Goal: Task Accomplishment & Management: Manage account settings

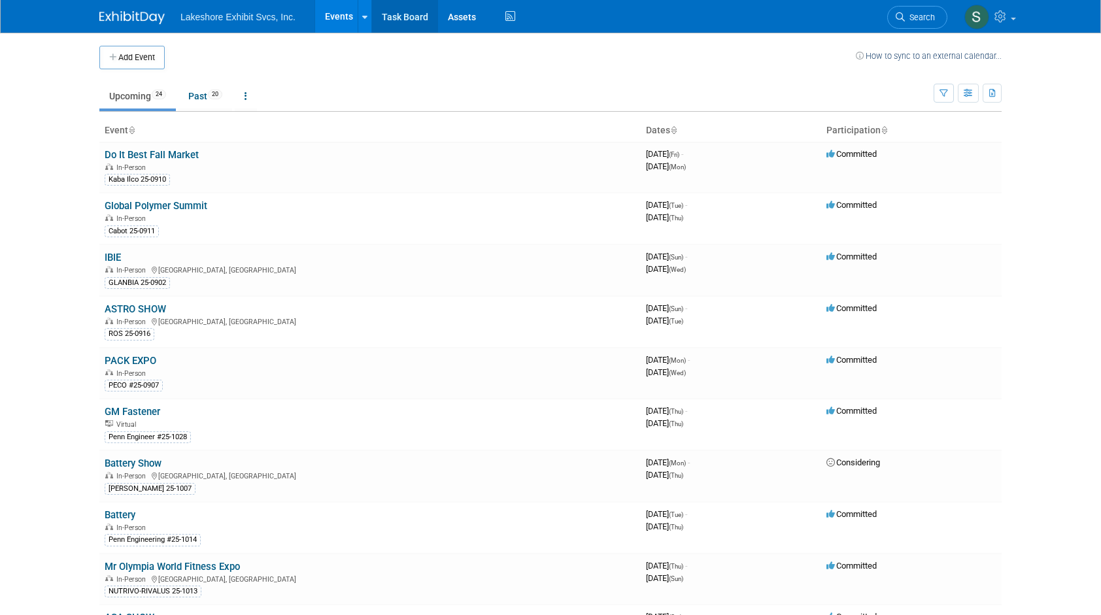
click at [408, 12] on link "Task Board" at bounding box center [405, 16] width 66 height 33
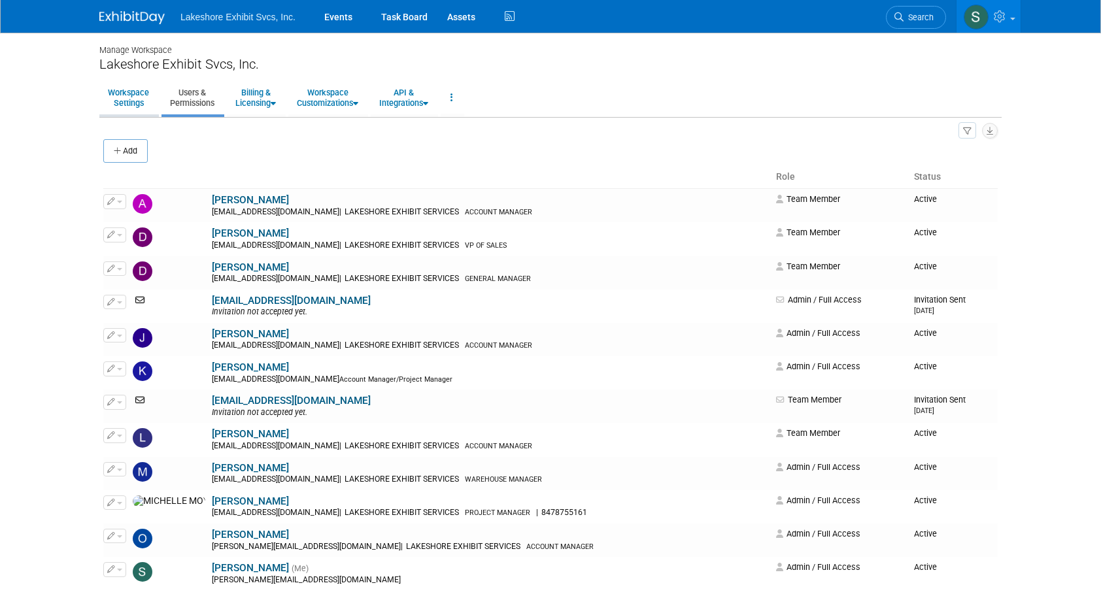
click at [131, 95] on link "Workspace Settings" at bounding box center [128, 98] width 58 height 32
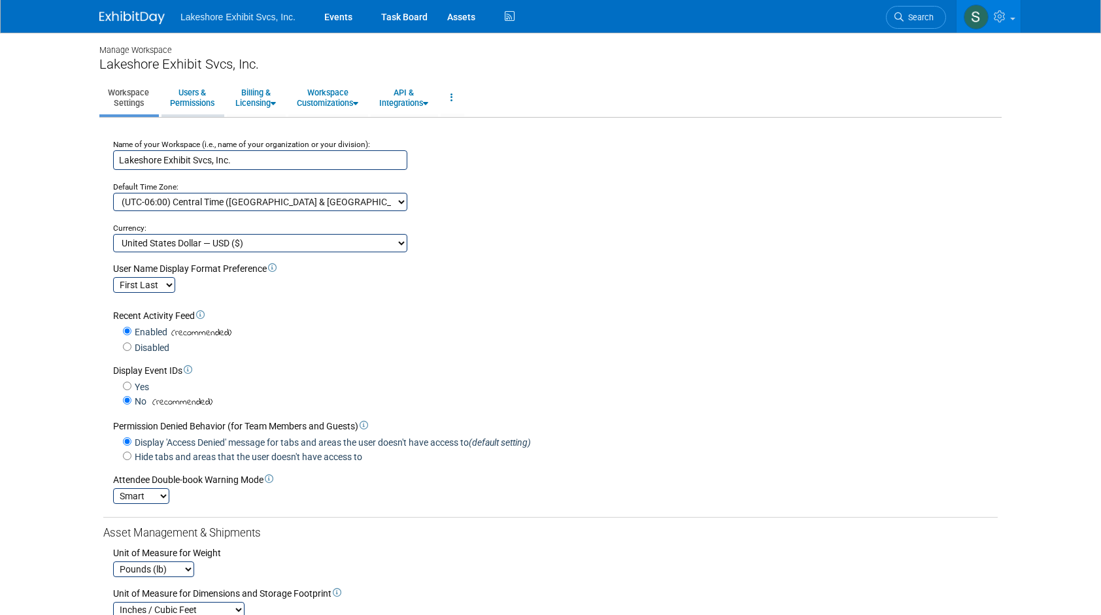
click at [190, 105] on link "Users & Permissions" at bounding box center [191, 98] width 61 height 32
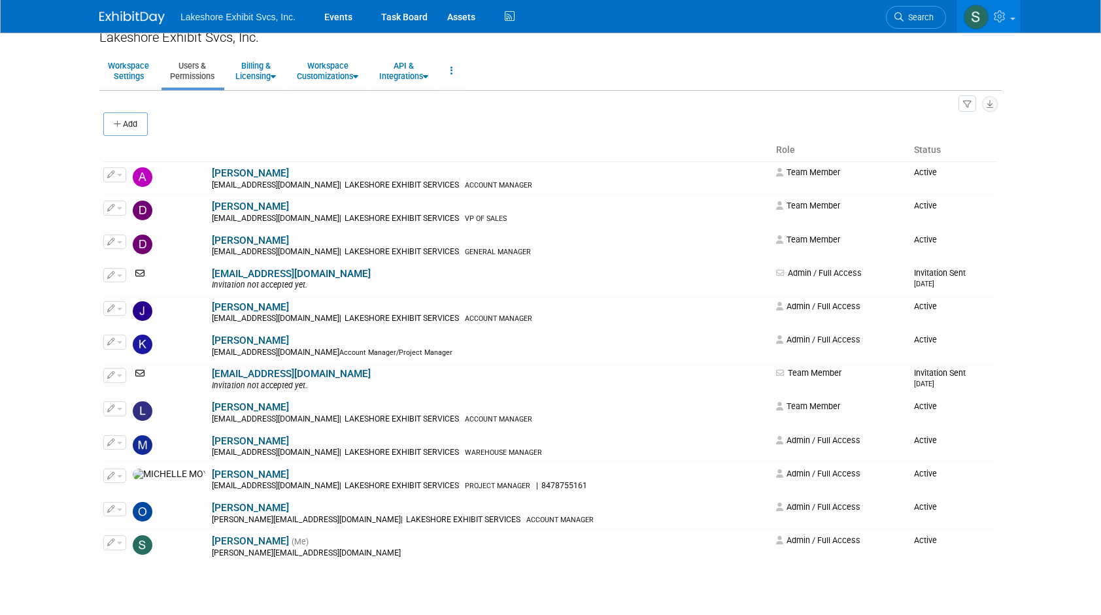
scroll to position [128, 0]
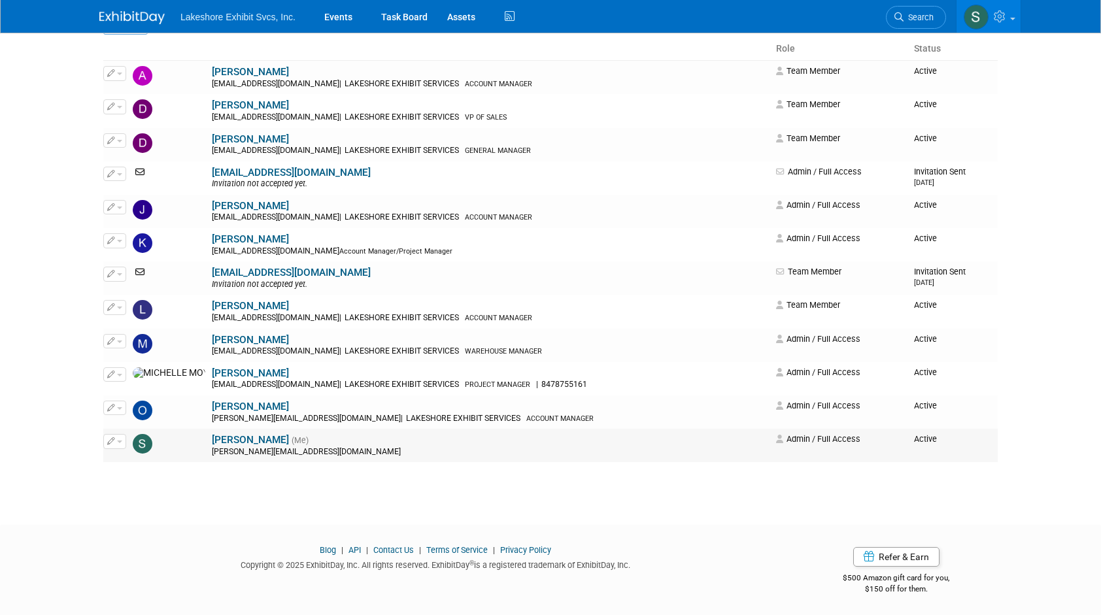
click at [120, 442] on span "button" at bounding box center [119, 442] width 5 height 3
click at [58, 451] on body "Lakeshore Exhibit Svcs, Inc. Events Task Board Assets Activity Feed" at bounding box center [550, 179] width 1101 height 615
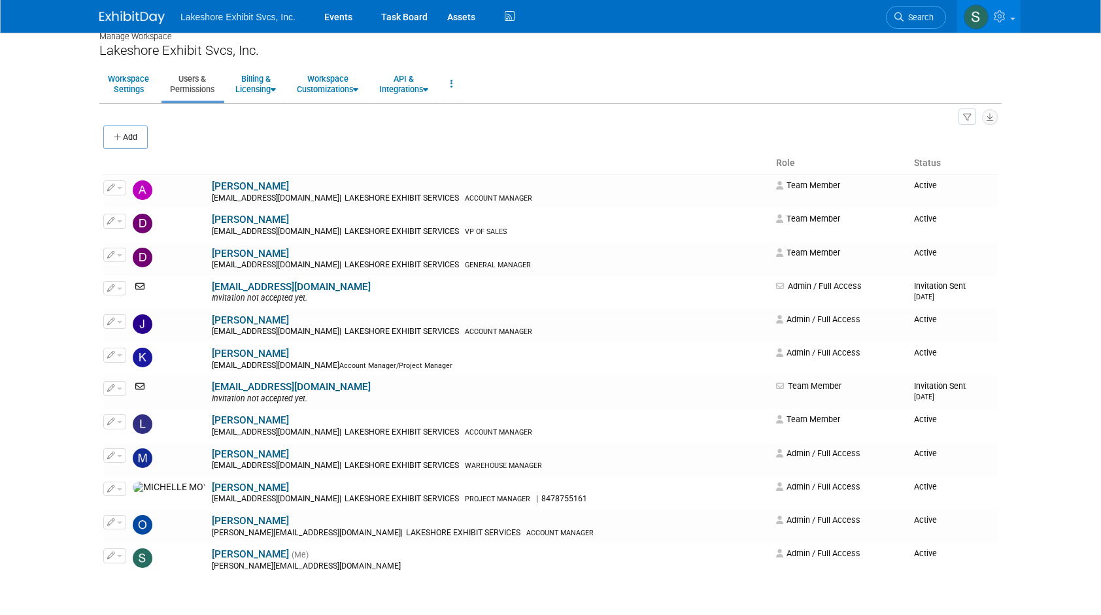
scroll to position [0, 0]
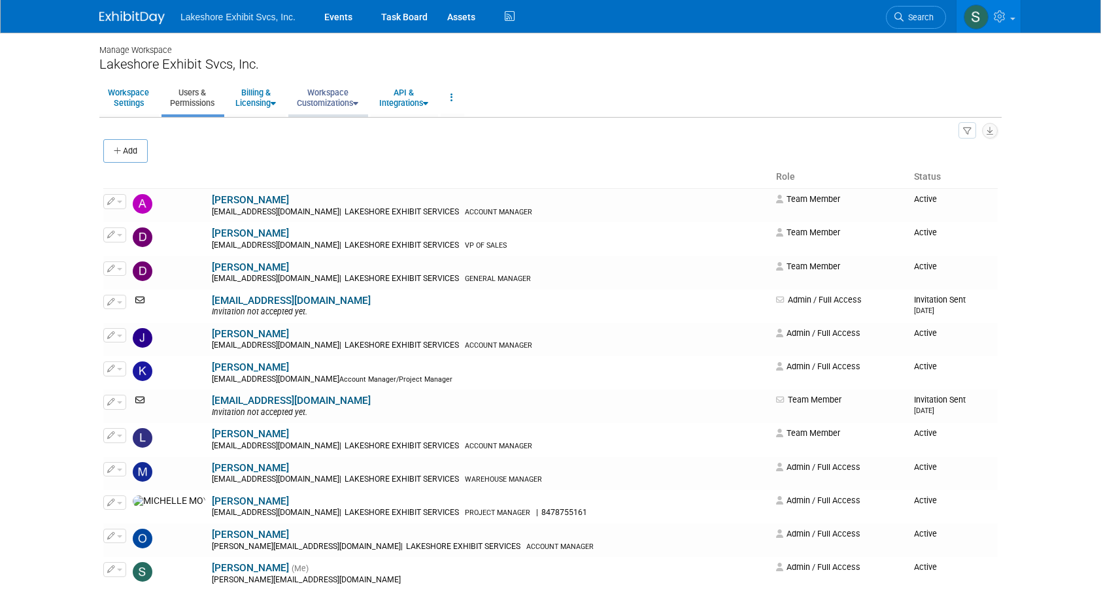
click at [317, 101] on link "Workspace Customizations" at bounding box center [327, 98] width 78 height 32
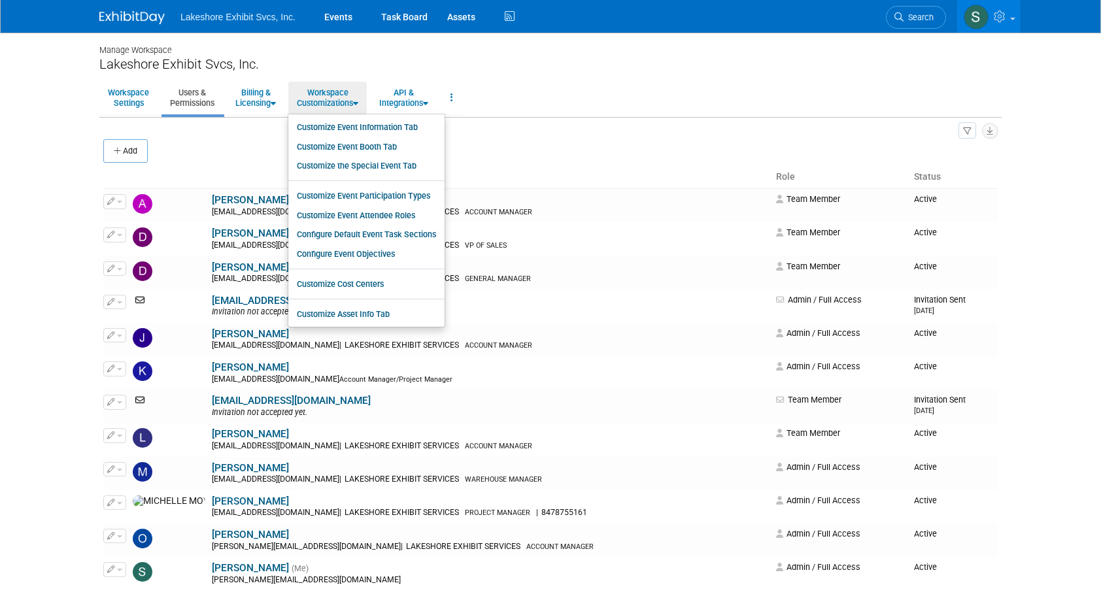
click at [1009, 19] on link at bounding box center [988, 16] width 64 height 33
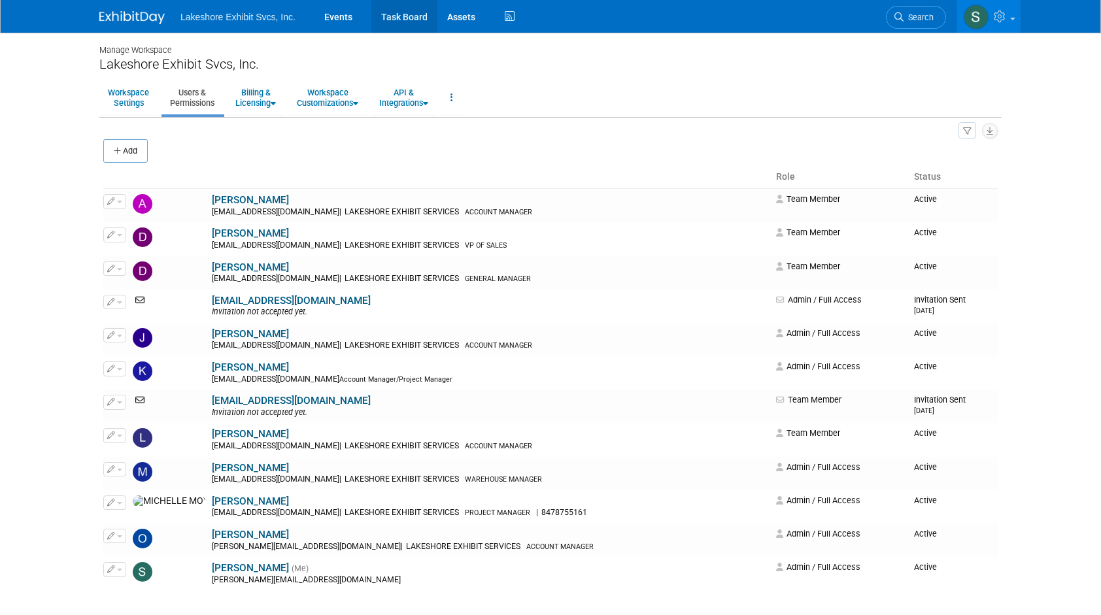
click at [399, 18] on link "Task Board" at bounding box center [404, 16] width 66 height 33
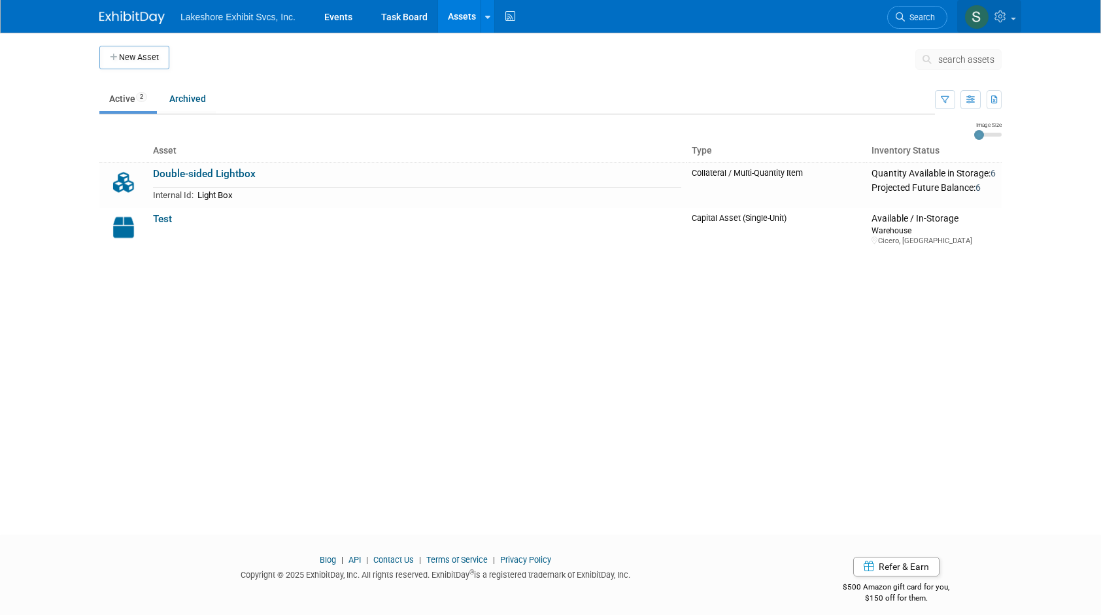
click at [1001, 16] on icon at bounding box center [1001, 16] width 15 height 12
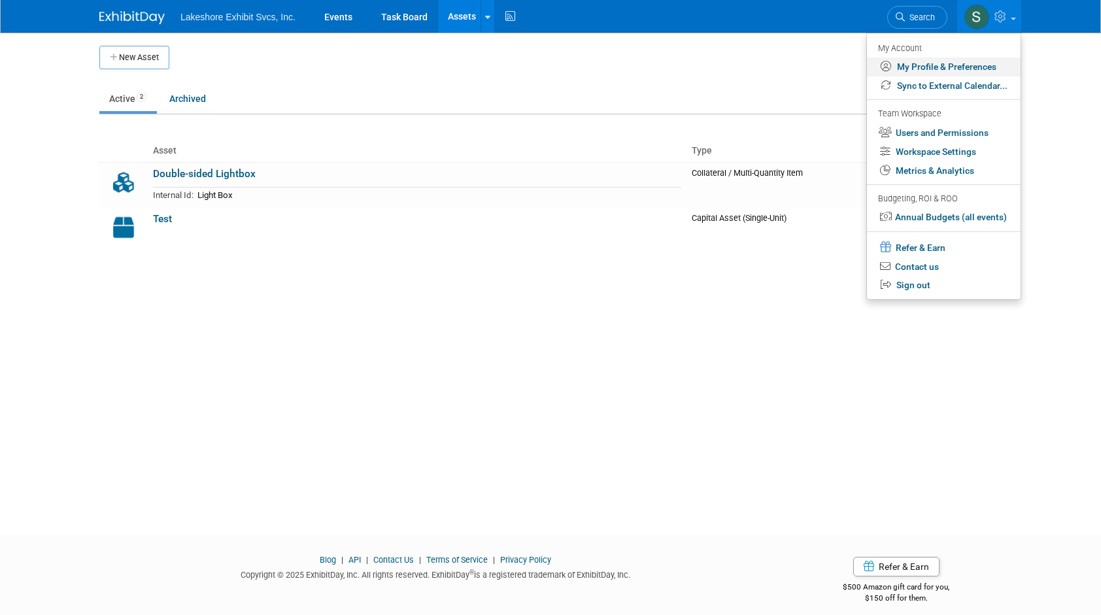
click at [971, 63] on link "My Profile & Preferences" at bounding box center [944, 67] width 154 height 19
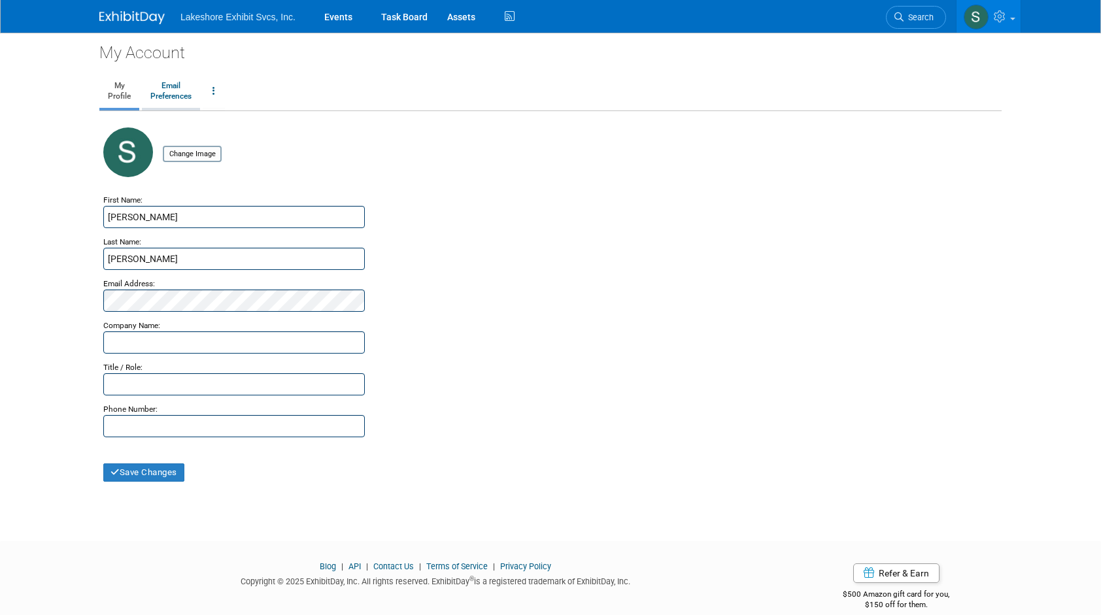
click at [177, 98] on link "Email Preferences" at bounding box center [171, 91] width 58 height 33
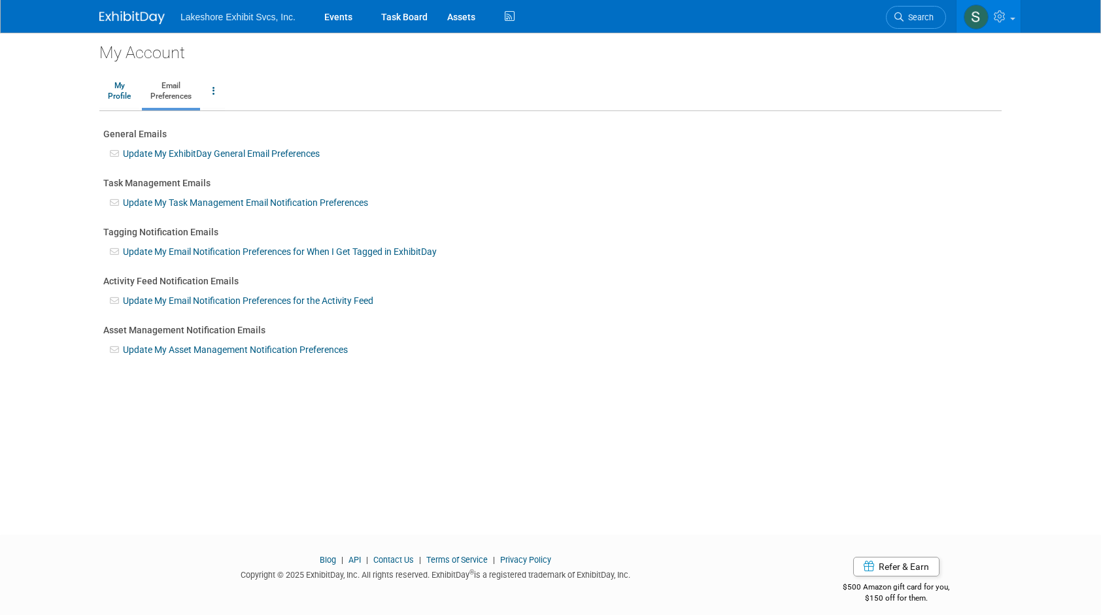
click at [295, 252] on link "Update My Email Notification Preferences for When I Get Tagged in ExhibitDay" at bounding box center [280, 251] width 314 height 10
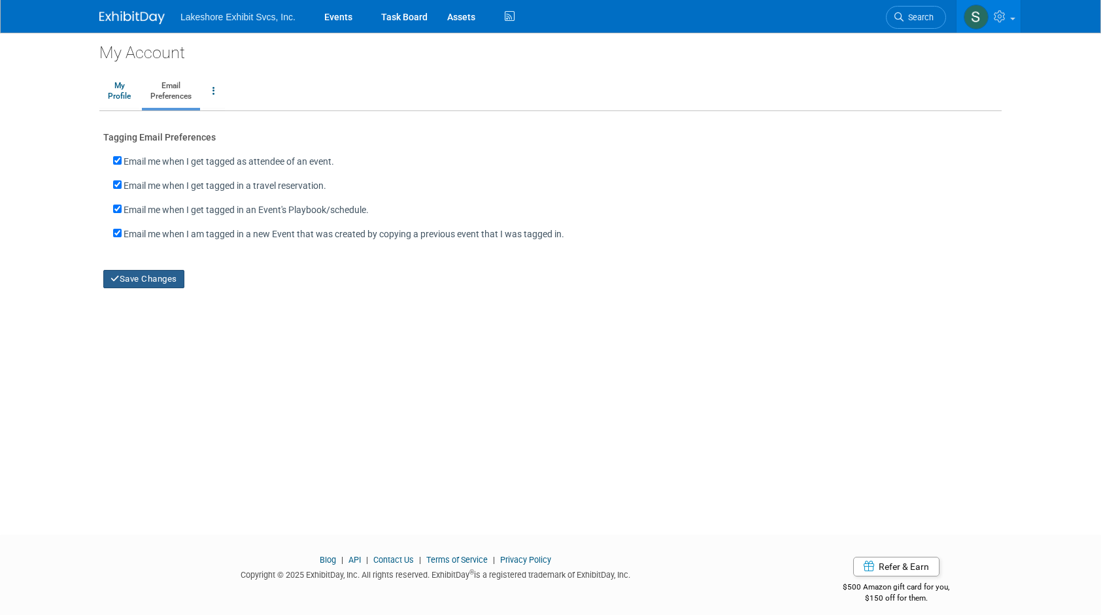
click at [154, 278] on button "Save Changes" at bounding box center [143, 279] width 81 height 18
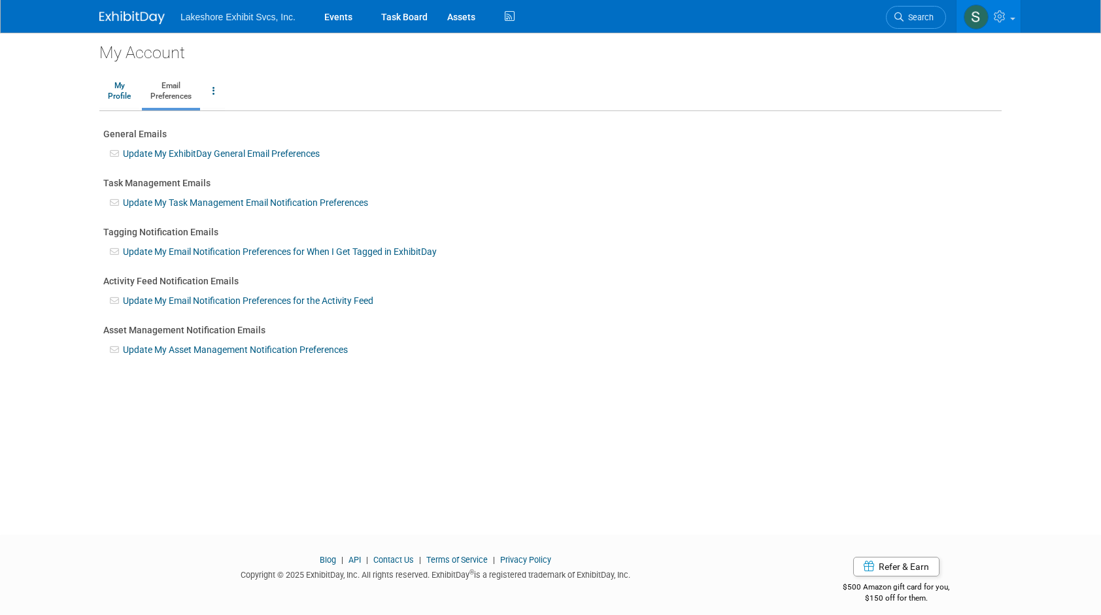
click at [171, 97] on link "Email Preferences" at bounding box center [171, 91] width 58 height 33
click at [177, 156] on link "Update My ExhibitDay General Email Preferences" at bounding box center [221, 153] width 197 height 10
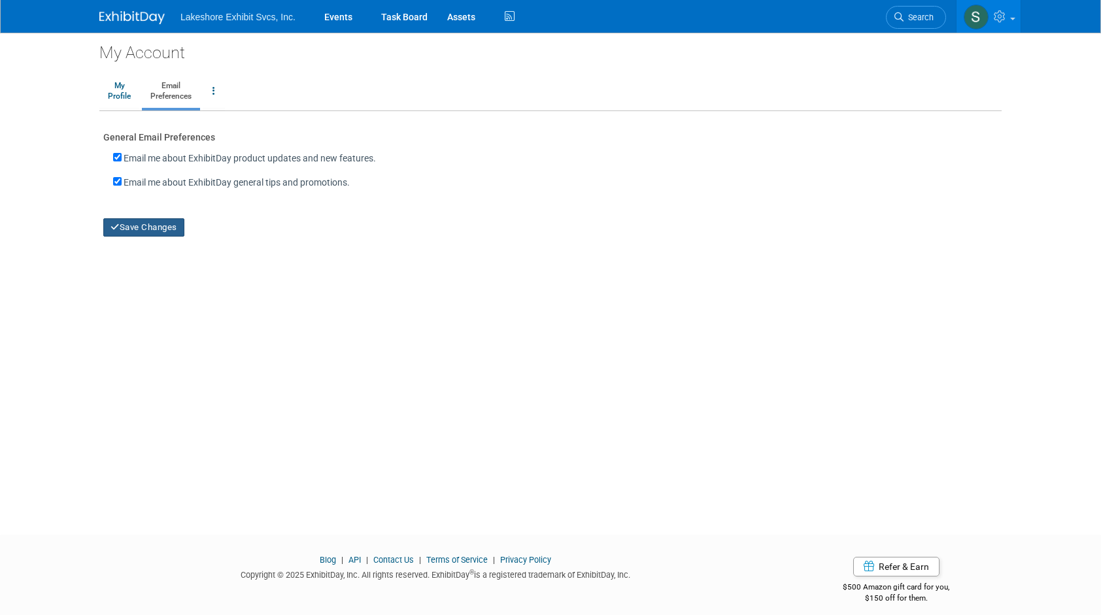
click at [157, 226] on button "Save Changes" at bounding box center [143, 227] width 81 height 18
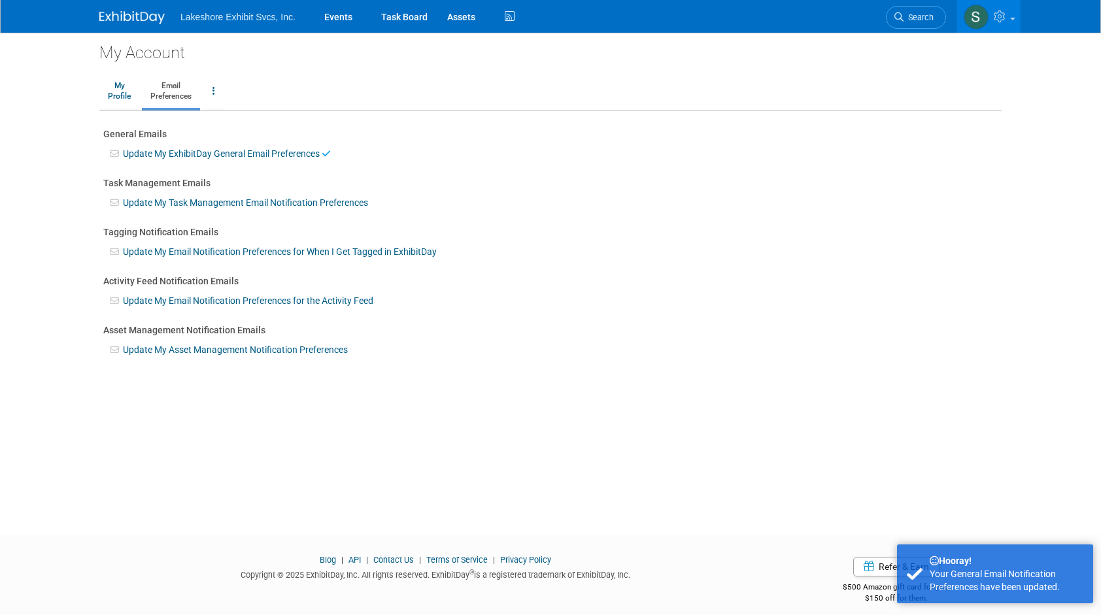
click at [168, 203] on link "Update My Task Management Email Notification Preferences" at bounding box center [245, 202] width 245 height 10
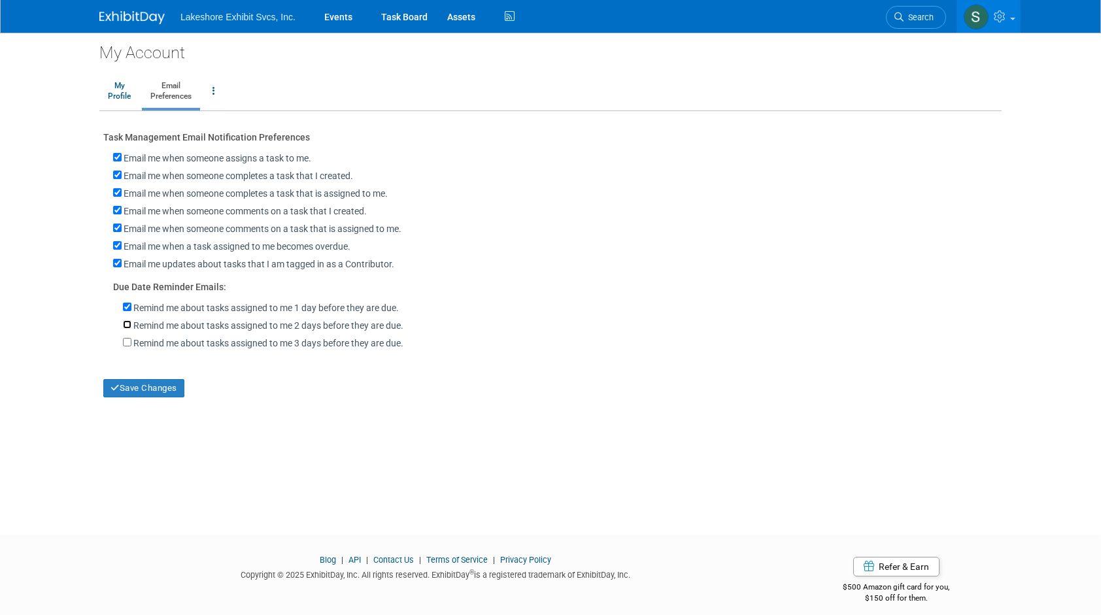
click at [127, 326] on input "Remind me about tasks assigned to me 2 days before they are due." at bounding box center [127, 324] width 8 height 8
checkbox input "true"
click at [126, 342] on input "Remind me about tasks assigned to me 3 days before they are due." at bounding box center [127, 342] width 8 height 8
checkbox input "true"
click at [145, 390] on button "Save Changes" at bounding box center [143, 388] width 81 height 18
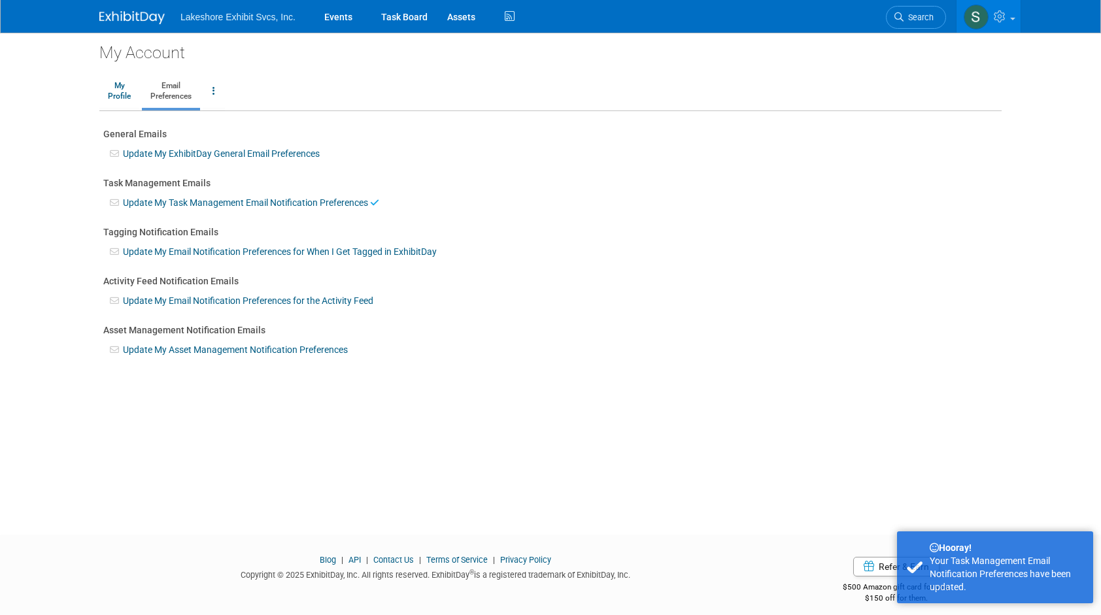
click at [204, 251] on link "Update My Email Notification Preferences for When I Get Tagged in ExhibitDay" at bounding box center [280, 251] width 314 height 10
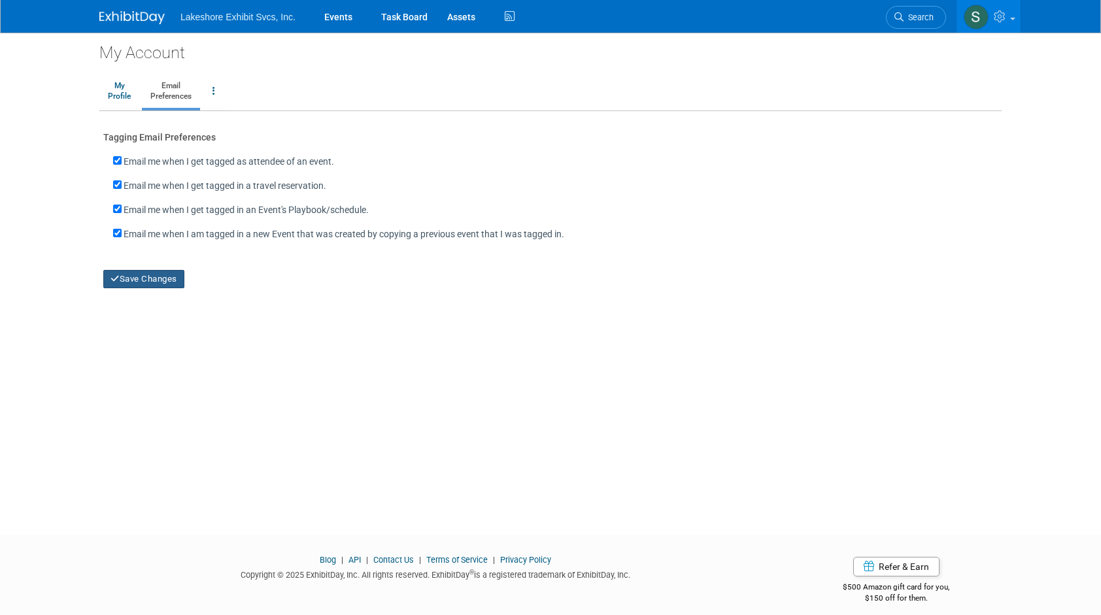
drag, startPoint x: 146, startPoint y: 278, endPoint x: 147, endPoint y: 268, distance: 10.5
click at [147, 278] on button "Save Changes" at bounding box center [143, 279] width 81 height 18
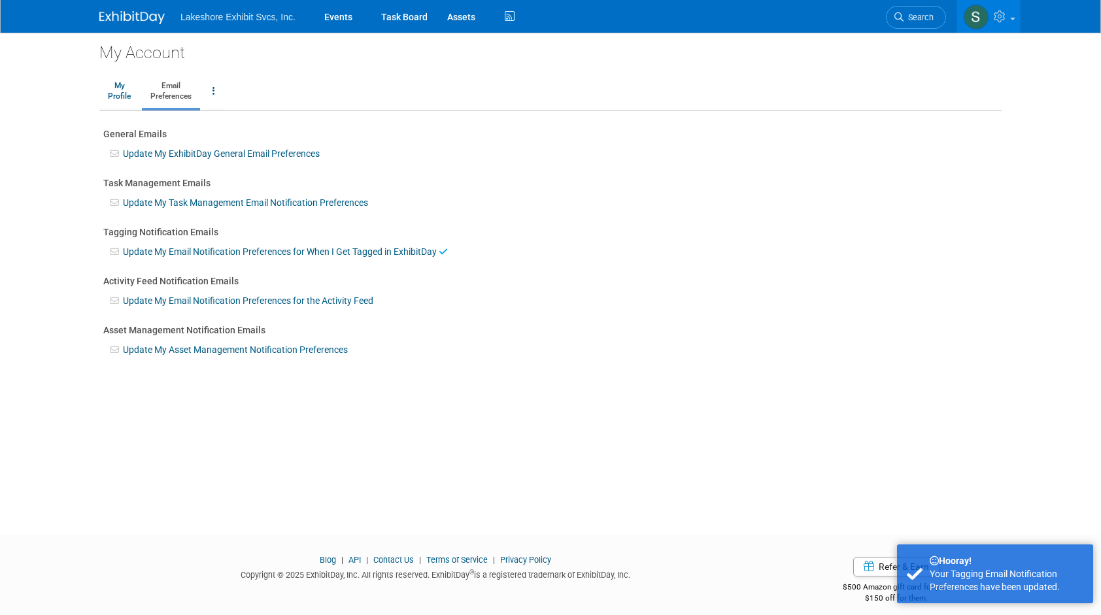
click at [165, 301] on link "Update My Email Notification Preferences for the Activity Feed" at bounding box center [248, 300] width 250 height 10
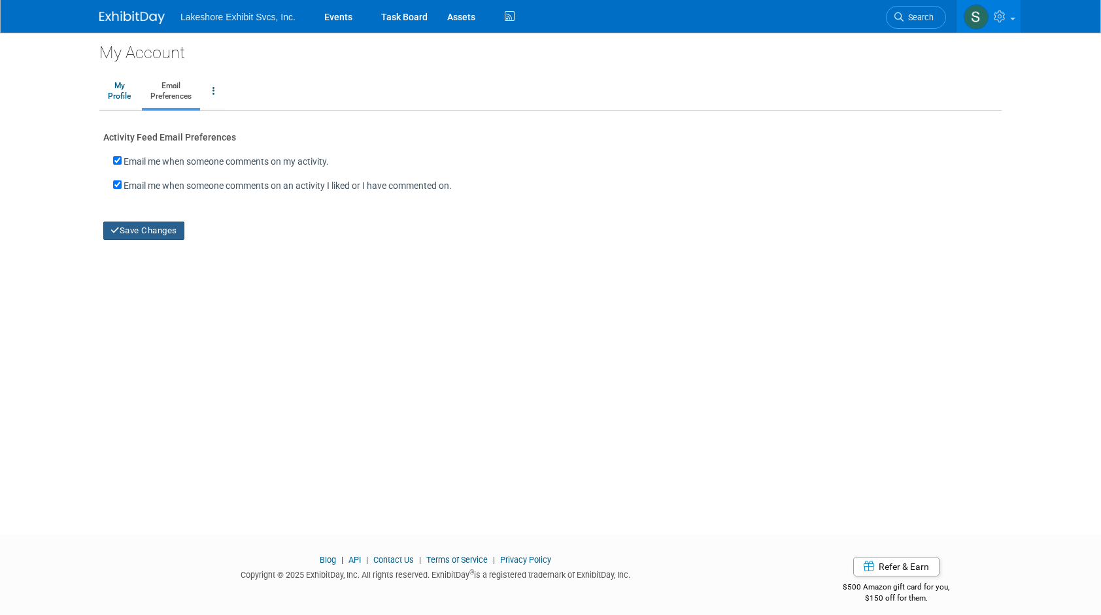
click at [156, 231] on button "Save Changes" at bounding box center [143, 231] width 81 height 18
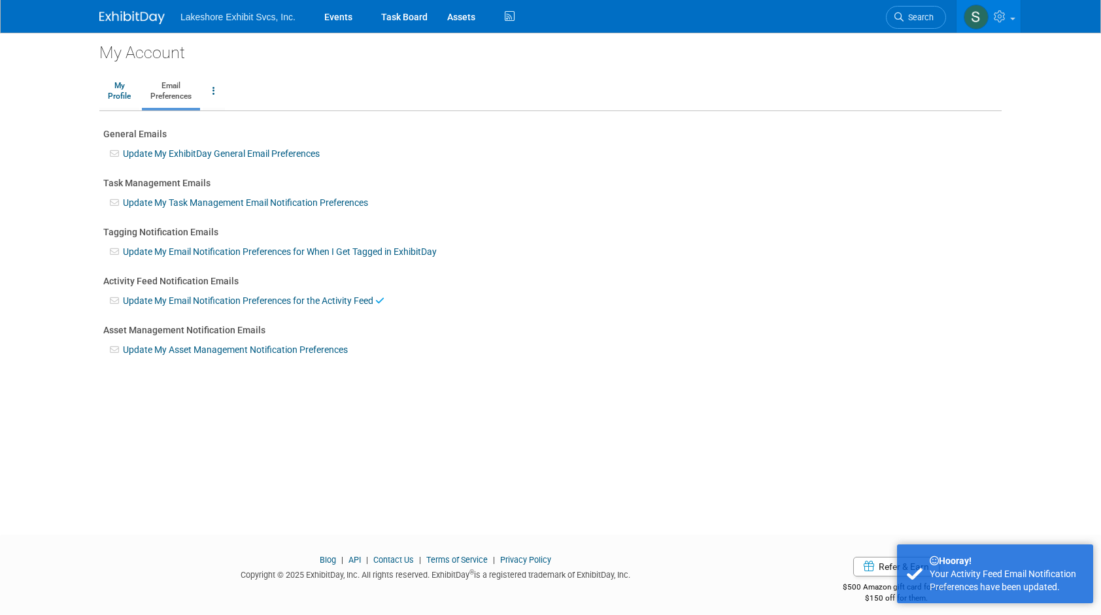
click at [171, 348] on link "Update My Asset Management Notification Preferences" at bounding box center [235, 350] width 225 height 10
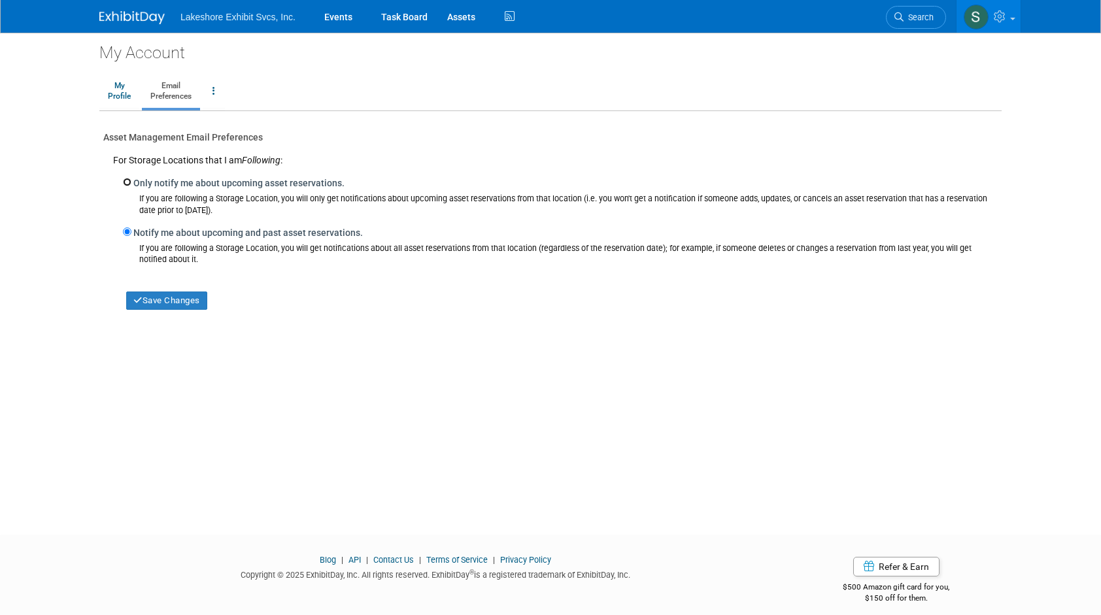
click at [127, 180] on input "Only notify me about upcoming asset reservations." at bounding box center [127, 182] width 8 height 8
radio input "true"
click at [126, 229] on input "Notify me about upcoming and past asset reservations." at bounding box center [127, 232] width 8 height 8
radio input "true"
click at [127, 183] on input "Only notify me about upcoming asset reservations." at bounding box center [127, 182] width 8 height 8
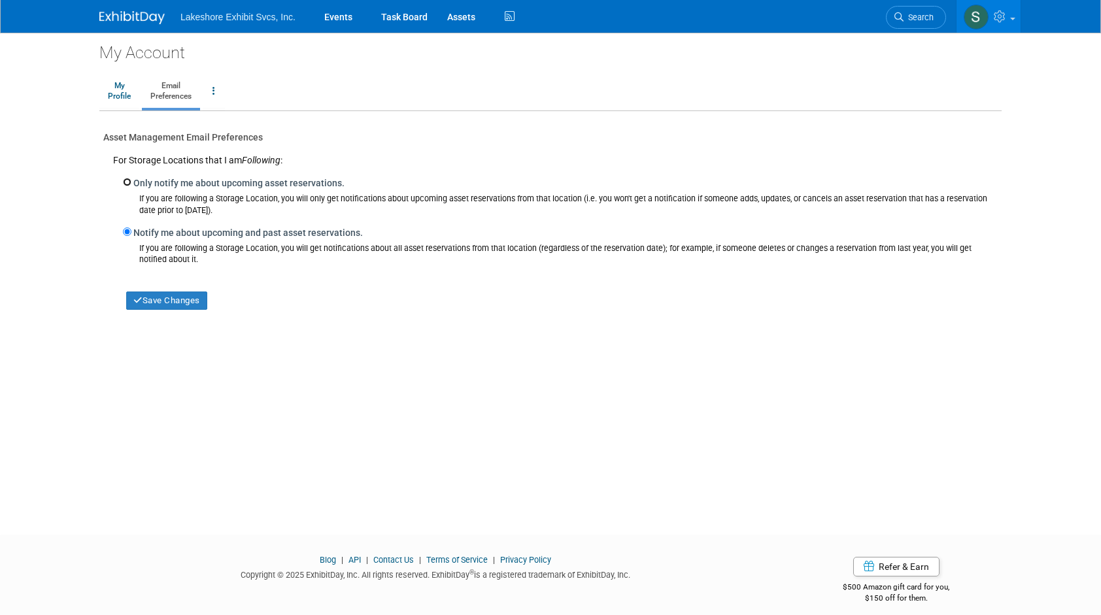
radio input "true"
click at [127, 230] on input "Notify me about upcoming and past asset reservations." at bounding box center [127, 232] width 8 height 8
radio input "true"
click at [118, 103] on link "My Profile" at bounding box center [119, 91] width 40 height 33
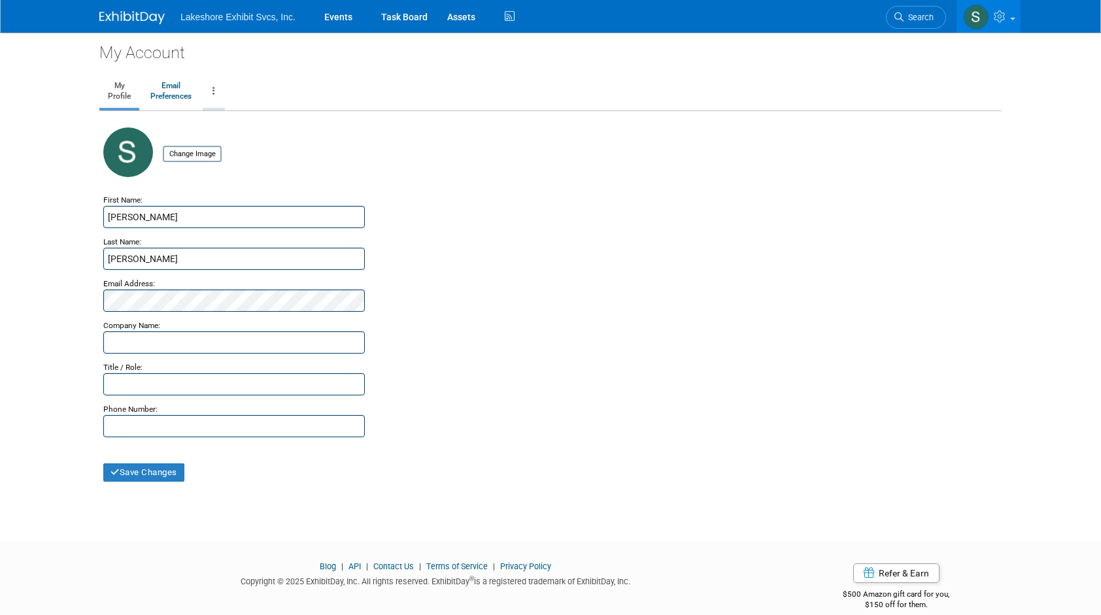
click at [215, 93] on icon at bounding box center [213, 90] width 3 height 9
click at [244, 85] on ul "My Profile Email Preferences Change Account Password Close my Account" at bounding box center [550, 92] width 902 height 37
click at [988, 22] on link at bounding box center [988, 16] width 64 height 33
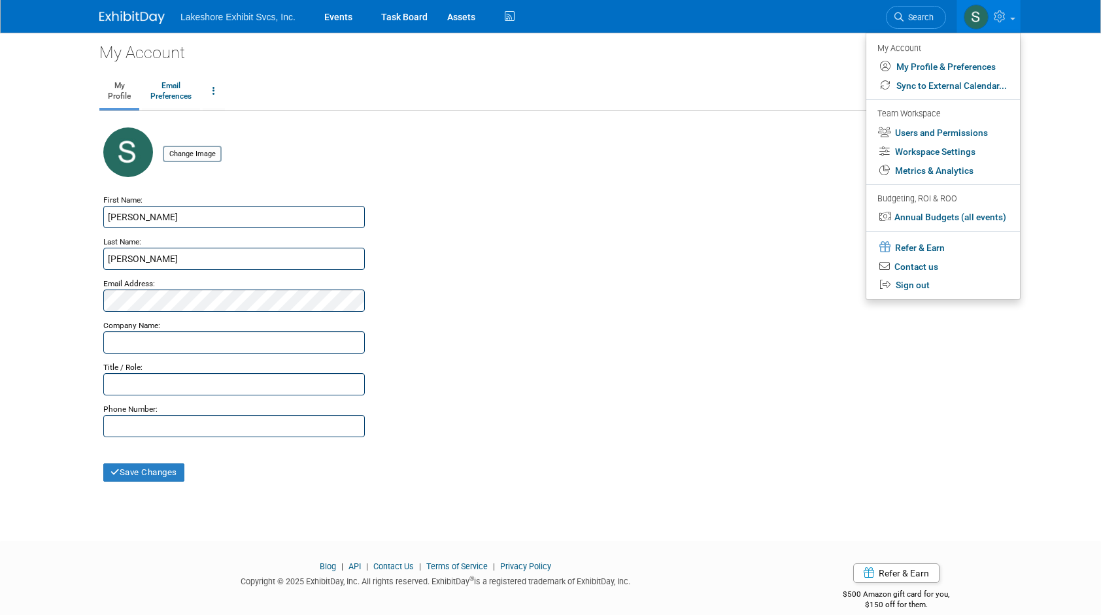
click at [807, 80] on ul "My Profile Email Preferences Change Account Password Close my Account" at bounding box center [550, 92] width 902 height 37
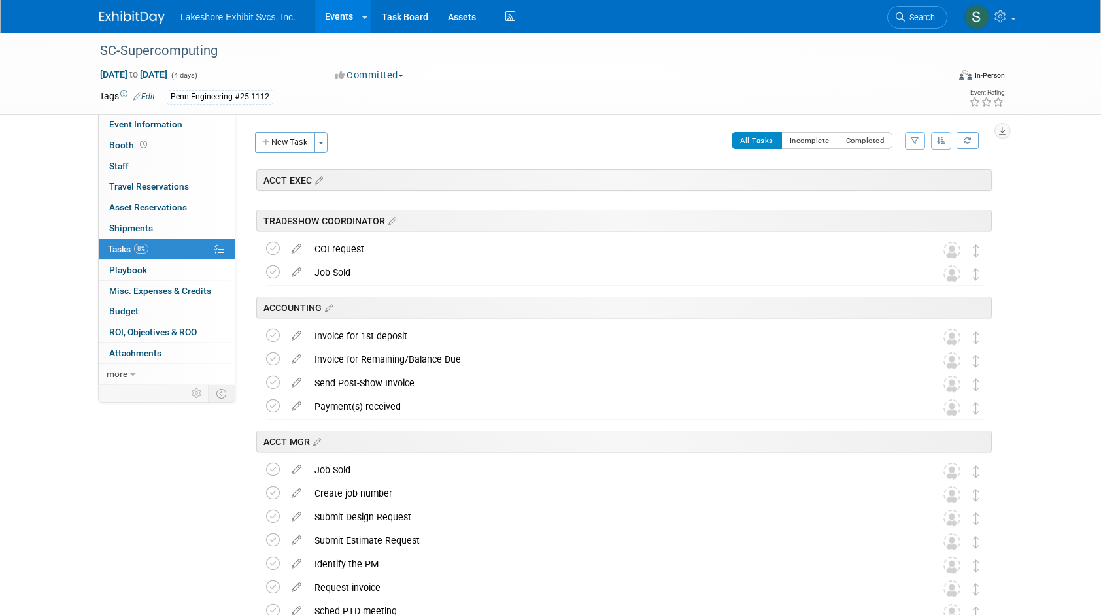
scroll to position [1816, 0]
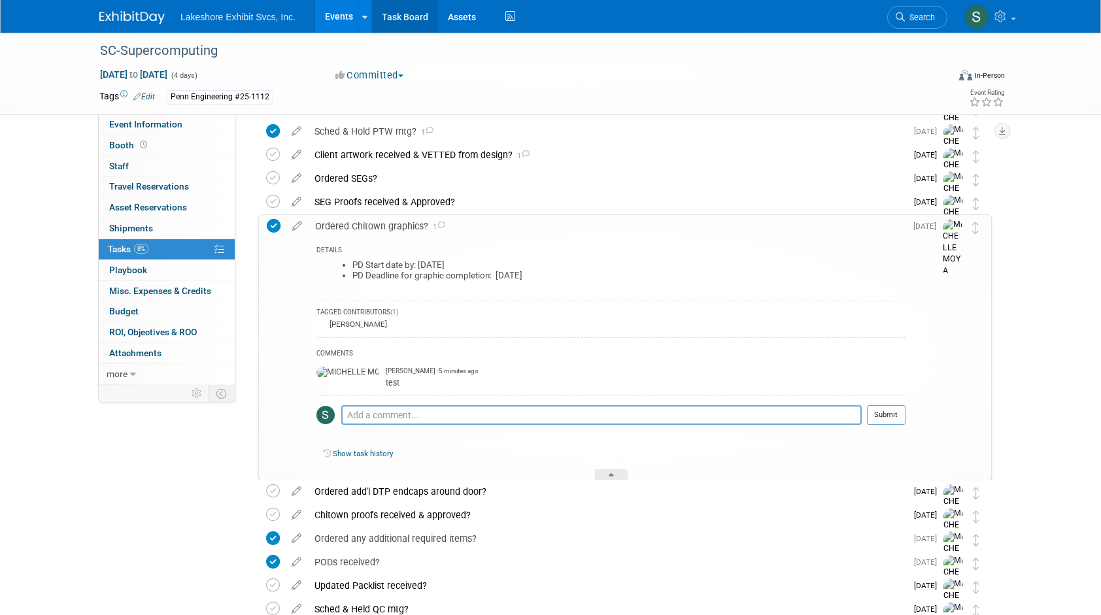
click at [407, 16] on link "Task Board" at bounding box center [405, 16] width 66 height 33
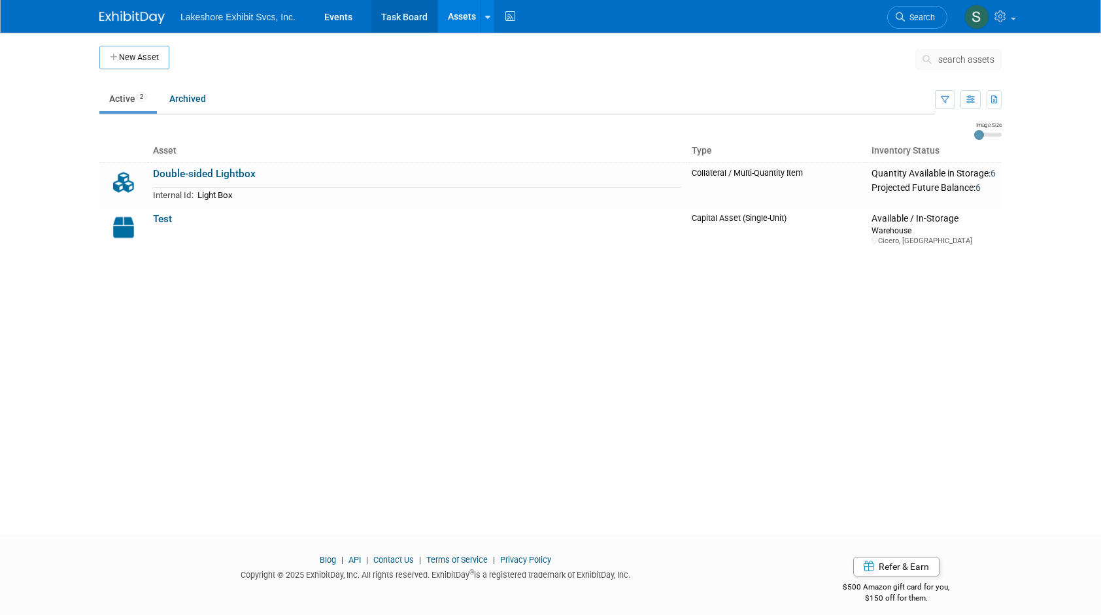
click at [400, 16] on link "Task Board" at bounding box center [404, 16] width 66 height 33
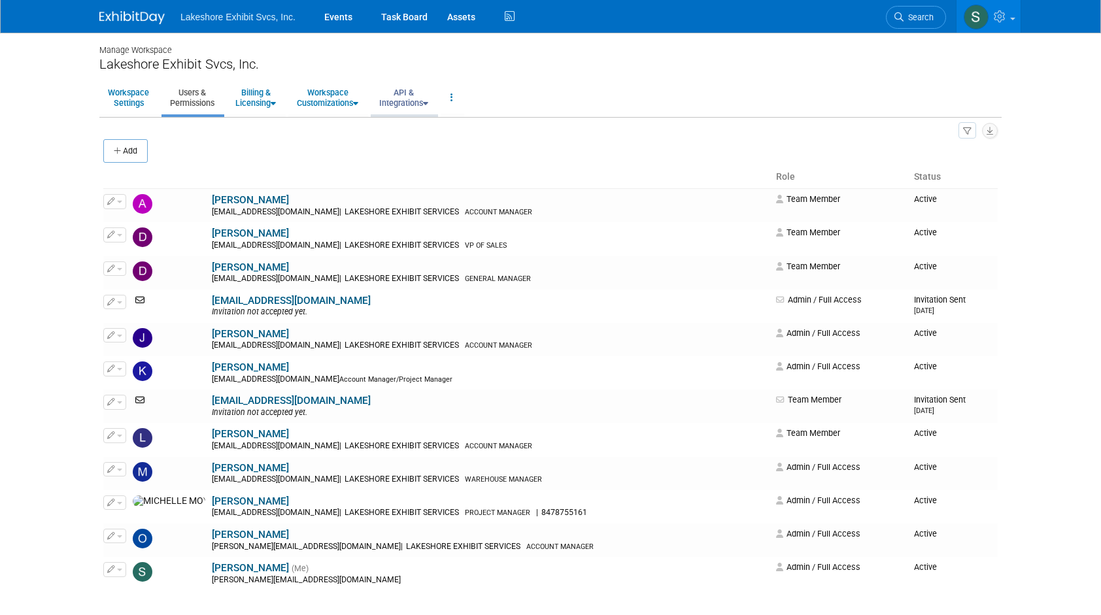
click at [414, 96] on link "API & Integrations" at bounding box center [404, 98] width 66 height 32
click at [410, 128] on link "API Access" at bounding box center [422, 128] width 103 height 20
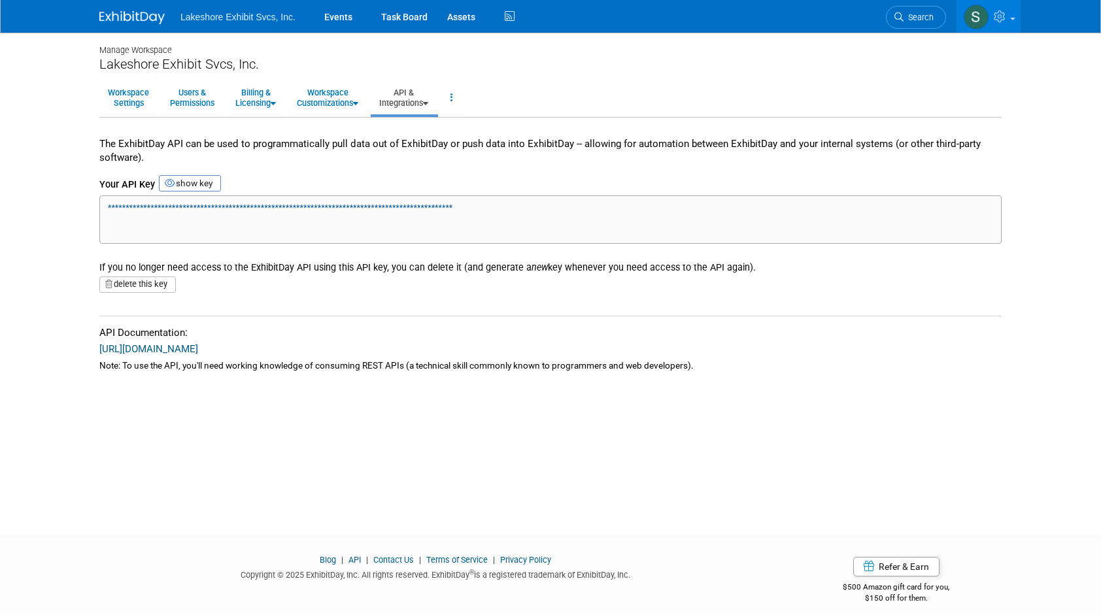
click at [415, 97] on link "API & Integrations" at bounding box center [404, 98] width 66 height 32
click at [413, 146] on link "Integrations via Zapier" at bounding box center [422, 147] width 103 height 20
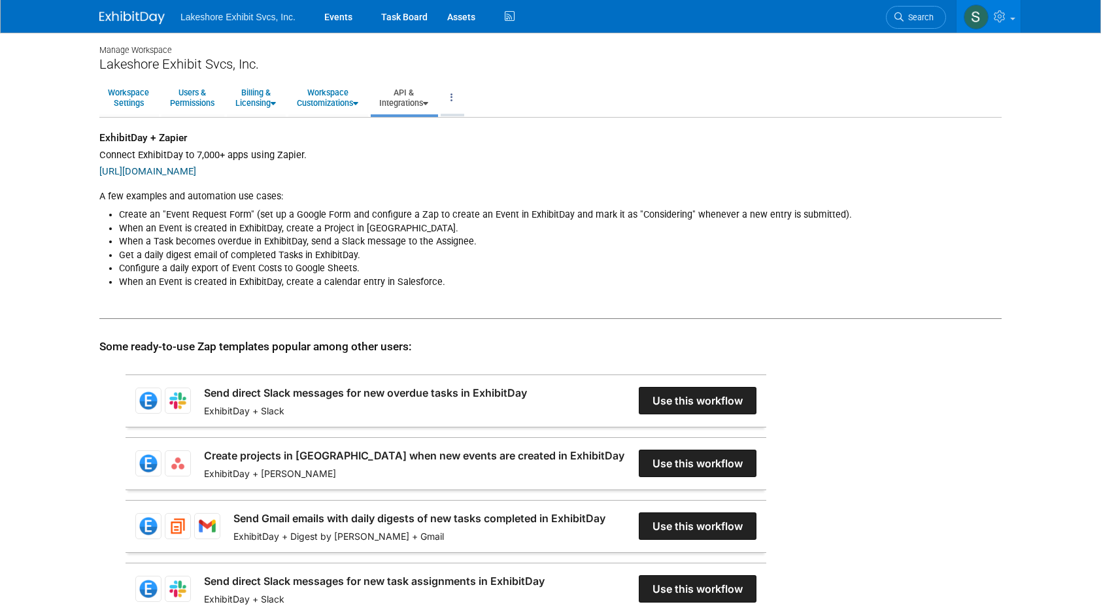
click at [453, 97] on icon at bounding box center [451, 97] width 3 height 9
click at [478, 95] on ul "Workspace Settings Users & Permissions Billing & Licensing Manage Plan / Subscr…" at bounding box center [550, 98] width 902 height 37
click at [341, 102] on link "Workspace Customizations" at bounding box center [327, 98] width 78 height 32
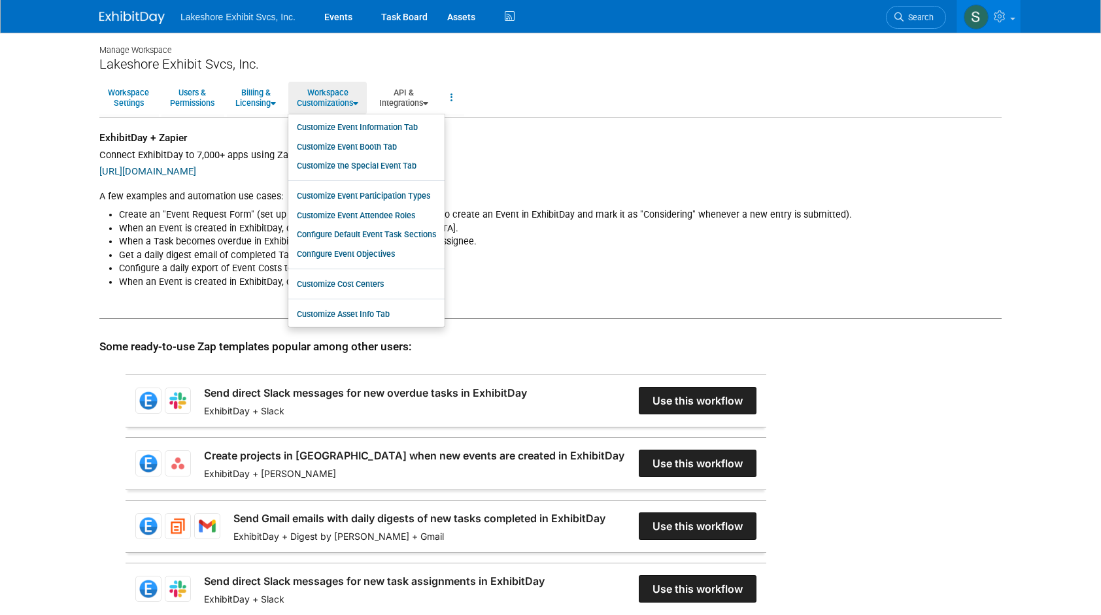
click at [486, 76] on div "Manage Workspace Lakeshore Exhibit Svcs, Inc. Workspace Settings Users & Permis…" at bounding box center [551, 534] width 922 height 1002
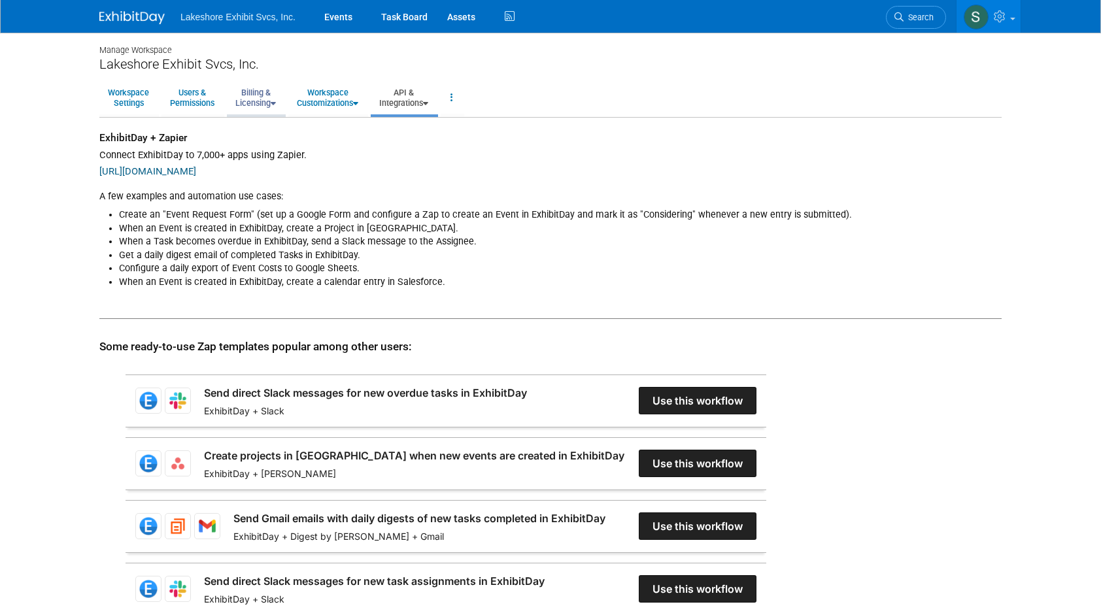
click at [249, 101] on link "Billing & Licensing" at bounding box center [256, 98] width 58 height 32
click at [435, 76] on div "Manage Workspace Lakeshore Exhibit Svcs, Inc. Workspace Settings Users & Permis…" at bounding box center [551, 534] width 922 height 1002
click at [420, 101] on link "API & Integrations" at bounding box center [404, 98] width 66 height 32
click at [570, 78] on div "Manage Workspace Lakeshore Exhibit Svcs, Inc. Workspace Settings Users & Permis…" at bounding box center [551, 534] width 922 height 1002
click at [1007, 19] on icon at bounding box center [1001, 16] width 15 height 12
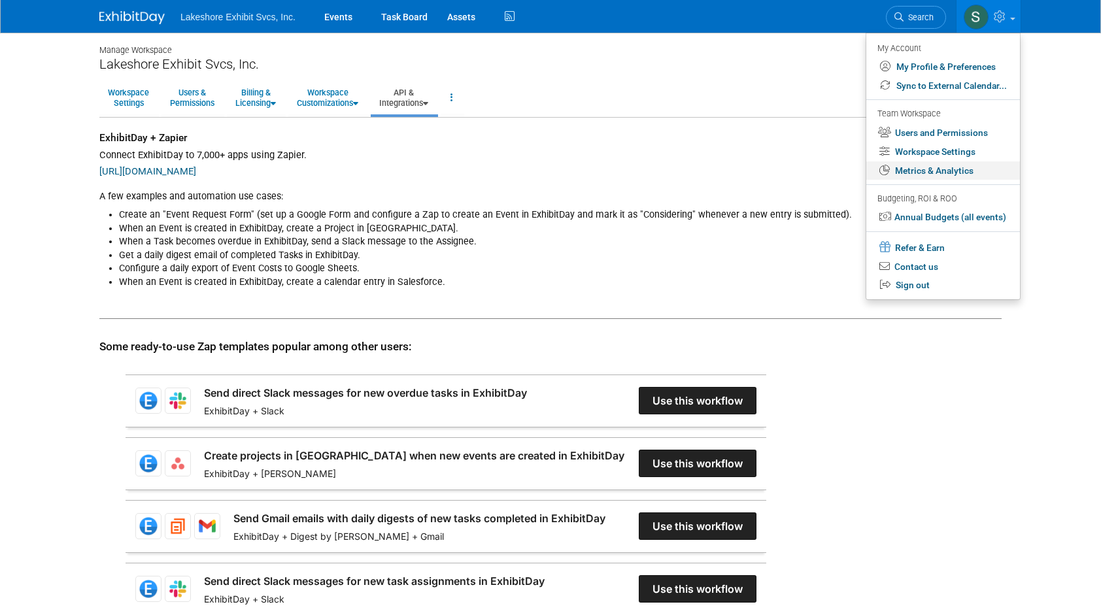
click at [949, 167] on link "Metrics & Analytics" at bounding box center [943, 170] width 154 height 19
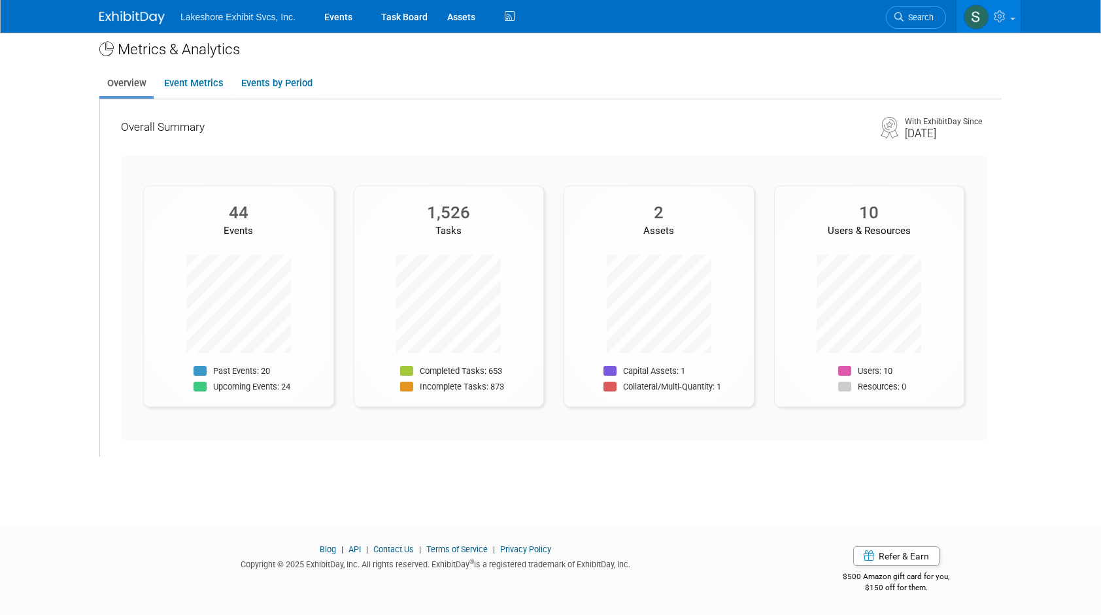
scroll to position [10, 0]
click at [353, 550] on link "API" at bounding box center [354, 550] width 12 height 10
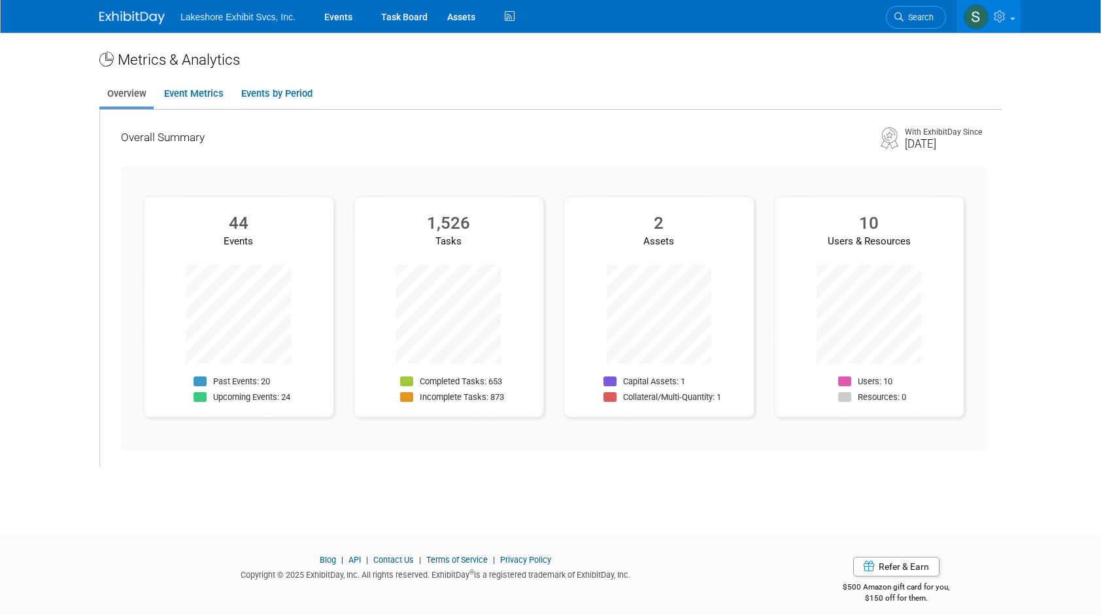
scroll to position [0, 0]
click at [1008, 21] on icon at bounding box center [1001, 16] width 15 height 12
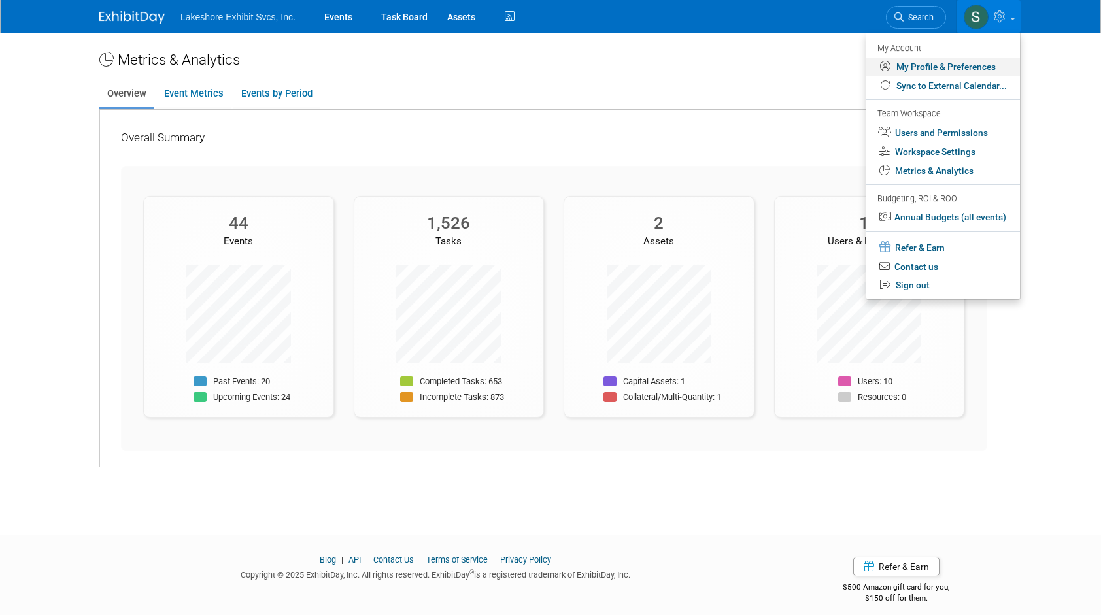
click at [926, 69] on link "My Profile & Preferences" at bounding box center [943, 67] width 154 height 19
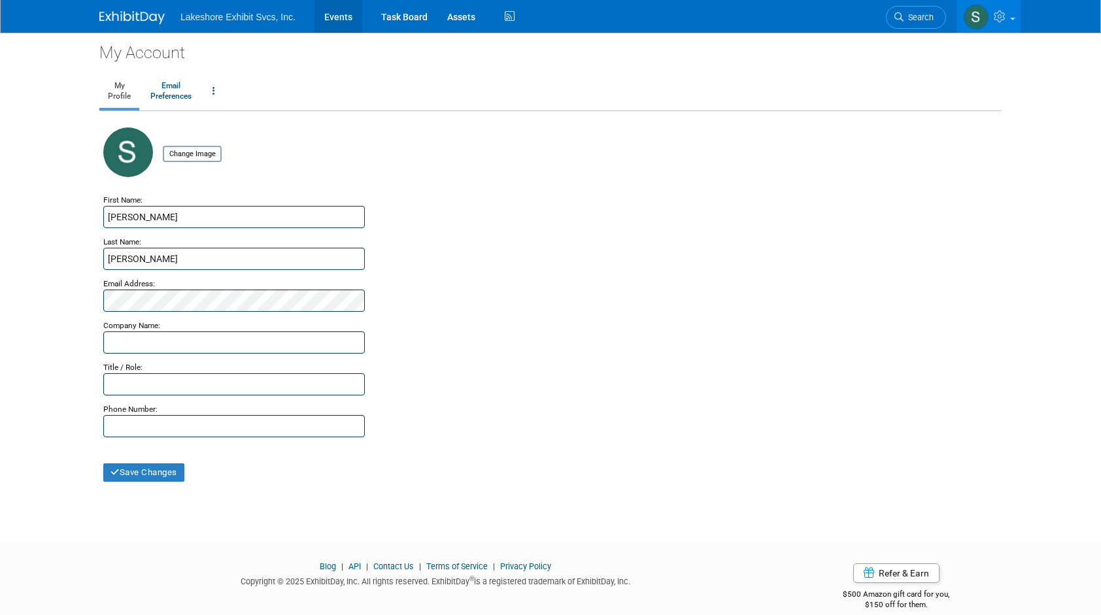
click at [341, 20] on link "Events" at bounding box center [338, 16] width 48 height 33
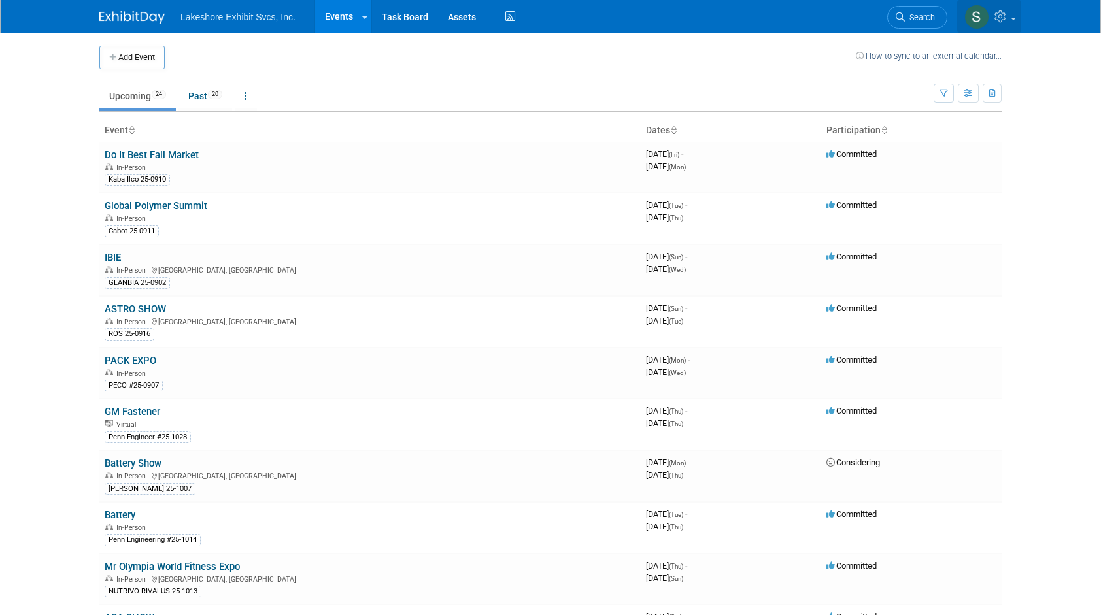
click at [1011, 22] on link at bounding box center [989, 16] width 64 height 33
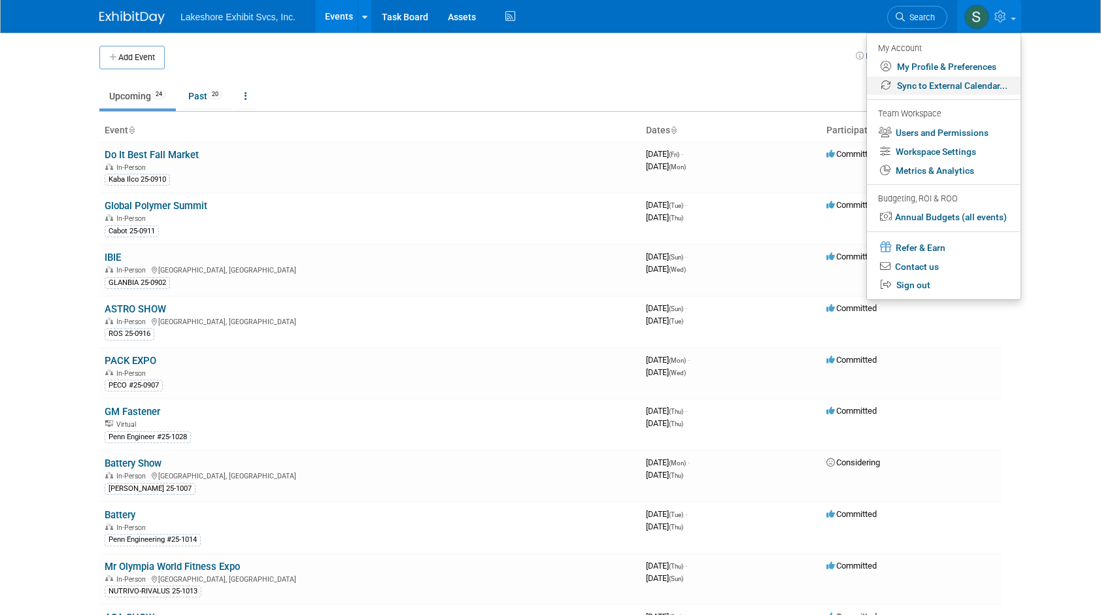
click at [958, 85] on link "Sync to External Calendar..." at bounding box center [944, 85] width 154 height 19
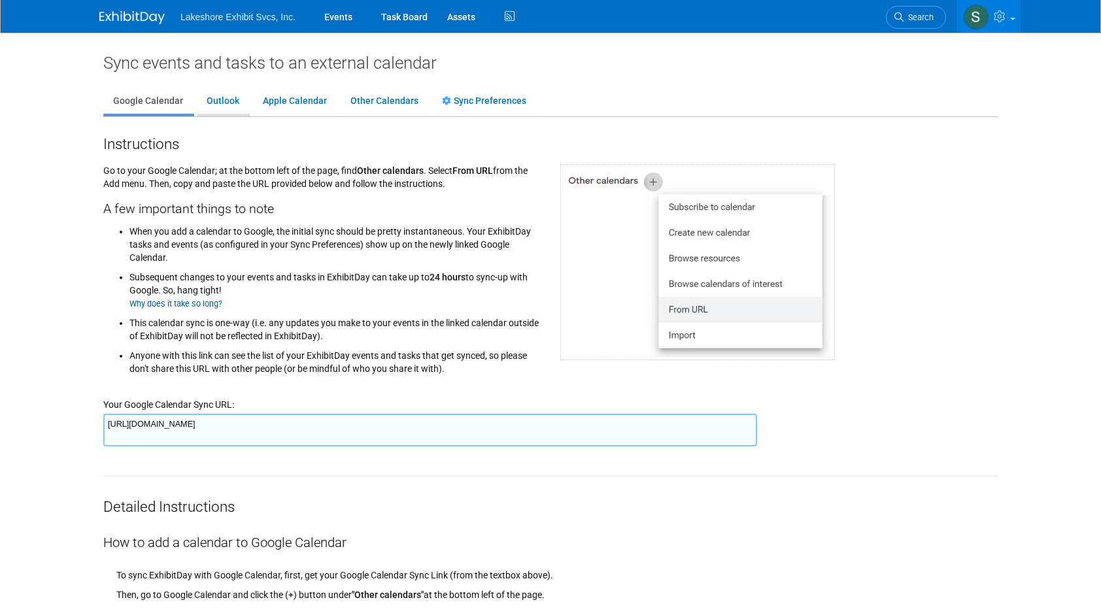
click at [220, 99] on link "Outlook" at bounding box center [223, 101] width 52 height 25
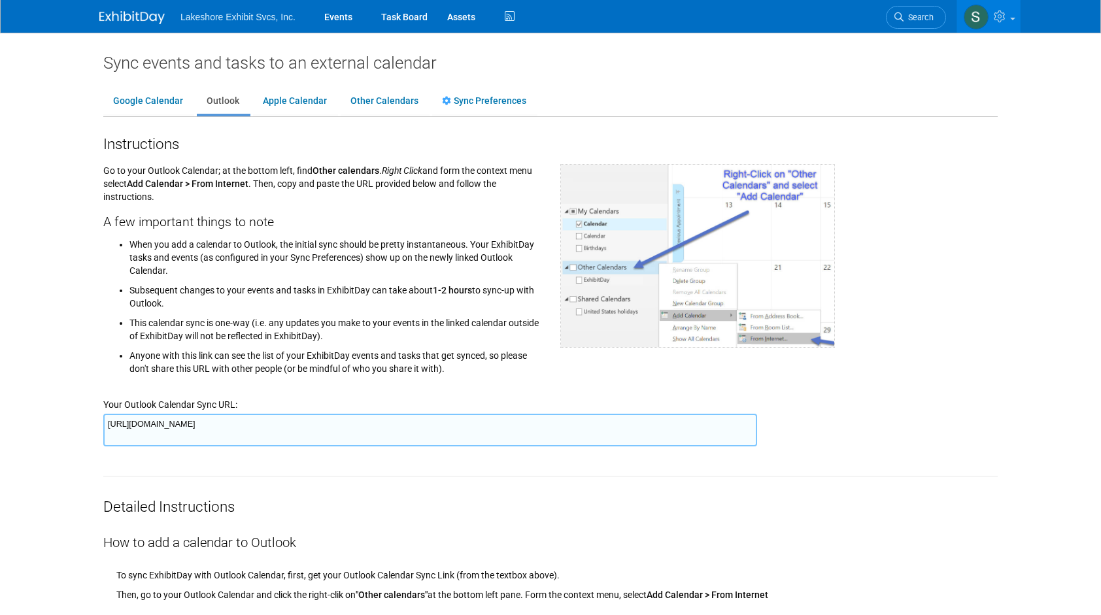
drag, startPoint x: 141, startPoint y: 426, endPoint x: 95, endPoint y: 411, distance: 48.4
click at [120, 426] on textarea "https://www.exhibitday.com/Sync/iCal/?lt=o&uw=74293&k=7559c3d4-30c9-47c2-8e99-5…" at bounding box center [430, 430] width 654 height 33
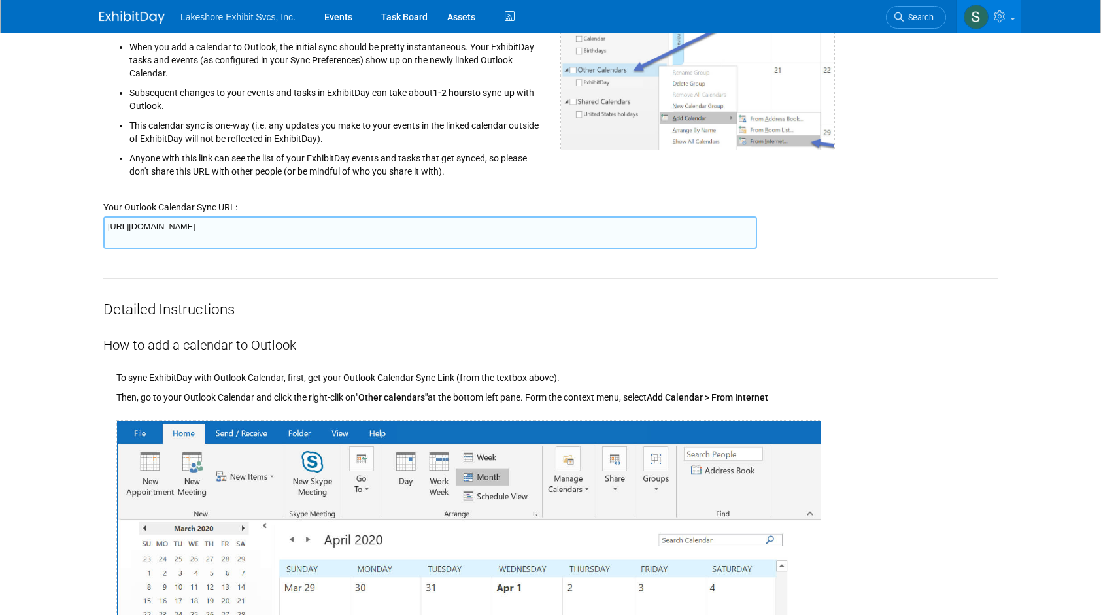
scroll to position [196, 0]
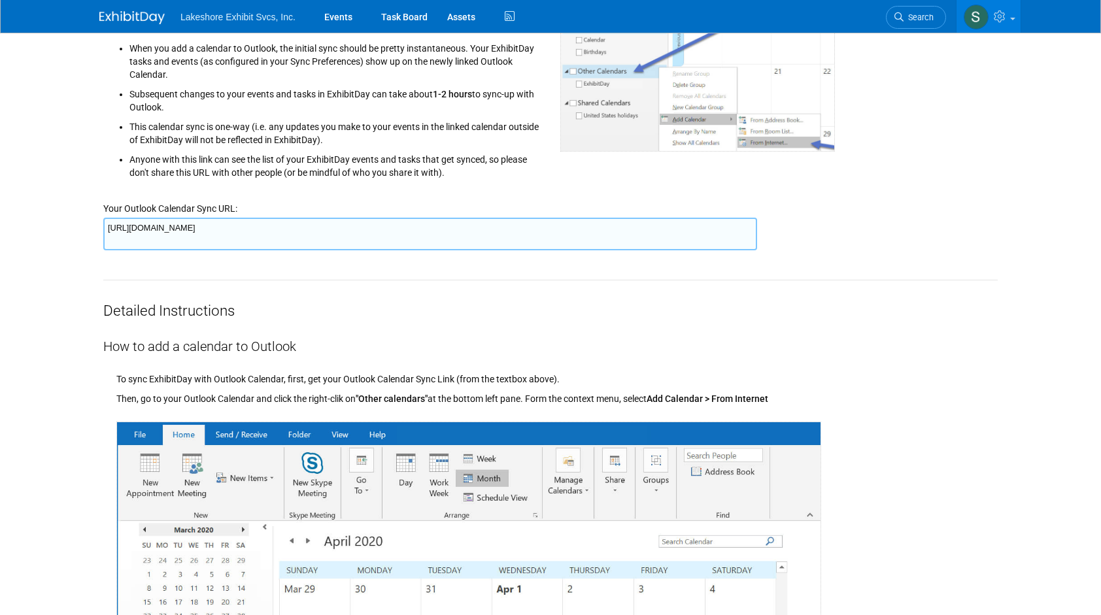
click at [220, 242] on textarea "https://www.exhibitday.com/Sync/iCal/?lt=o&uw=74293&k=7559c3d4-30c9-47c2-8e99-5…" at bounding box center [430, 234] width 654 height 33
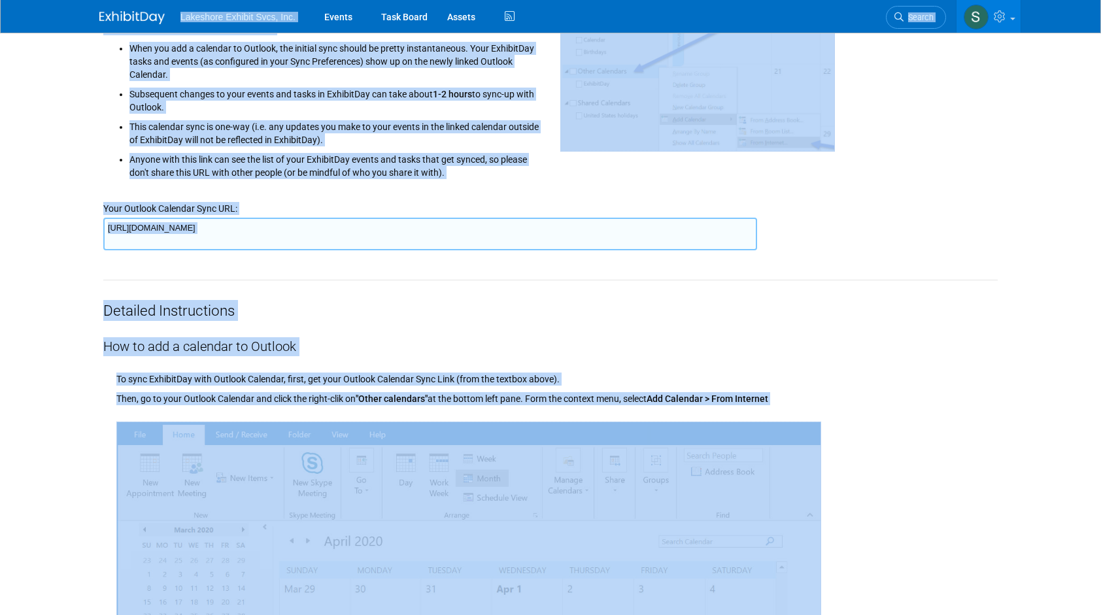
click at [218, 246] on textarea "https://www.exhibitday.com/Sync/iCal/?lt=o&uw=74293&k=7559c3d4-30c9-47c2-8e99-5…" at bounding box center [430, 234] width 654 height 33
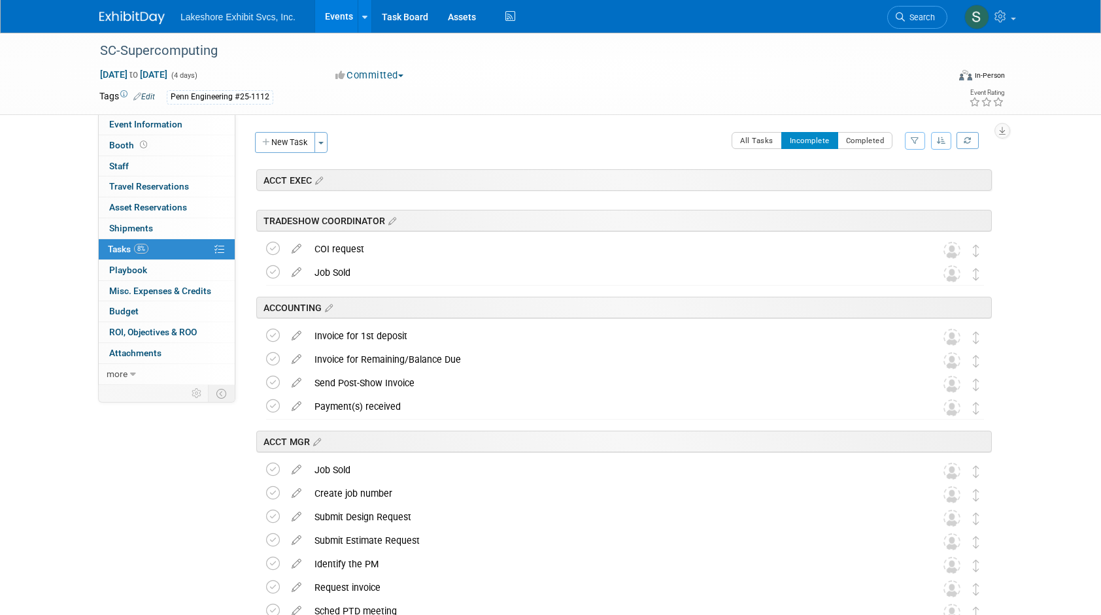
scroll to position [1834, 0]
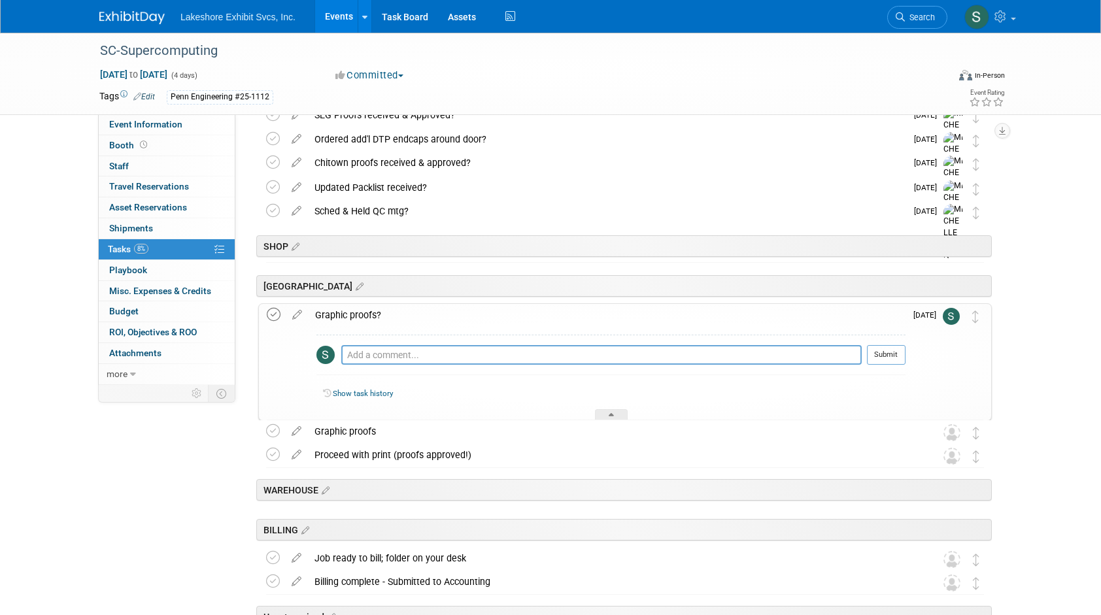
click at [276, 312] on icon at bounding box center [274, 315] width 14 height 14
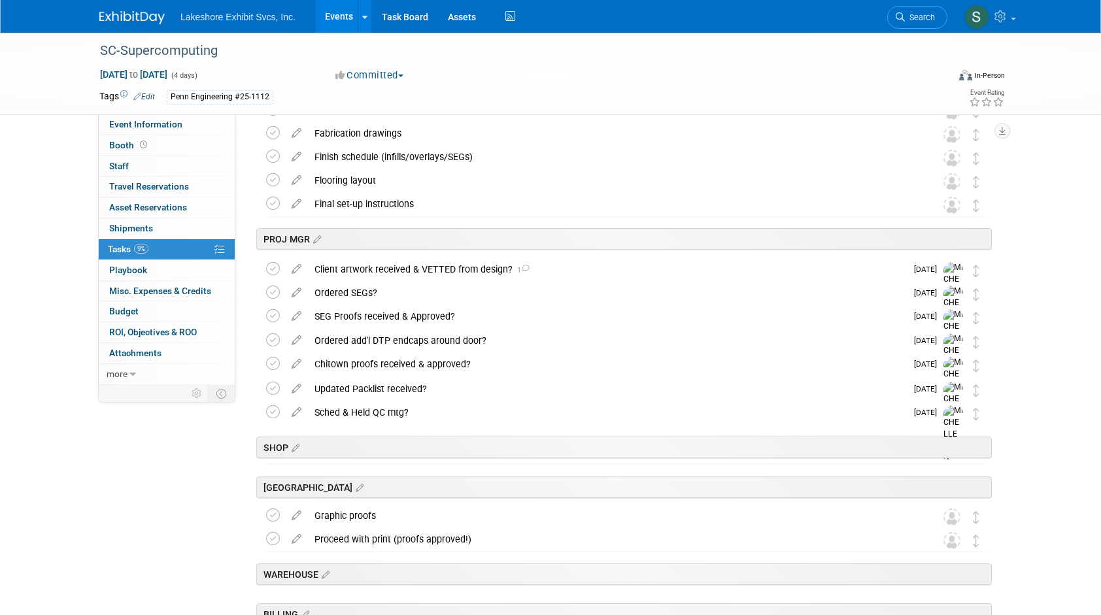
scroll to position [1553, 0]
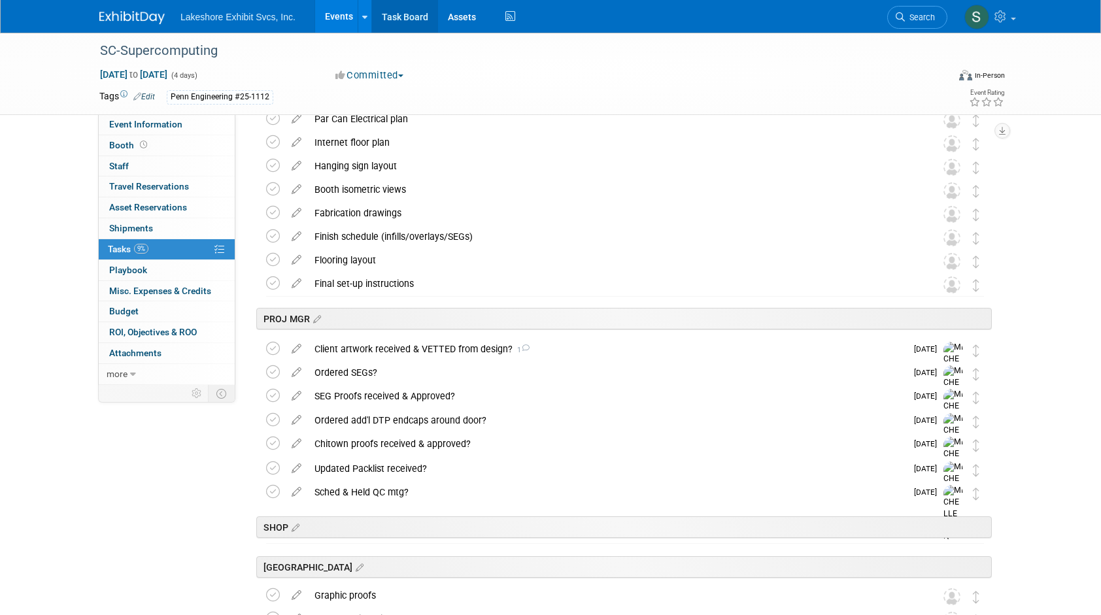
click at [410, 22] on link "Task Board" at bounding box center [405, 16] width 66 height 33
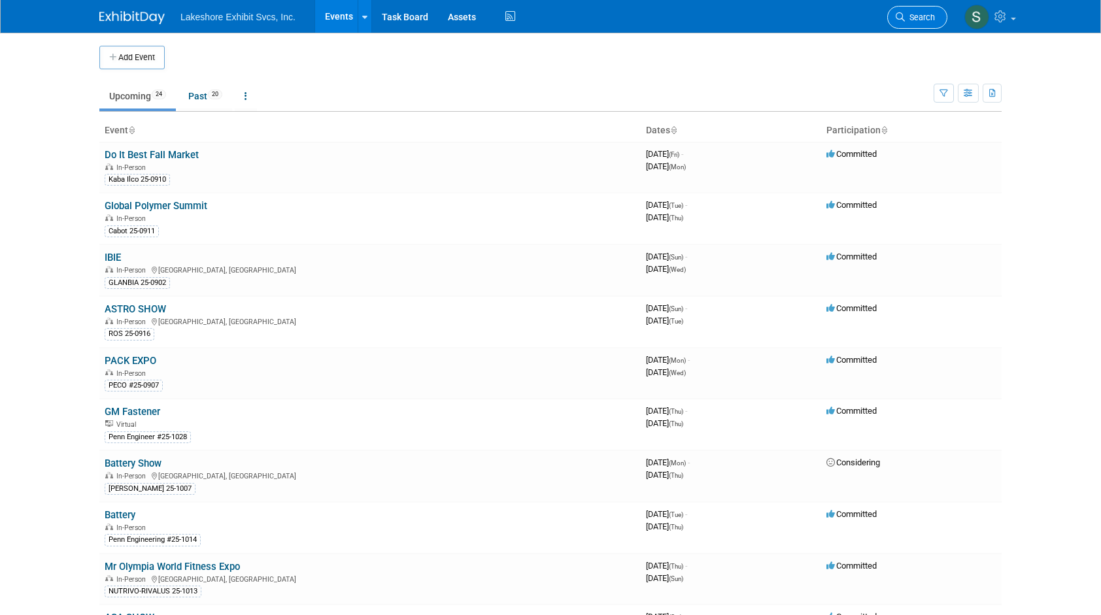
click at [926, 17] on span "Search" at bounding box center [920, 17] width 30 height 10
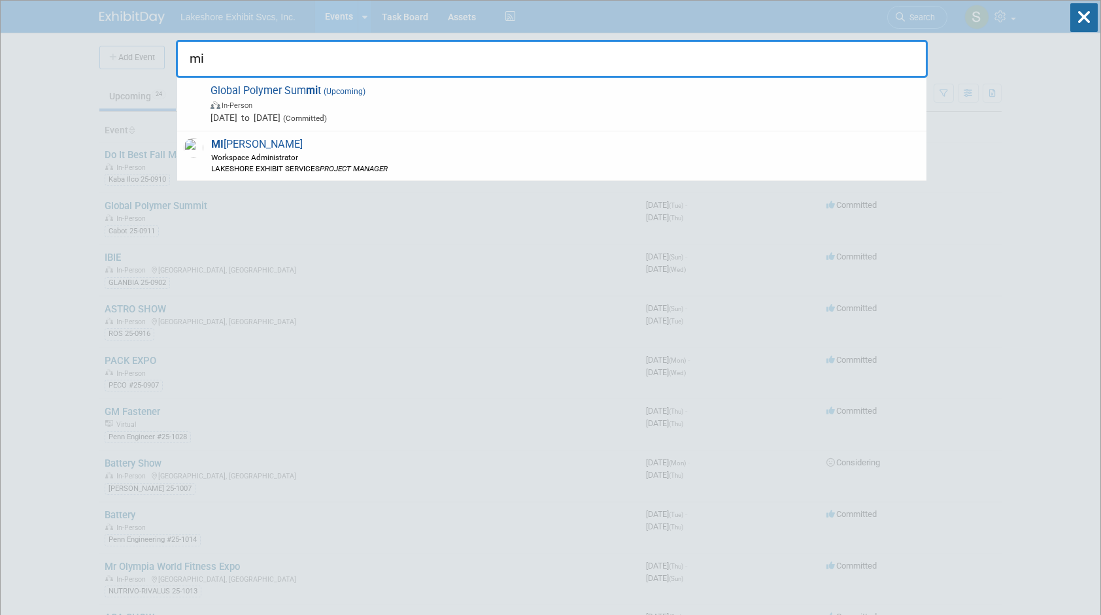
type input "m"
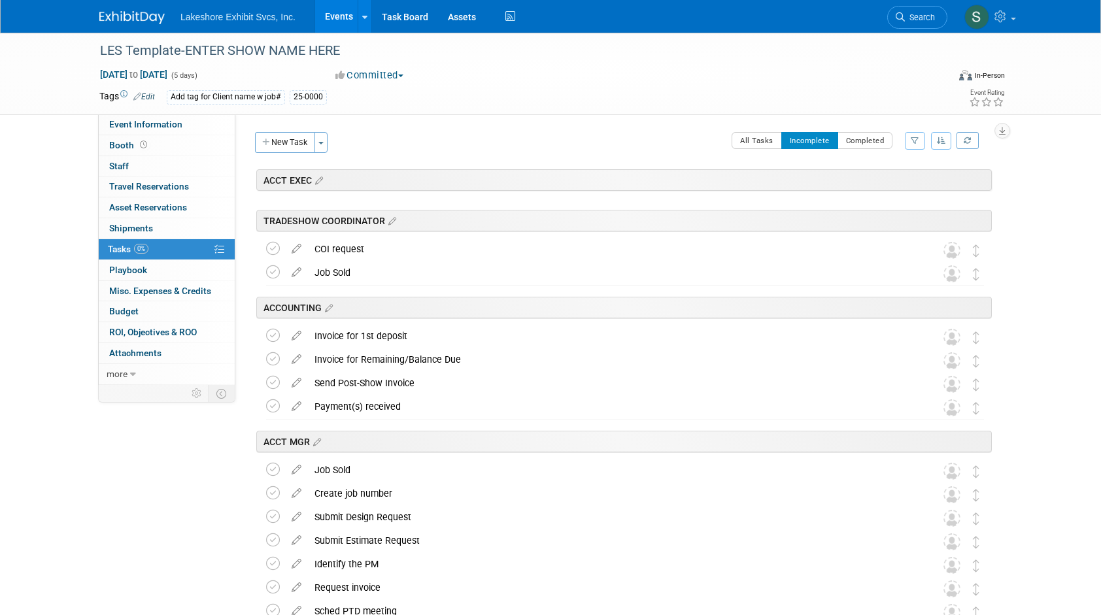
scroll to position [1952, 0]
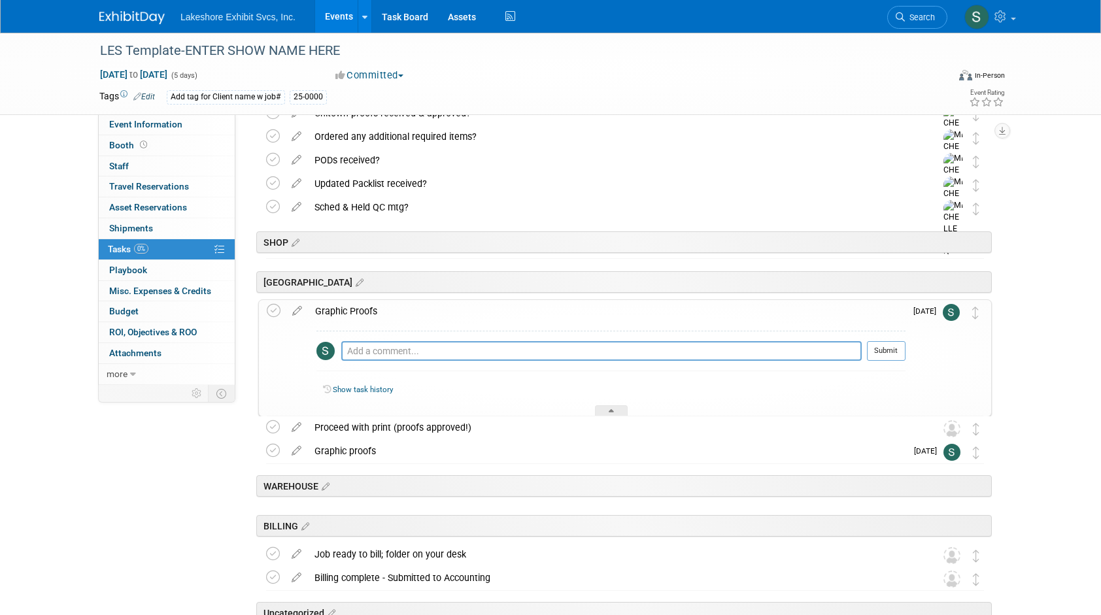
click at [347, 310] on div "Graphic Proofs" at bounding box center [607, 311] width 597 height 22
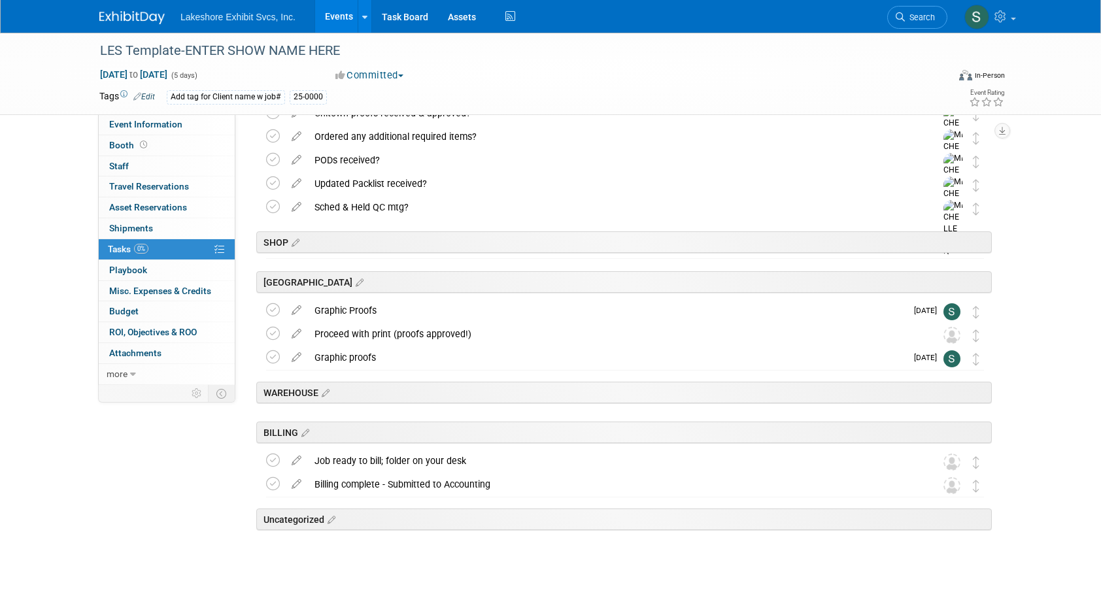
click at [347, 310] on div "Graphic Proofs" at bounding box center [607, 310] width 598 height 22
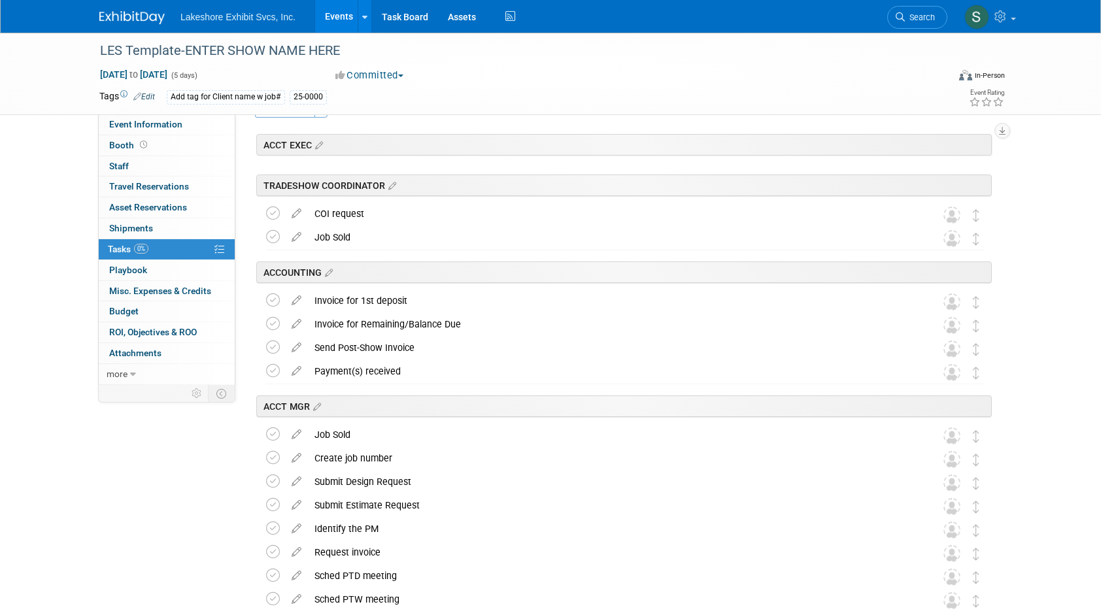
scroll to position [0, 0]
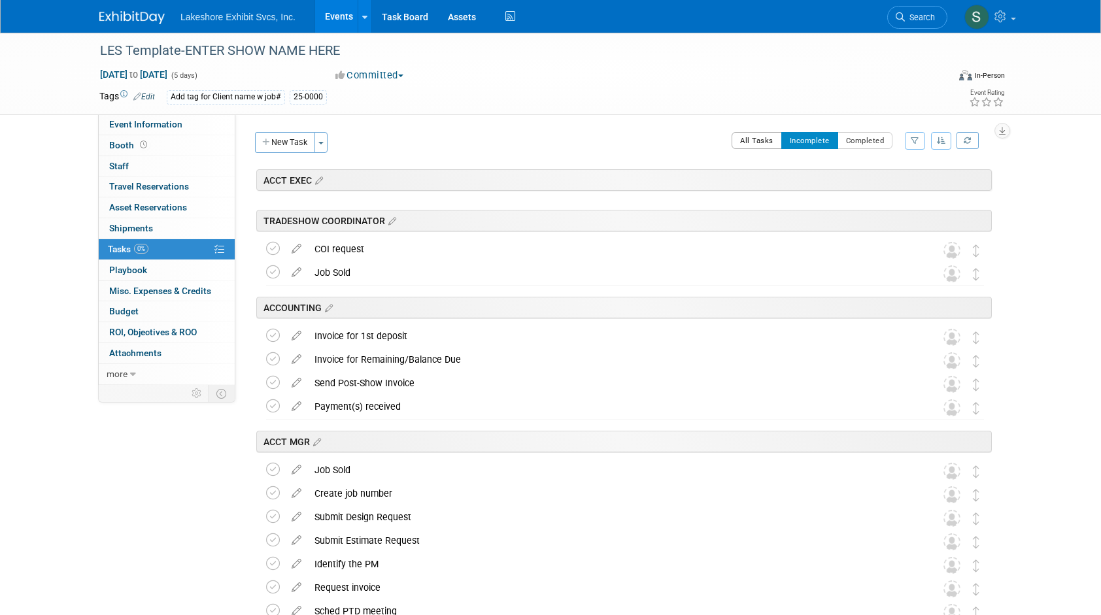
click at [753, 143] on button "All Tasks" at bounding box center [757, 140] width 50 height 17
click at [798, 141] on button "Incomplete" at bounding box center [809, 140] width 57 height 17
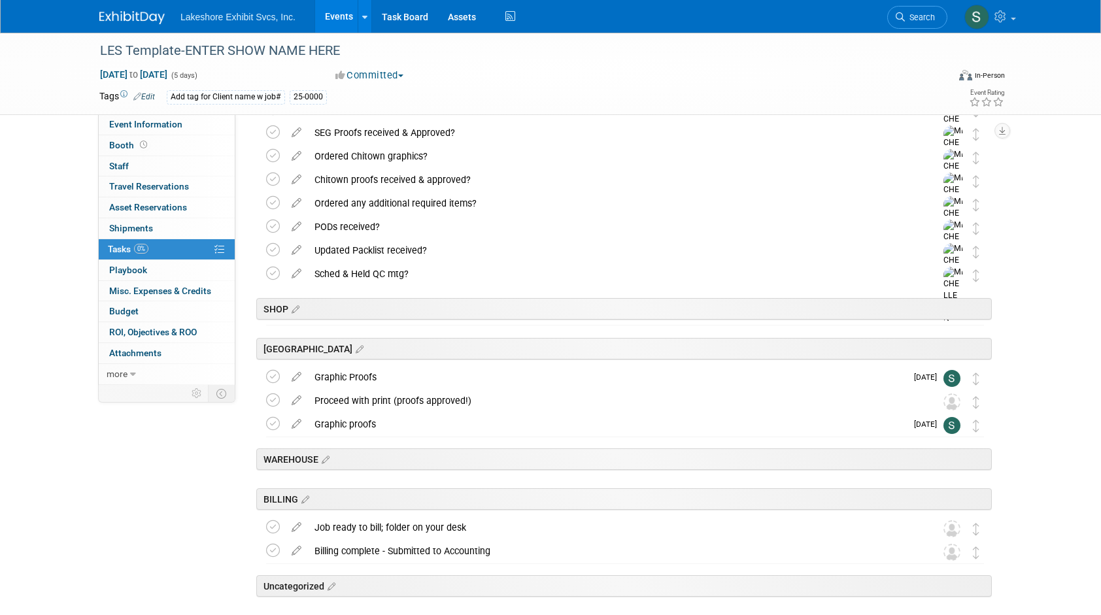
scroll to position [1952, 0]
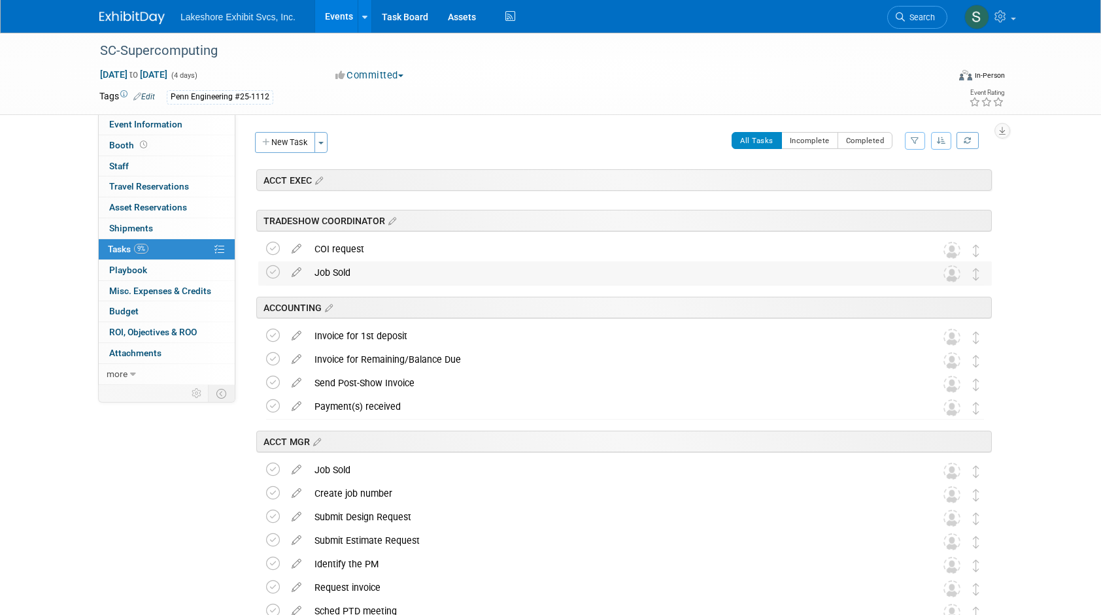
scroll to position [1976, 0]
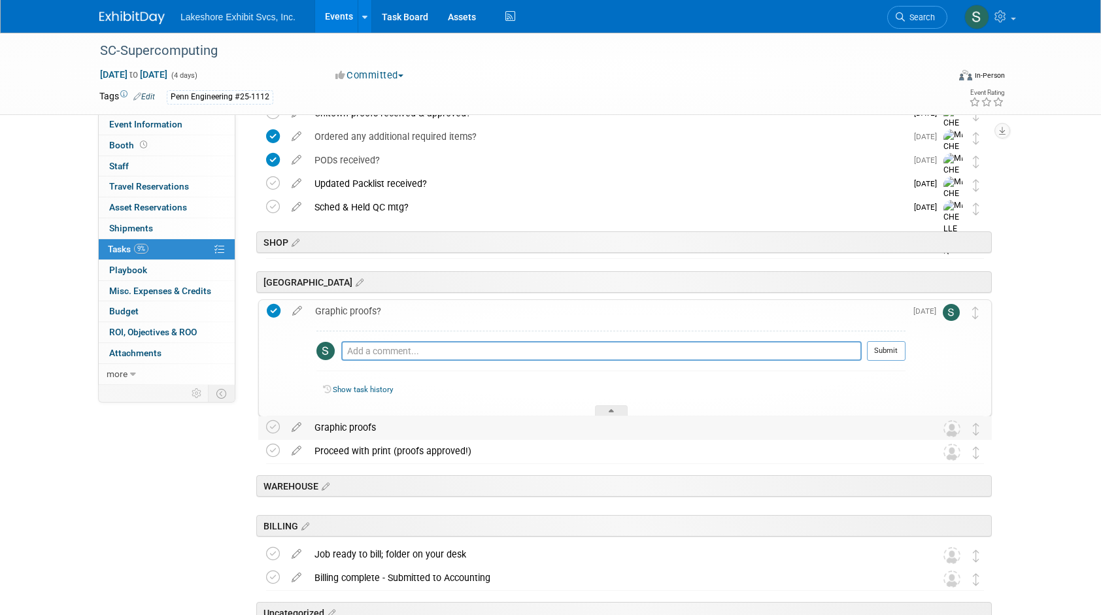
click at [363, 428] on div "Graphic proofs" at bounding box center [612, 427] width 609 height 22
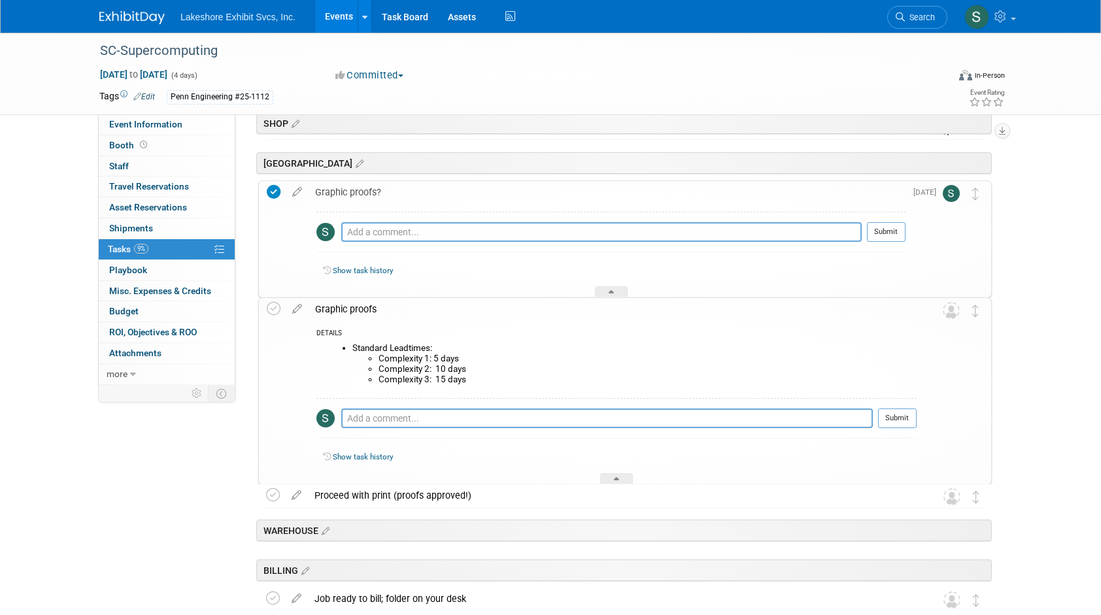
scroll to position [2106, 0]
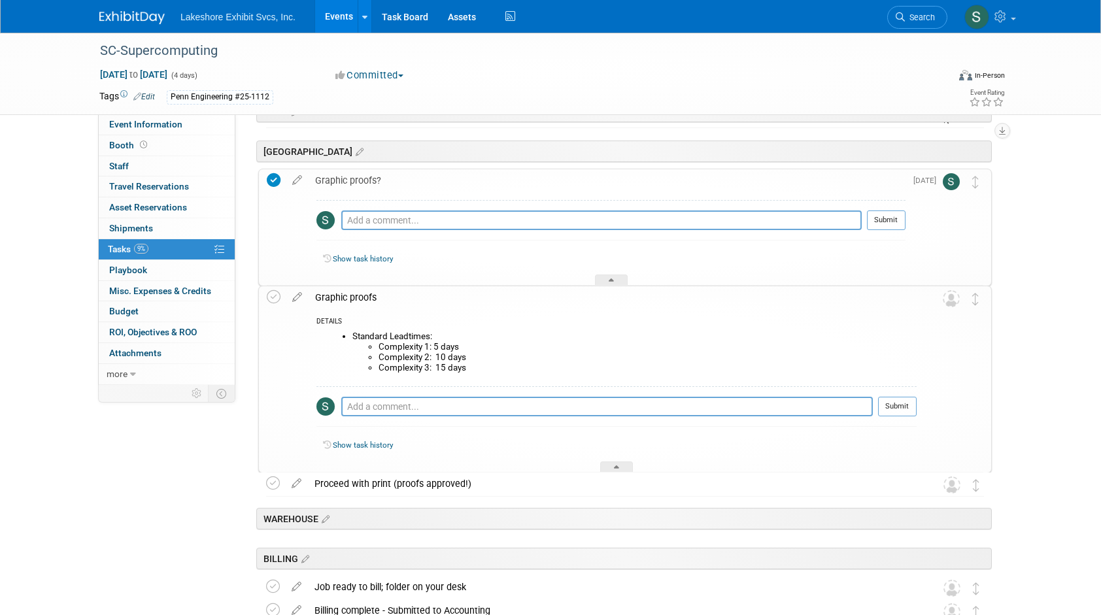
click at [361, 296] on div "Graphic proofs" at bounding box center [613, 297] width 608 height 22
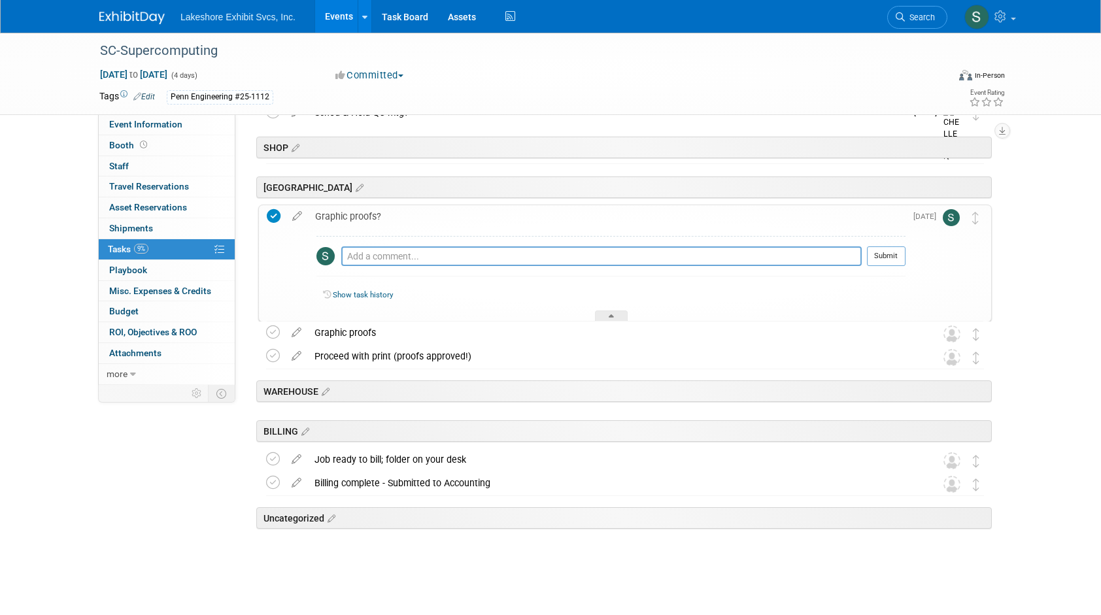
scroll to position [2069, 0]
click at [616, 315] on div at bounding box center [611, 317] width 33 height 11
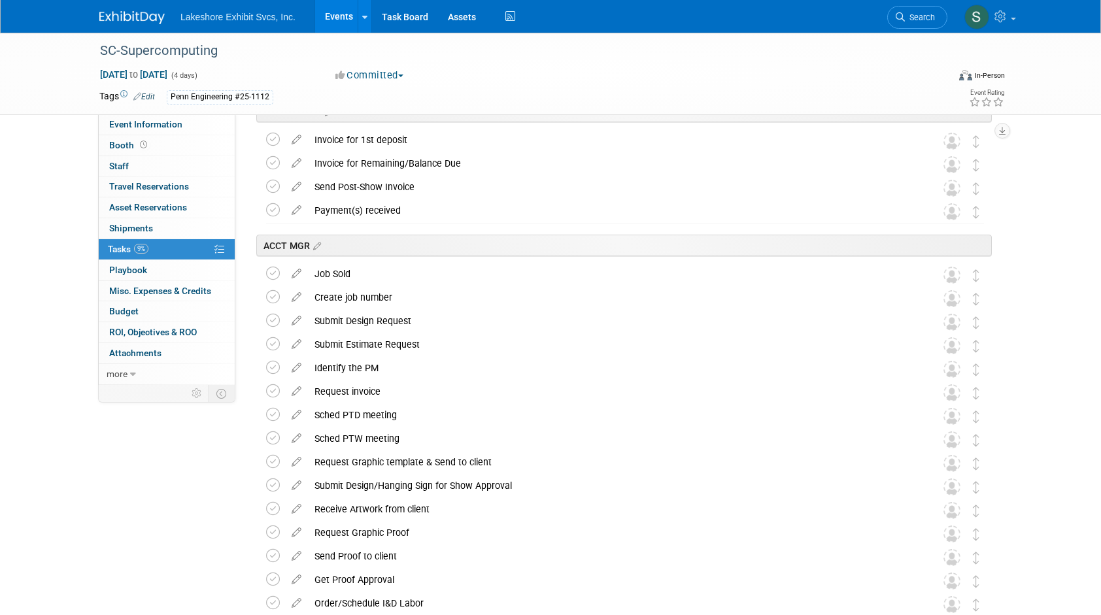
scroll to position [0, 0]
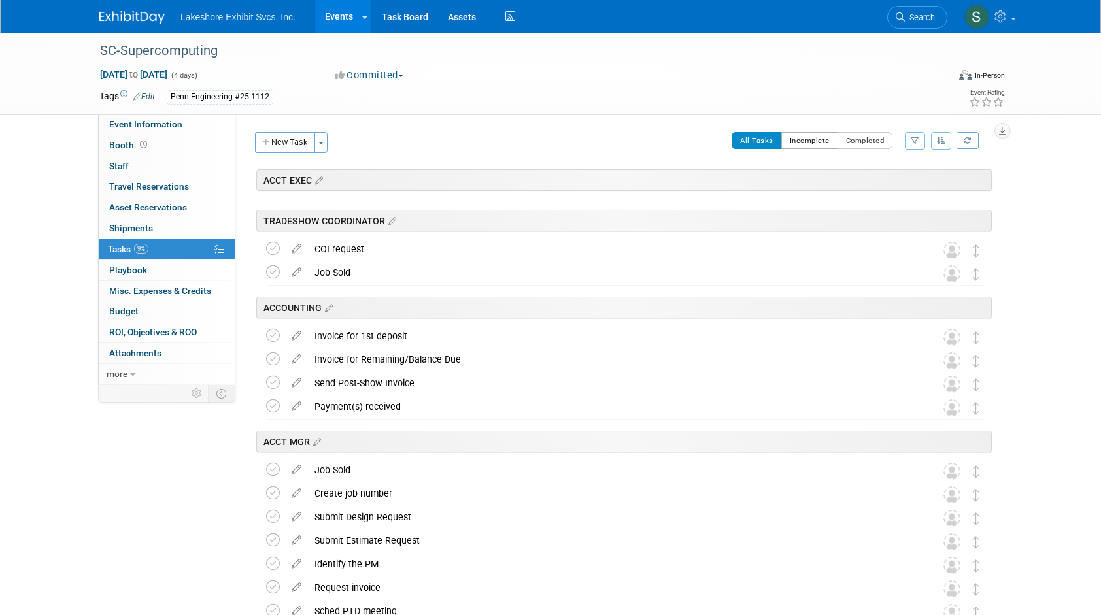
click at [804, 141] on button "Incomplete" at bounding box center [809, 140] width 57 height 17
click at [221, 248] on icon at bounding box center [219, 249] width 10 height 10
click at [220, 248] on icon at bounding box center [219, 249] width 10 height 10
click at [942, 139] on icon "button" at bounding box center [941, 141] width 9 height 8
click at [881, 213] on link "By Section, By Due Date" at bounding box center [888, 219] width 124 height 18
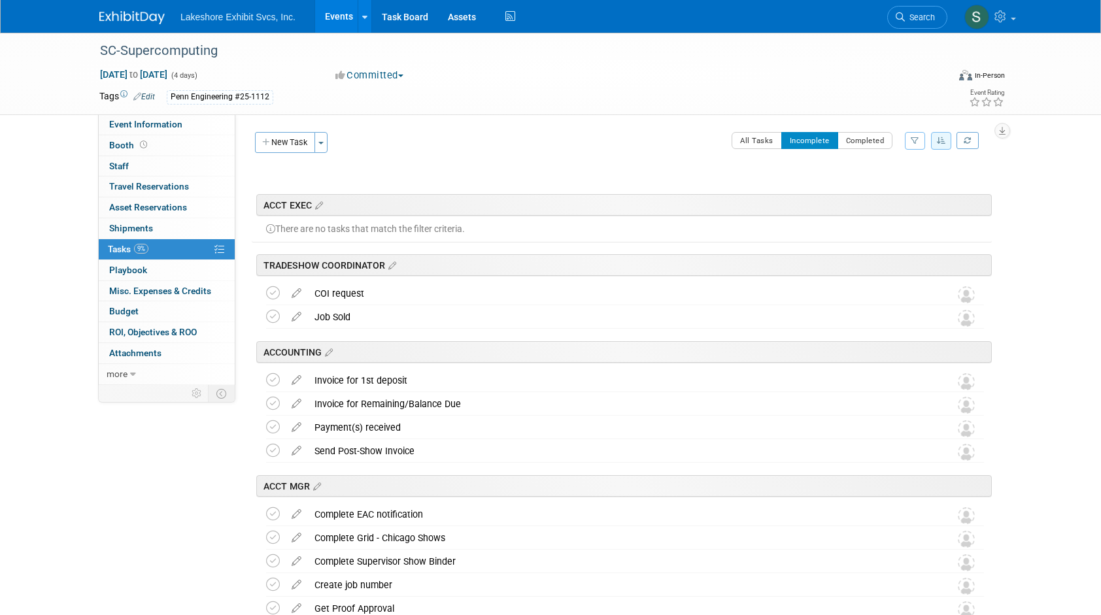
click at [940, 137] on icon "button" at bounding box center [941, 141] width 9 height 8
click at [897, 201] on link "By Due Date" at bounding box center [888, 201] width 124 height 18
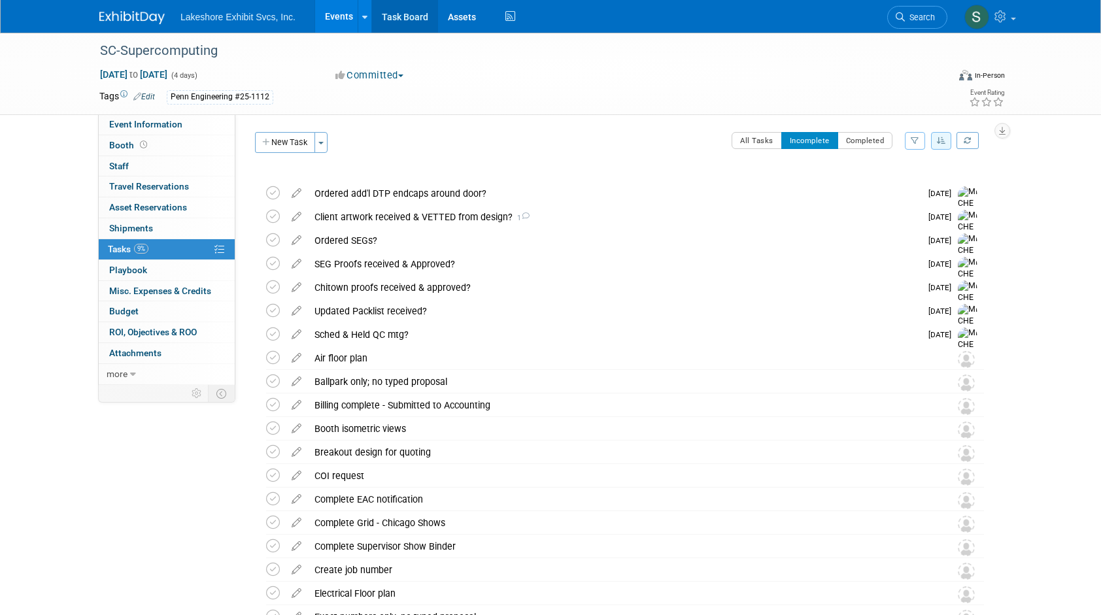
click at [405, 20] on link "Task Board" at bounding box center [405, 16] width 66 height 33
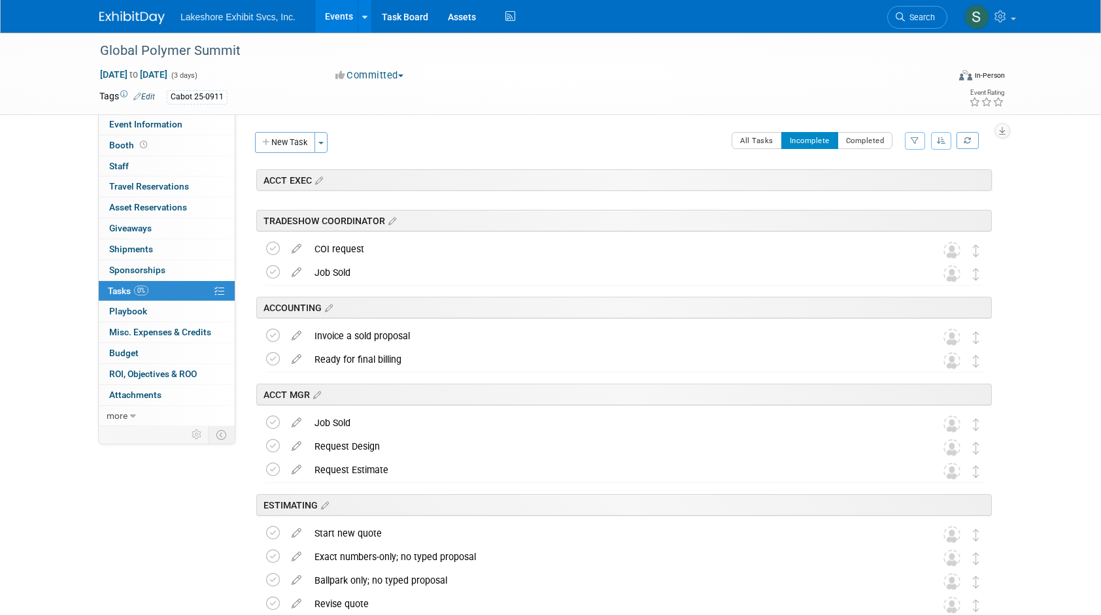
scroll to position [1246, 0]
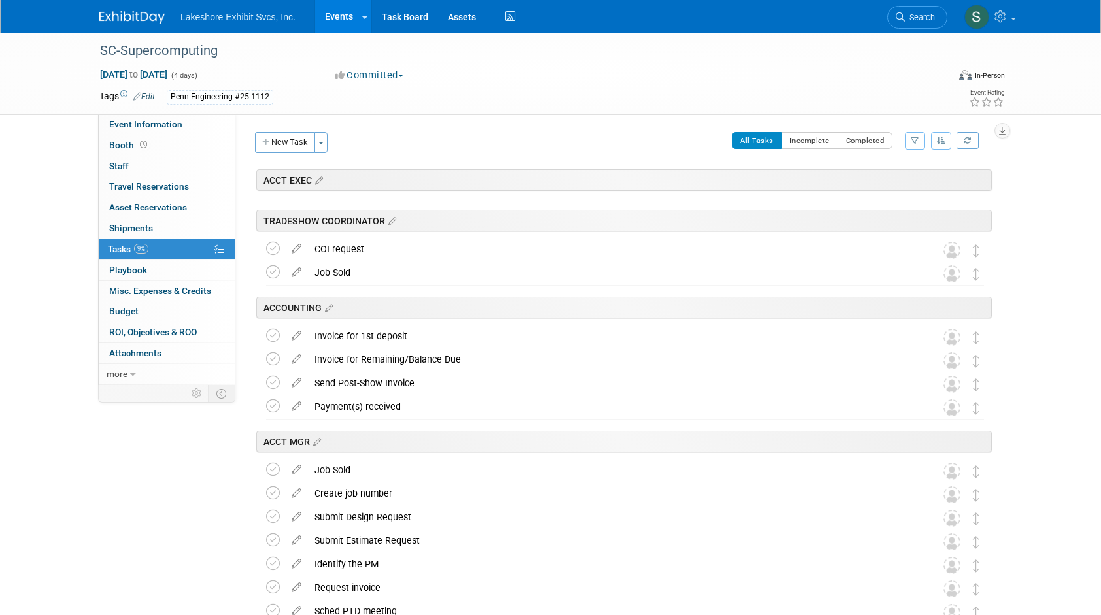
scroll to position [1976, 0]
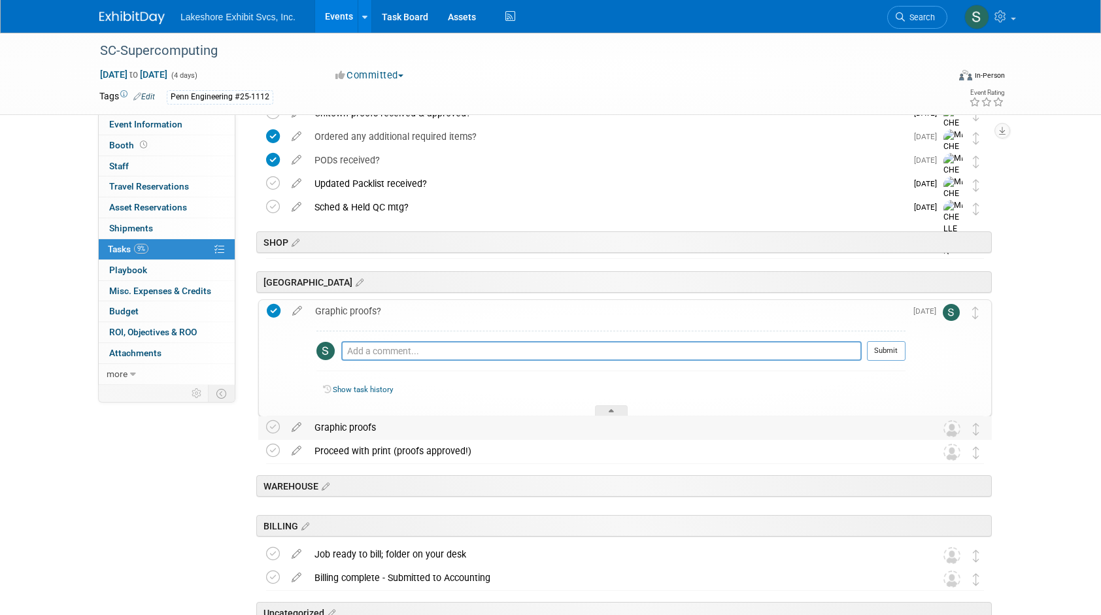
click at [329, 430] on div "Graphic proofs" at bounding box center [612, 427] width 609 height 22
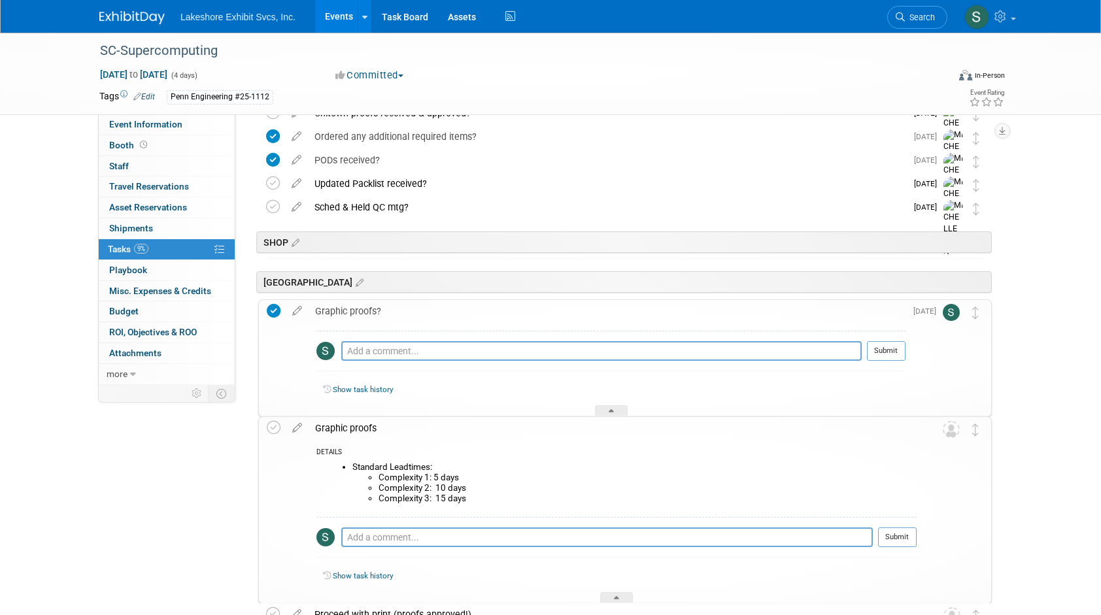
click at [357, 310] on div "Graphic proofs?" at bounding box center [607, 311] width 597 height 22
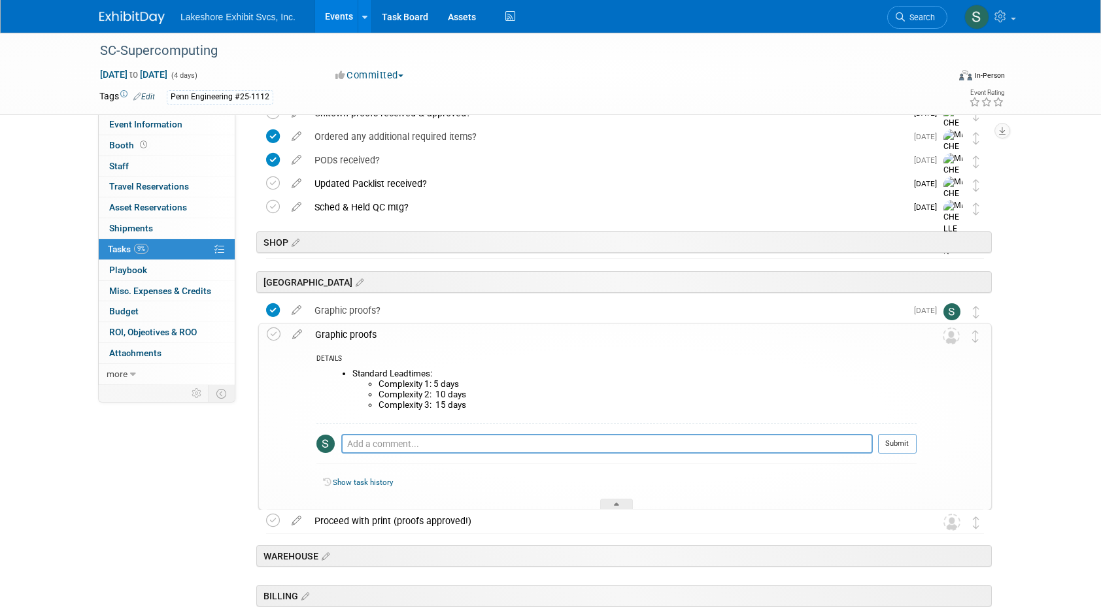
click at [358, 310] on div "Graphic proofs?" at bounding box center [607, 310] width 598 height 22
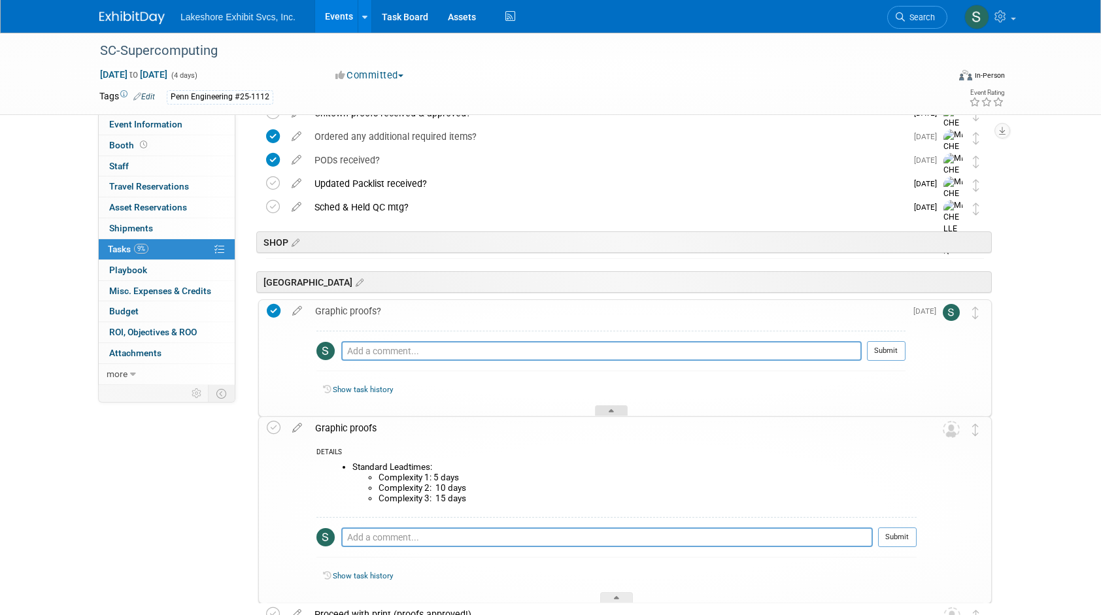
click at [608, 407] on div at bounding box center [611, 410] width 33 height 11
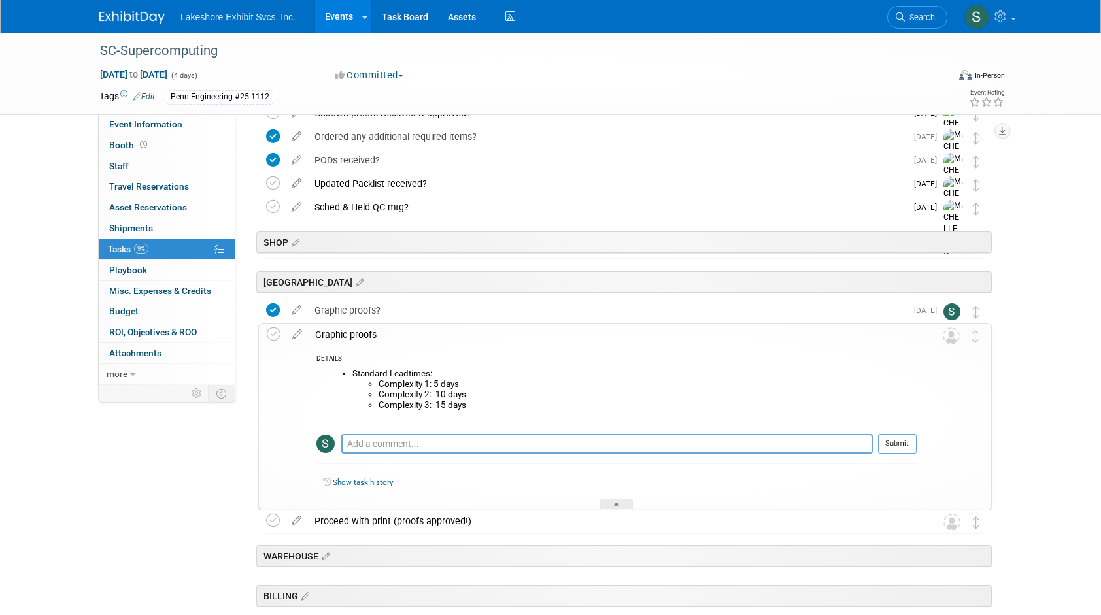
click at [362, 309] on div "Graphic proofs?" at bounding box center [607, 310] width 598 height 22
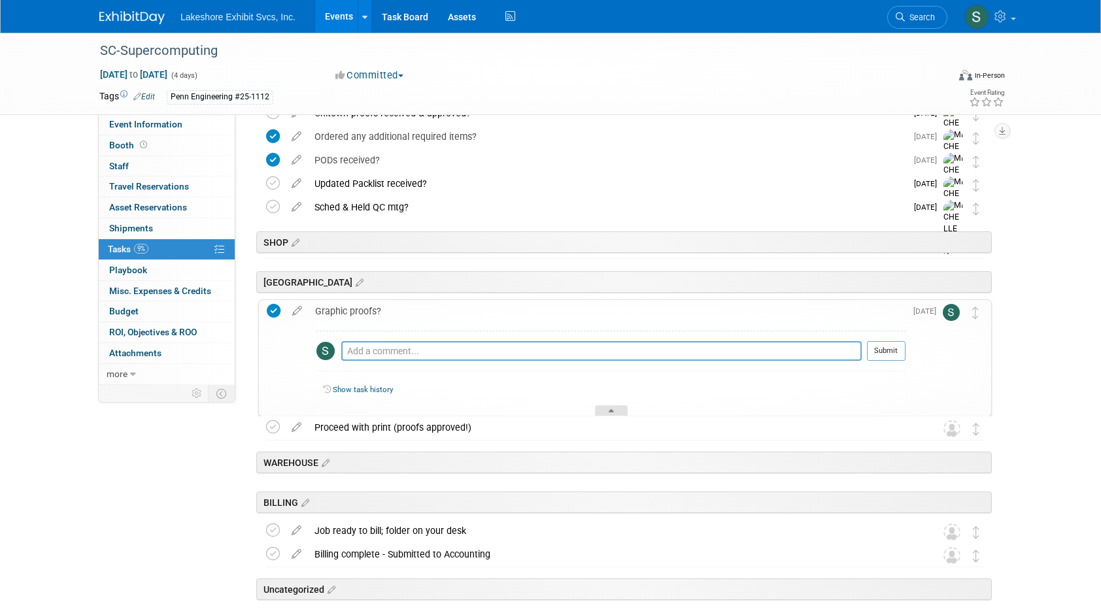
click at [616, 408] on div at bounding box center [611, 410] width 33 height 11
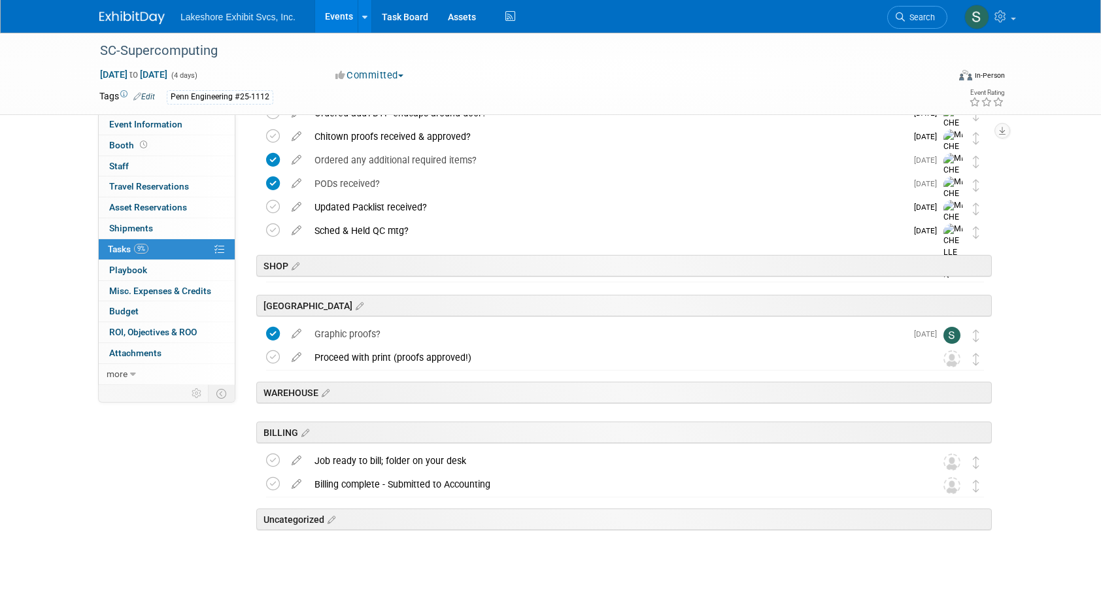
click at [352, 335] on div "Graphic proofs?" at bounding box center [607, 334] width 598 height 22
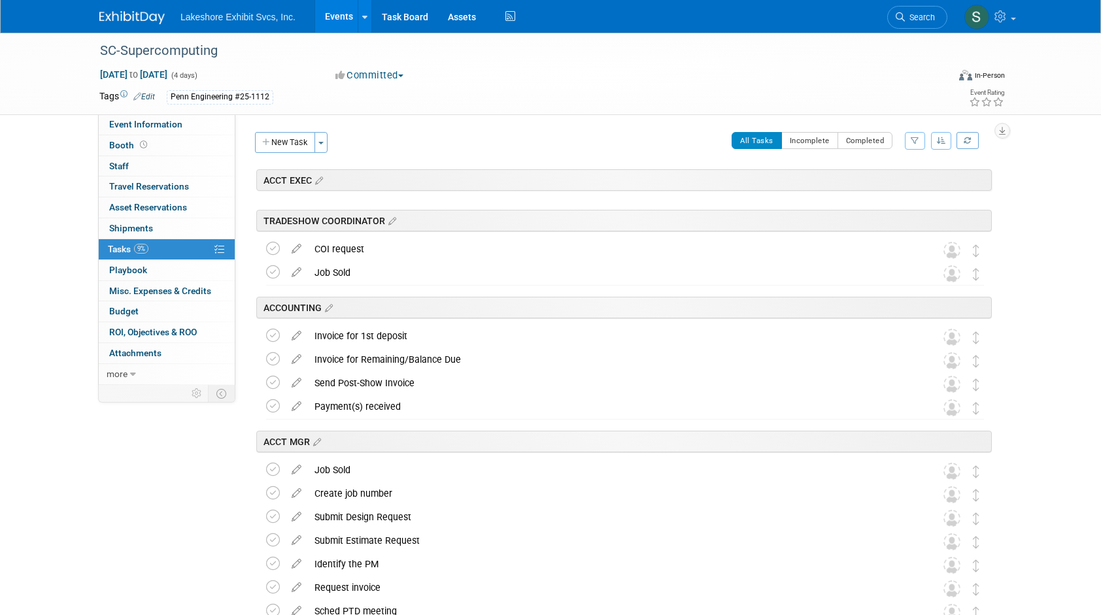
scroll to position [1952, 0]
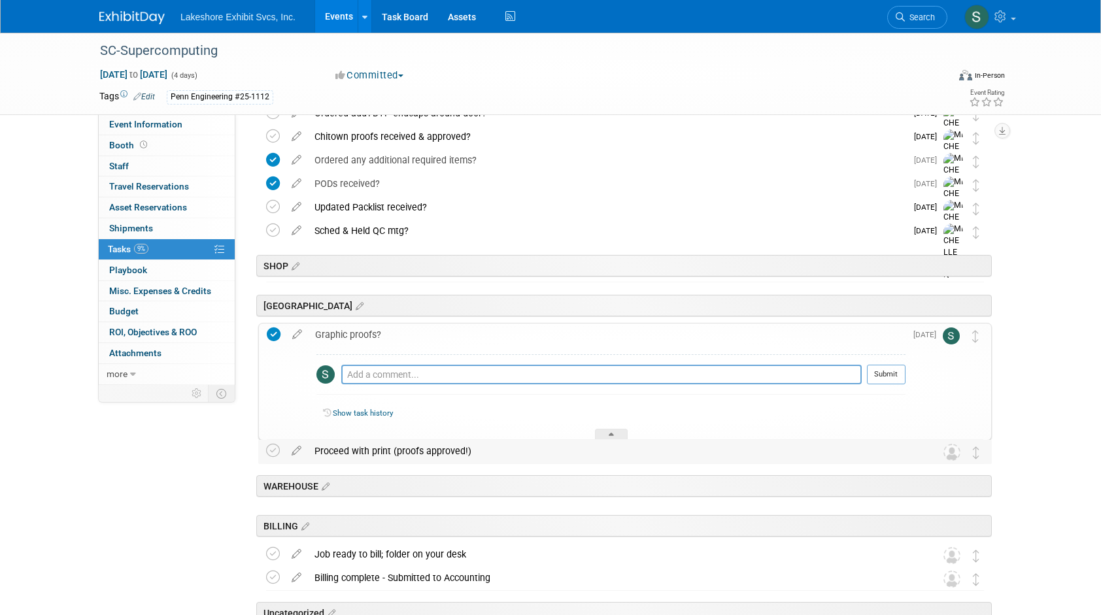
click at [356, 447] on div "Proceed with print (proofs approved!)" at bounding box center [612, 451] width 609 height 22
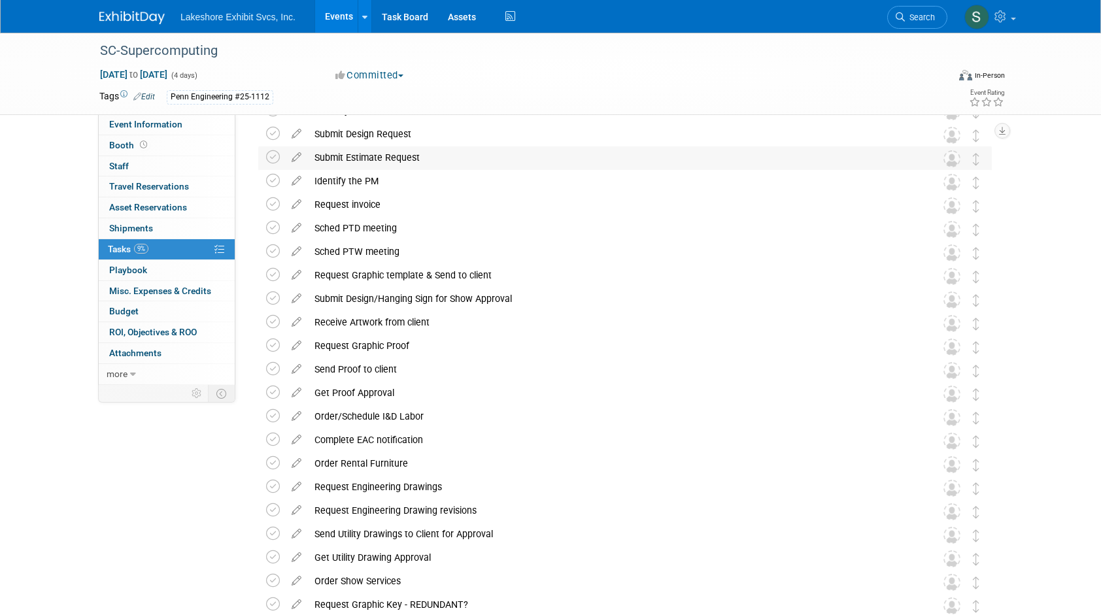
scroll to position [0, 0]
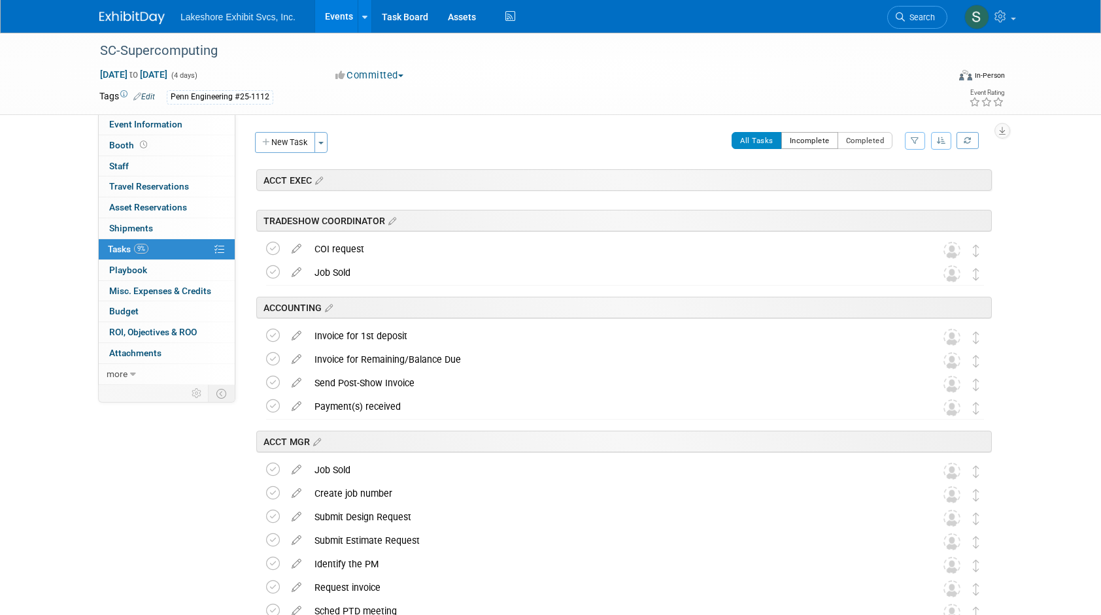
click at [811, 141] on button "Incomplete" at bounding box center [809, 140] width 57 height 17
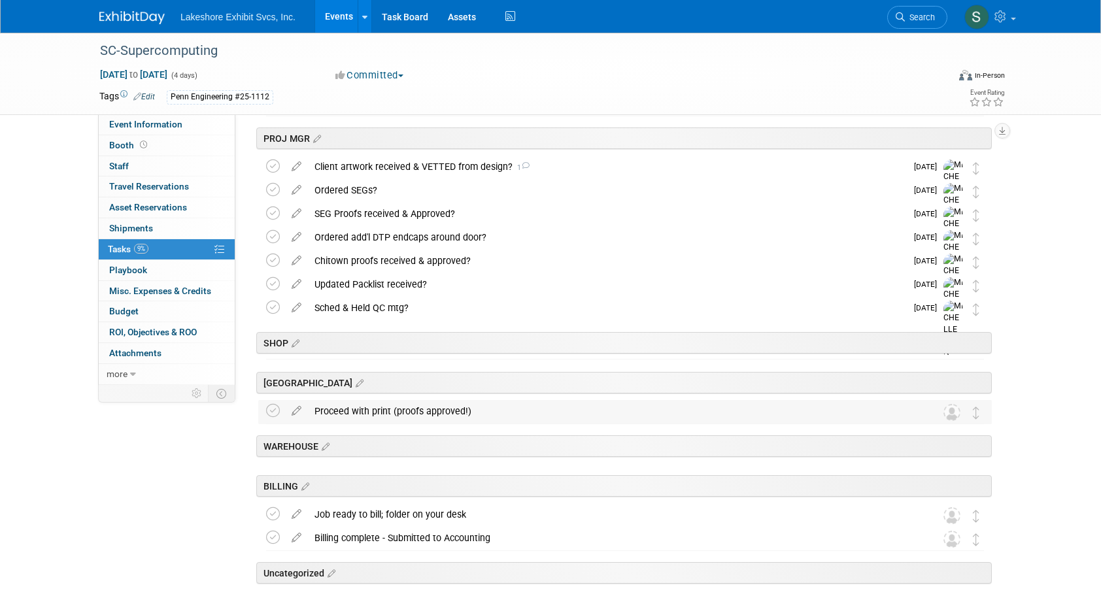
scroll to position [1787, 0]
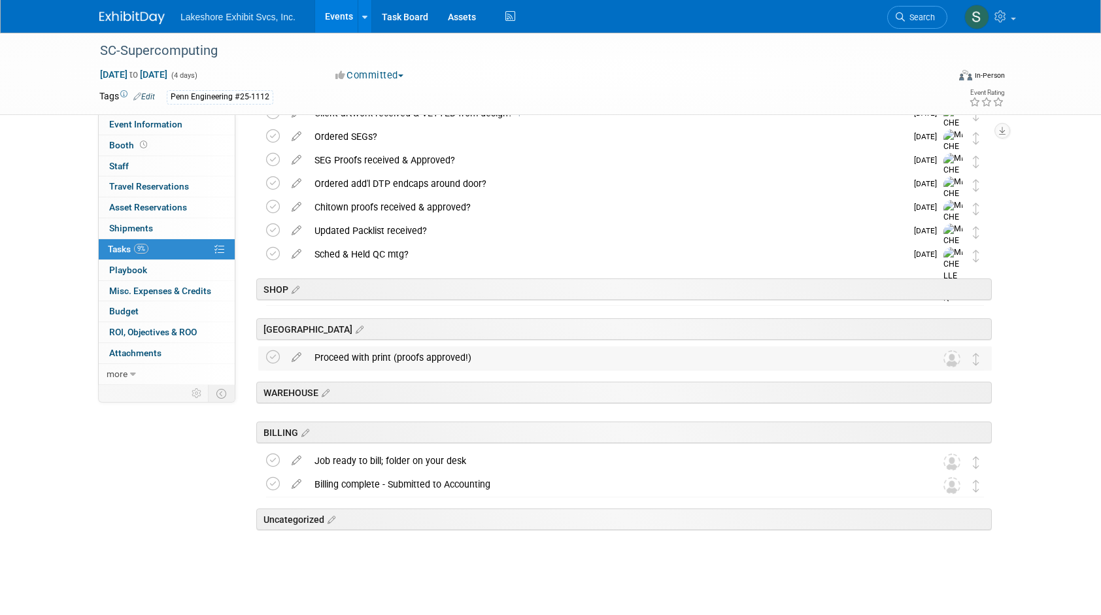
click at [349, 358] on div "Proceed with print (proofs approved!)" at bounding box center [612, 357] width 609 height 22
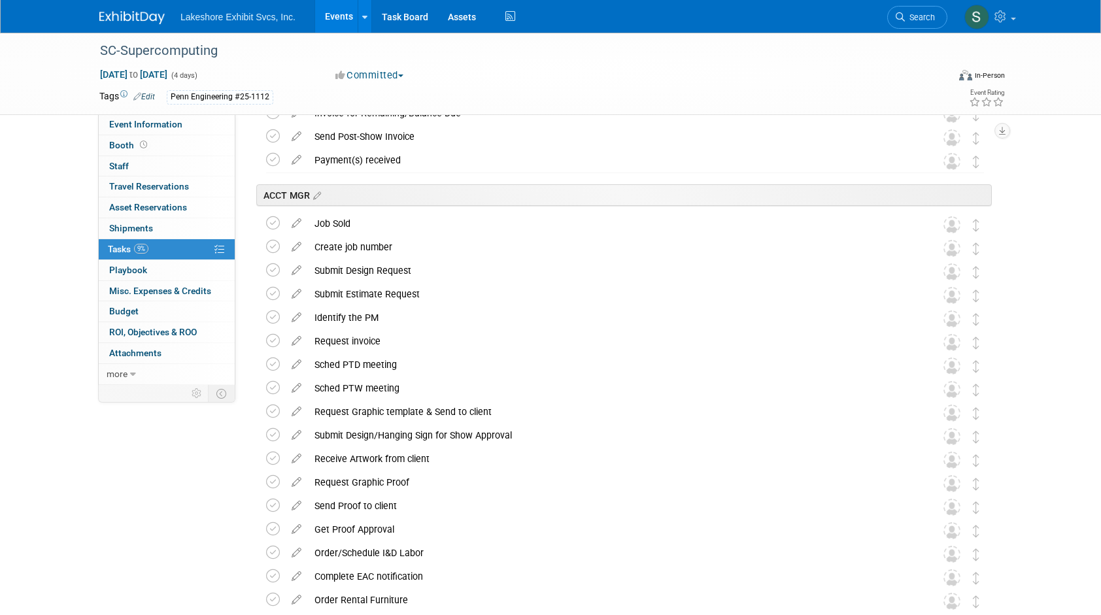
scroll to position [0, 0]
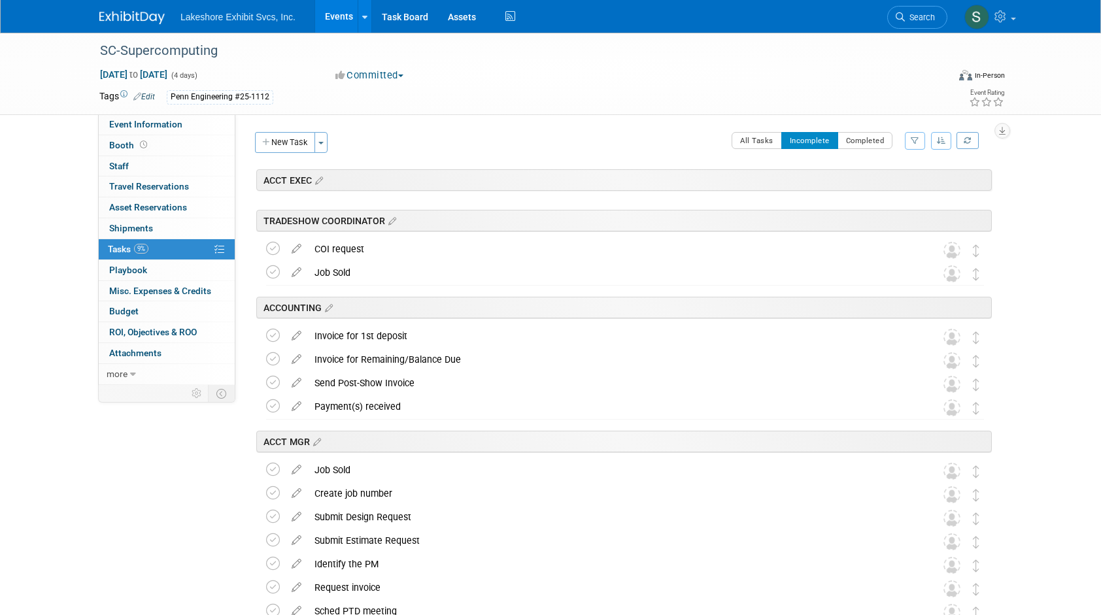
click at [248, 20] on span "Lakeshore Exhibit Svcs, Inc." at bounding box center [237, 17] width 115 height 10
click at [234, 17] on span "Lakeshore Exhibit Svcs, Inc." at bounding box center [237, 17] width 115 height 10
drag, startPoint x: 234, startPoint y: 17, endPoint x: 148, endPoint y: 14, distance: 86.3
click at [148, 14] on img at bounding box center [131, 17] width 65 height 13
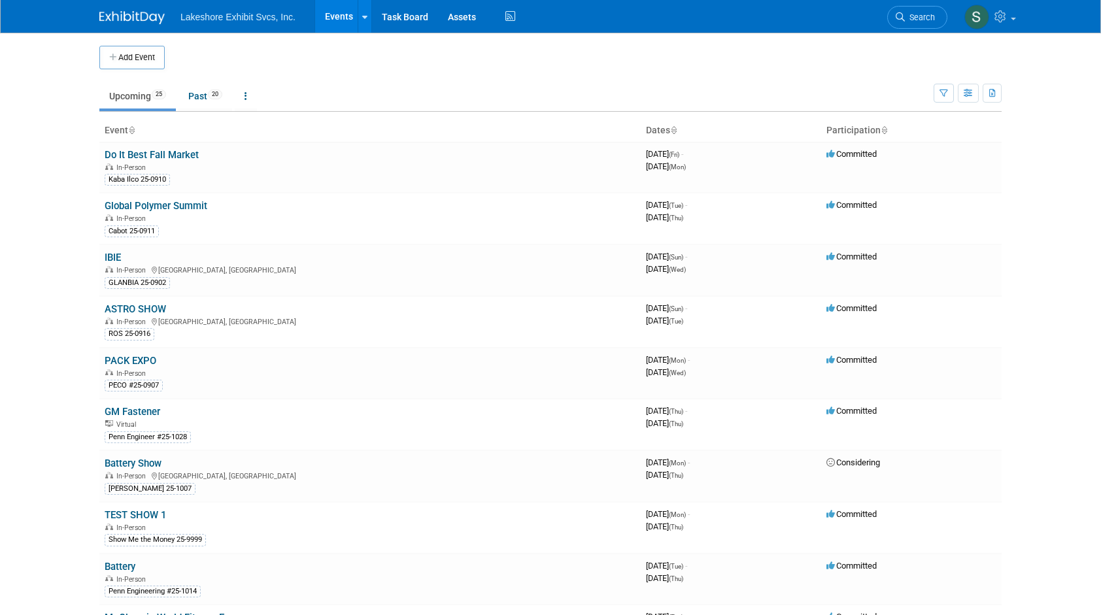
click at [112, 59] on icon "button" at bounding box center [113, 58] width 9 height 8
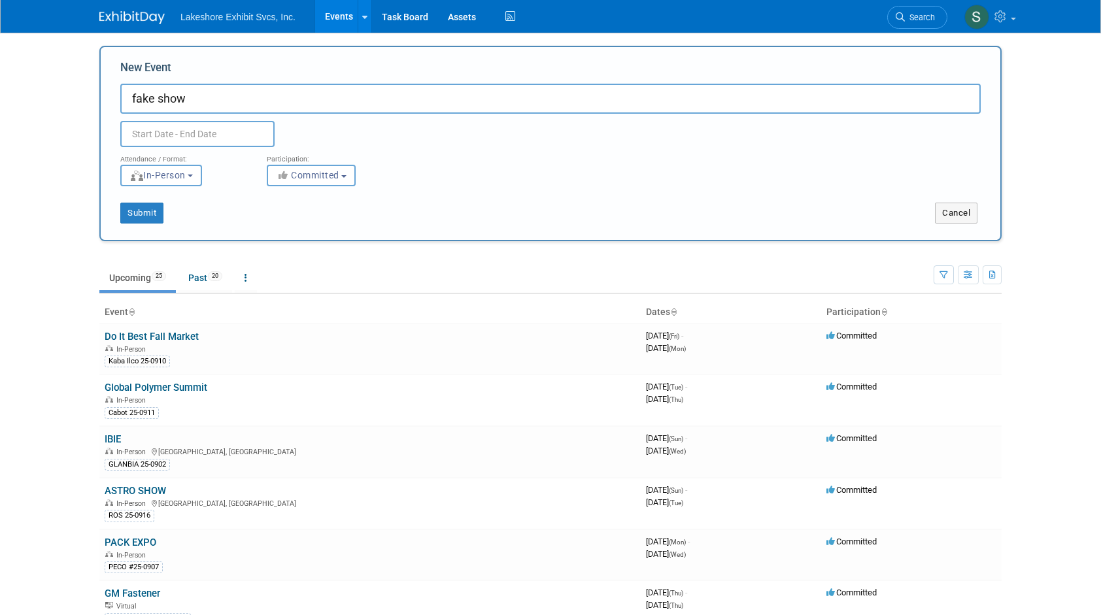
type input "fake show"
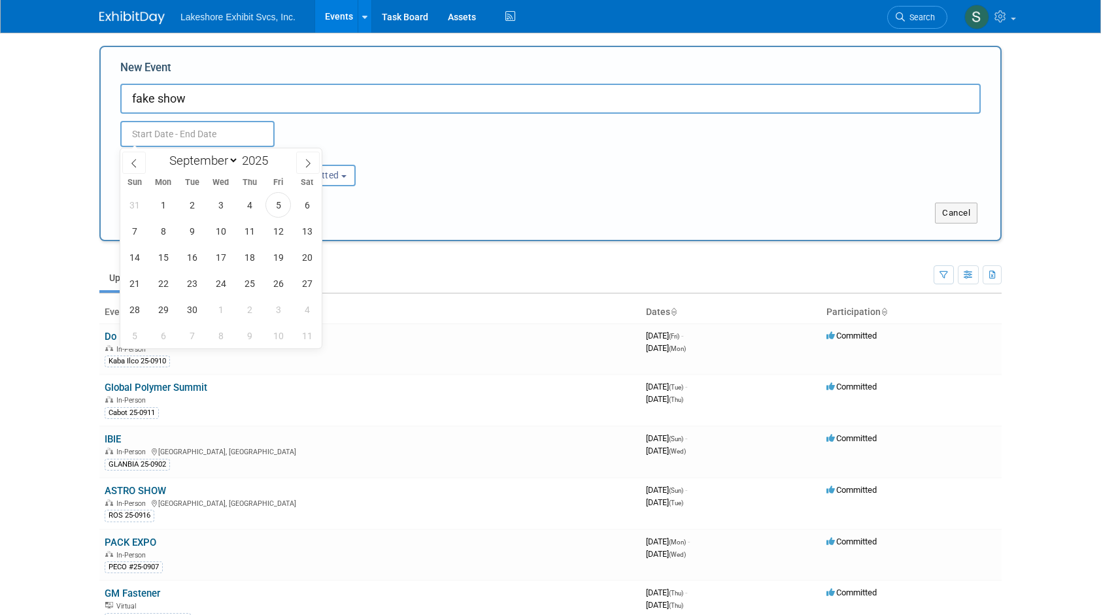
click at [129, 132] on input "text" at bounding box center [197, 134] width 154 height 26
click at [307, 163] on icon at bounding box center [307, 163] width 9 height 9
select select "9"
click at [253, 233] on span "9" at bounding box center [249, 230] width 25 height 25
click at [250, 260] on span "16" at bounding box center [249, 256] width 25 height 25
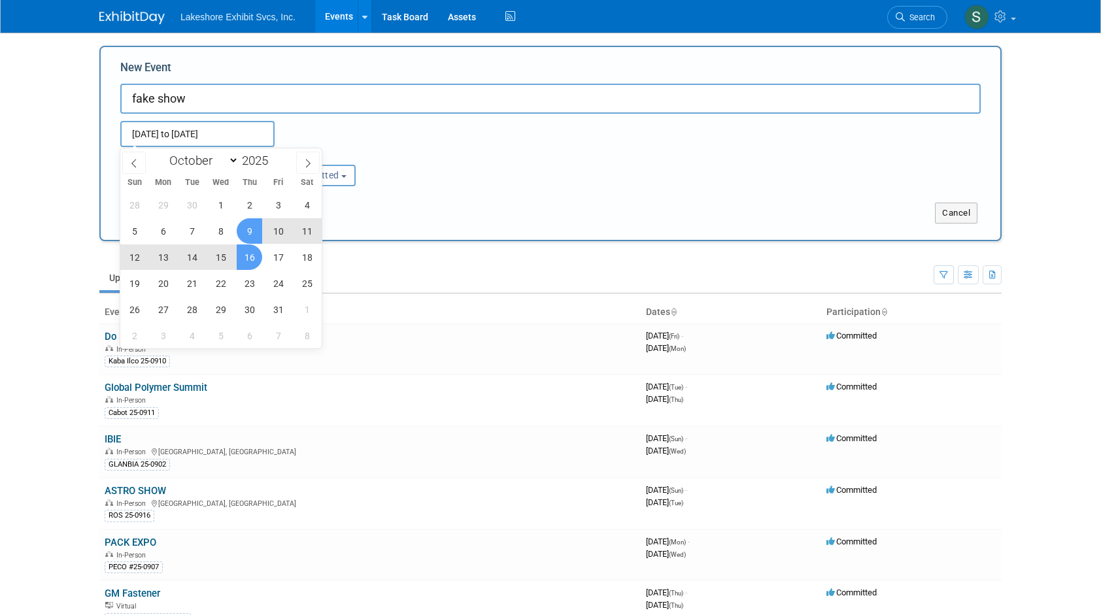
type input "Oct 9, 2025 to Oct 16, 2025"
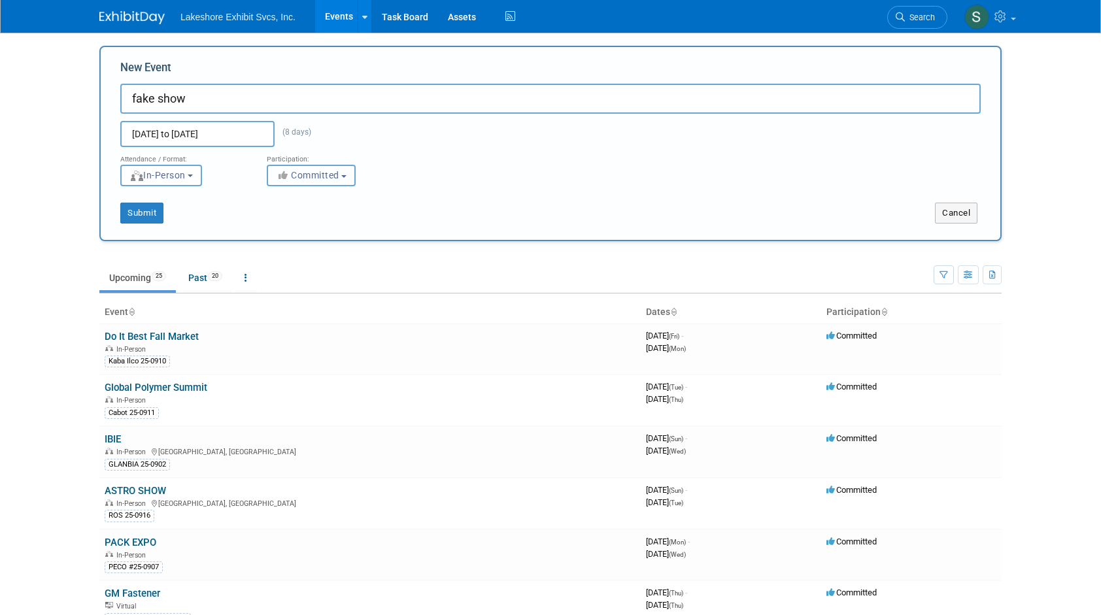
click at [348, 178] on button "Committed" at bounding box center [311, 176] width 89 height 22
click at [328, 225] on label "Considering" at bounding box center [317, 224] width 86 height 17
click at [279, 225] on input "Considering" at bounding box center [275, 225] width 8 height 8
click at [340, 182] on button "Considering" at bounding box center [313, 176] width 93 height 22
click at [339, 200] on label "Committed" at bounding box center [317, 202] width 86 height 17
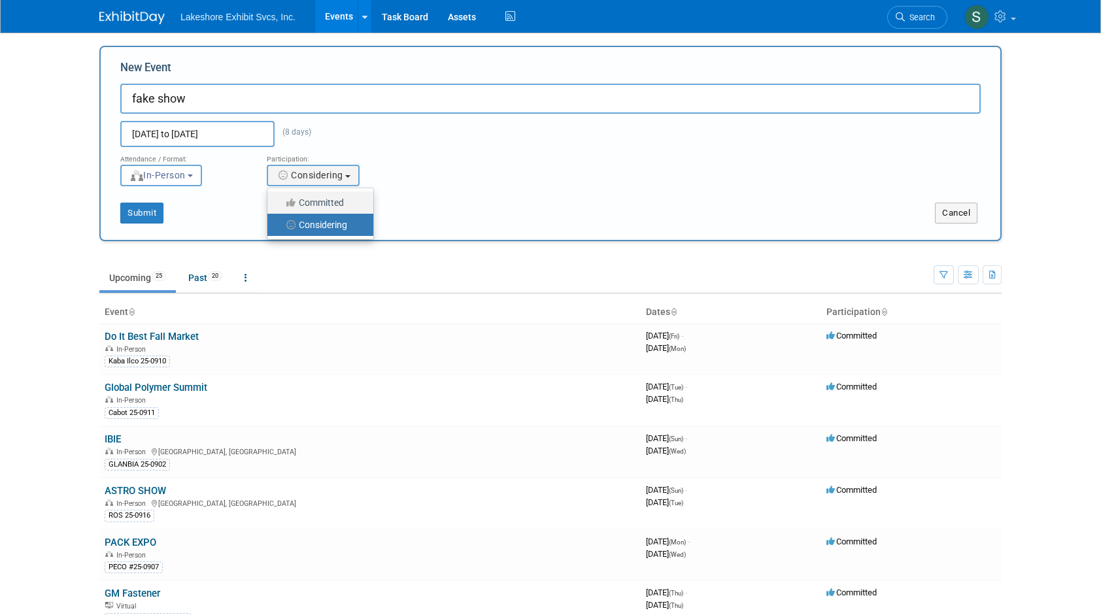
click at [279, 200] on input "Committed" at bounding box center [275, 203] width 8 height 8
select select "1"
click at [202, 177] on button "In-Person" at bounding box center [161, 176] width 82 height 22
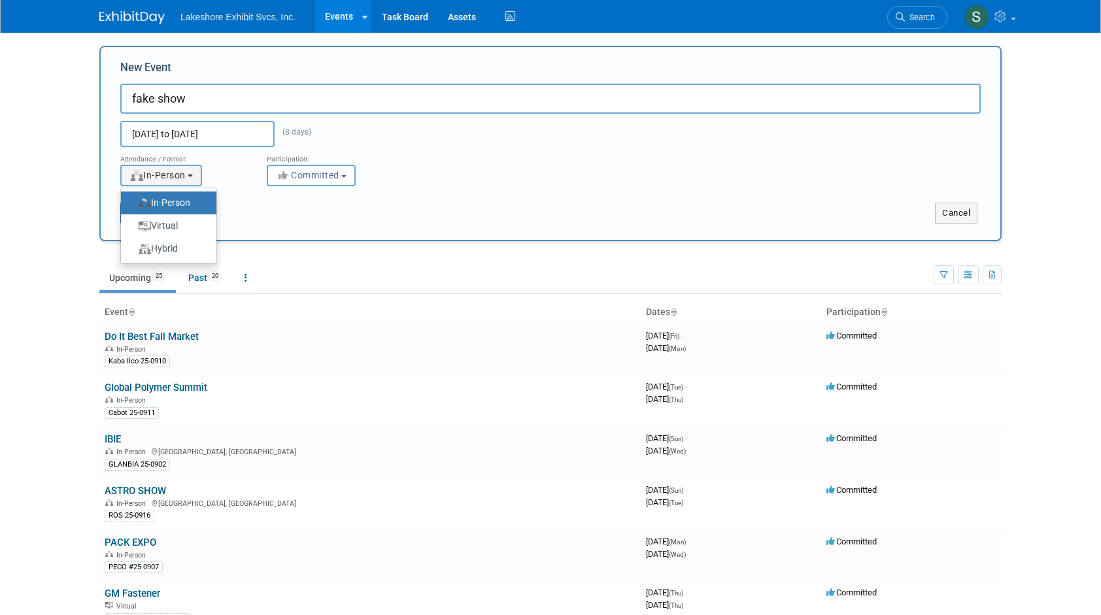
click at [247, 223] on div "New Event fake show Oct 9, 2025 to Oct 16, 2025 (8 days) Duplicate Event Warnin…" at bounding box center [550, 143] width 902 height 195
click at [147, 213] on button "Submit" at bounding box center [141, 213] width 43 height 21
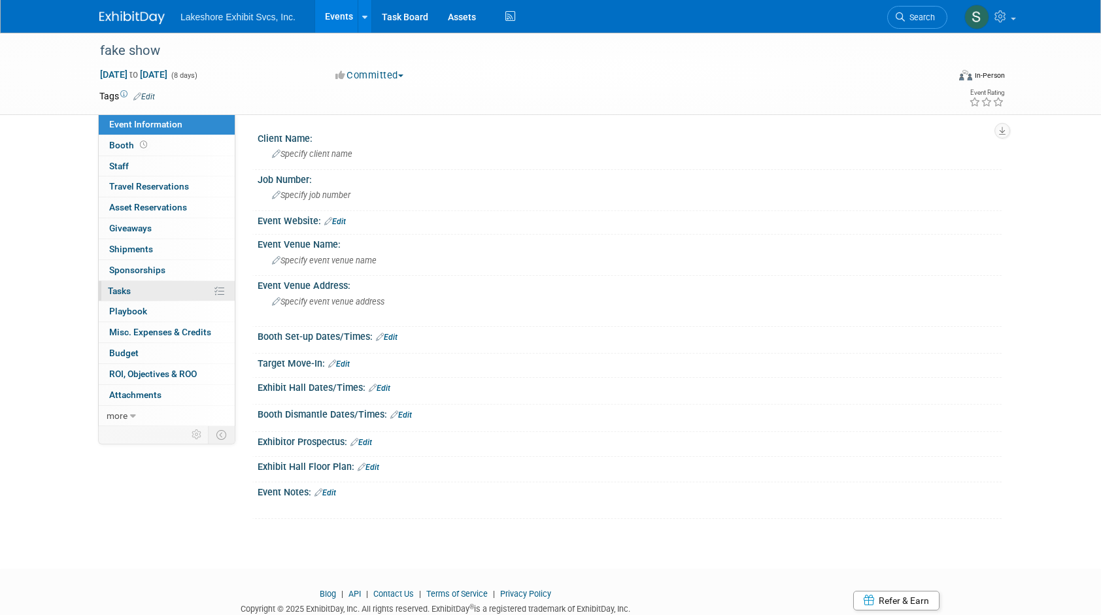
click at [134, 290] on link "0% Tasks 0%" at bounding box center [167, 291] width 136 height 20
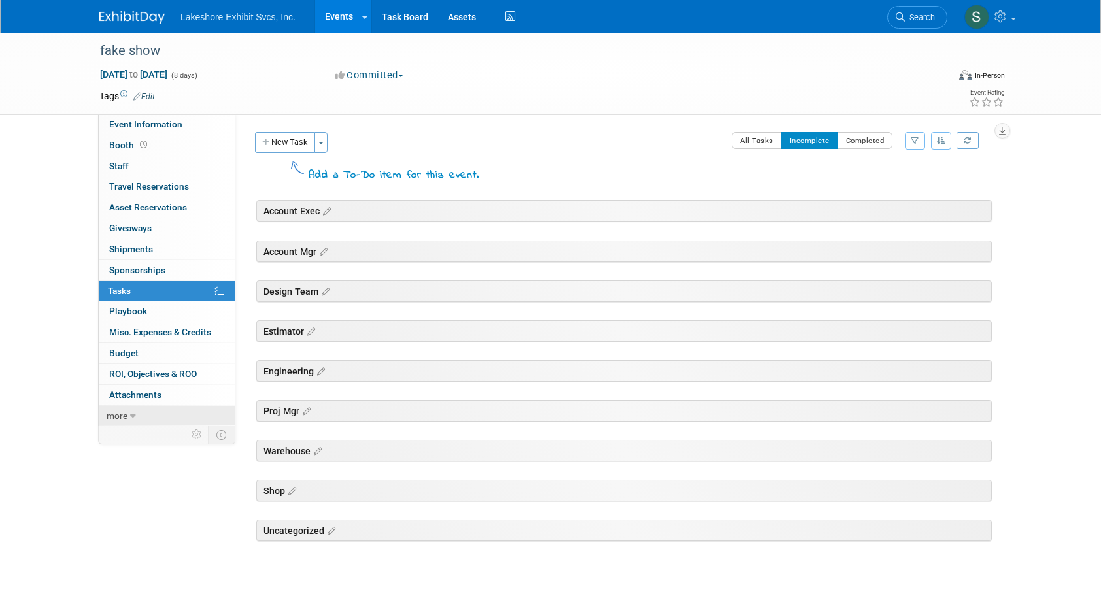
click at [126, 411] on span "more" at bounding box center [117, 416] width 21 height 10
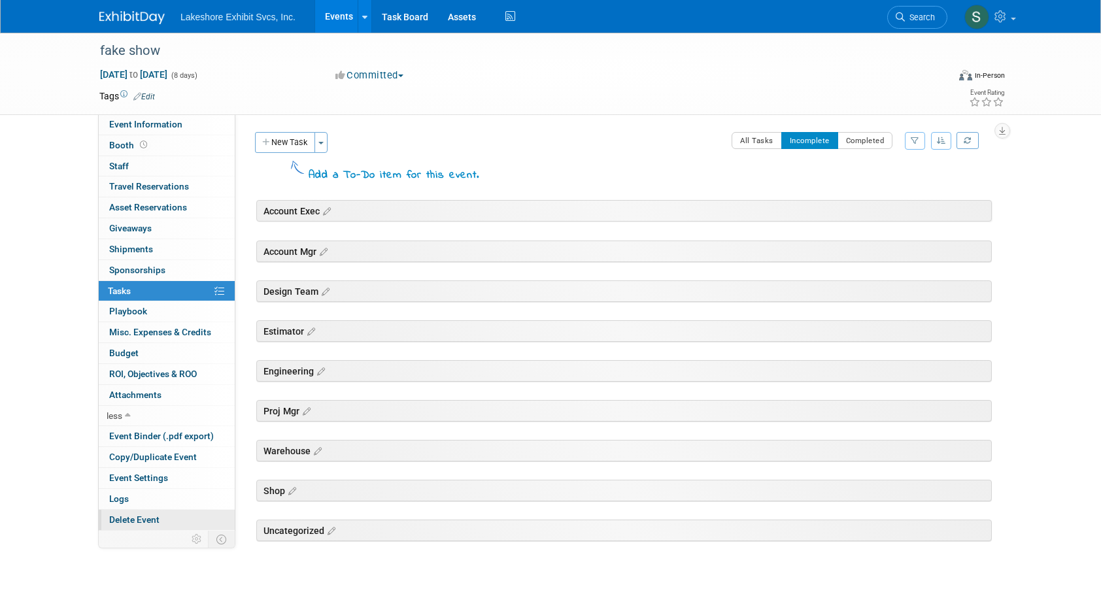
click at [143, 516] on span "Delete Event" at bounding box center [134, 519] width 50 height 10
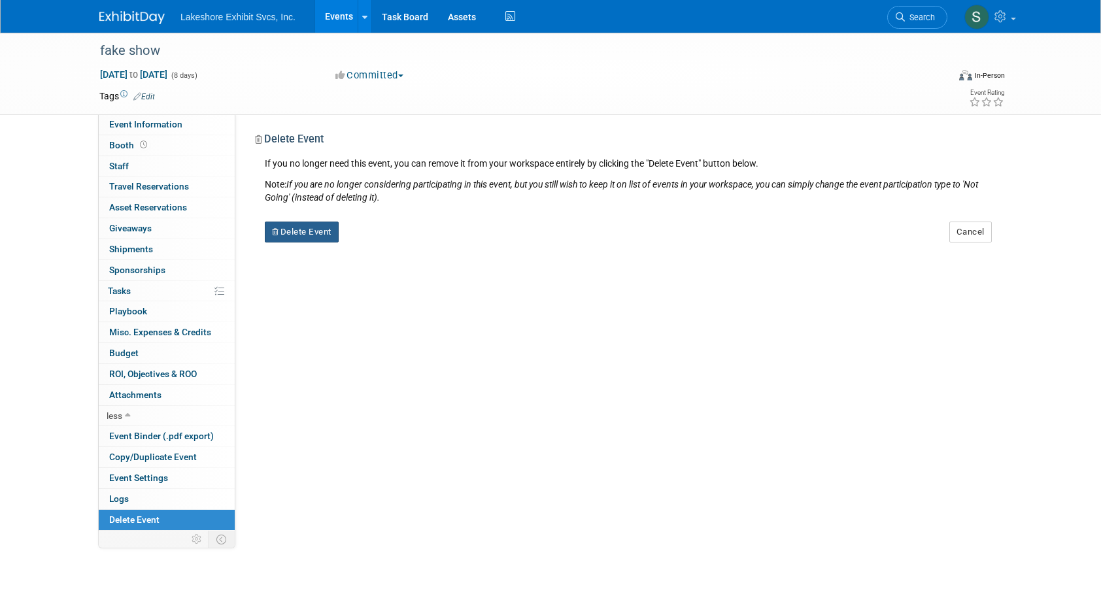
click at [301, 229] on button "Delete Event" at bounding box center [302, 232] width 74 height 21
click at [380, 243] on link "Yes" at bounding box center [384, 243] width 38 height 21
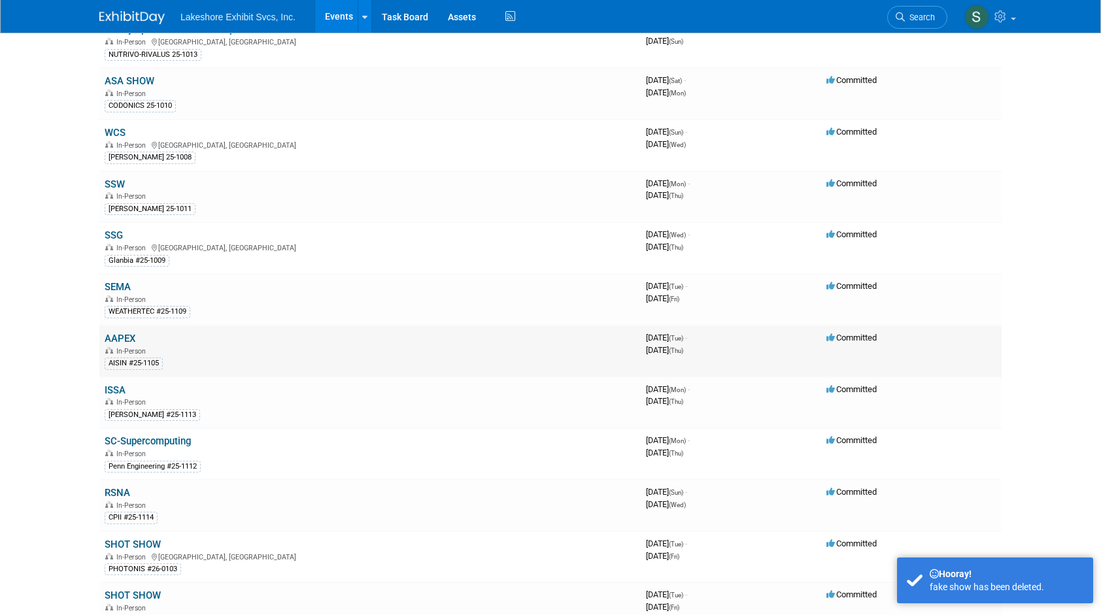
scroll to position [956, 0]
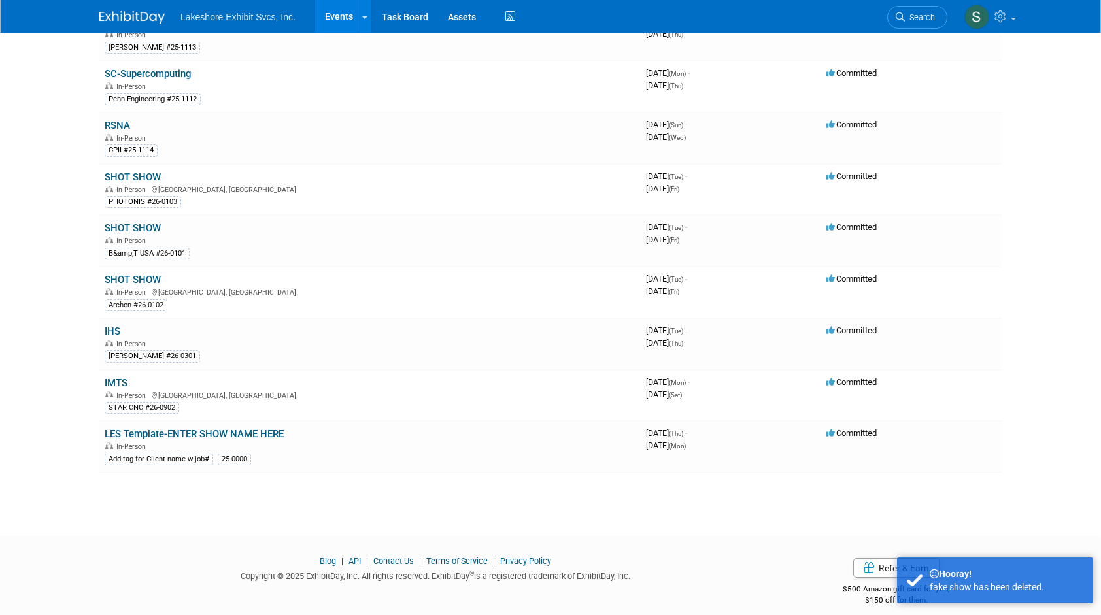
click at [183, 428] on link "LES Template-ENTER SHOW NAME HERE" at bounding box center [194, 434] width 179 height 12
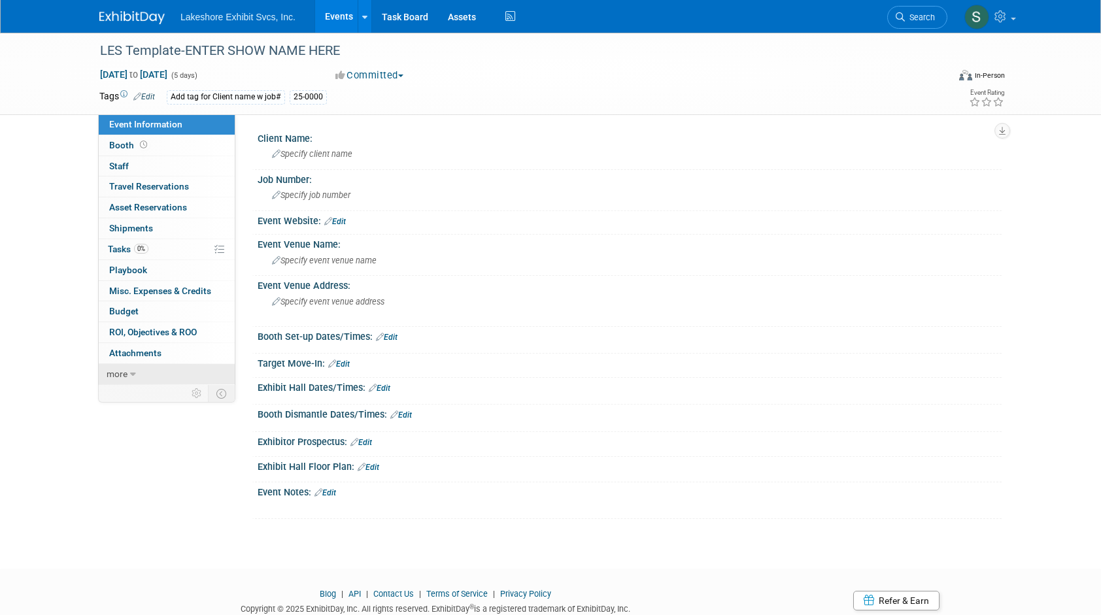
click at [132, 372] on icon at bounding box center [133, 374] width 6 height 9
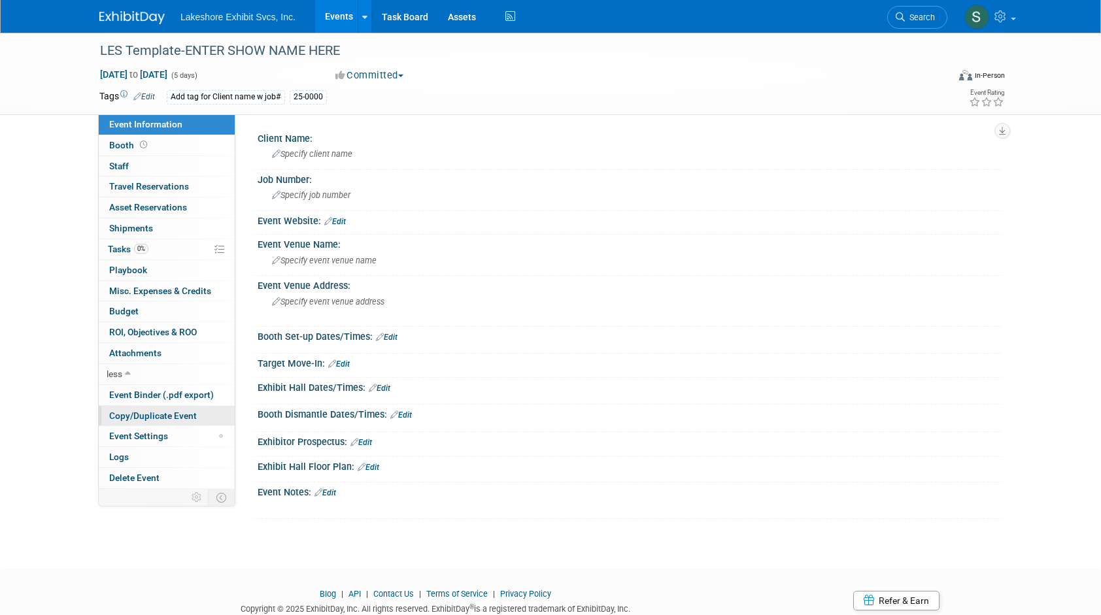
click at [150, 411] on span "Copy/Duplicate Event" at bounding box center [153, 416] width 88 height 10
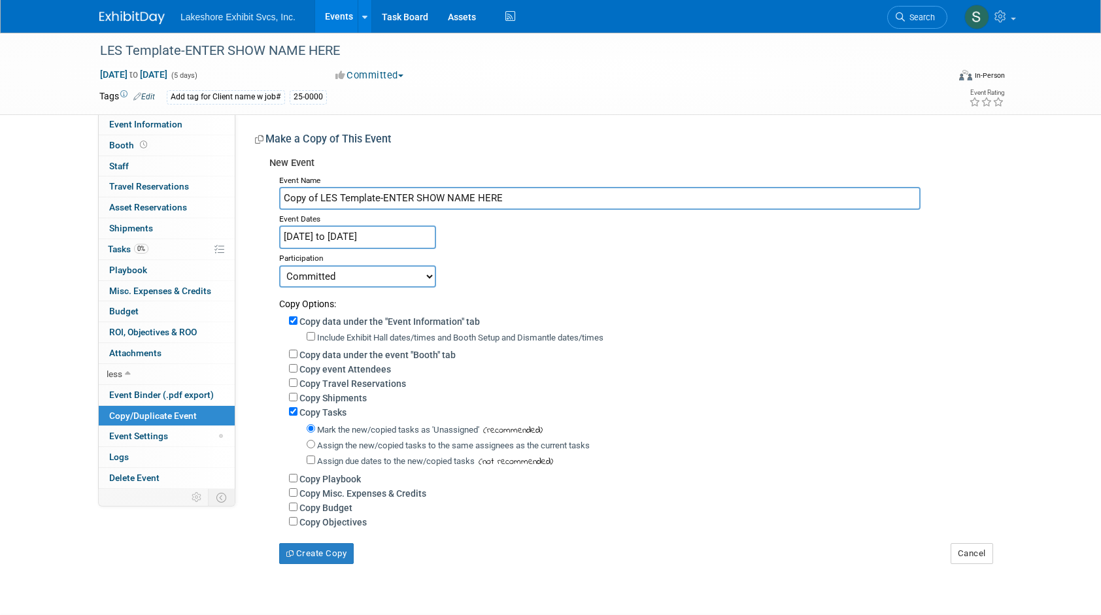
drag, startPoint x: 514, startPoint y: 199, endPoint x: 277, endPoint y: 191, distance: 237.4
click at [277, 191] on div "Event Name Copy of LES Template-ENTER SHOW NAME HERE Event Dates Dec 24, 2026 t…" at bounding box center [630, 367] width 722 height 393
type input "fake show 1"
click at [367, 234] on input "Dec 24, 2026 to Dec 28, 2026" at bounding box center [357, 237] width 157 height 23
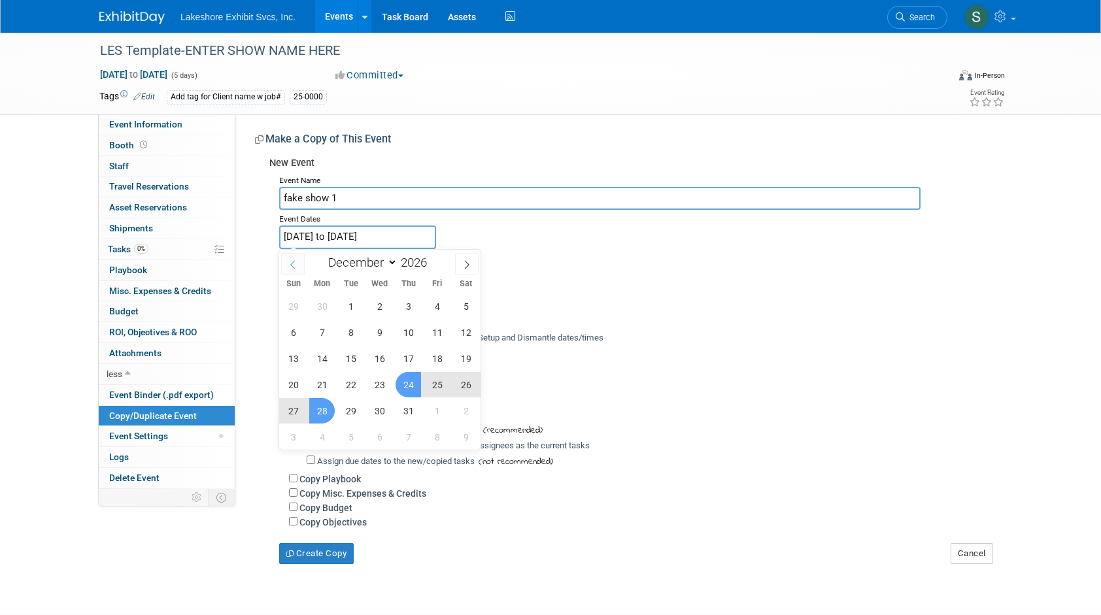
click at [295, 268] on icon at bounding box center [292, 264] width 9 height 9
click at [299, 266] on span at bounding box center [293, 264] width 24 height 22
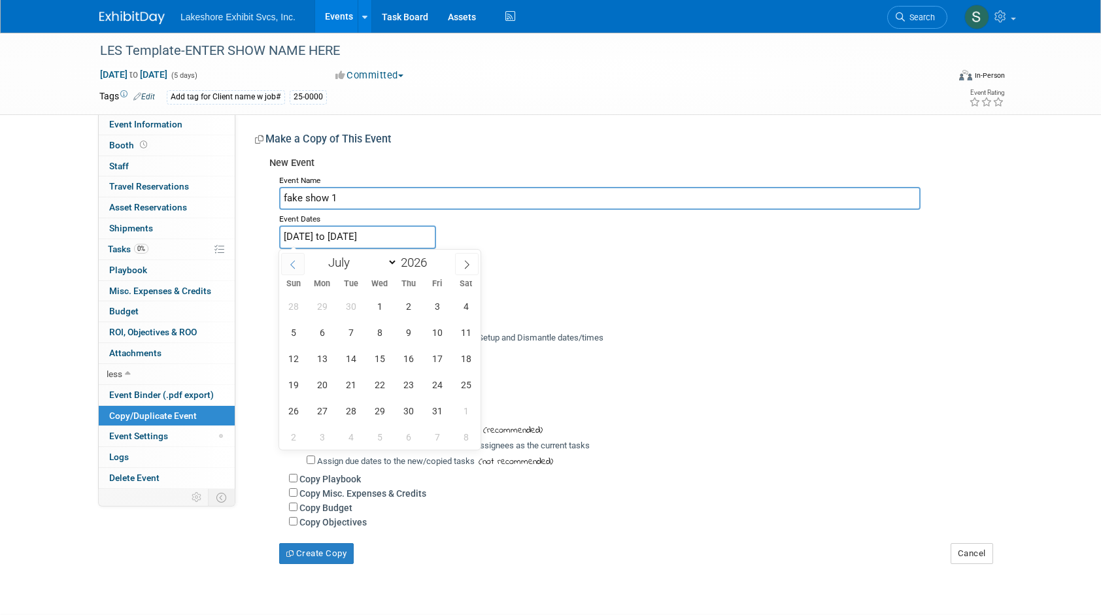
click at [299, 266] on span at bounding box center [293, 264] width 24 height 22
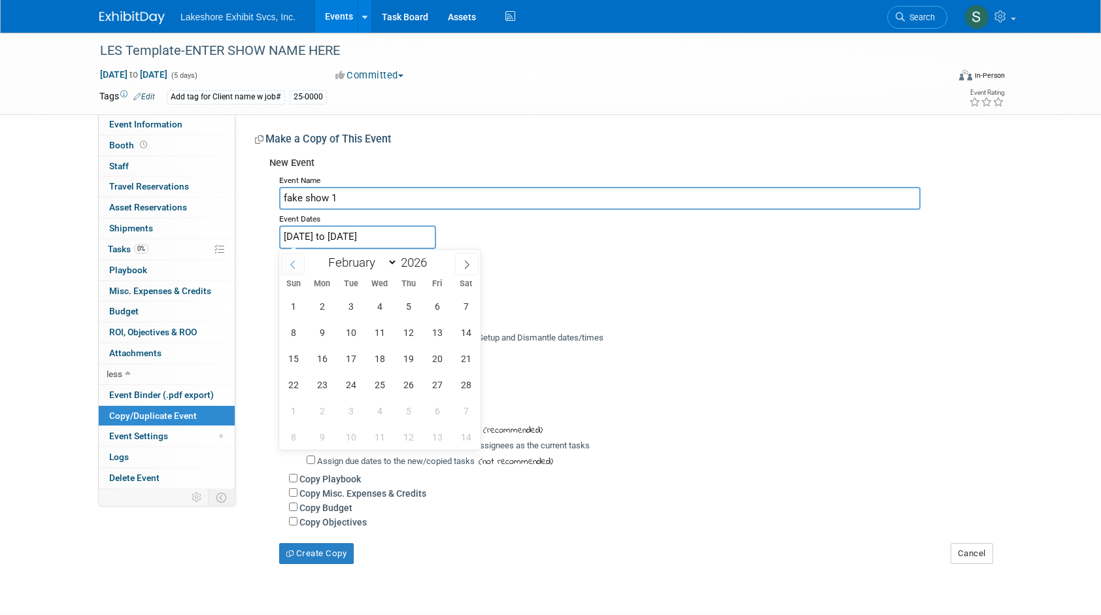
click at [299, 266] on span at bounding box center [293, 264] width 24 height 22
select select "0"
click at [299, 266] on span at bounding box center [293, 264] width 24 height 22
type input "2025"
click at [299, 266] on span at bounding box center [293, 264] width 24 height 22
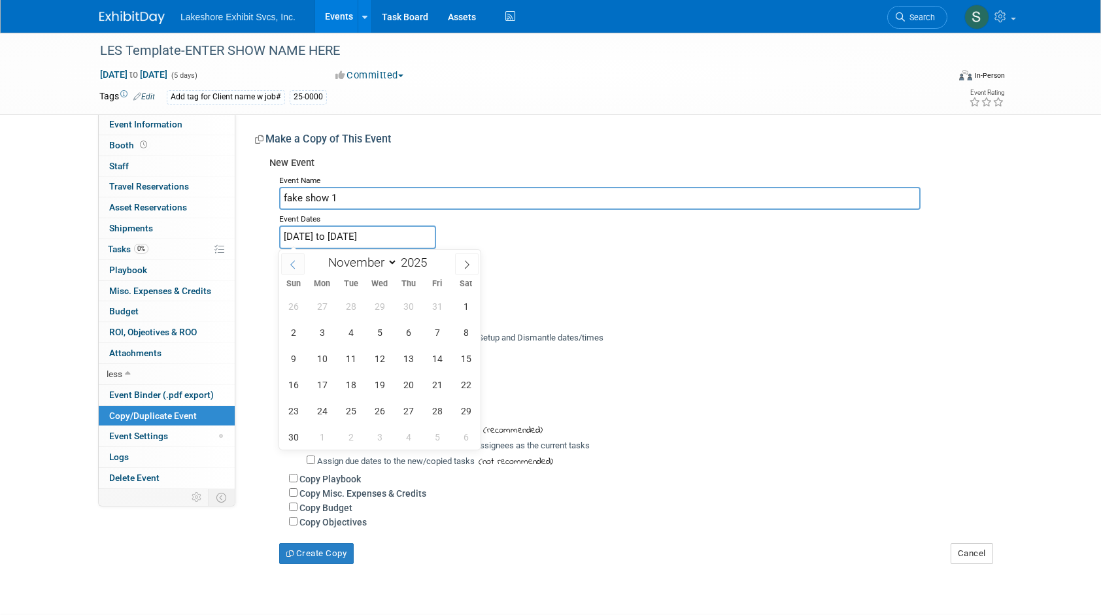
click at [299, 266] on span at bounding box center [293, 264] width 24 height 22
select select "9"
click at [403, 330] on span "9" at bounding box center [408, 332] width 25 height 25
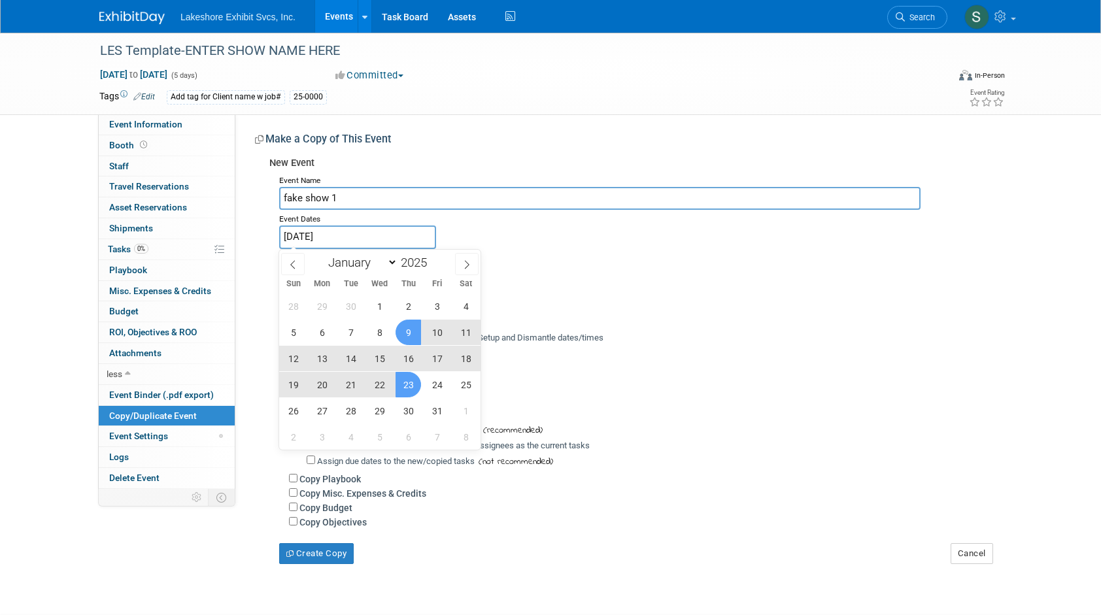
click at [405, 379] on span "23" at bounding box center [408, 384] width 25 height 25
type input "[DATE] to [DATE]"
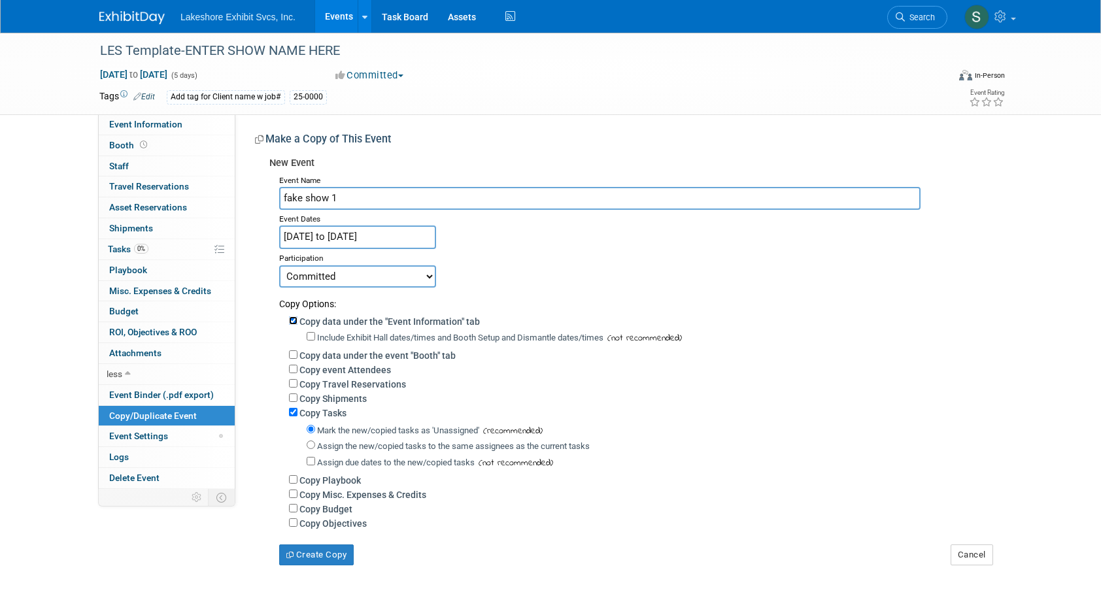
click at [296, 322] on input "Copy data under the "Event Information" tab" at bounding box center [293, 320] width 8 height 8
checkbox input "false"
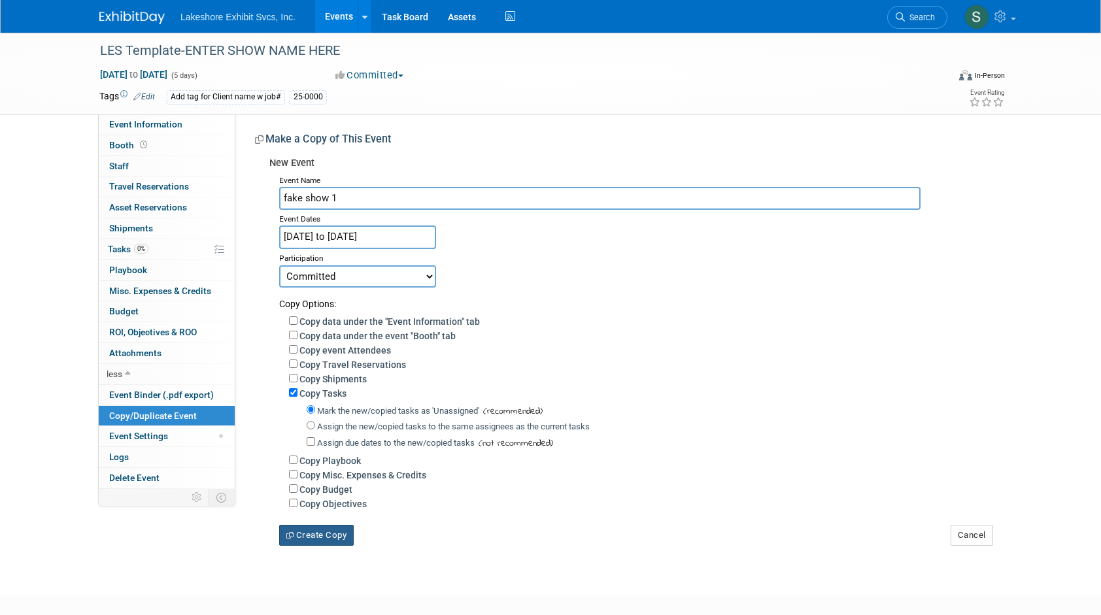
click at [327, 537] on button "Create Copy" at bounding box center [316, 535] width 75 height 21
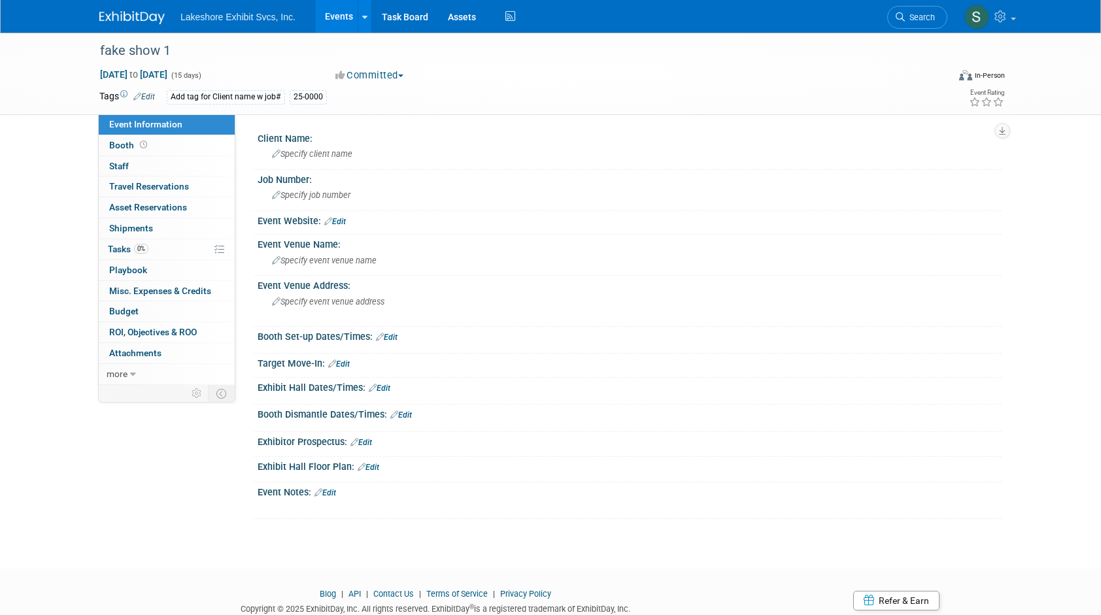
click at [153, 98] on link "Edit" at bounding box center [144, 96] width 22 height 9
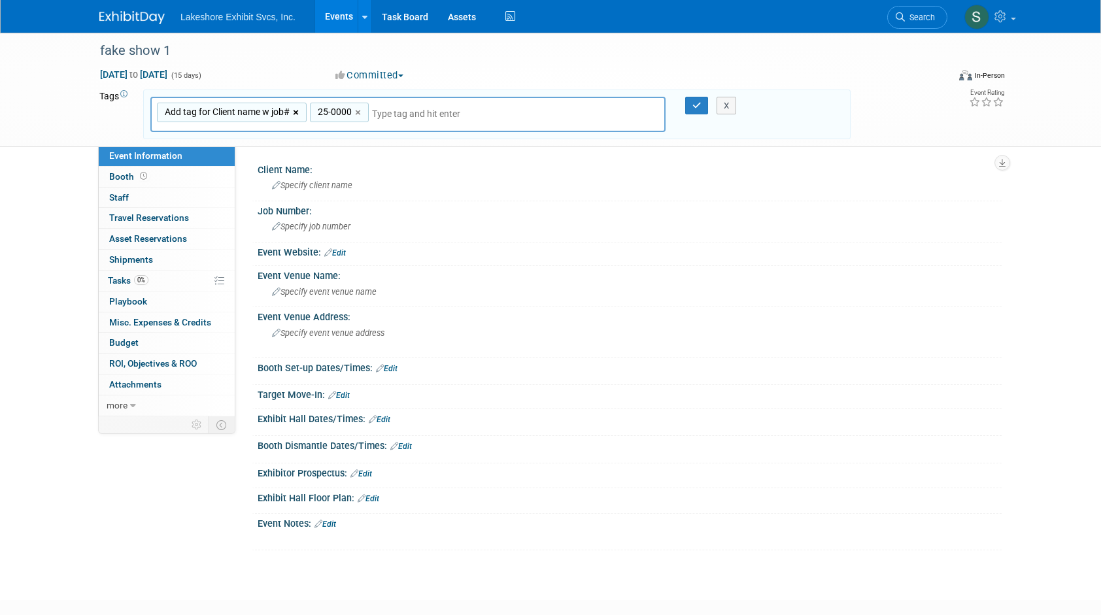
click at [295, 112] on link "×" at bounding box center [297, 112] width 8 height 15
type input "25-0000"
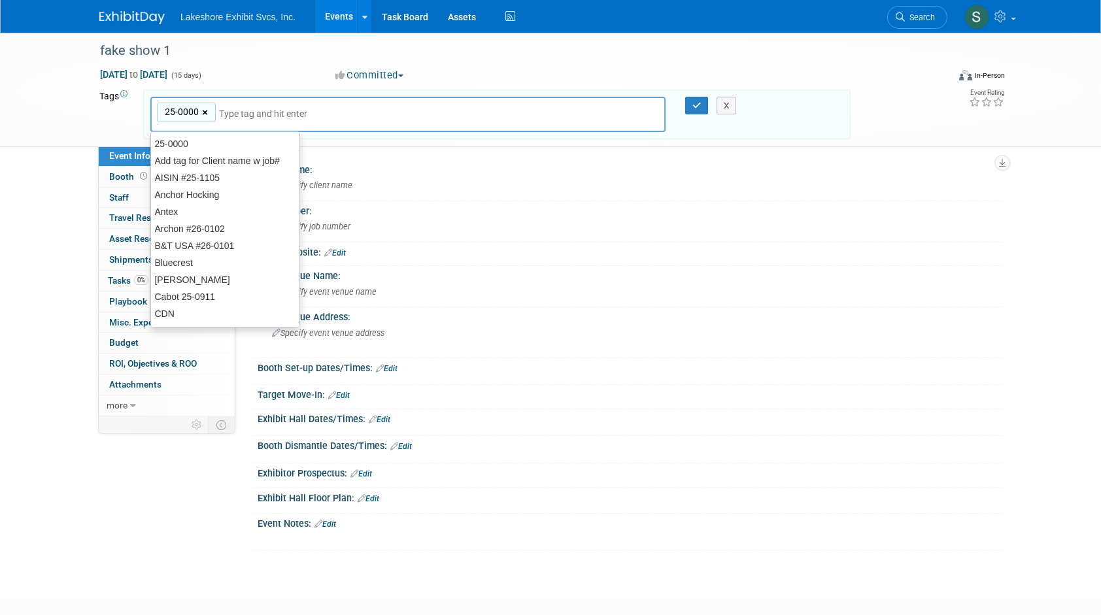
click at [207, 112] on link "×" at bounding box center [206, 112] width 8 height 15
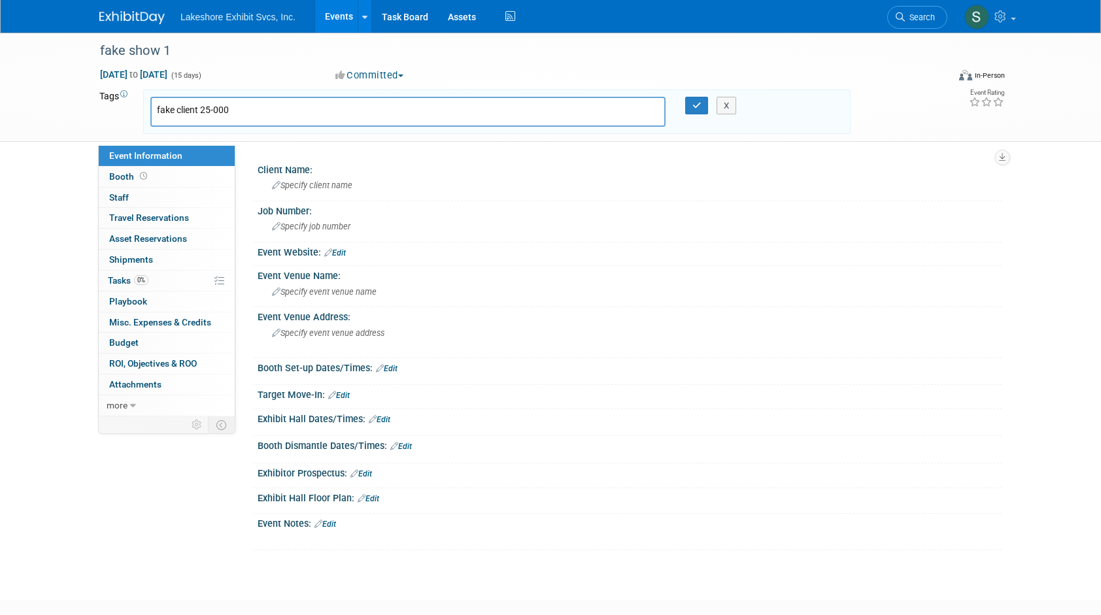
type input "fake client 25-0000"
click at [694, 107] on icon "button" at bounding box center [696, 105] width 9 height 8
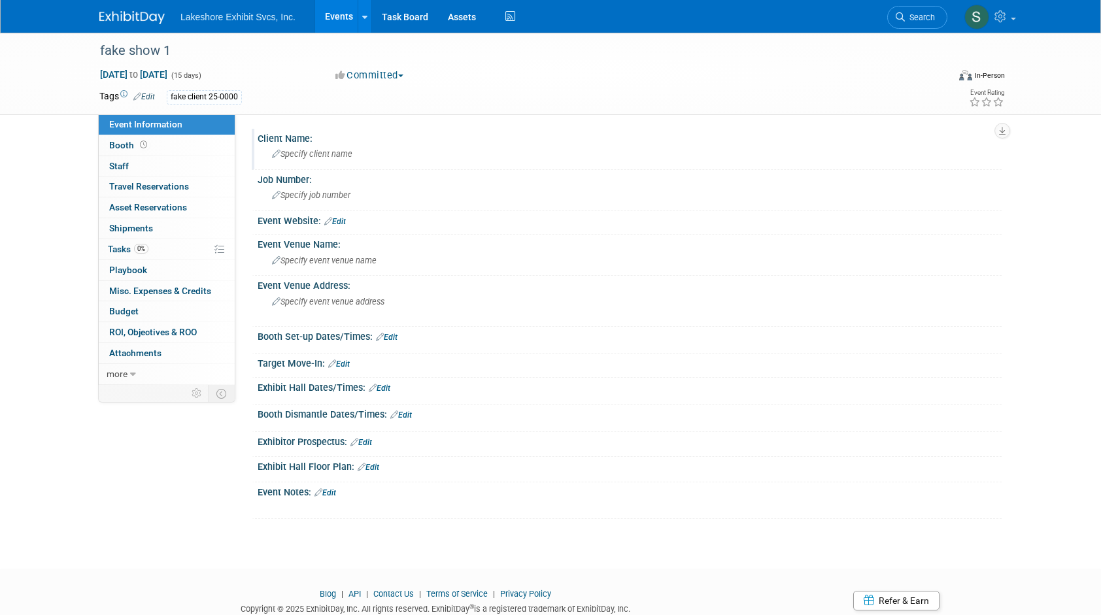
click at [287, 141] on div "Client Name:" at bounding box center [630, 137] width 744 height 16
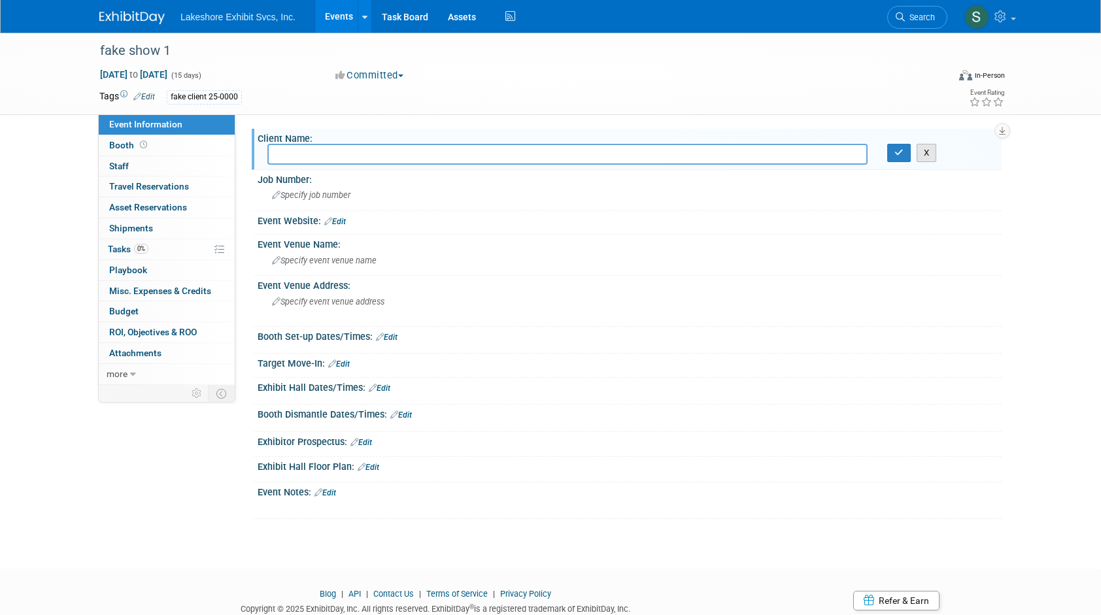
click at [928, 151] on button "X" at bounding box center [927, 153] width 20 height 18
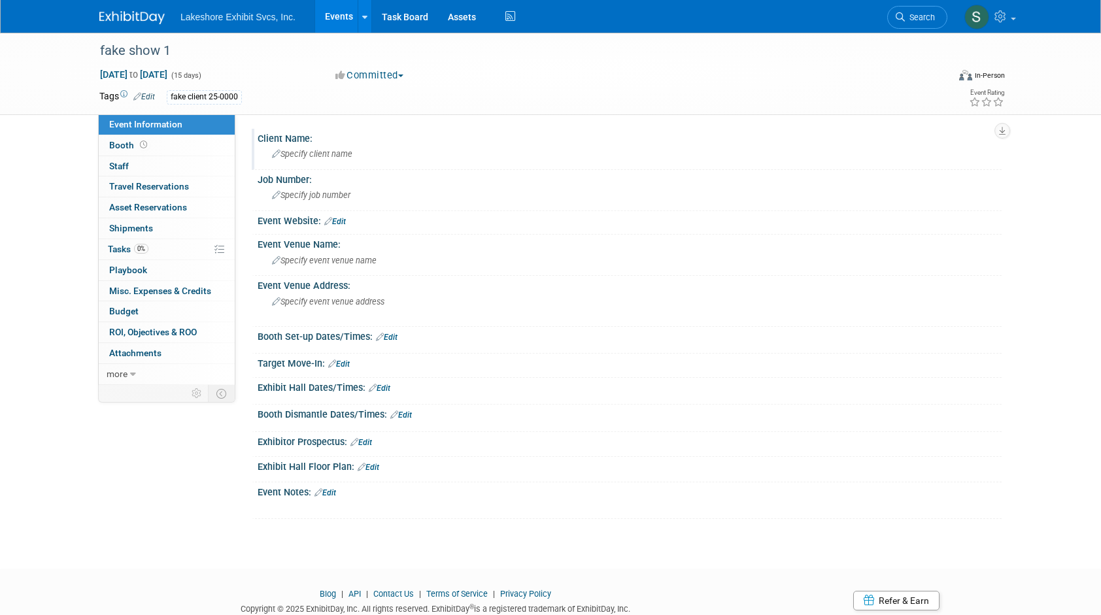
click at [344, 220] on link "Edit" at bounding box center [335, 221] width 22 height 9
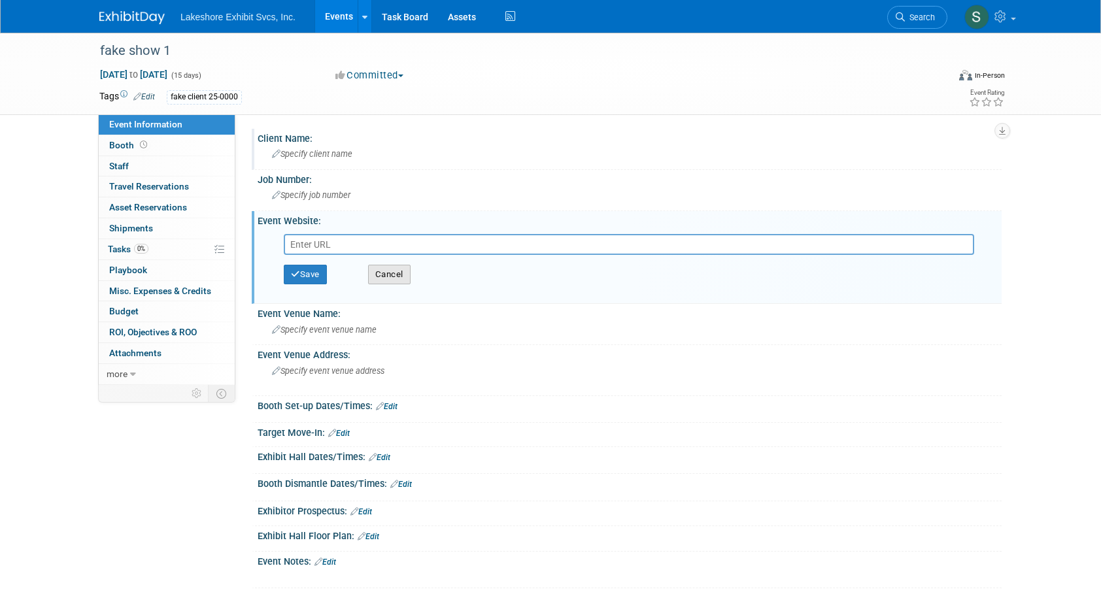
click at [388, 274] on button "Cancel" at bounding box center [389, 275] width 42 height 20
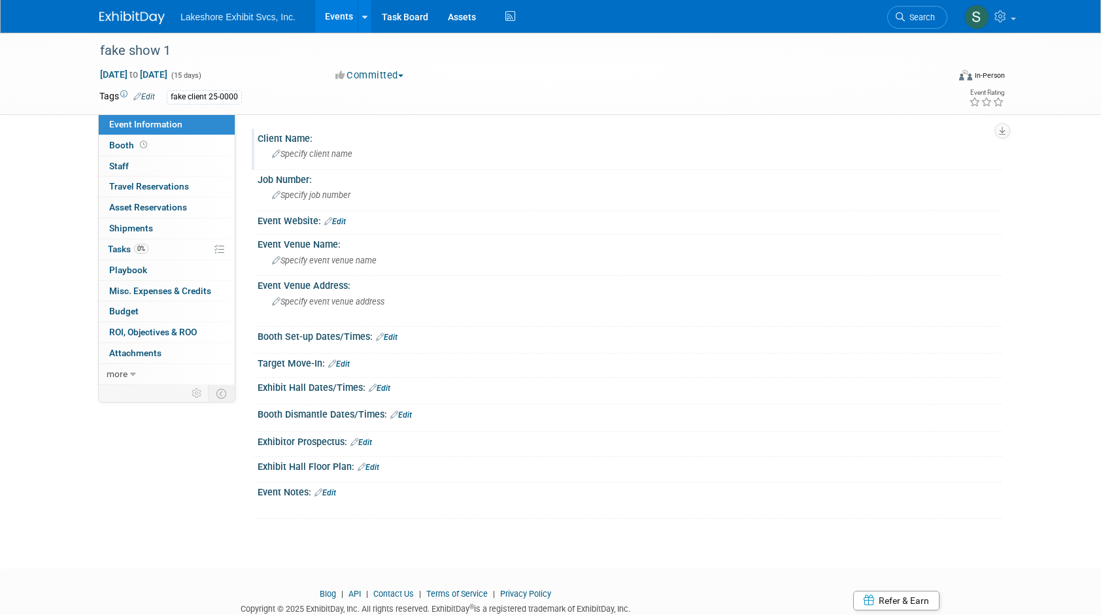
click at [344, 219] on link "Edit" at bounding box center [335, 221] width 22 height 9
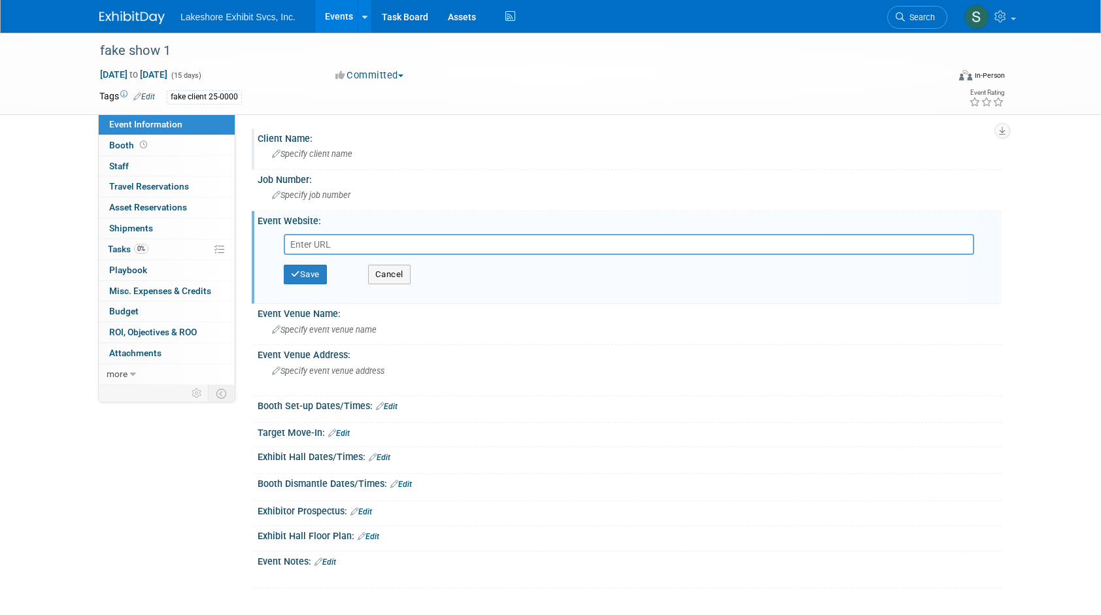
click at [335, 241] on input "text" at bounding box center [629, 244] width 690 height 21
type input "https://ordering.ges.com/071602214"
click at [320, 273] on button "Save" at bounding box center [305, 275] width 43 height 20
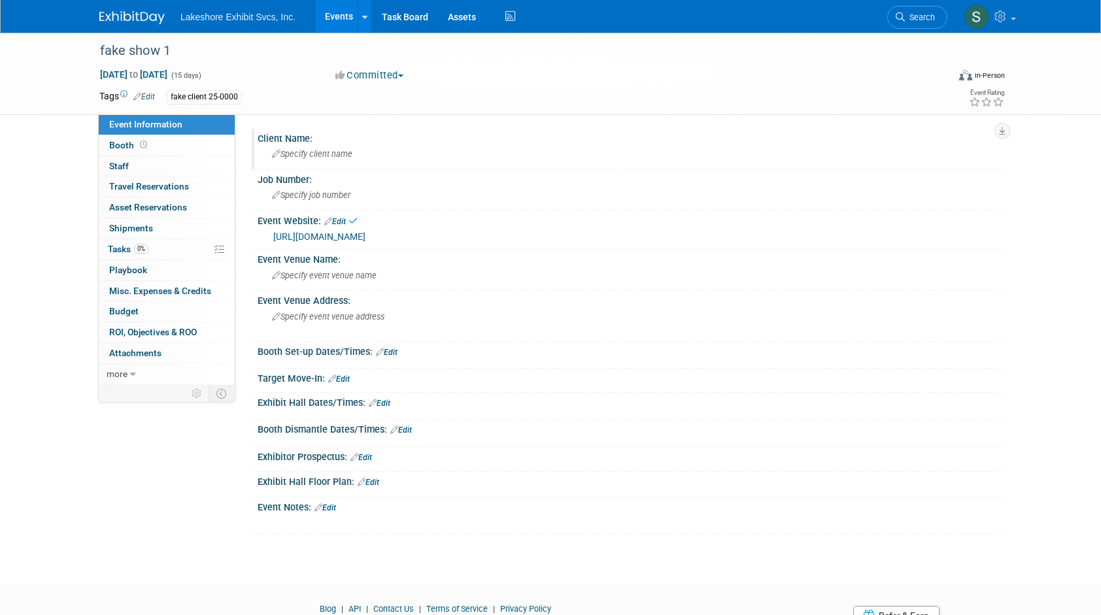
click at [365, 237] on link "https://ordering.ges.com/071602214" at bounding box center [319, 236] width 92 height 10
click at [116, 143] on span "Booth" at bounding box center [129, 145] width 41 height 10
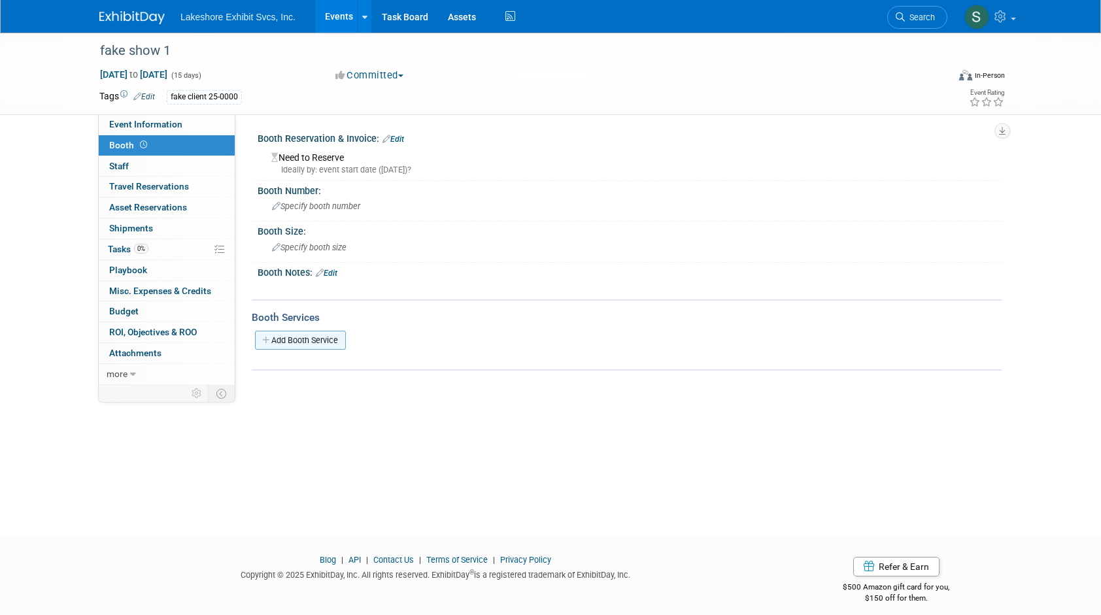
click at [323, 341] on link "Add Booth Service" at bounding box center [300, 340] width 91 height 19
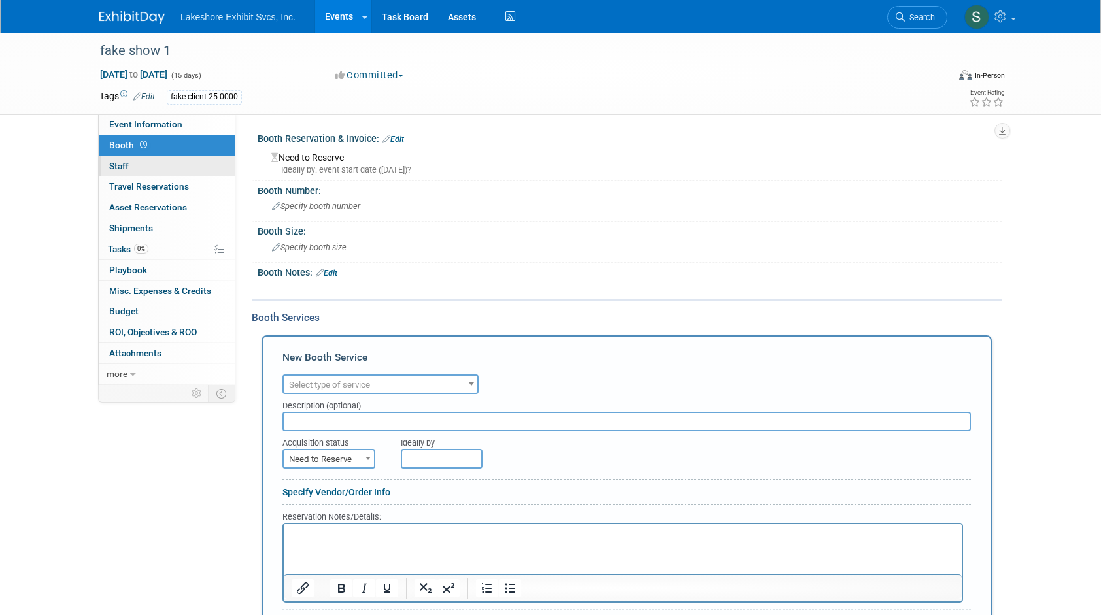
click at [114, 163] on span "Staff 0" at bounding box center [119, 166] width 20 height 10
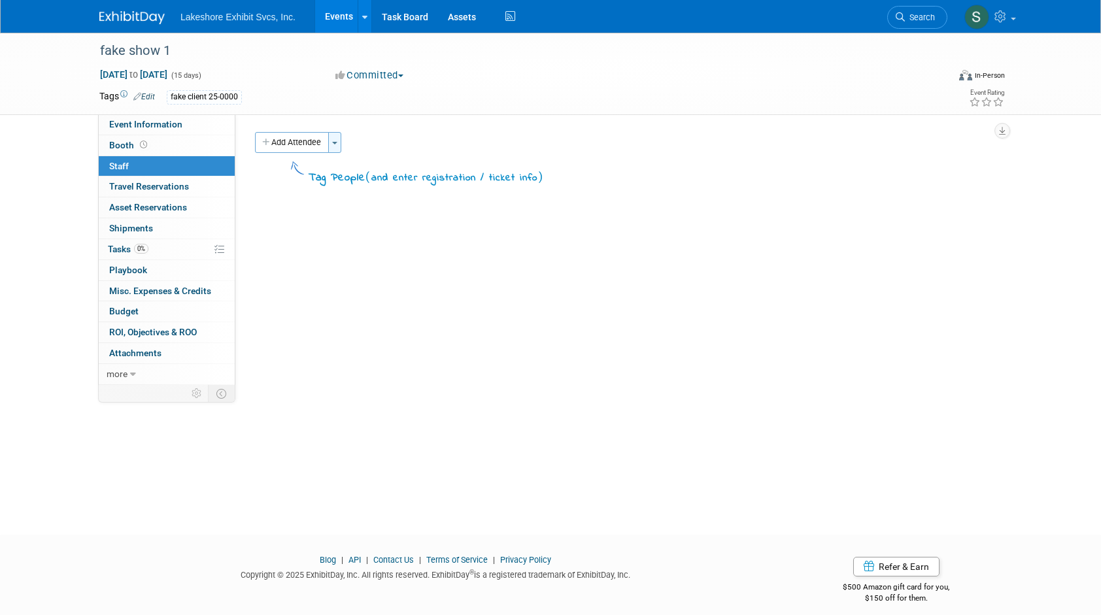
click at [335, 144] on button "Toggle Dropdown" at bounding box center [334, 142] width 13 height 21
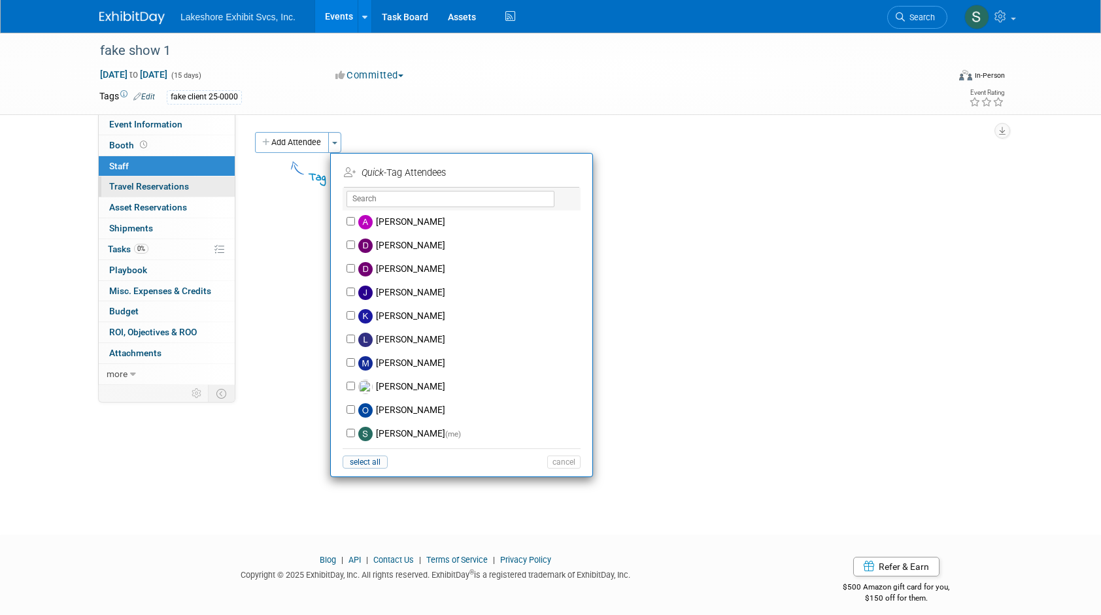
click at [124, 187] on span "Travel Reservations 0" at bounding box center [149, 186] width 80 height 10
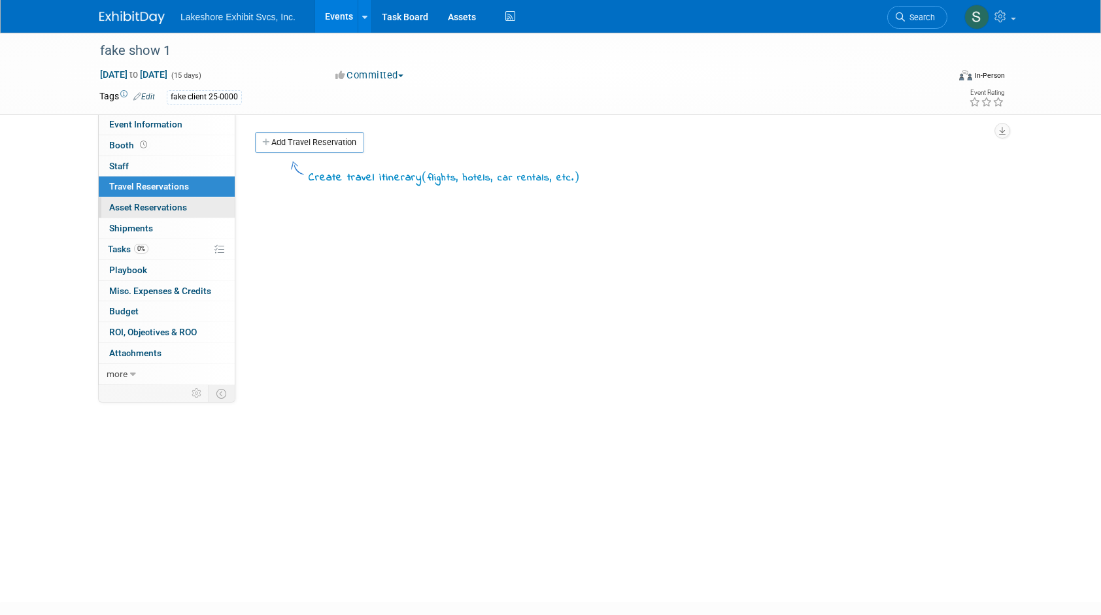
click at [124, 207] on span "Asset Reservations 0" at bounding box center [148, 207] width 78 height 10
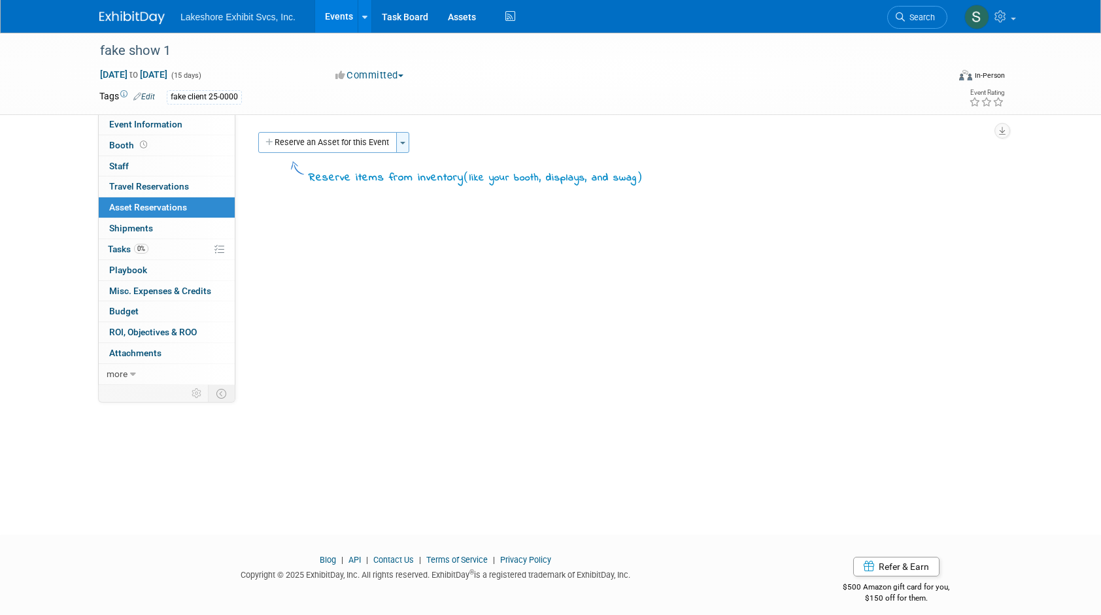
click at [409, 144] on button "Toggle Dropdown" at bounding box center [402, 142] width 13 height 21
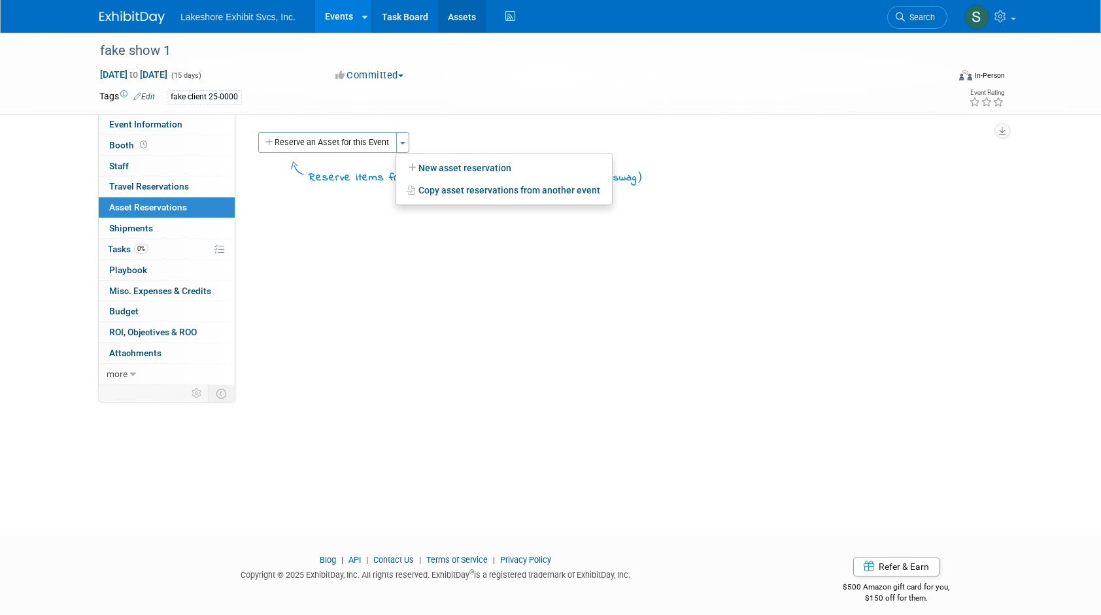
click at [466, 14] on link "Assets" at bounding box center [462, 16] width 48 height 33
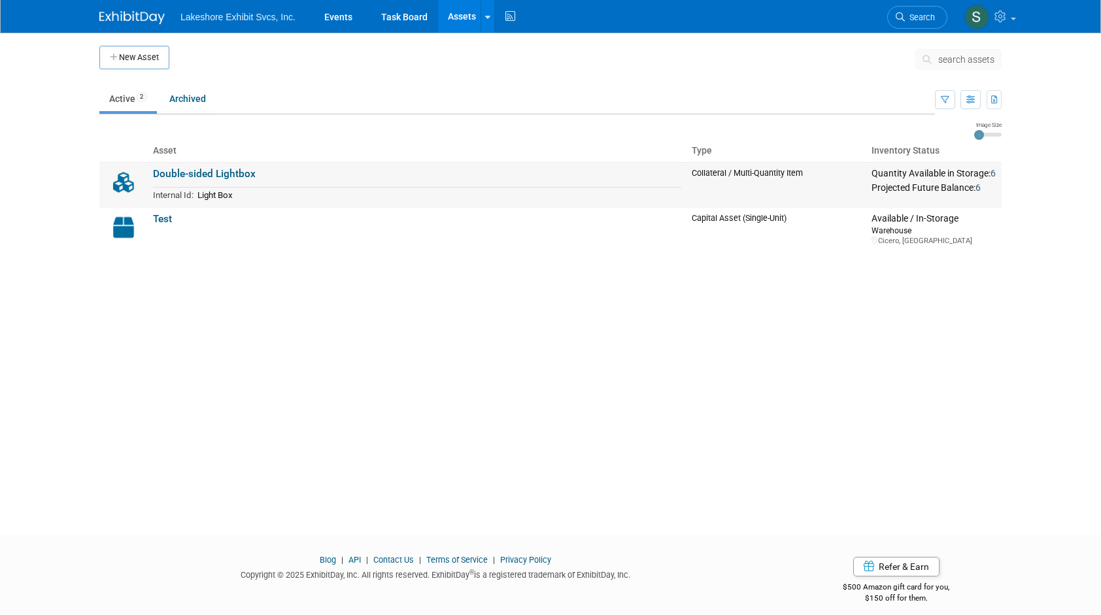
click at [230, 174] on link "Double-sided Lightbox" at bounding box center [204, 174] width 103 height 12
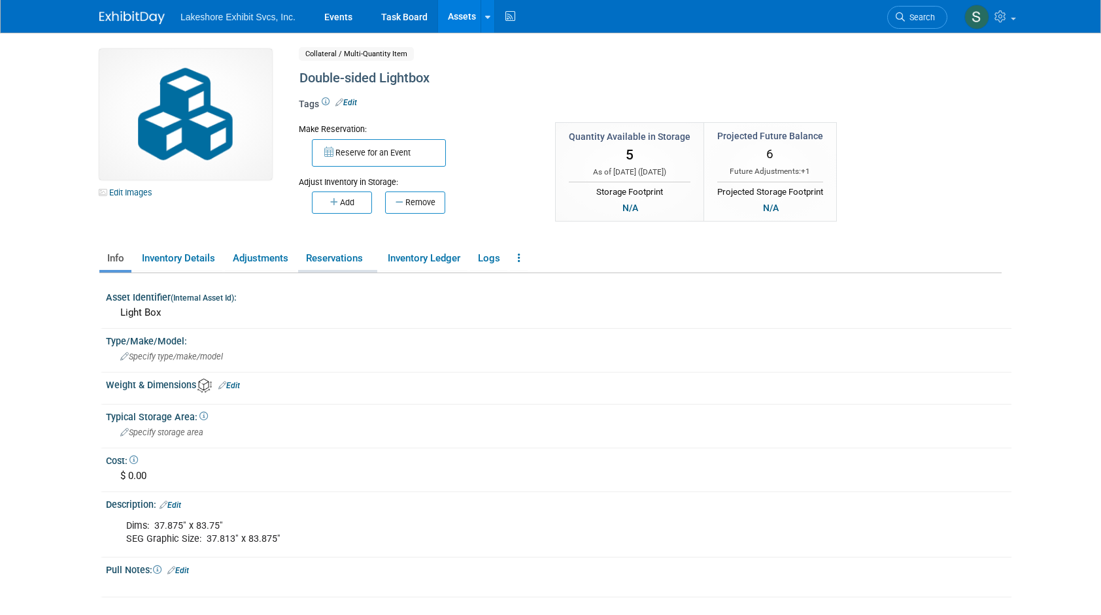
click at [316, 259] on link "Reservations" at bounding box center [337, 258] width 79 height 23
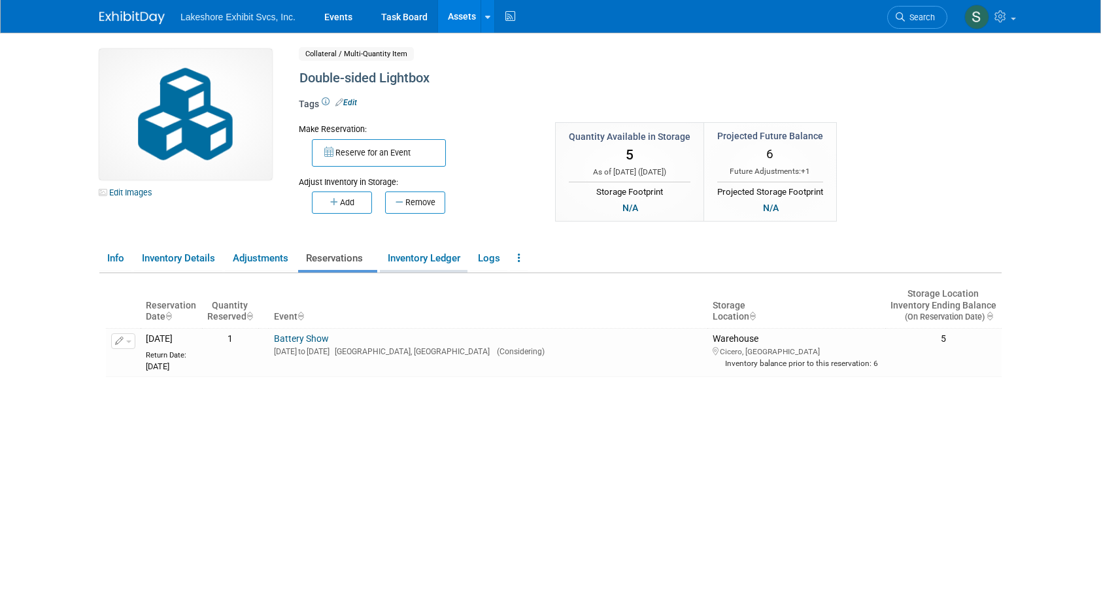
click at [447, 252] on link "Inventory Ledger" at bounding box center [424, 258] width 88 height 23
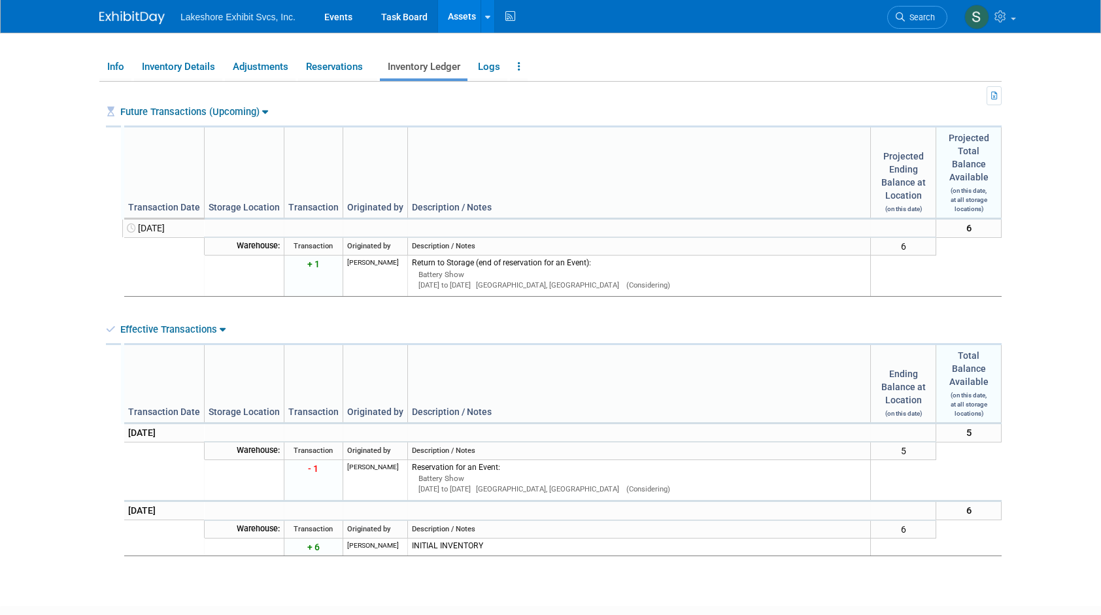
scroll to position [196, 0]
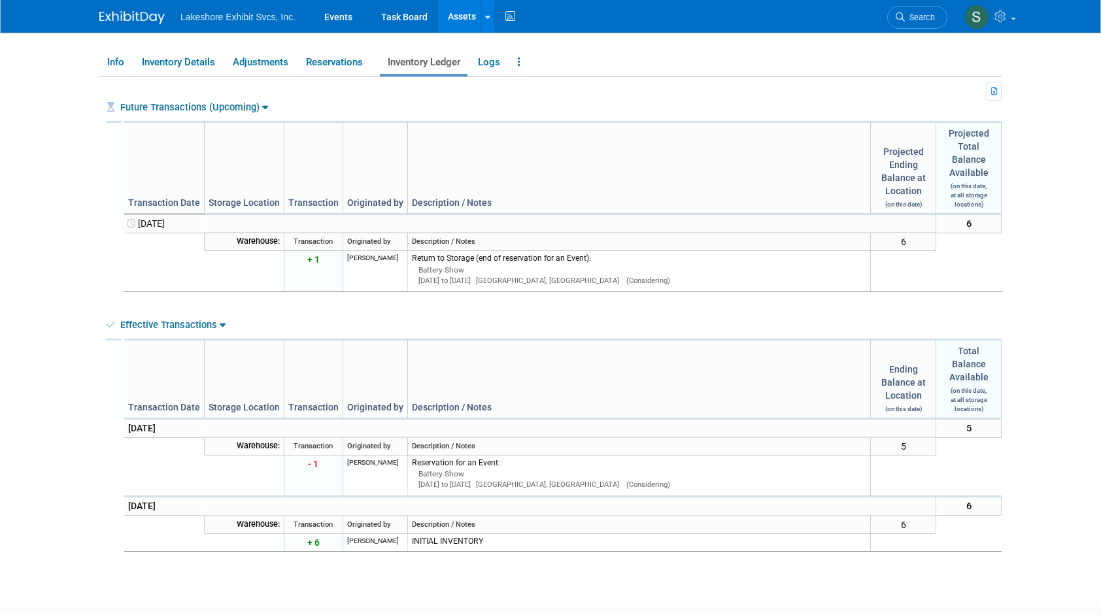
click at [223, 324] on icon at bounding box center [223, 325] width 6 height 10
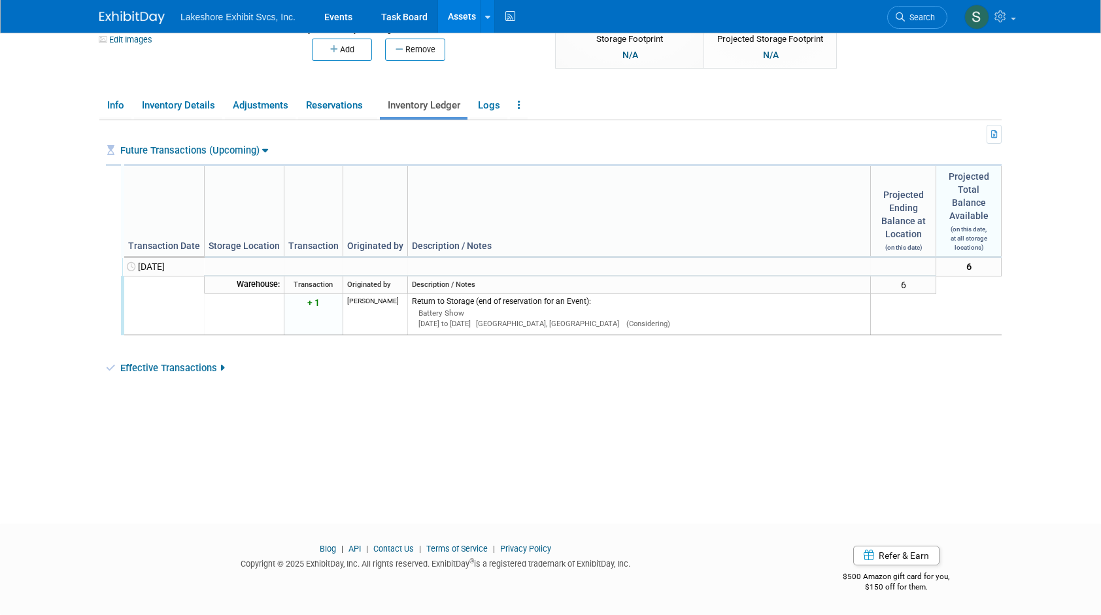
scroll to position [152, 0]
click at [223, 367] on icon at bounding box center [222, 369] width 5 height 10
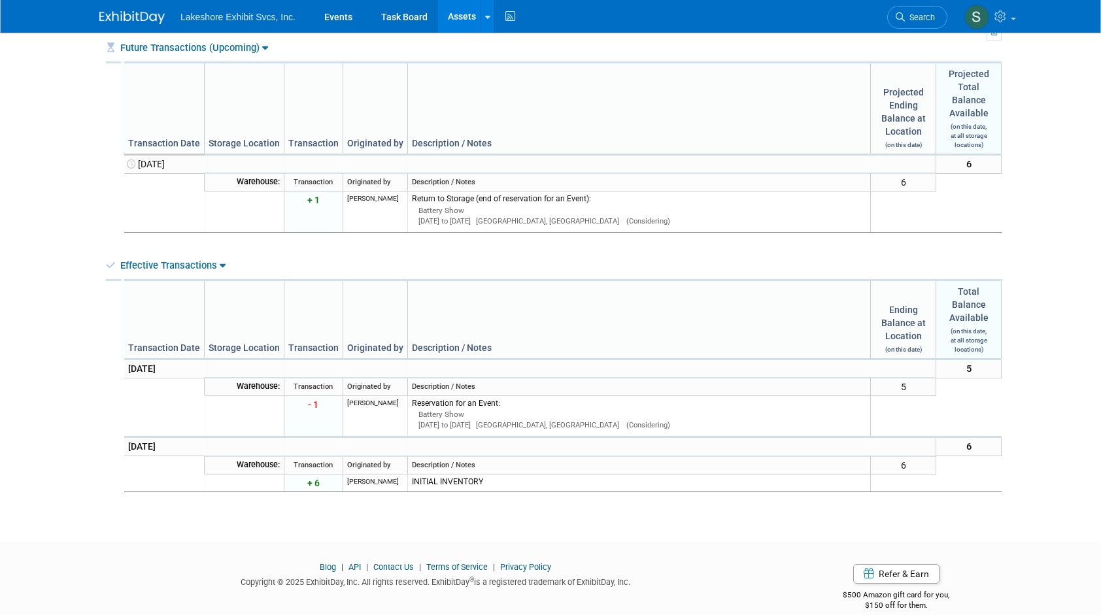
scroll to position [261, 0]
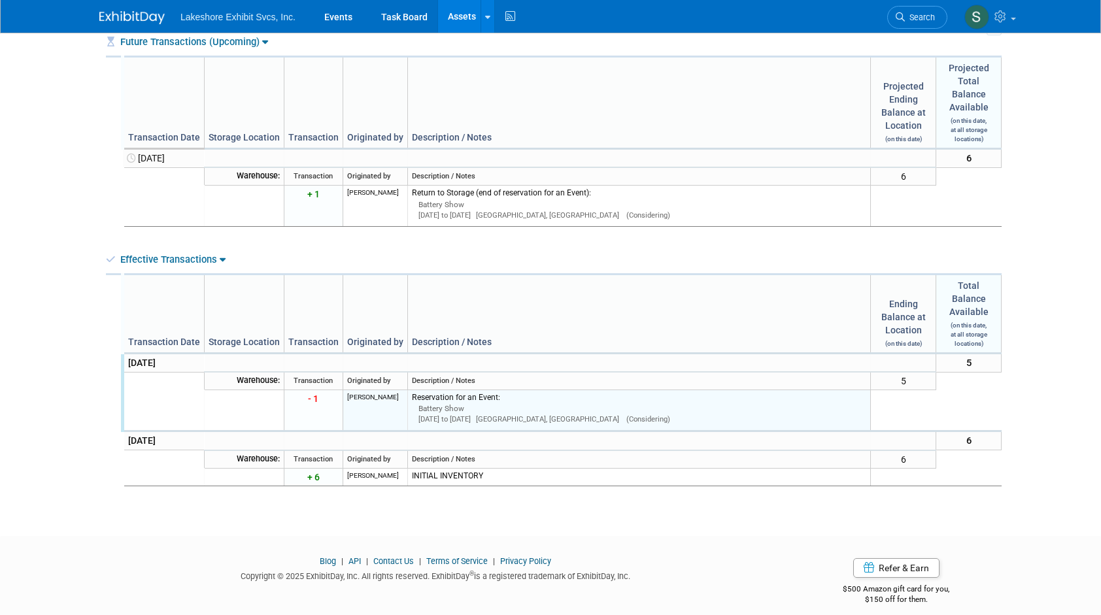
click at [426, 403] on div "Battery Show" at bounding box center [642, 408] width 448 height 11
click at [428, 396] on div "Reservation for an Event:" at bounding box center [639, 397] width 455 height 11
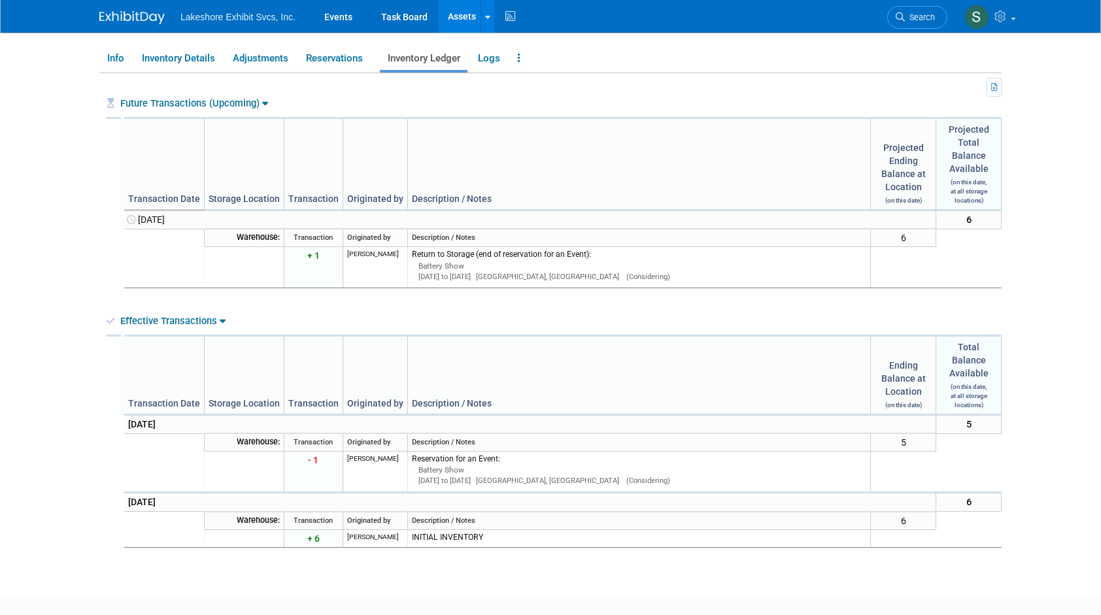
scroll to position [196, 0]
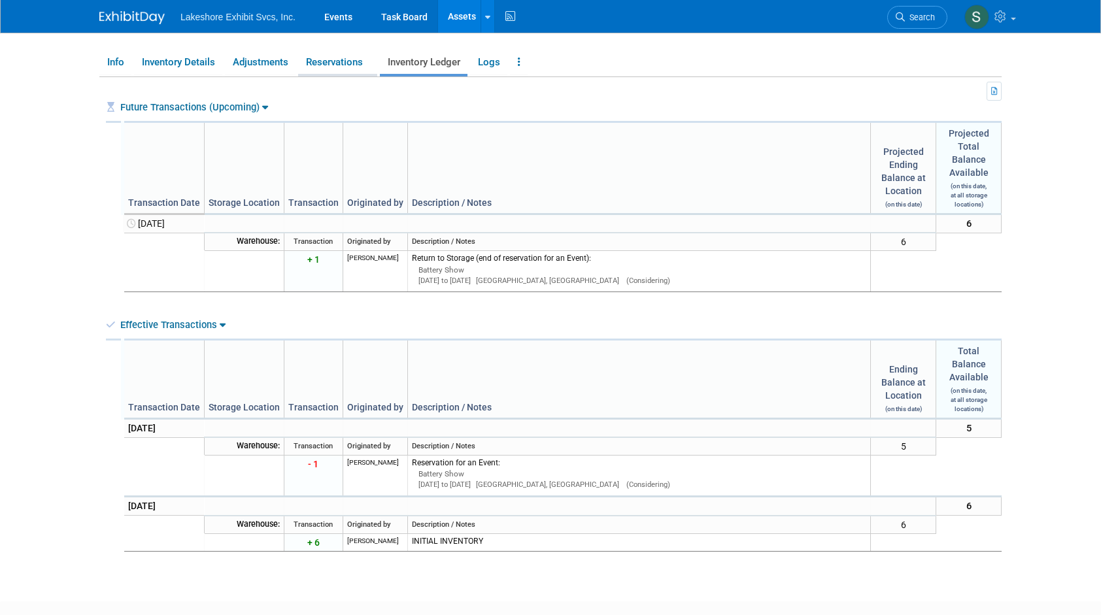
click at [341, 60] on link "Reservations" at bounding box center [337, 62] width 79 height 23
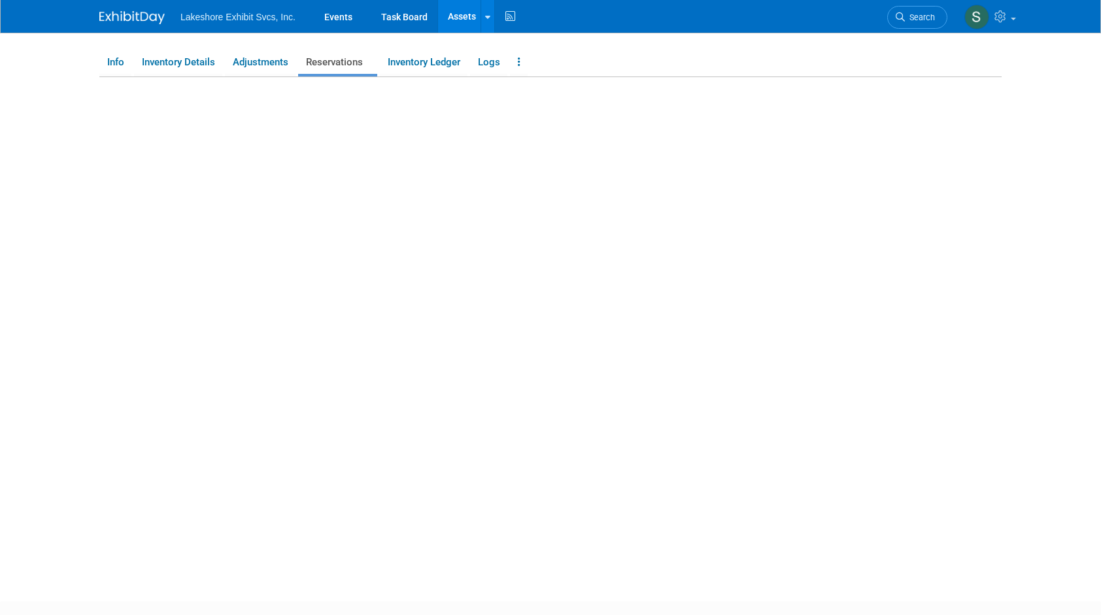
scroll to position [162, 0]
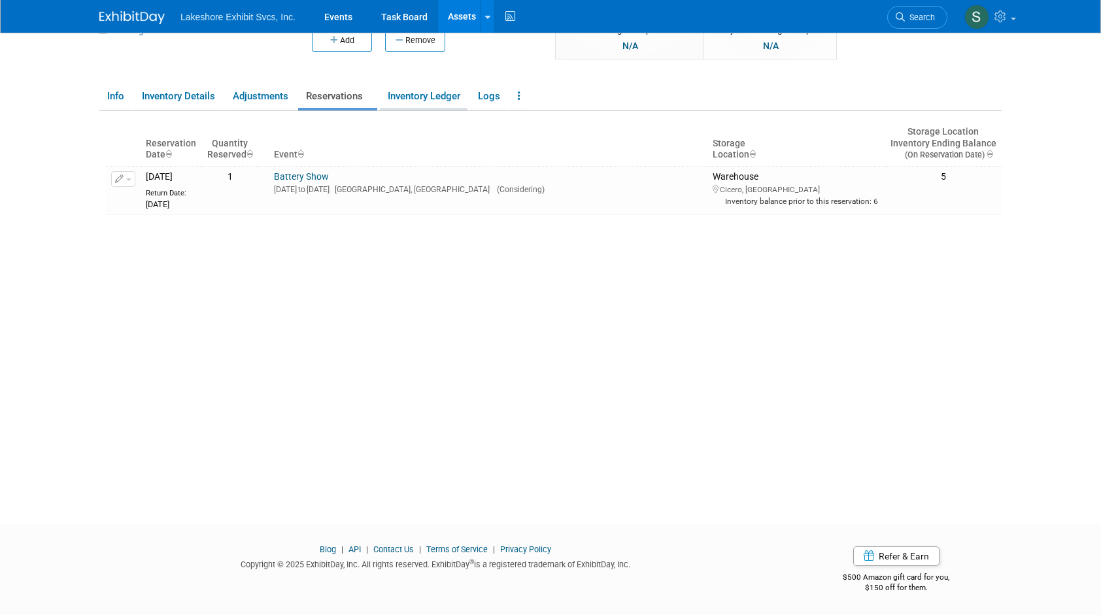
click at [409, 95] on link "Inventory Ledger" at bounding box center [424, 96] width 88 height 23
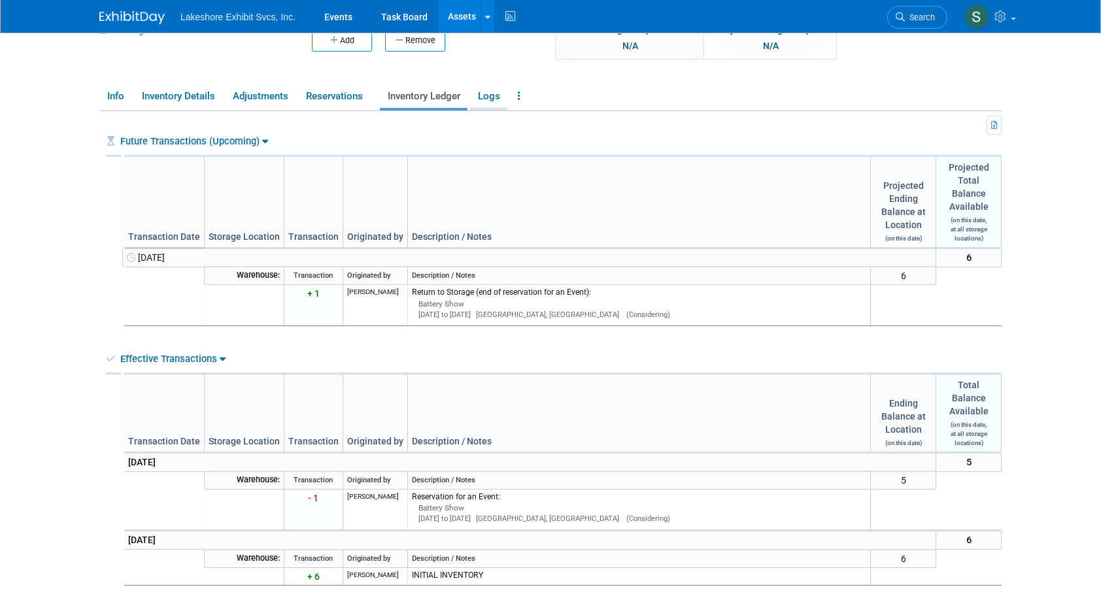
click at [488, 109] on li "Logs" at bounding box center [488, 97] width 37 height 25
click at [492, 95] on link "Logs" at bounding box center [488, 96] width 37 height 23
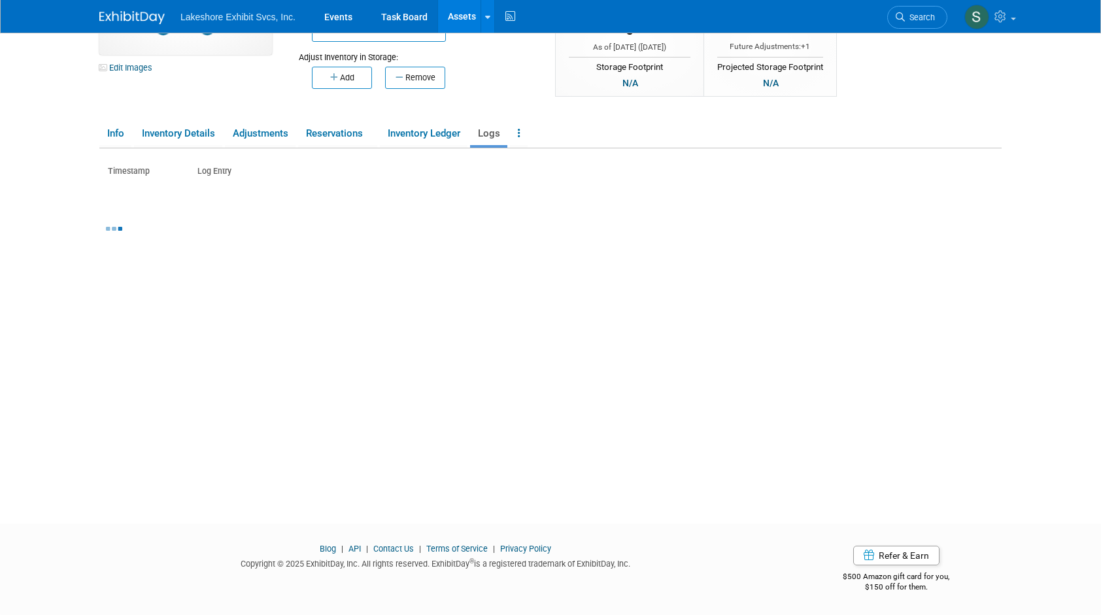
scroll to position [124, 0]
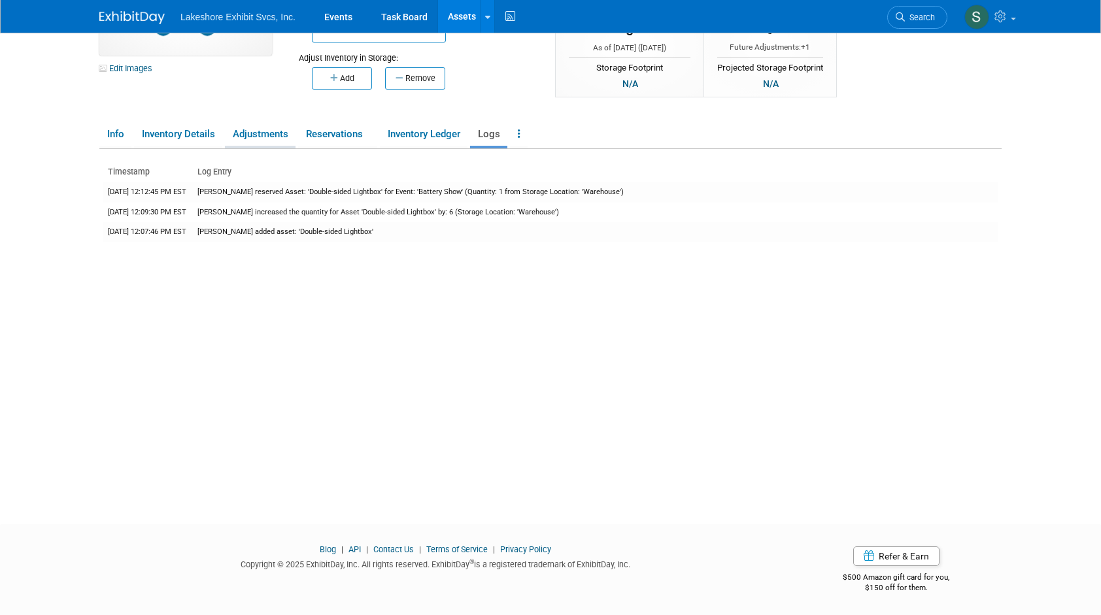
click at [278, 135] on link "Adjustments" at bounding box center [260, 134] width 71 height 23
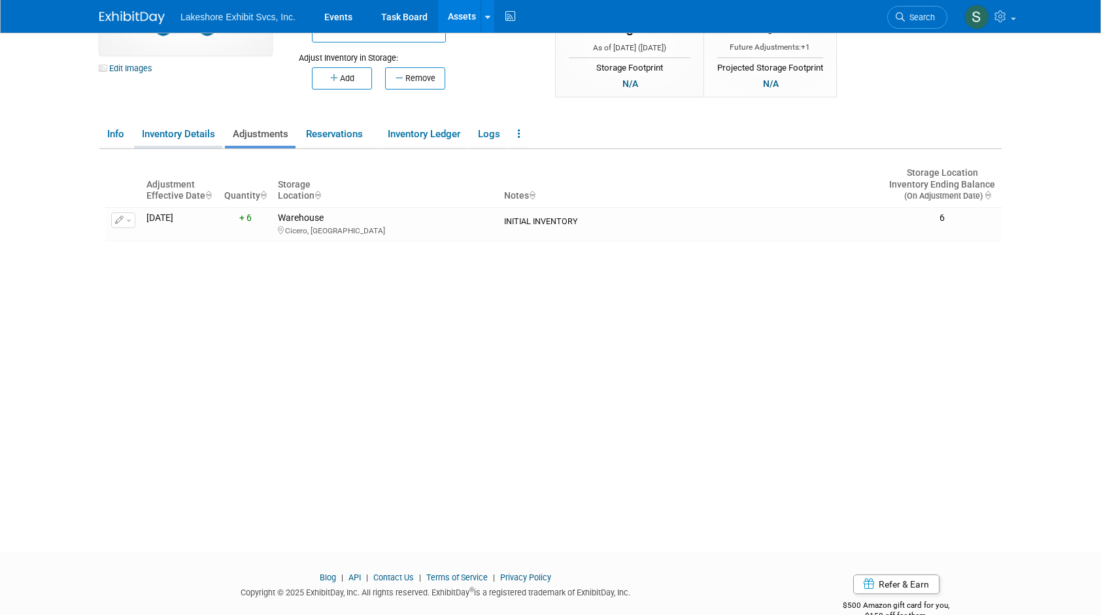
click at [199, 135] on link "Inventory Details" at bounding box center [178, 134] width 88 height 23
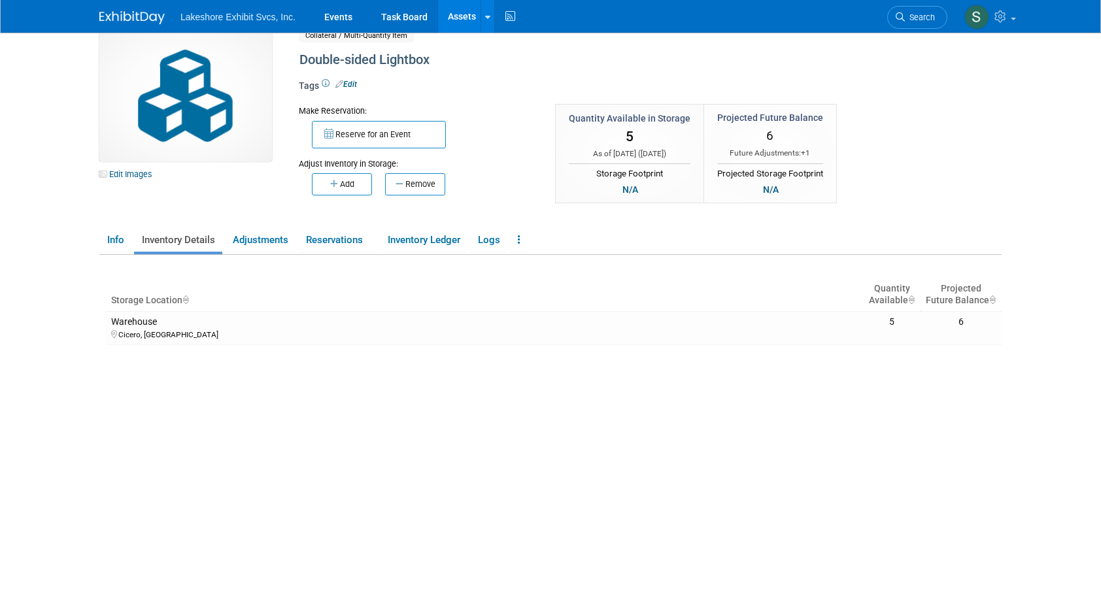
scroll to position [0, 0]
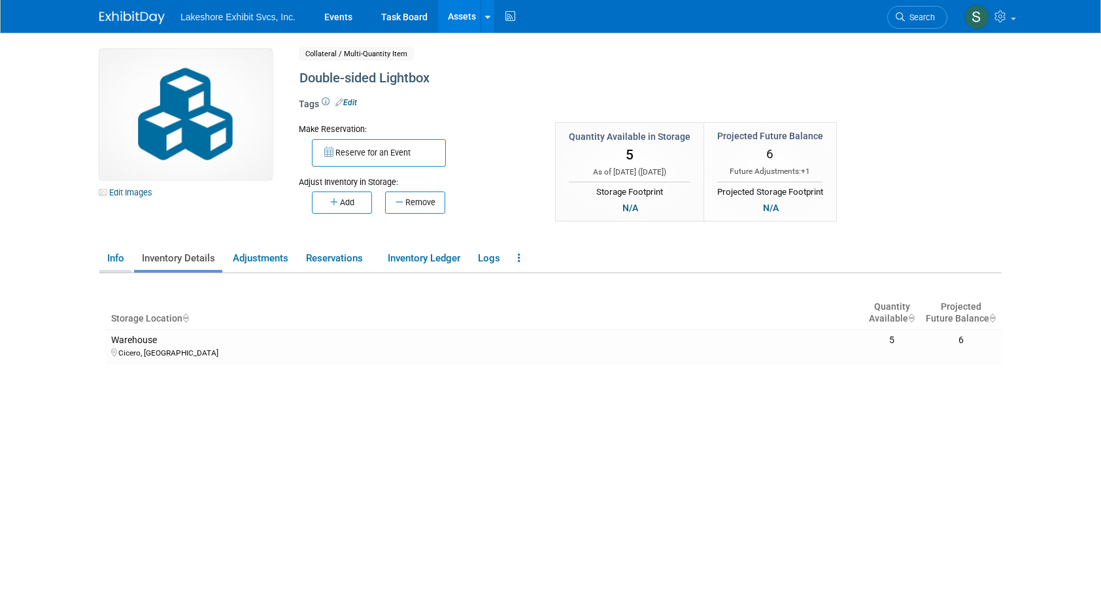
click at [108, 257] on link "Info" at bounding box center [115, 258] width 32 height 23
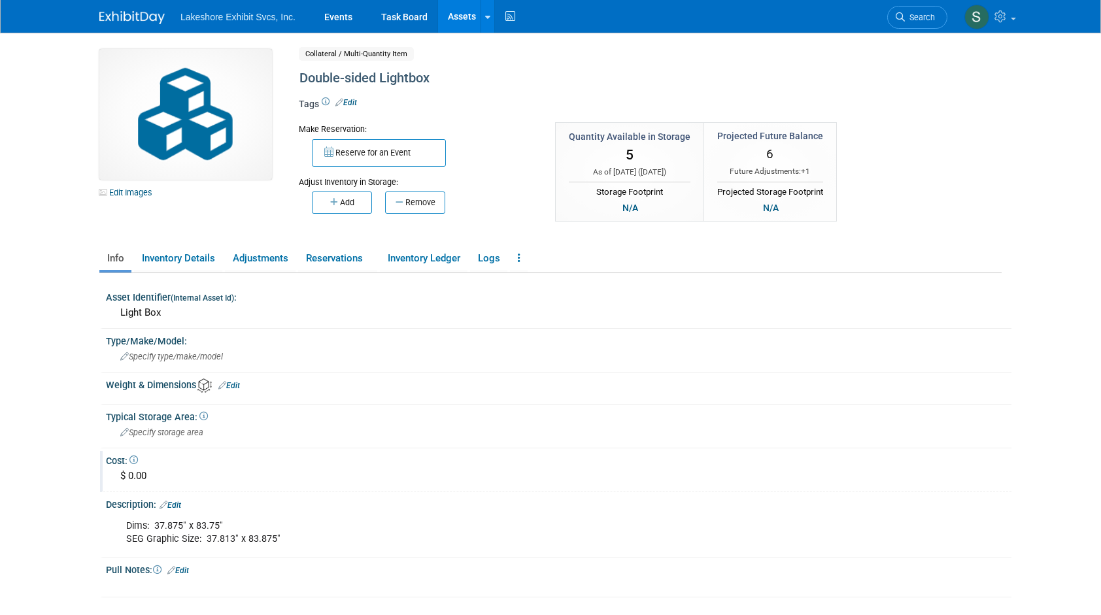
click at [136, 459] on icon at bounding box center [133, 460] width 8 height 8
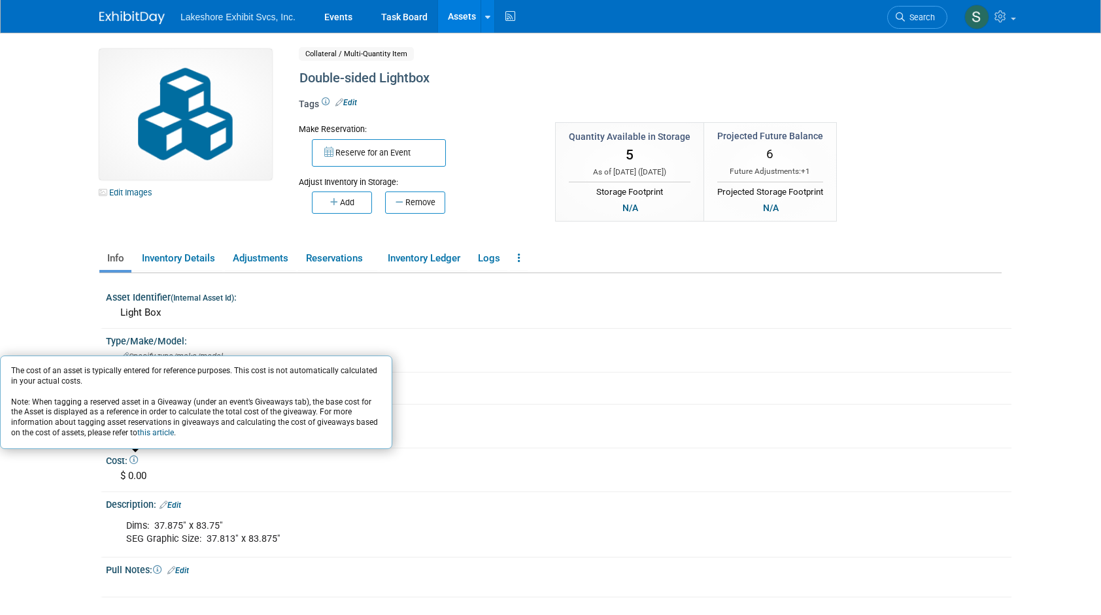
click at [47, 335] on body "Lakeshore Exhibit Svcs, Inc. Events Task Board Assets" at bounding box center [550, 307] width 1101 height 615
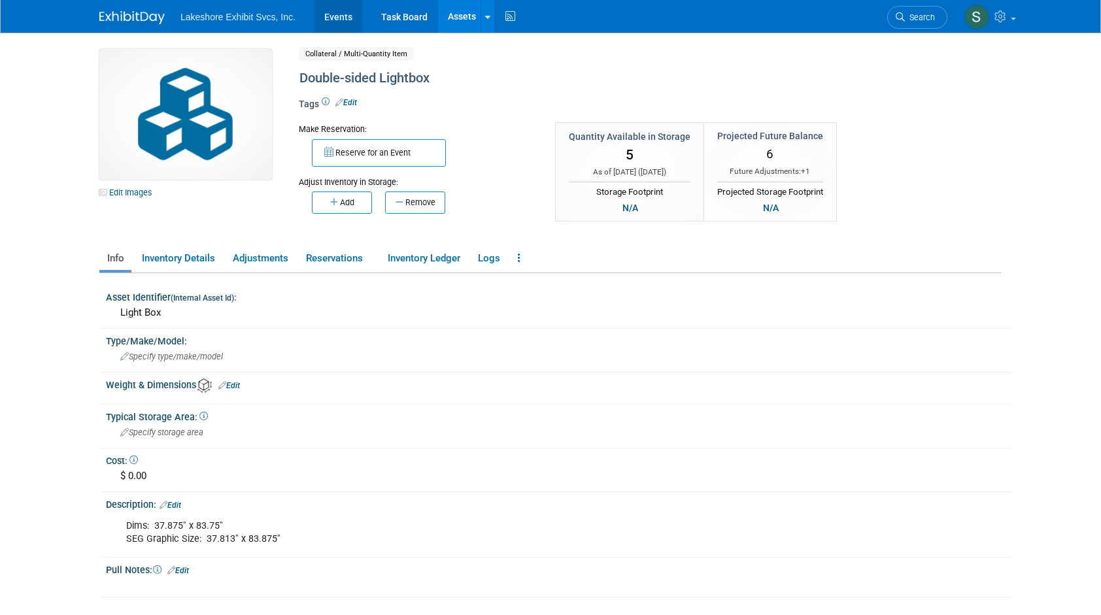
click at [331, 22] on link "Events" at bounding box center [338, 16] width 48 height 33
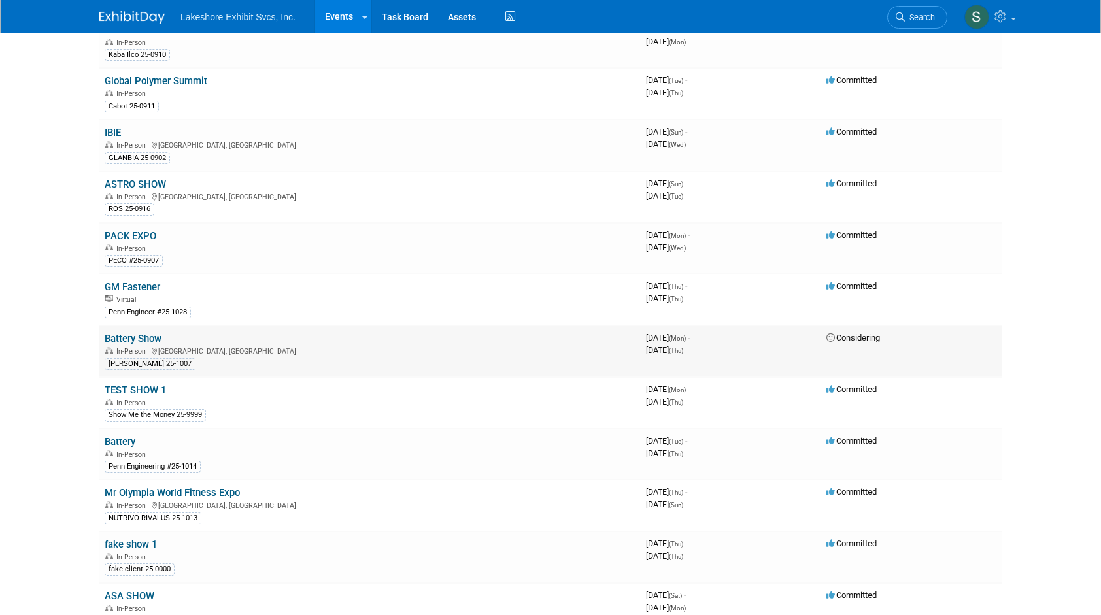
scroll to position [131, 0]
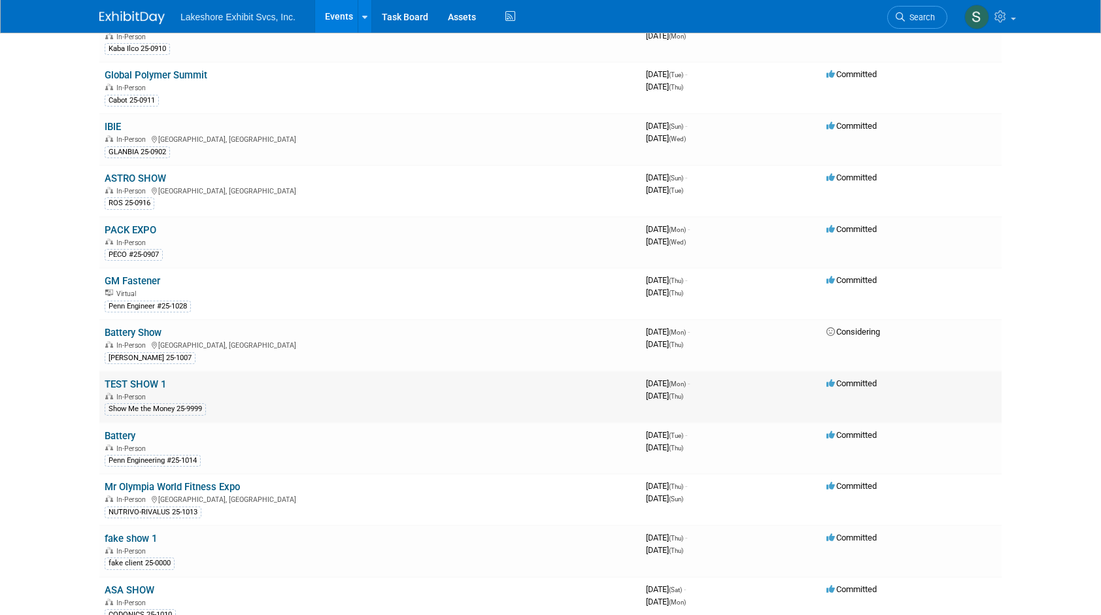
click at [158, 391] on div "In-Person" at bounding box center [370, 396] width 531 height 10
click at [146, 380] on link "TEST SHOW 1" at bounding box center [135, 385] width 61 height 12
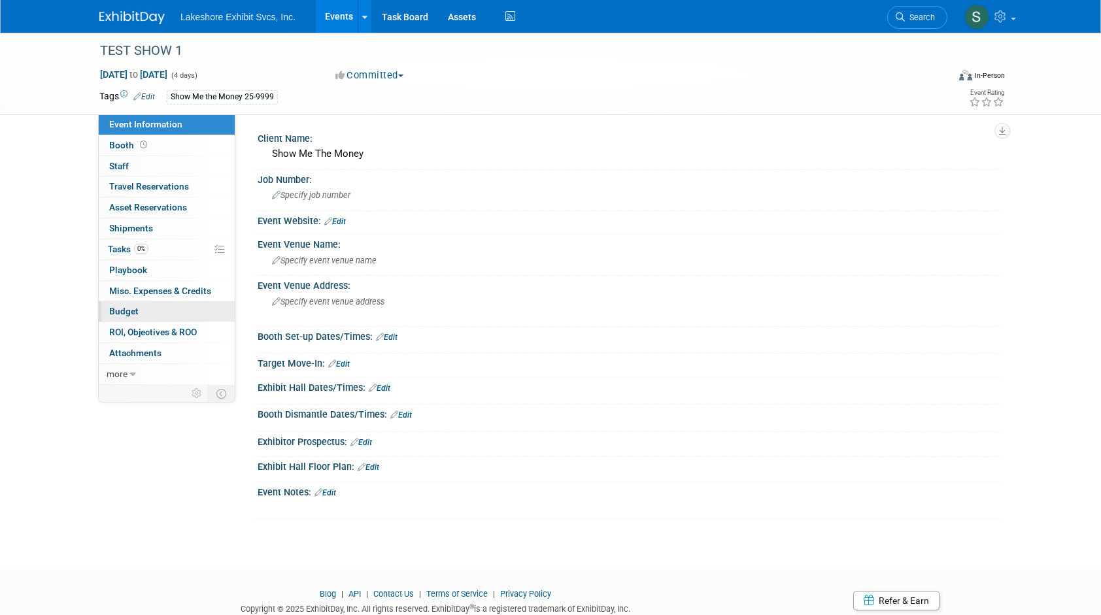
click at [126, 312] on span "Budget" at bounding box center [123, 311] width 29 height 10
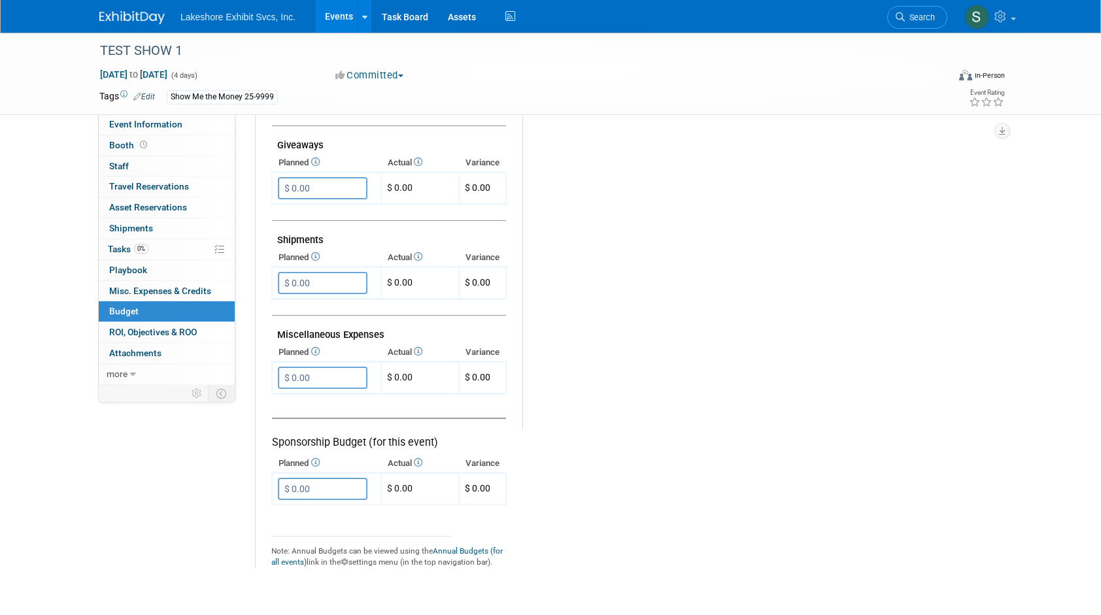
scroll to position [654, 0]
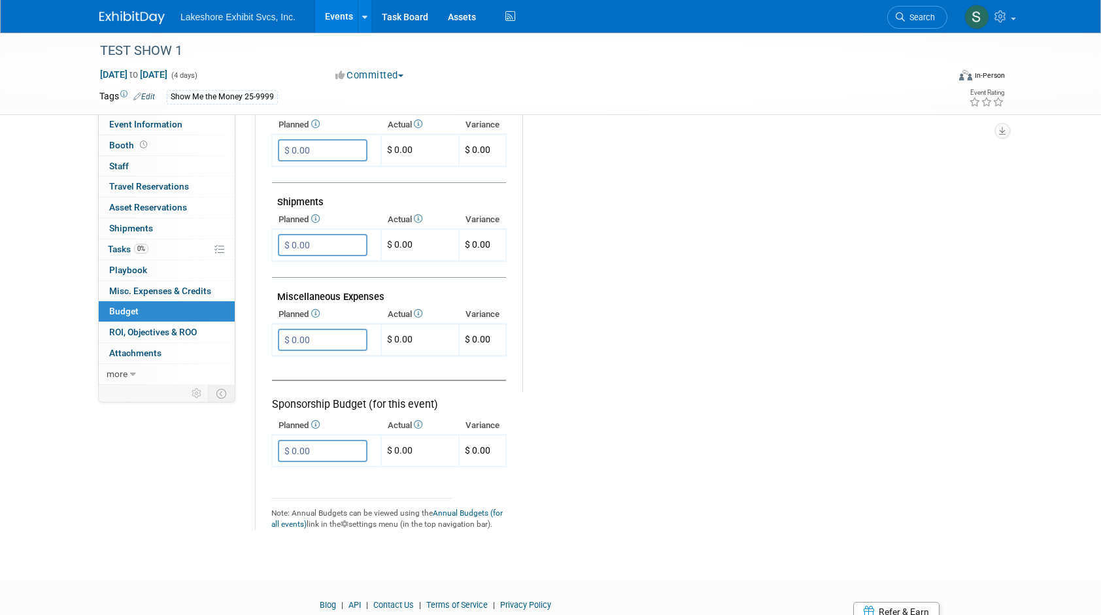
click at [351, 290] on td "Miscellaneous Expenses" at bounding box center [389, 292] width 234 height 28
drag, startPoint x: 351, startPoint y: 290, endPoint x: 395, endPoint y: 297, distance: 44.4
click at [395, 297] on td "Miscellaneous Expenses" at bounding box center [389, 292] width 234 height 28
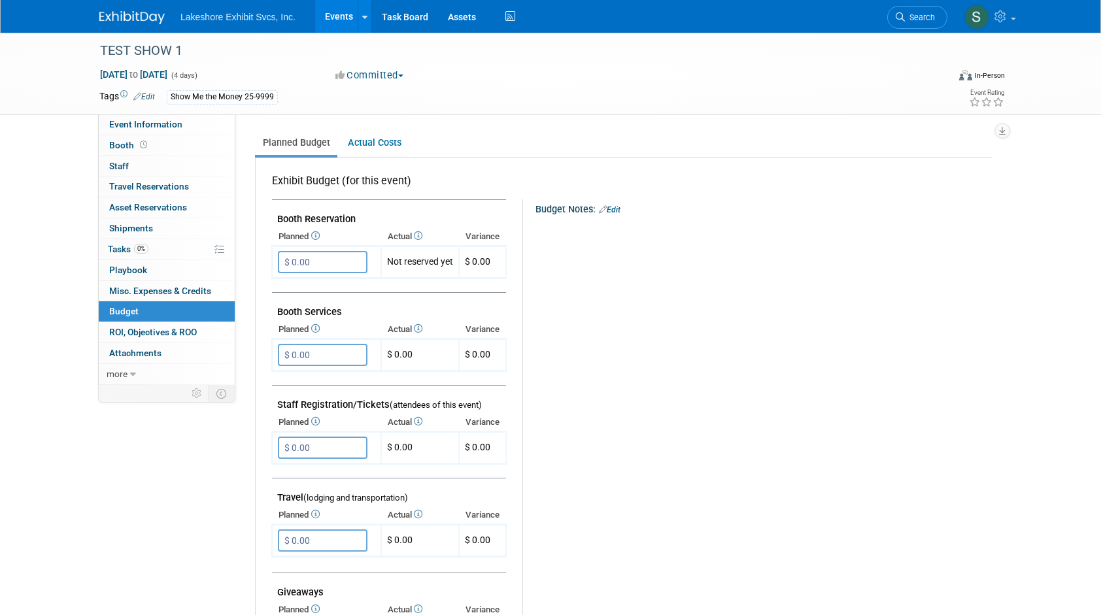
scroll to position [131, 0]
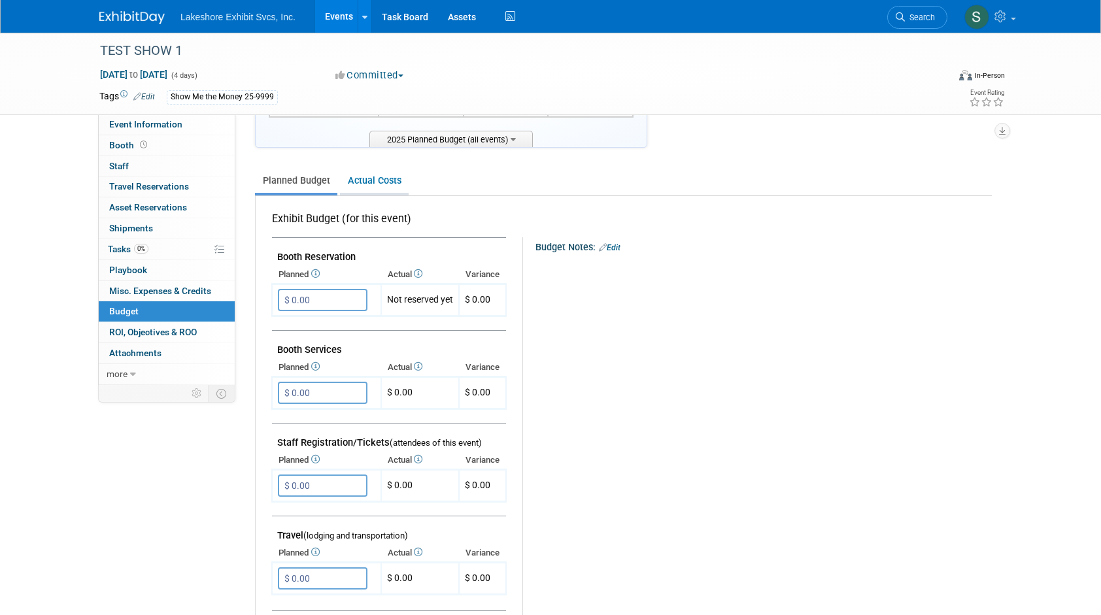
click at [362, 178] on link "Actual Costs" at bounding box center [374, 181] width 69 height 24
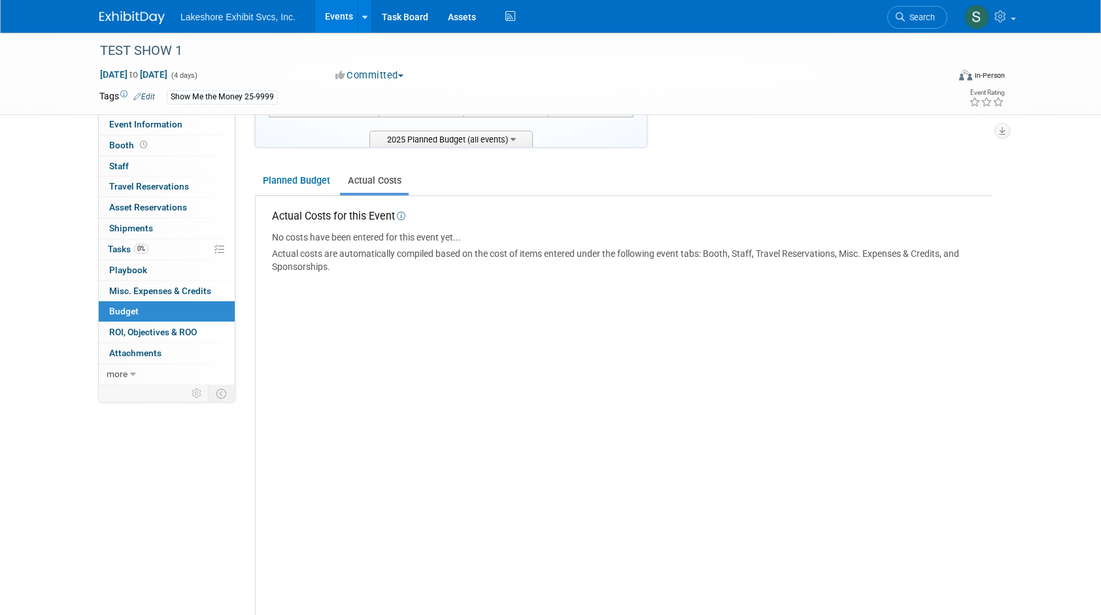
click at [404, 214] on icon at bounding box center [400, 216] width 10 height 8
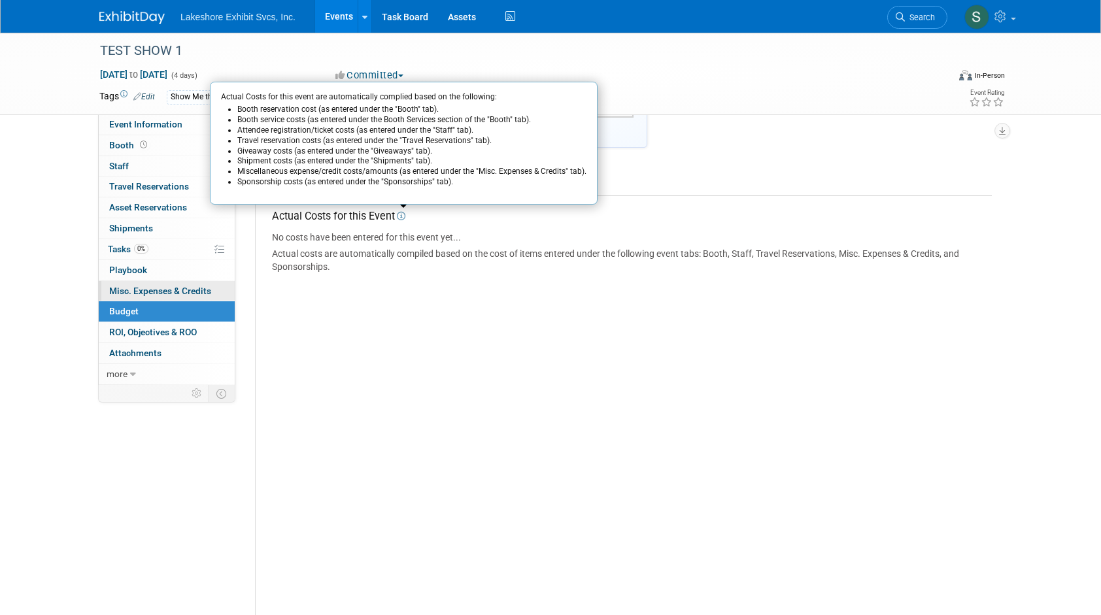
click at [192, 288] on span "Misc. Expenses & Credits 0" at bounding box center [160, 291] width 102 height 10
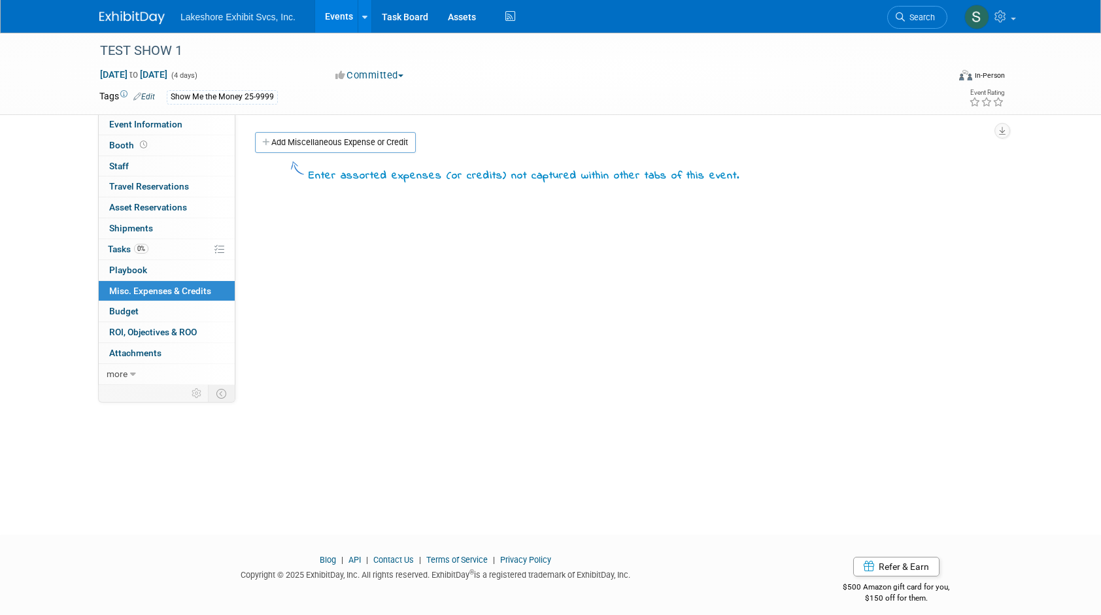
click at [316, 131] on div "Client Name: Show Me The Money Job Number: Specify job number Event Website: Ed…" at bounding box center [618, 248] width 766 height 268
click at [314, 141] on link "Add Miscellaneous Expense or Credit" at bounding box center [335, 142] width 161 height 21
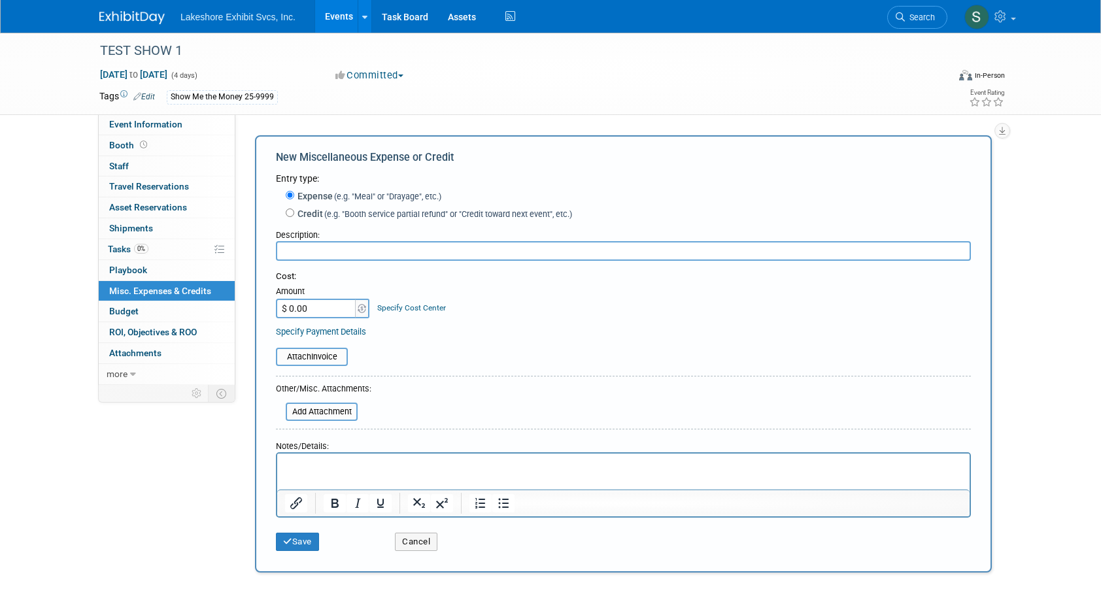
click at [422, 310] on link "Specify Cost Center" at bounding box center [411, 307] width 69 height 9
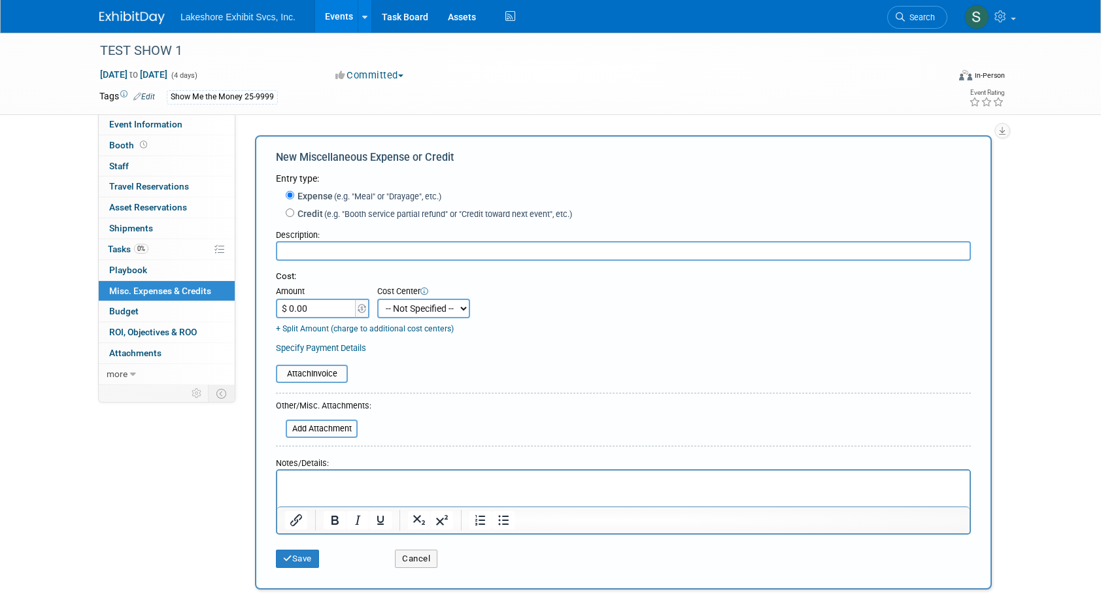
click at [464, 312] on select "-- Not Specified -- DOUBLE TIME OVERTIME STRAIGHT TIME" at bounding box center [423, 309] width 93 height 20
click at [506, 334] on div "Cost: Amount $ 0.00 Specify Cost Center Cost Center -- Not Specified -- DOUBLE …" at bounding box center [623, 303] width 695 height 64
click at [143, 350] on span "Attachments 0" at bounding box center [135, 353] width 52 height 10
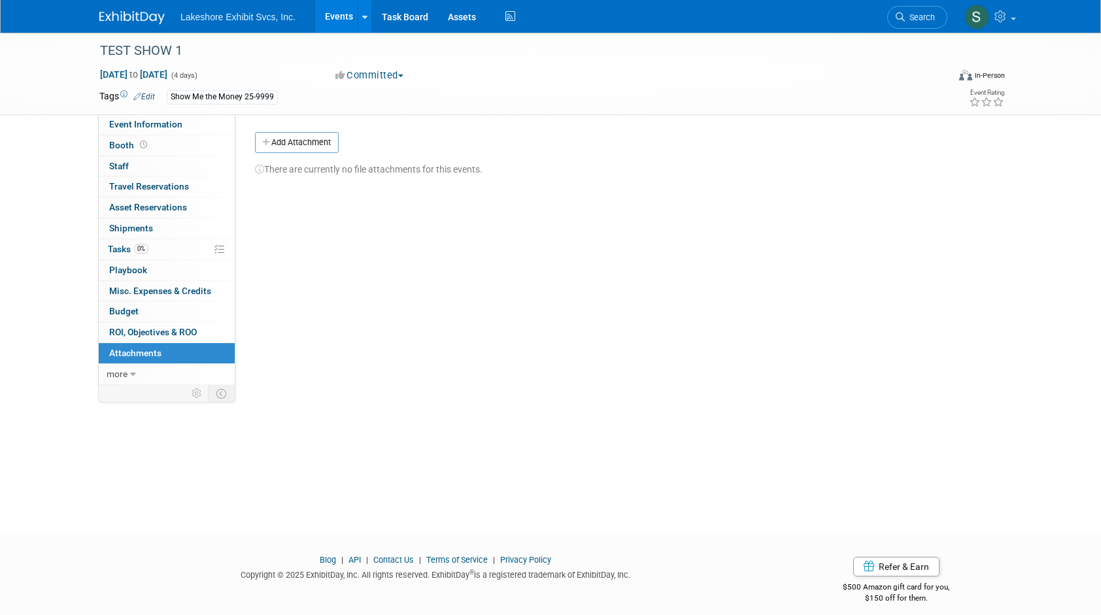
click at [63, 163] on div "TEST SHOW 1 Oct 6, 2025 to Oct 9, 2025 (4 days) Oct 6, 2025 to Oct 9, 2025 Comm…" at bounding box center [550, 272] width 1101 height 479
click at [161, 127] on span "Event Information" at bounding box center [145, 124] width 73 height 10
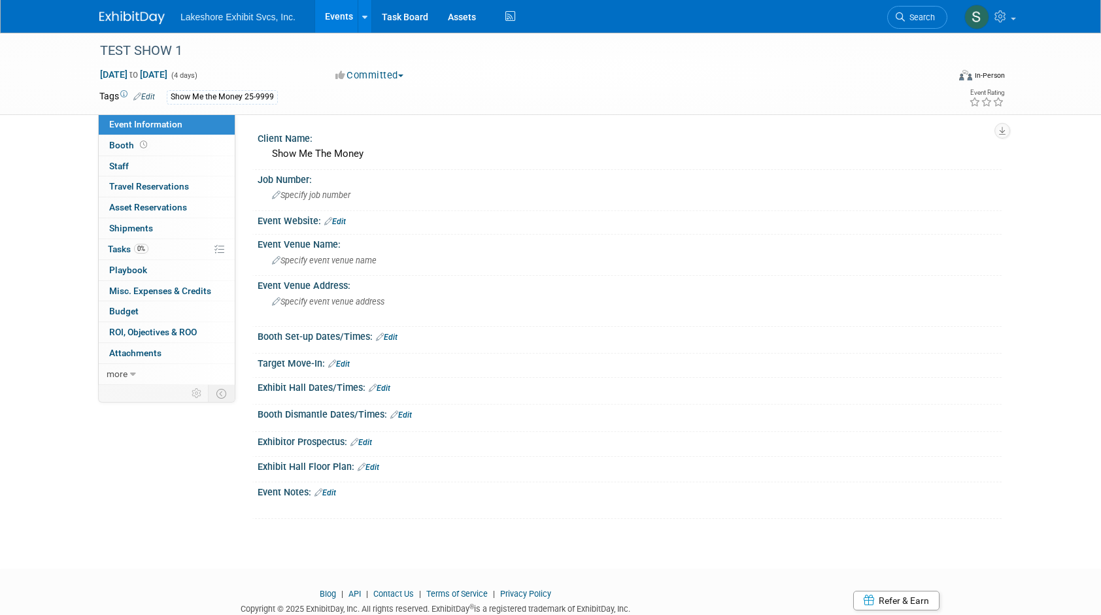
click at [334, 16] on link "Events" at bounding box center [339, 16] width 48 height 33
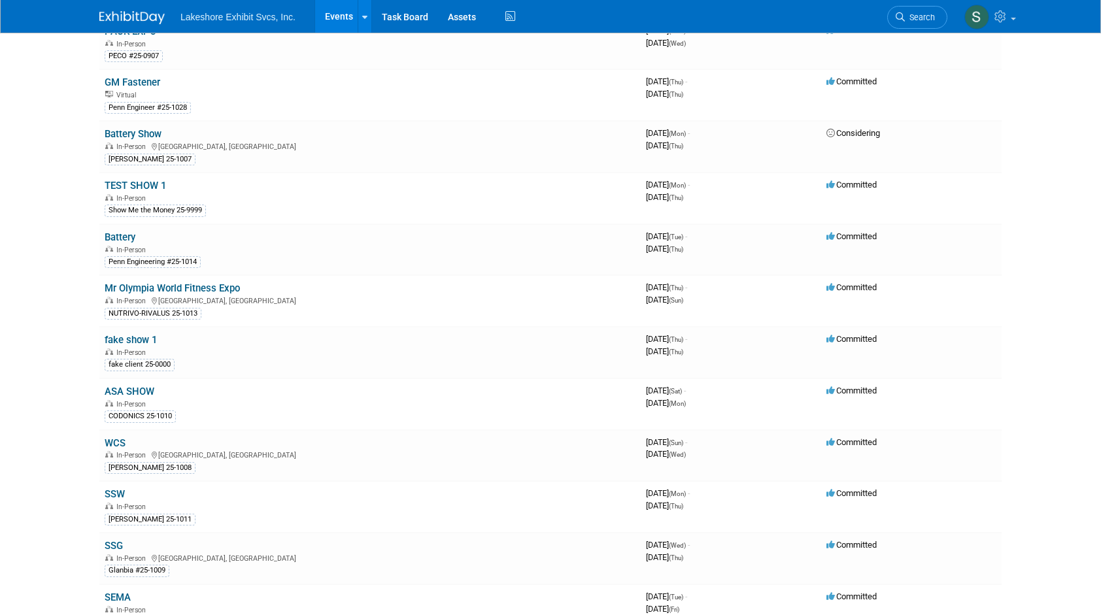
scroll to position [392, 0]
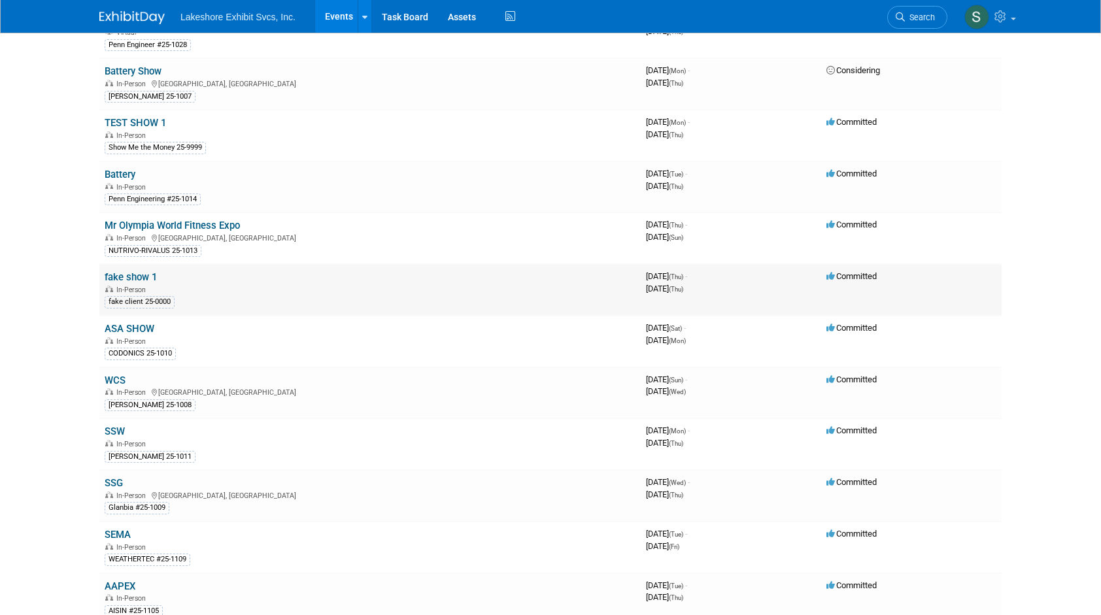
click at [178, 284] on div "In-Person" at bounding box center [370, 289] width 531 height 10
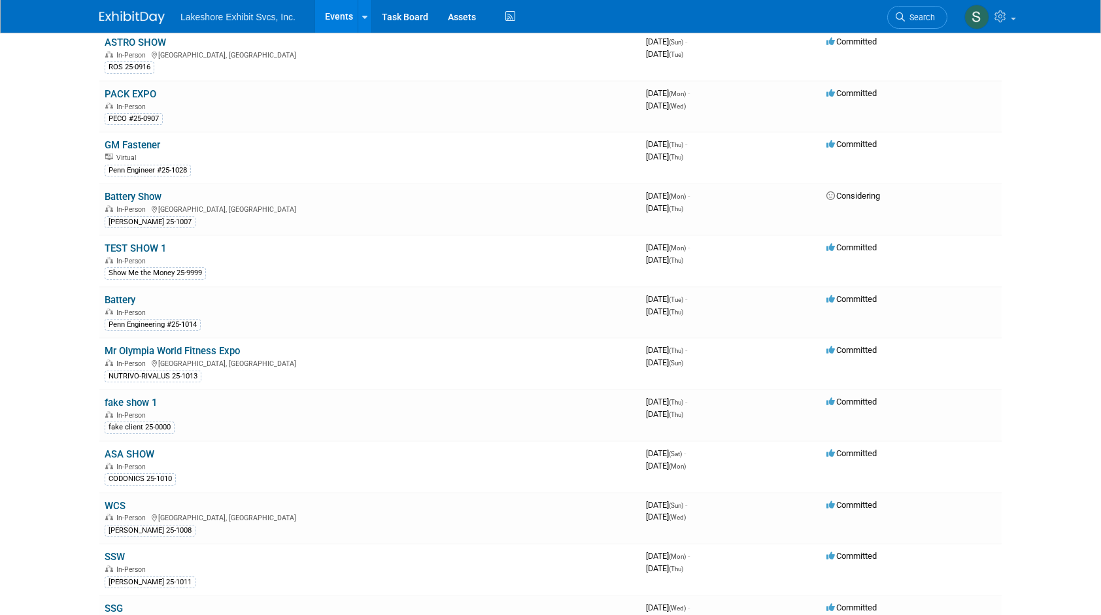
scroll to position [261, 0]
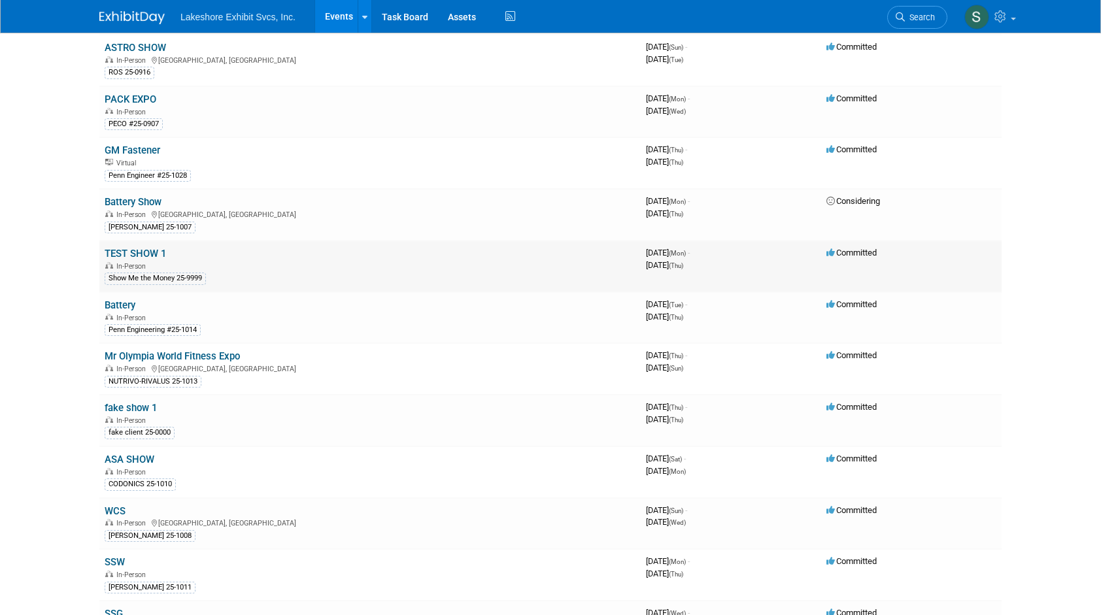
click at [124, 262] on span "In-Person" at bounding box center [132, 266] width 33 height 8
click at [145, 250] on link "TEST SHOW 1" at bounding box center [135, 254] width 61 height 12
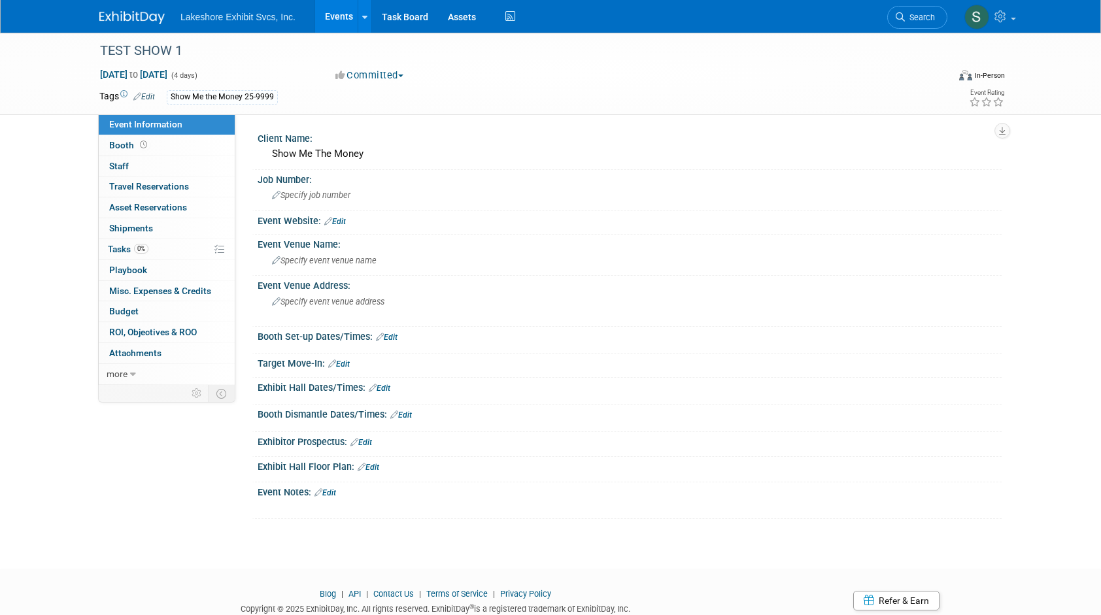
click at [341, 18] on link "Events" at bounding box center [339, 16] width 48 height 33
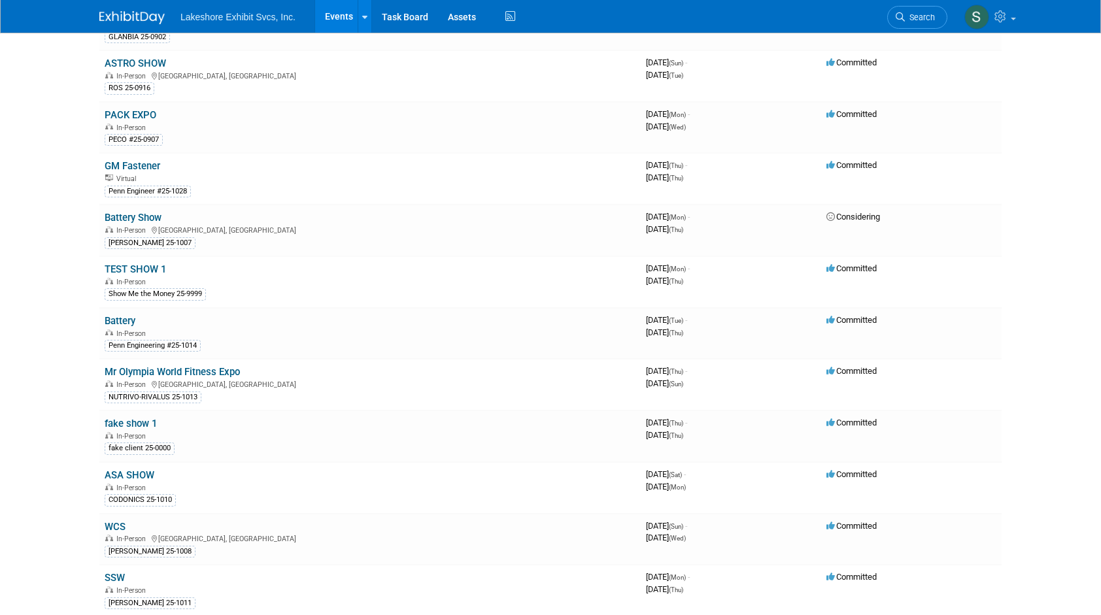
scroll to position [261, 0]
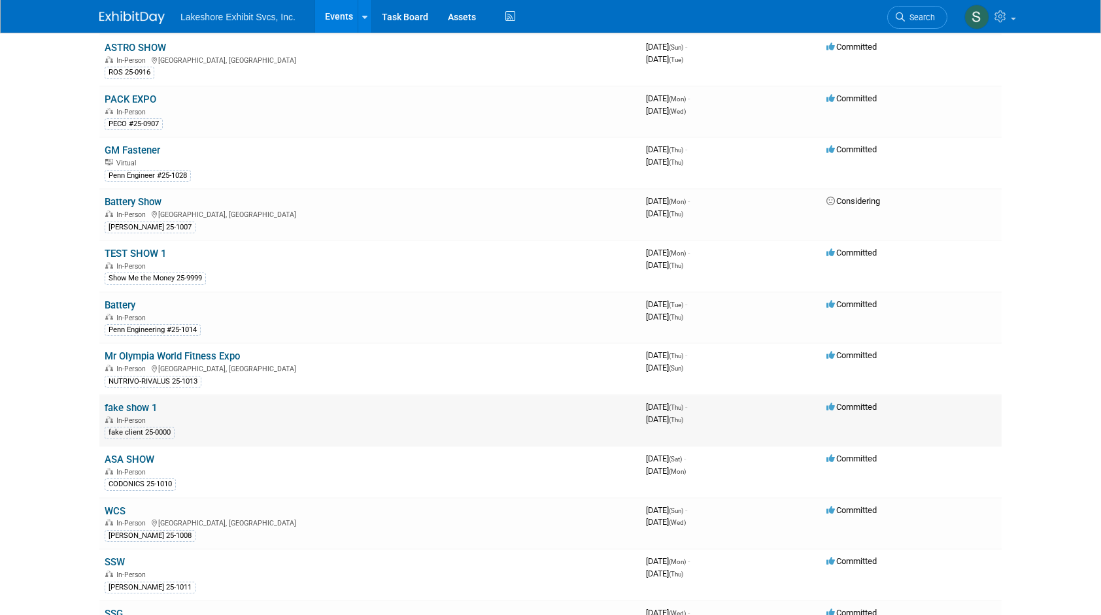
click at [128, 407] on link "fake show 1" at bounding box center [131, 408] width 52 height 12
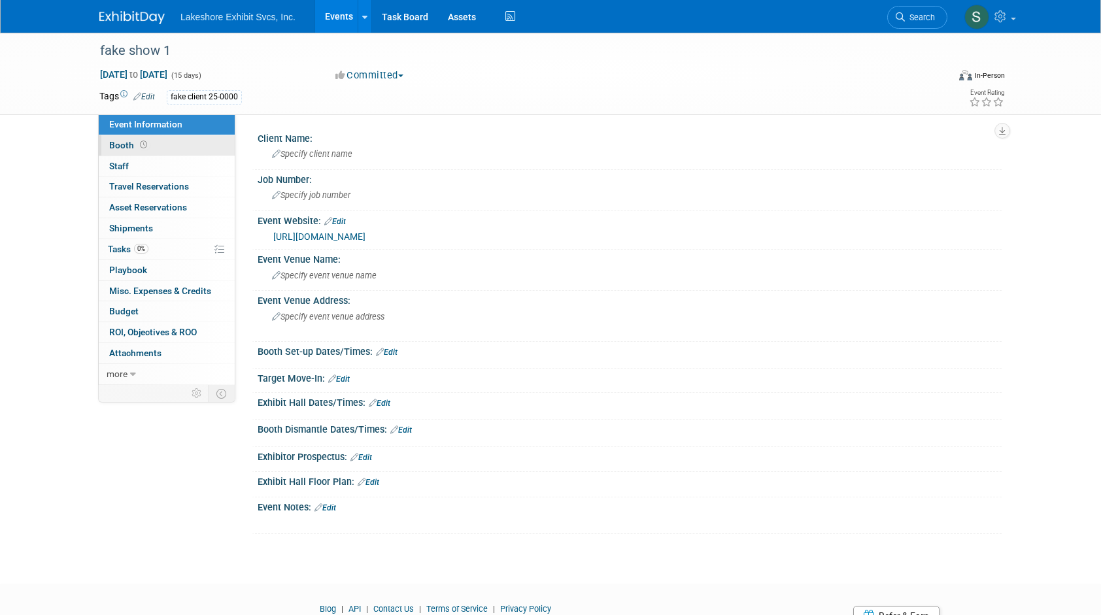
click at [121, 145] on span "Booth" at bounding box center [129, 145] width 41 height 10
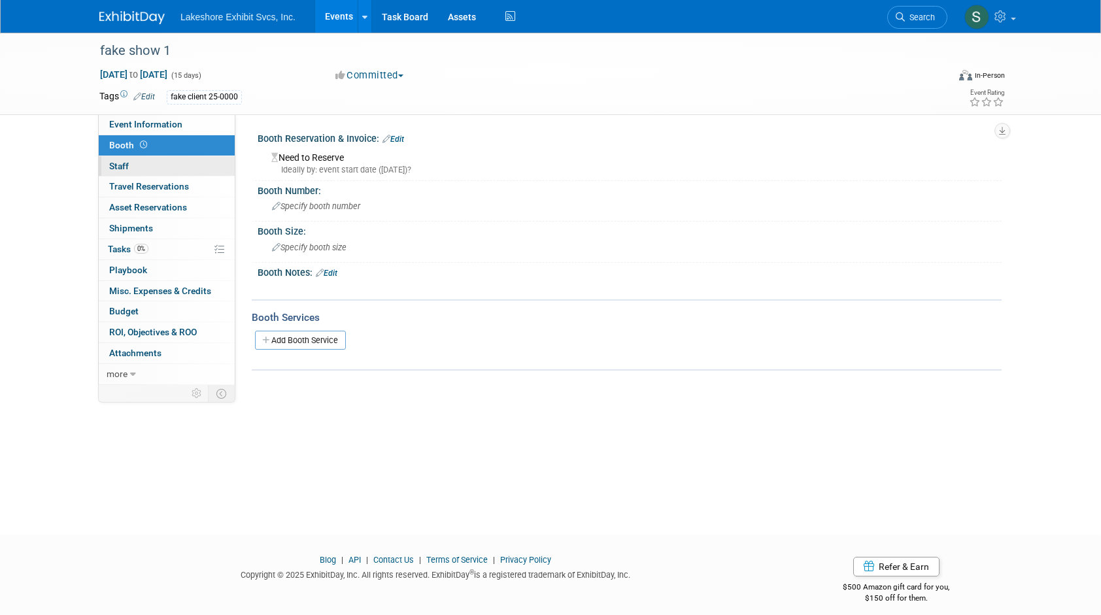
click at [115, 162] on span "Staff 0" at bounding box center [119, 166] width 20 height 10
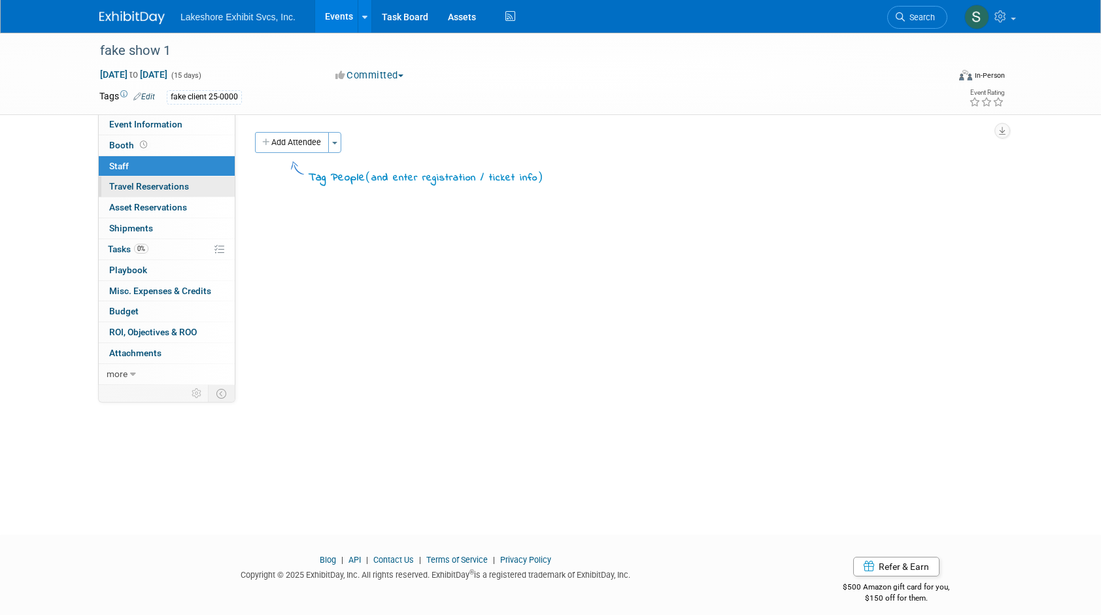
click at [121, 184] on span "Travel Reservations 0" at bounding box center [149, 186] width 80 height 10
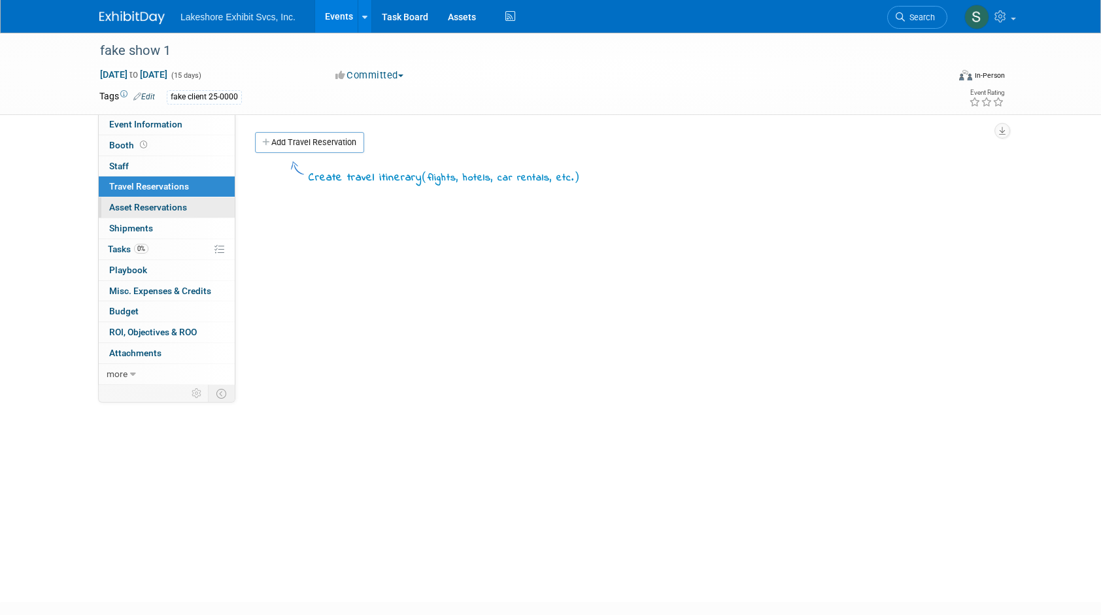
click at [122, 207] on span "Asset Reservations 0" at bounding box center [148, 207] width 78 height 10
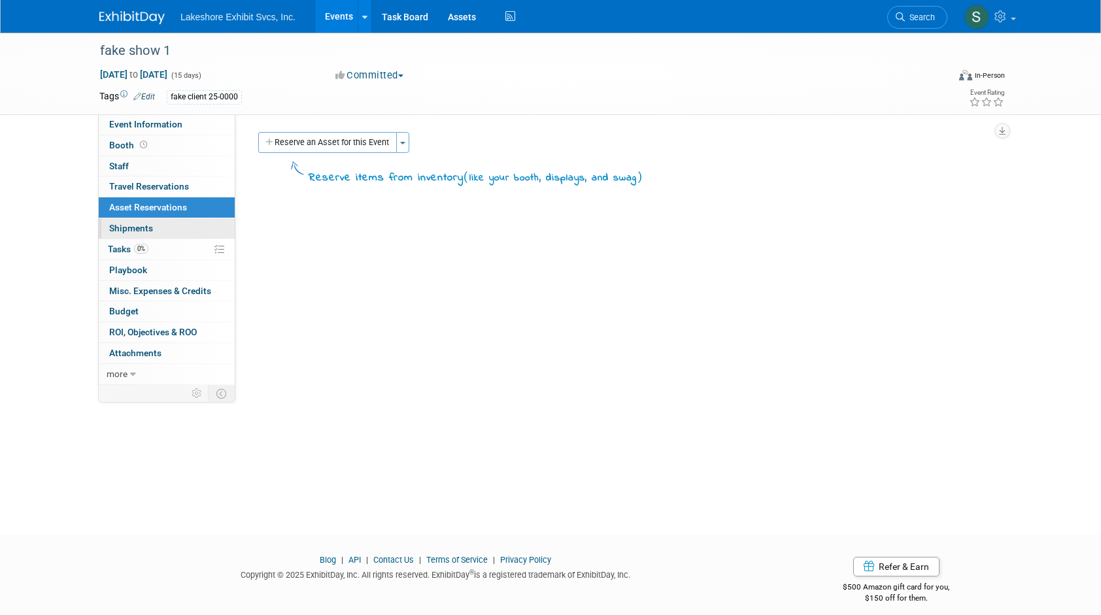
click at [120, 226] on span "Shipments 0" at bounding box center [131, 228] width 44 height 10
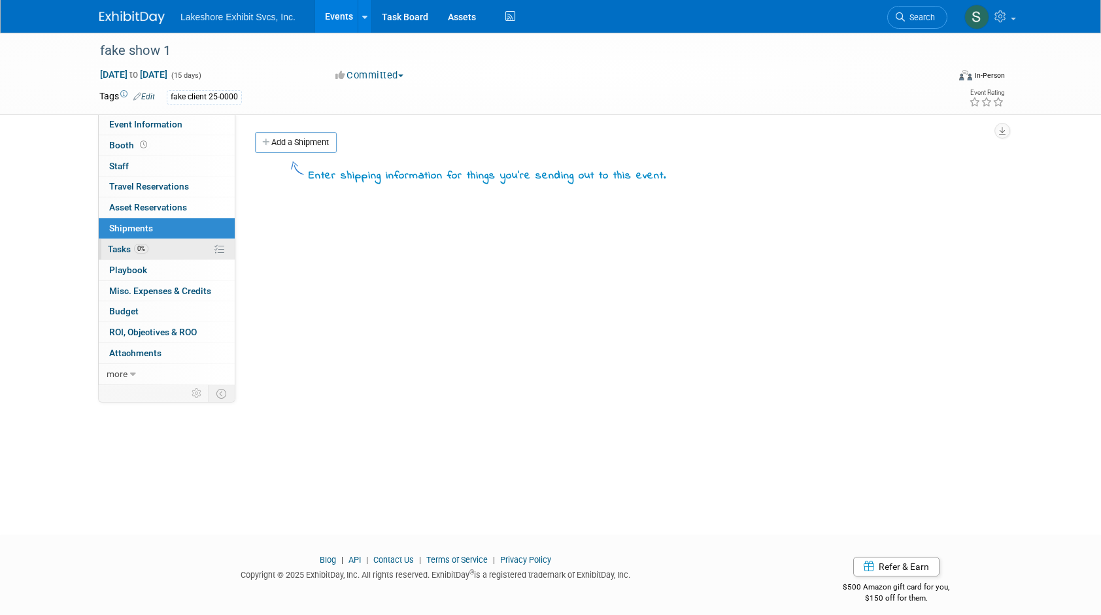
click at [118, 248] on span "Tasks 0%" at bounding box center [128, 249] width 41 height 10
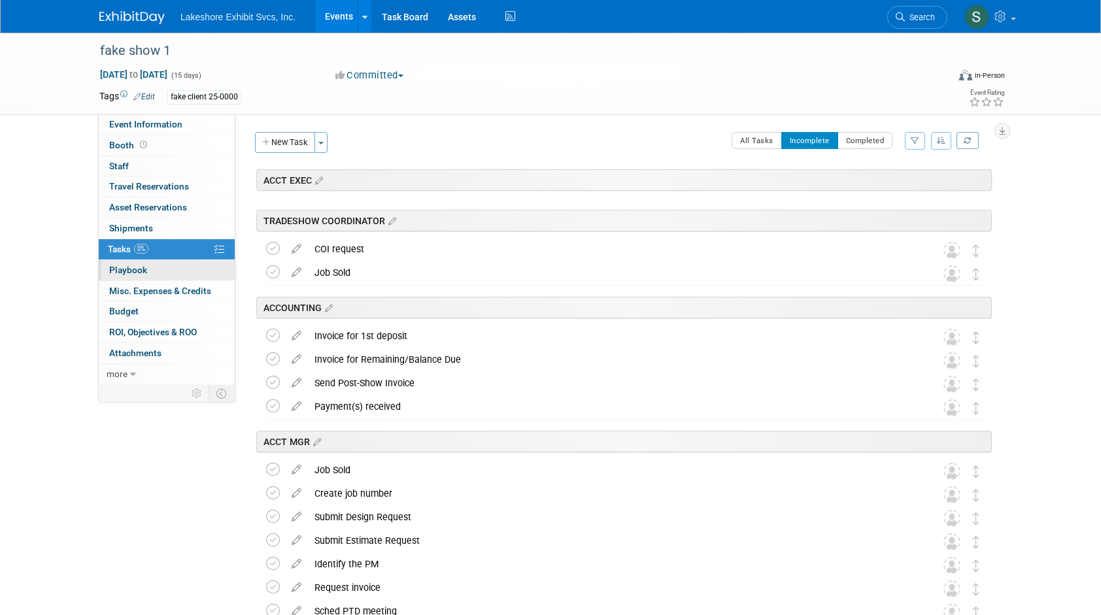
click at [119, 267] on span "Playbook 0" at bounding box center [128, 270] width 38 height 10
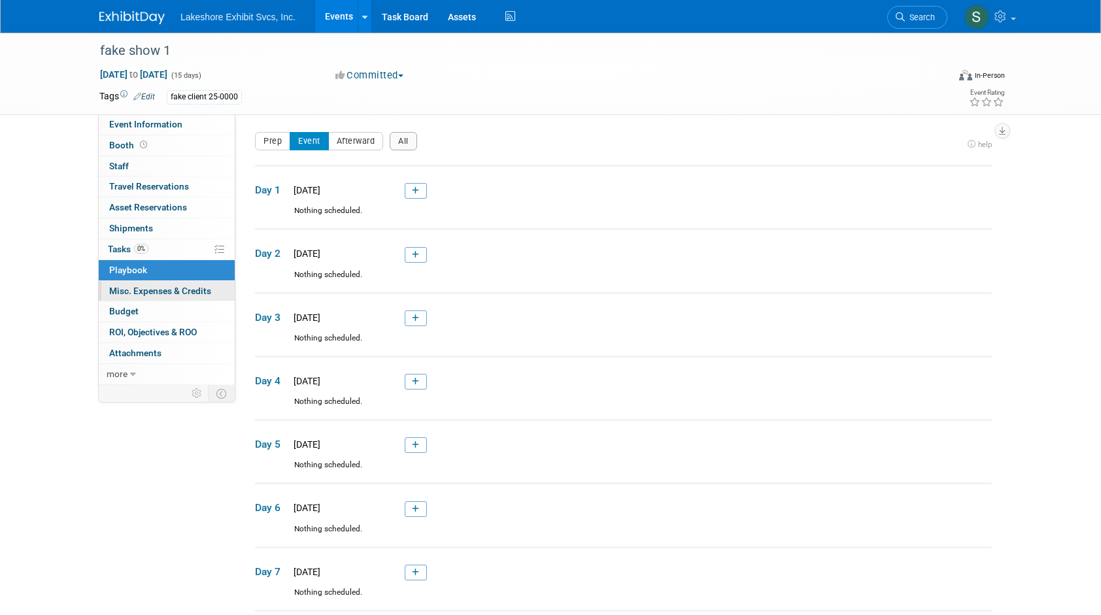
click at [121, 289] on span "Misc. Expenses & Credits 0" at bounding box center [160, 291] width 102 height 10
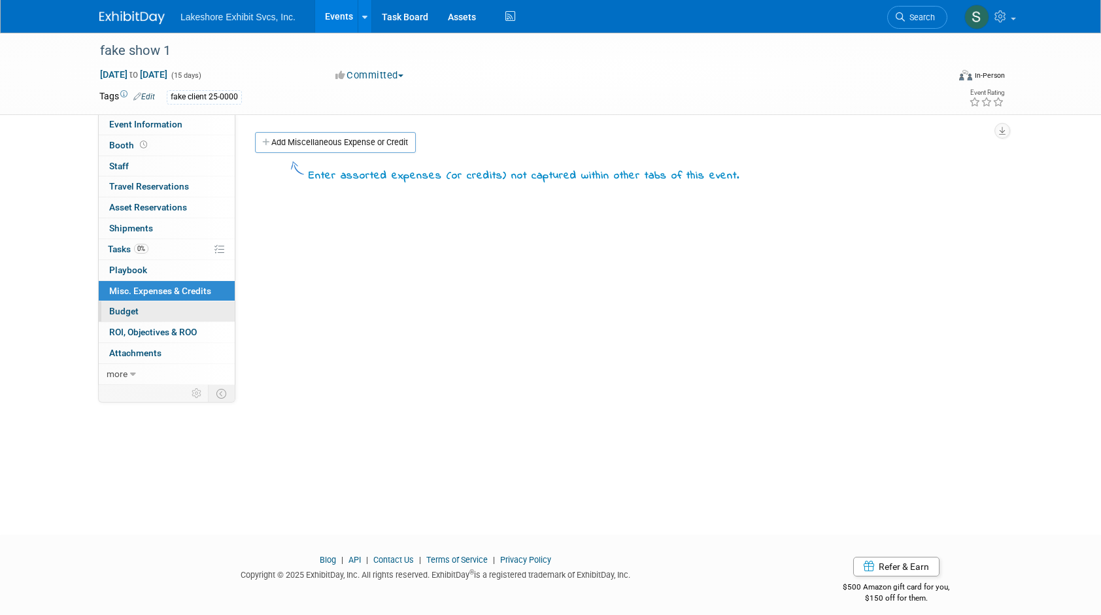
click at [111, 311] on span "Budget" at bounding box center [123, 311] width 29 height 10
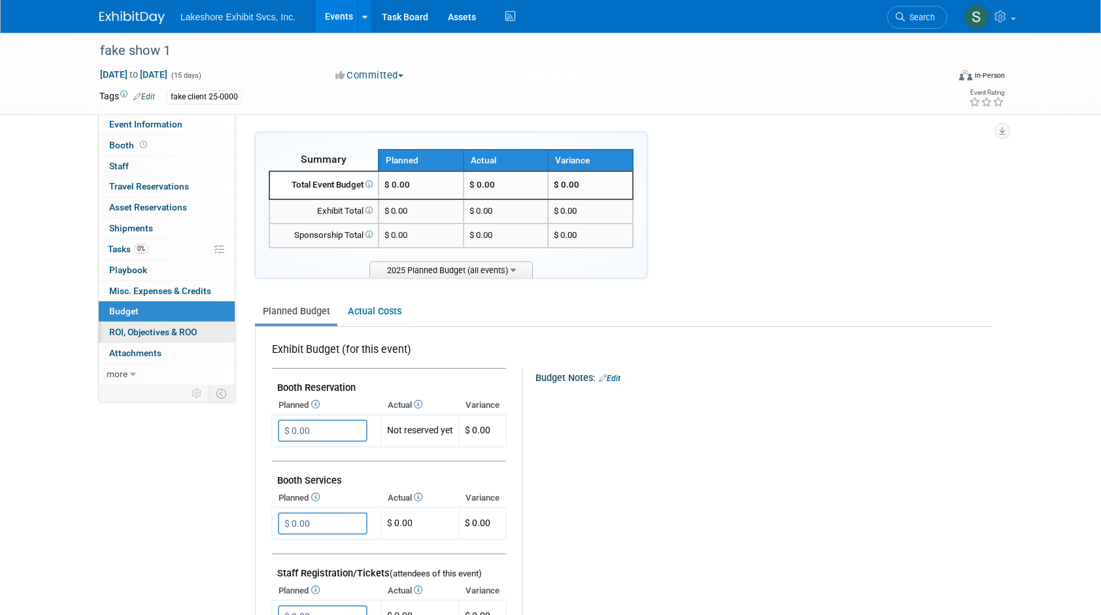
click at [161, 331] on span "ROI, Objectives & ROO 0" at bounding box center [153, 332] width 88 height 10
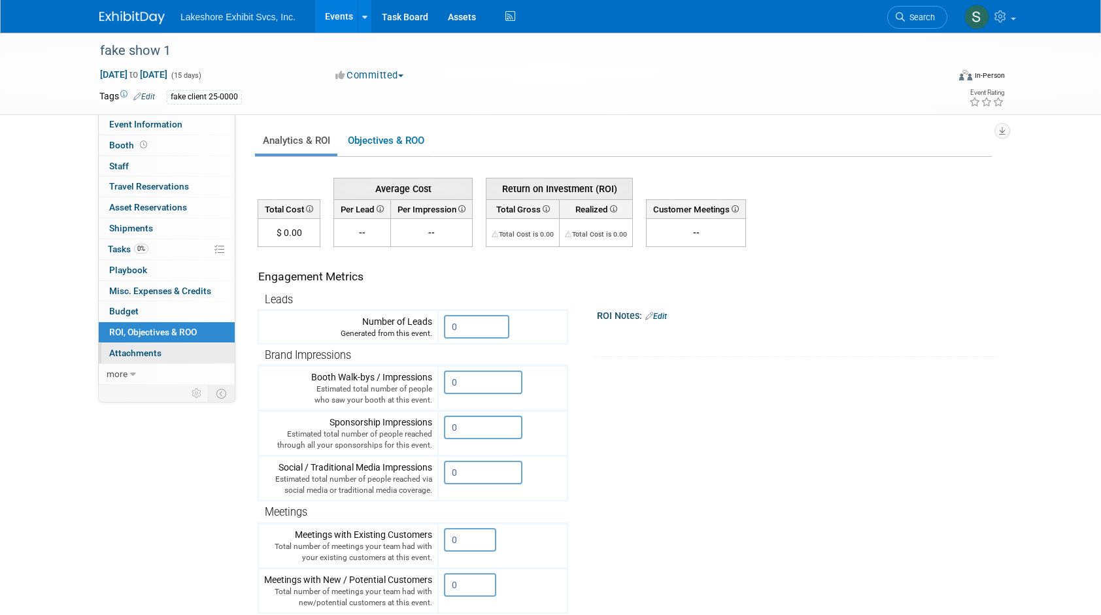
click at [146, 352] on span "Attachments 0" at bounding box center [135, 353] width 52 height 10
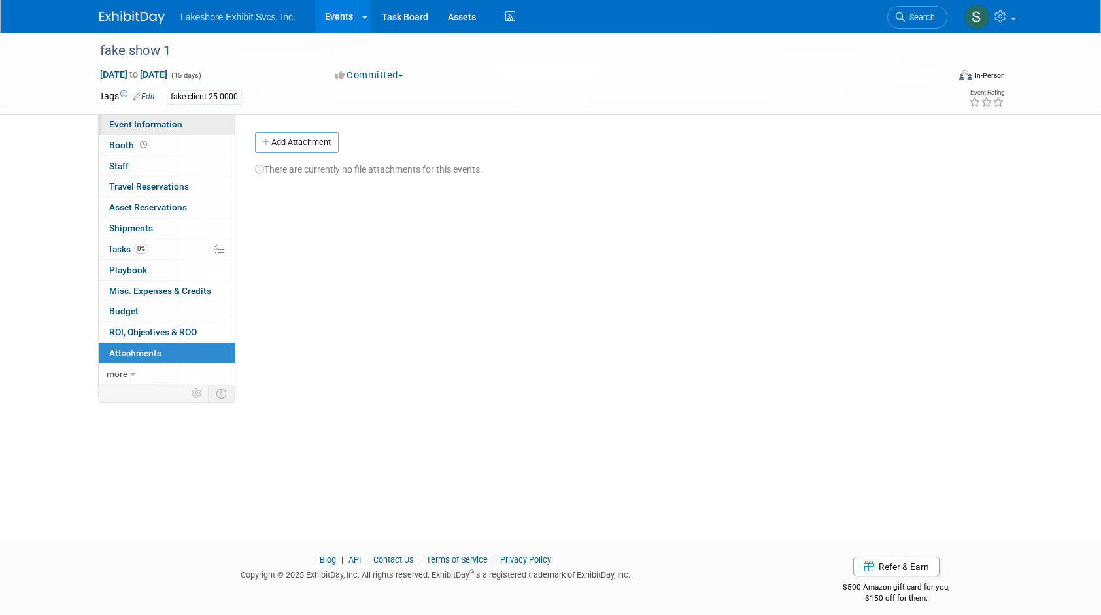
click at [177, 128] on span "Event Information" at bounding box center [145, 124] width 73 height 10
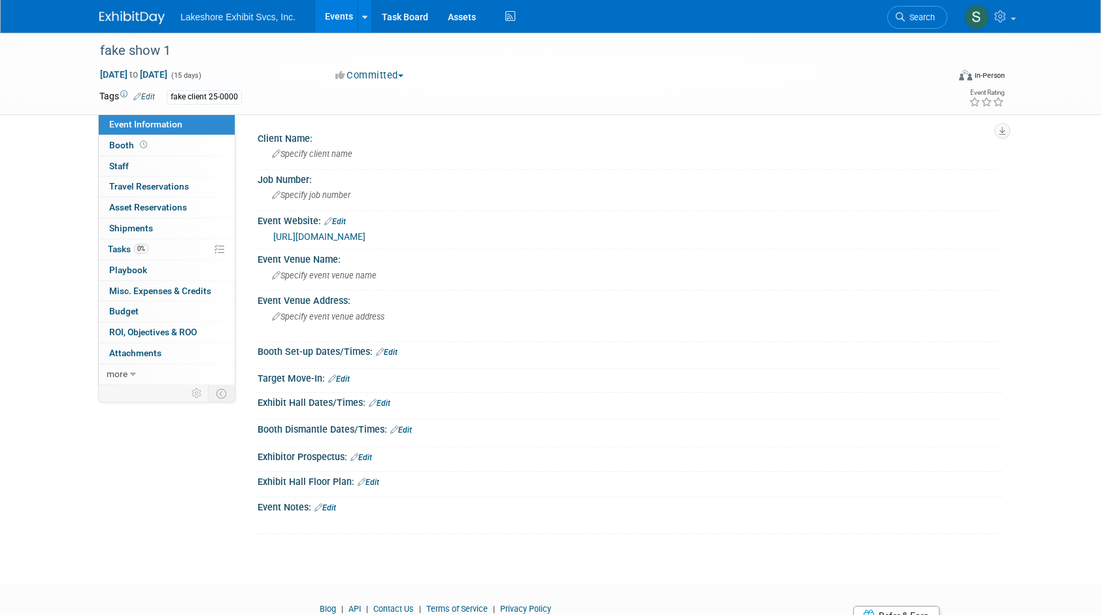
click at [339, 18] on link "Events" at bounding box center [339, 16] width 48 height 33
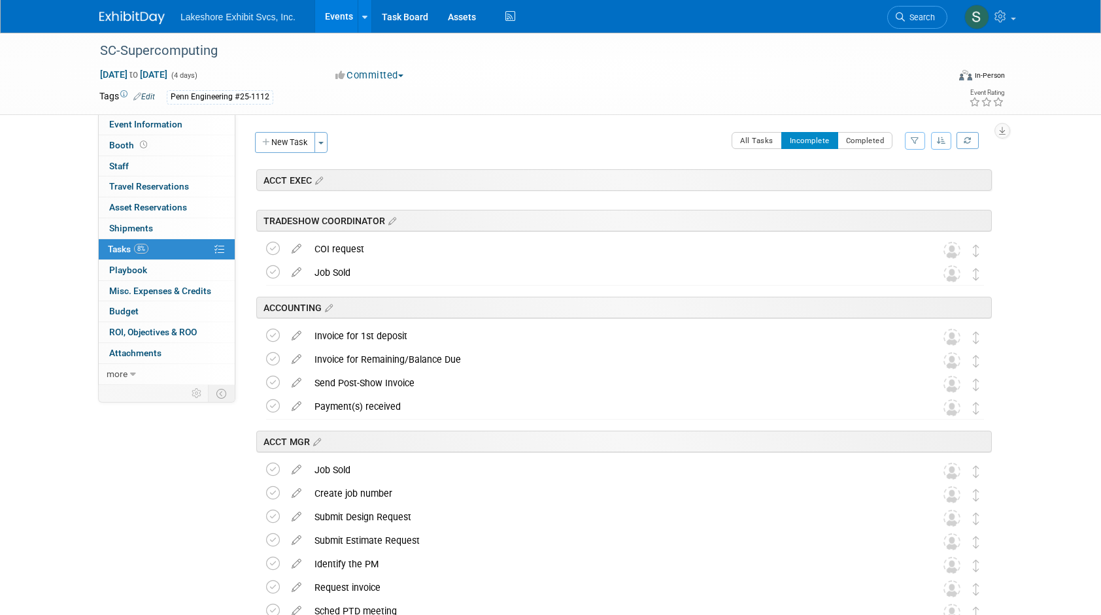
scroll to position [1811, 0]
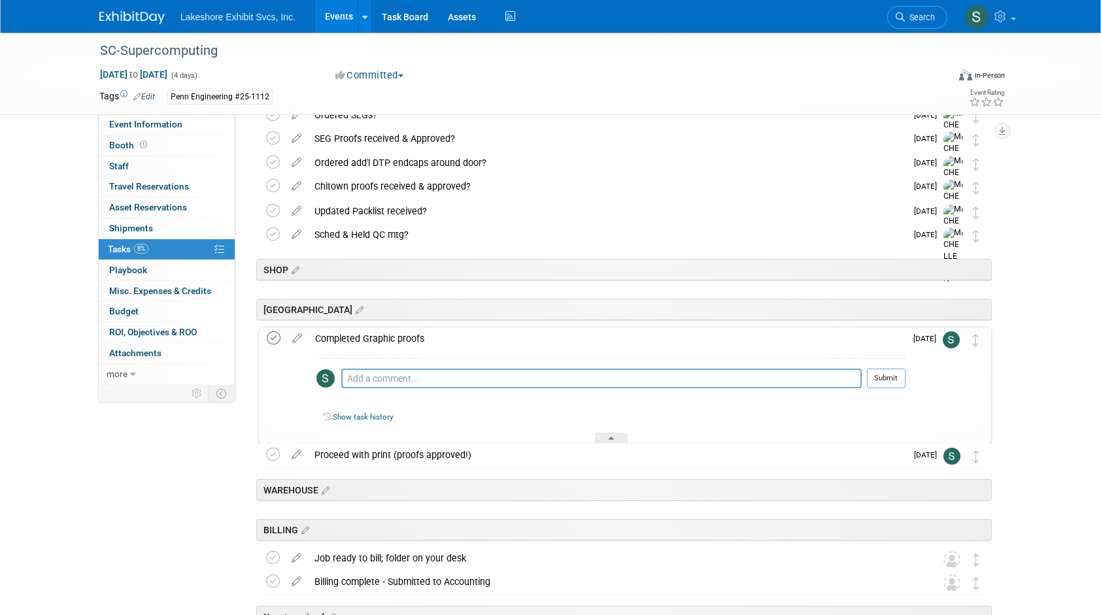
click at [275, 337] on icon at bounding box center [274, 338] width 14 height 14
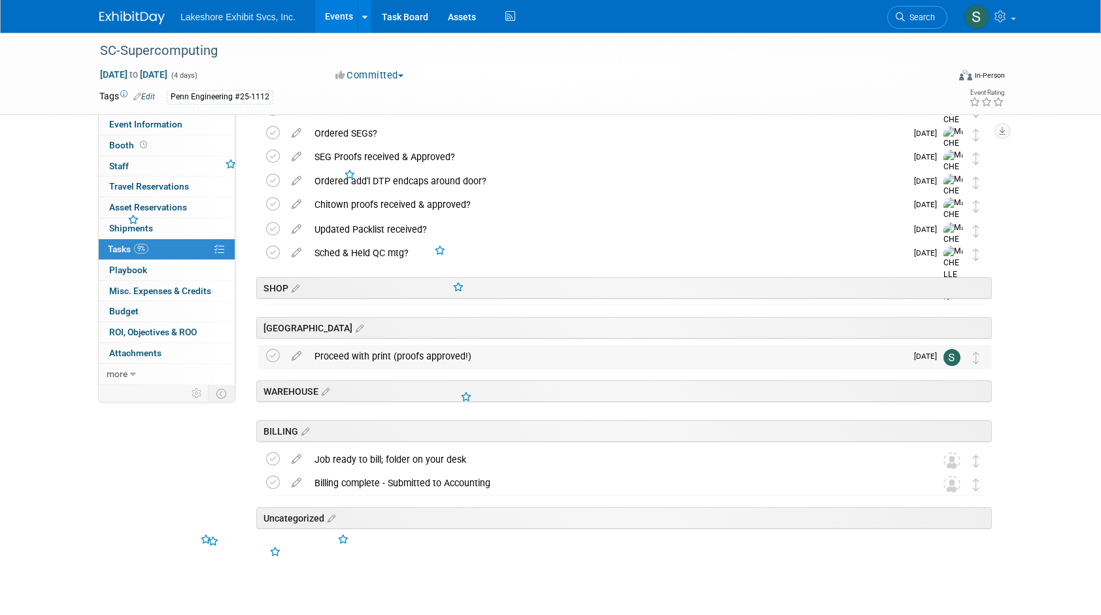
scroll to position [1791, 0]
click at [297, 358] on icon at bounding box center [296, 354] width 23 height 16
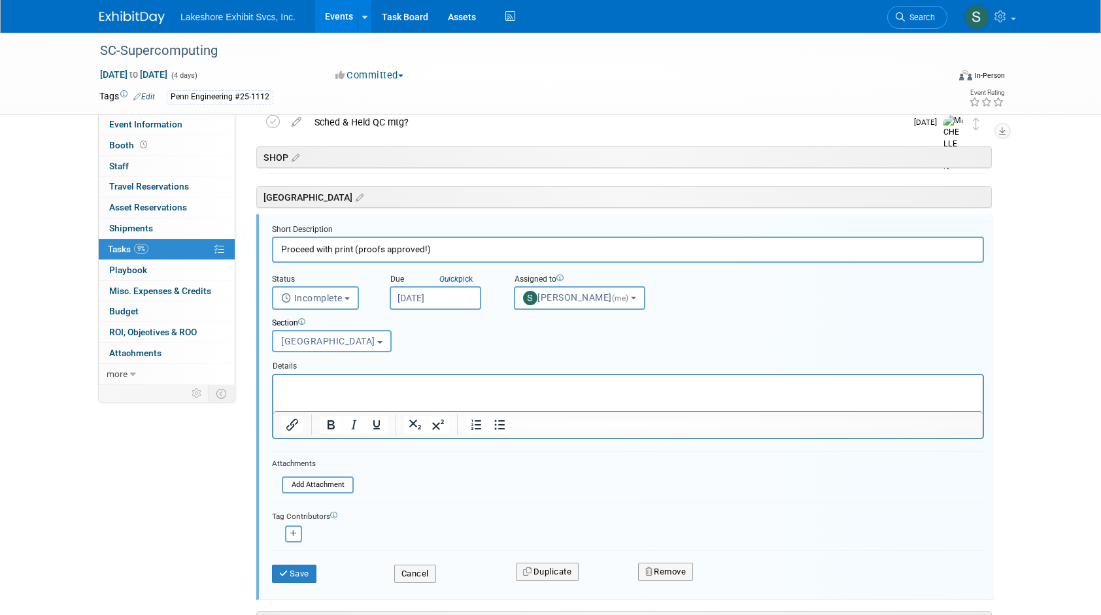
scroll to position [1946, 0]
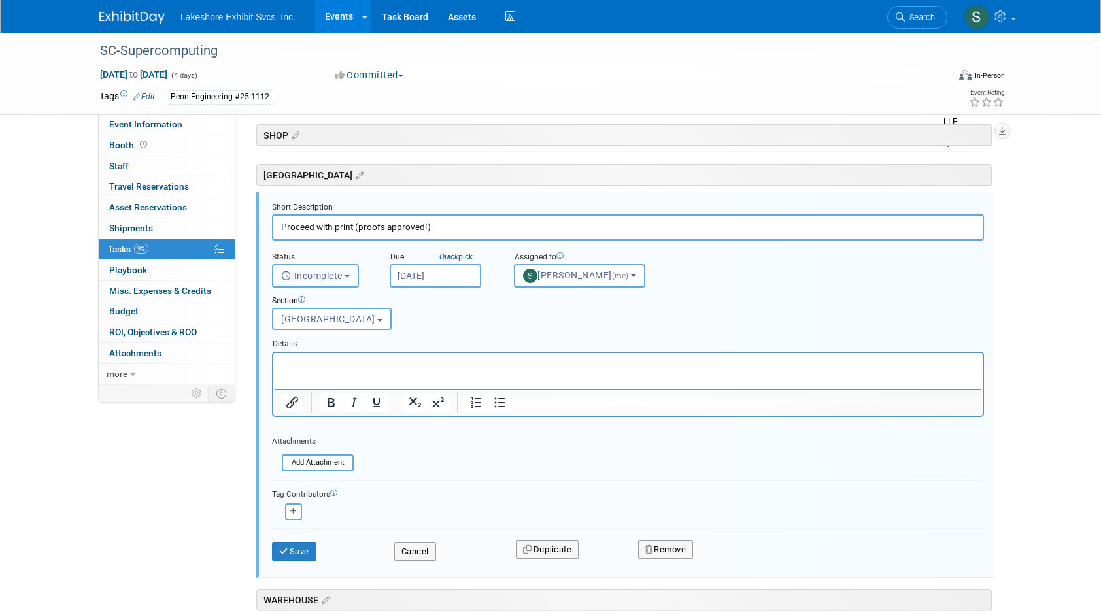
click at [350, 276] on b "button" at bounding box center [347, 276] width 5 height 3
click at [328, 328] on label "Completed" at bounding box center [314, 332] width 71 height 21
click at [275, 328] on input "Completed" at bounding box center [270, 330] width 8 height 8
select select "3"
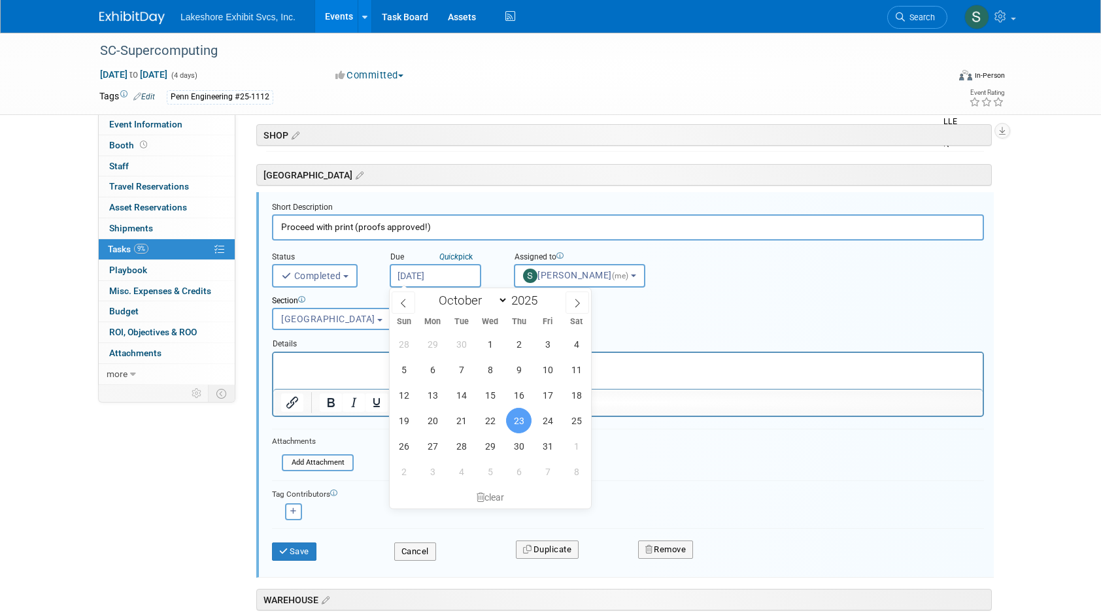
click at [460, 275] on input "Oct 23, 2025" at bounding box center [436, 276] width 92 height 24
click at [405, 303] on icon at bounding box center [403, 303] width 9 height 9
select select "8"
click at [547, 345] on span "5" at bounding box center [547, 343] width 25 height 25
type input "[DATE]"
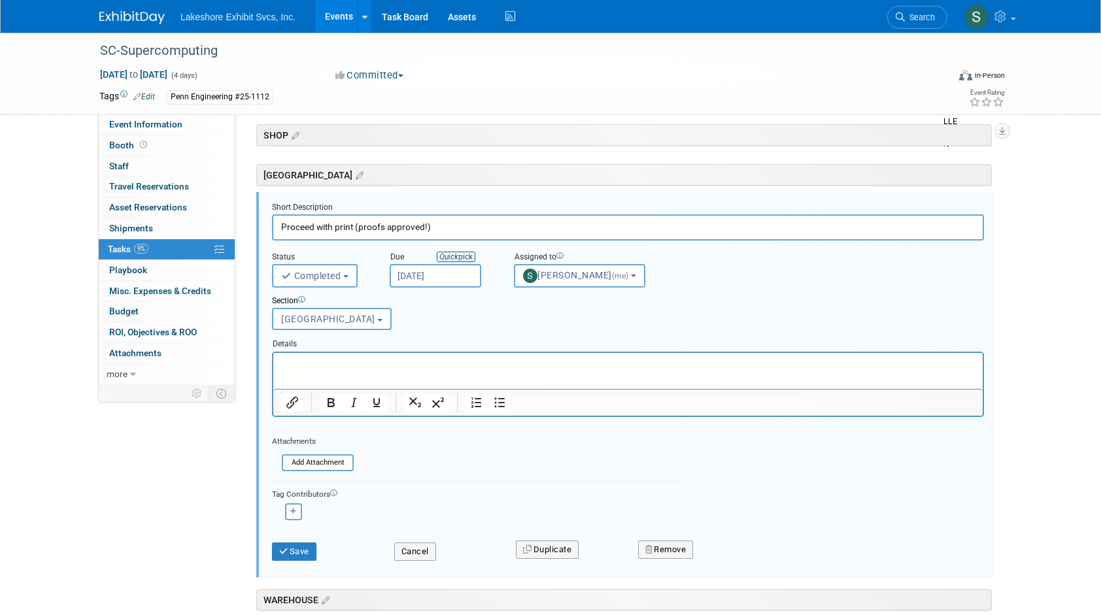
click at [458, 258] on icon "Quick" at bounding box center [448, 256] width 19 height 9
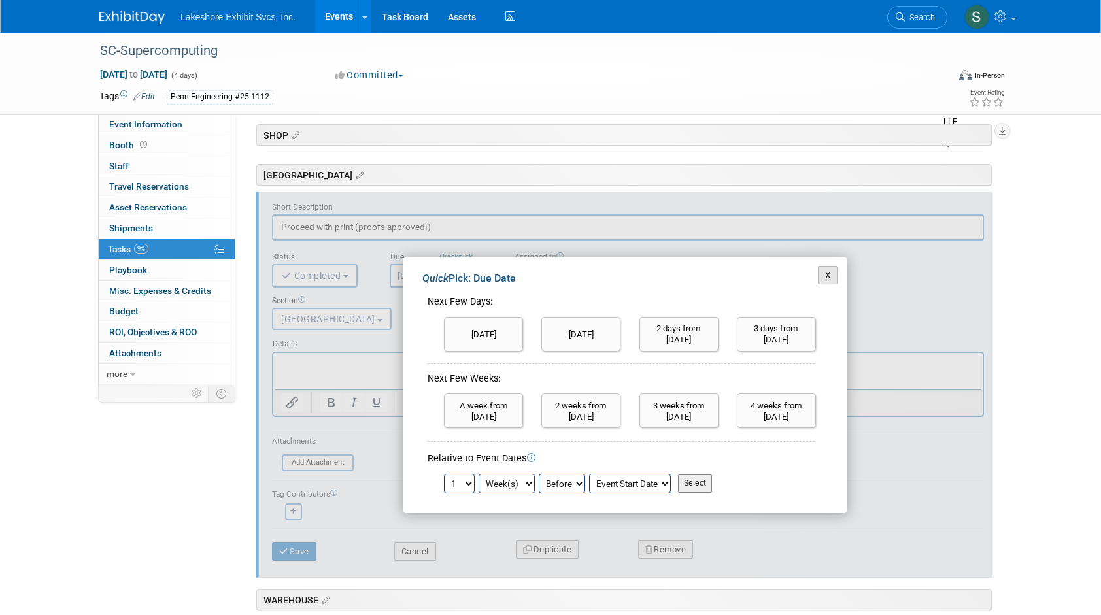
click at [828, 275] on button "X" at bounding box center [828, 275] width 20 height 18
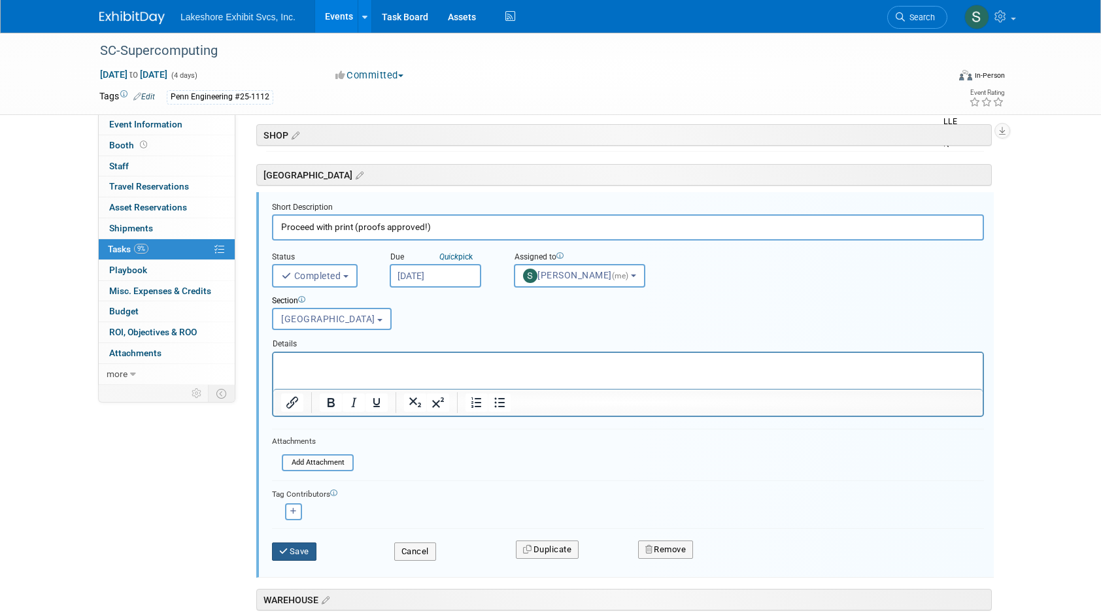
click at [299, 549] on button "Save" at bounding box center [294, 552] width 44 height 18
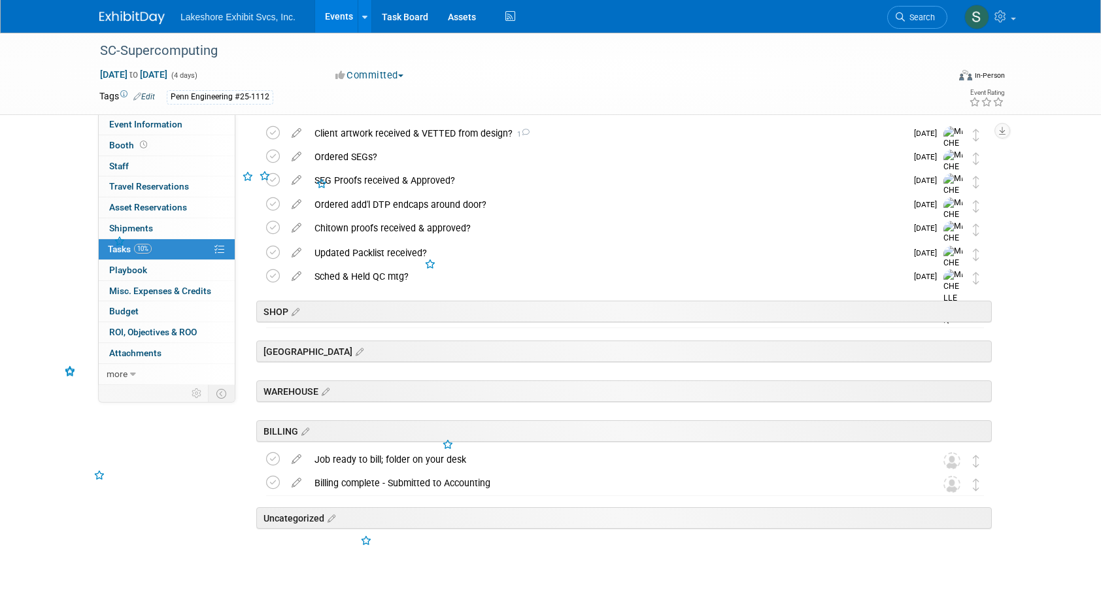
scroll to position [1768, 0]
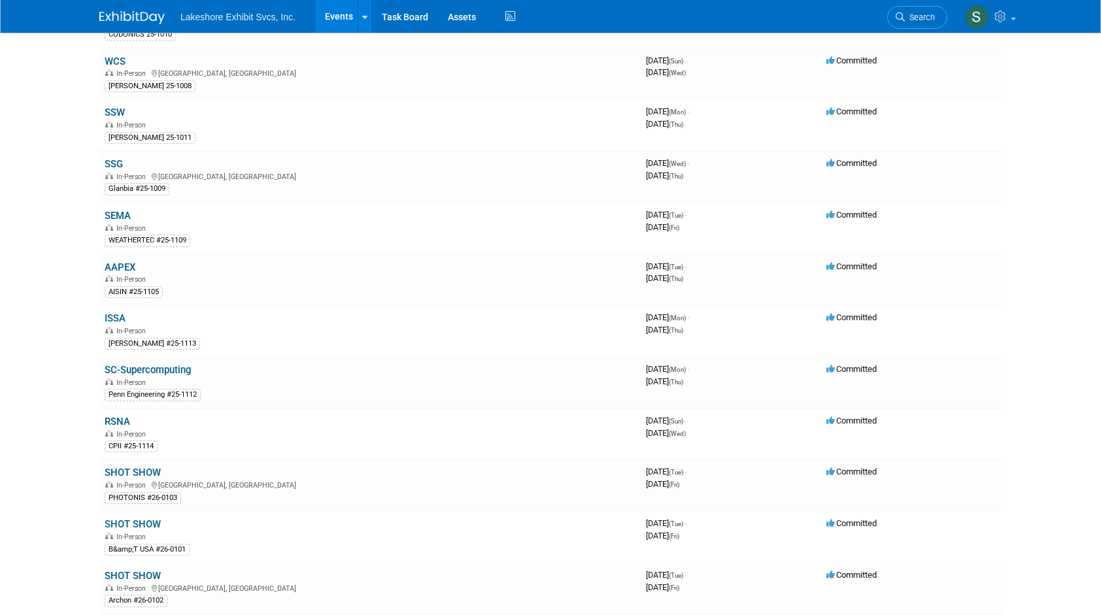
scroll to position [850, 0]
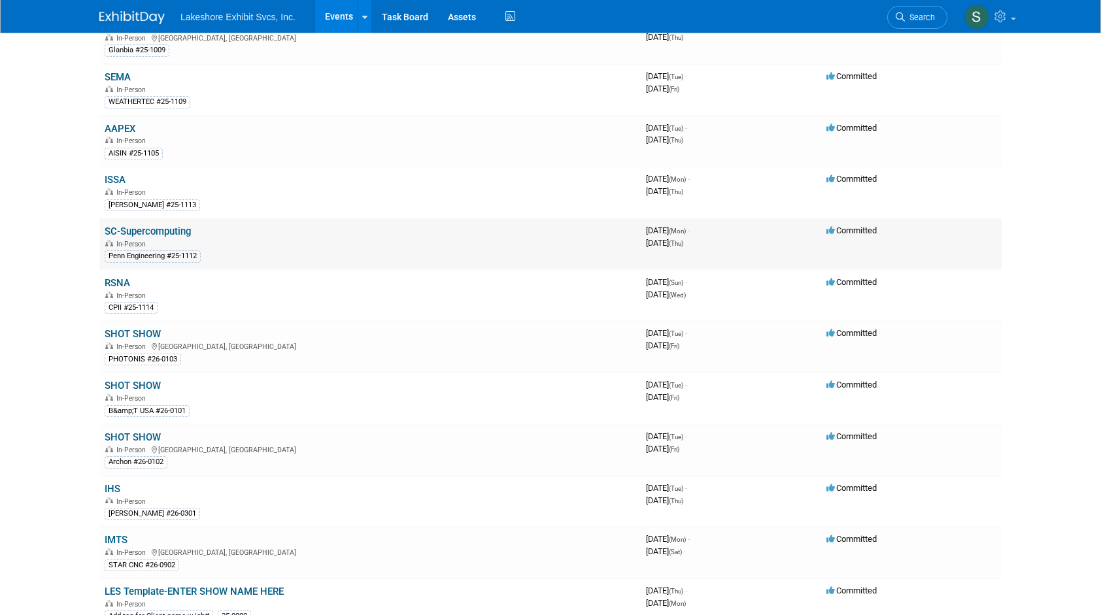
click at [145, 226] on link "SC-Supercomputing" at bounding box center [148, 232] width 86 height 12
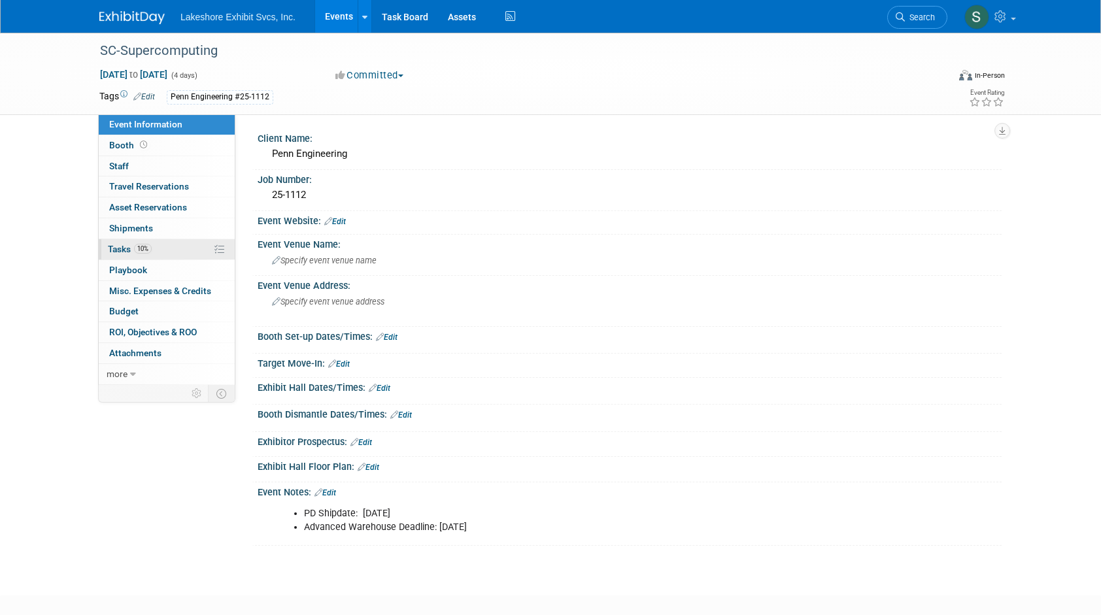
click at [124, 248] on span "Tasks 10%" at bounding box center [130, 249] width 44 height 10
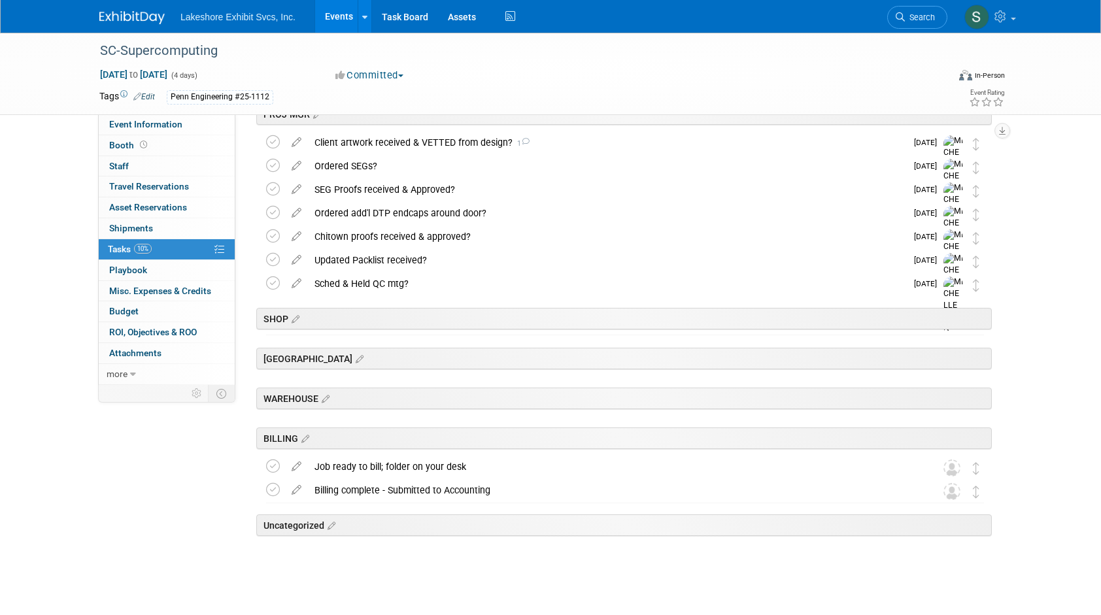
scroll to position [1764, 0]
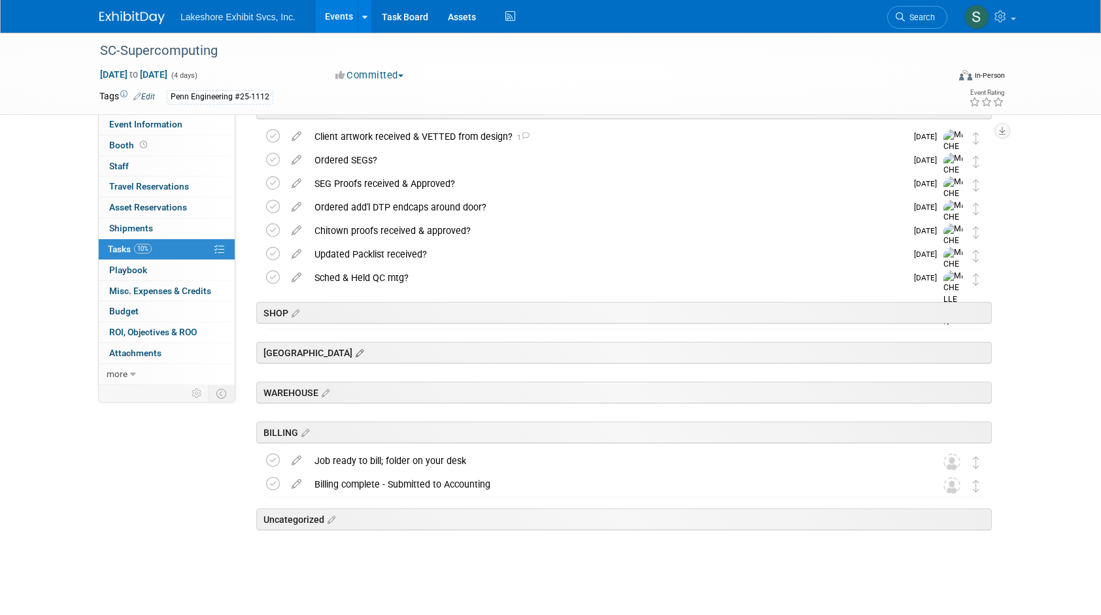
click at [352, 352] on icon at bounding box center [357, 354] width 11 height 12
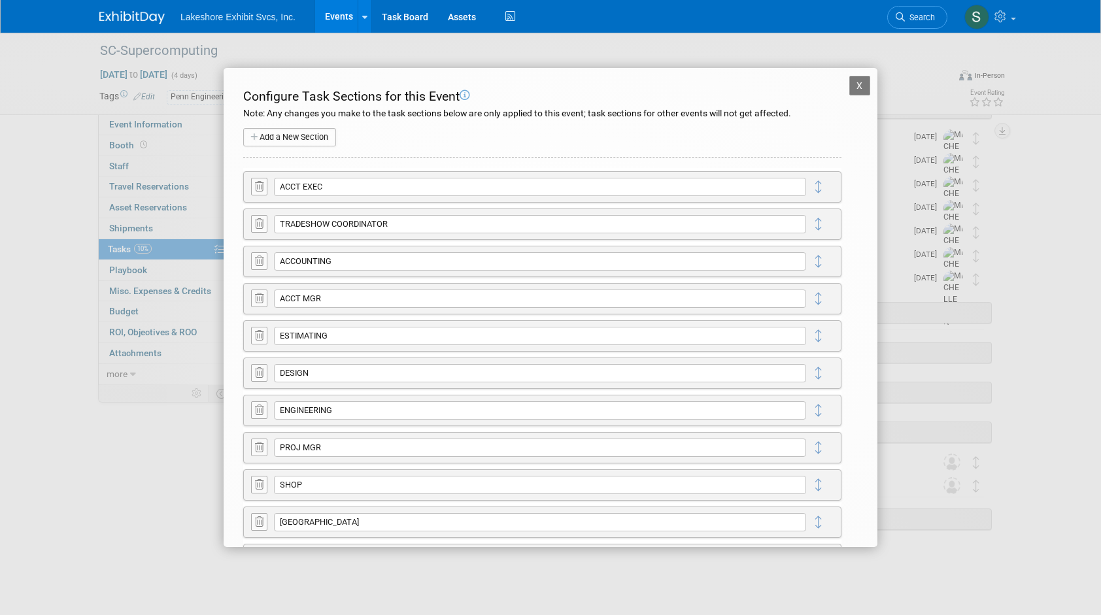
click at [850, 85] on button "X" at bounding box center [859, 86] width 21 height 20
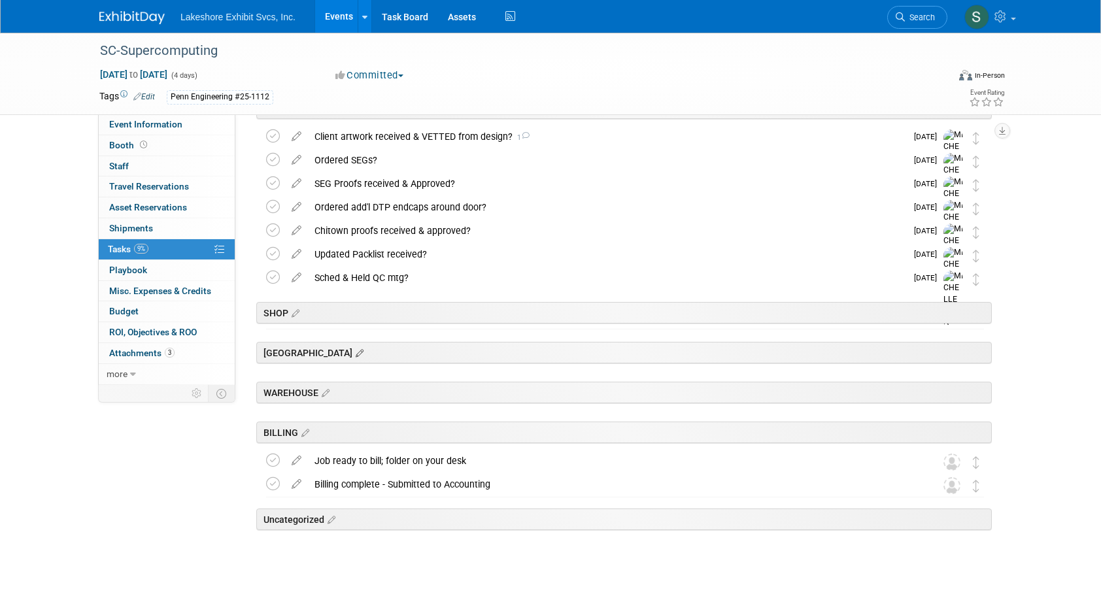
click at [352, 355] on icon at bounding box center [357, 354] width 11 height 12
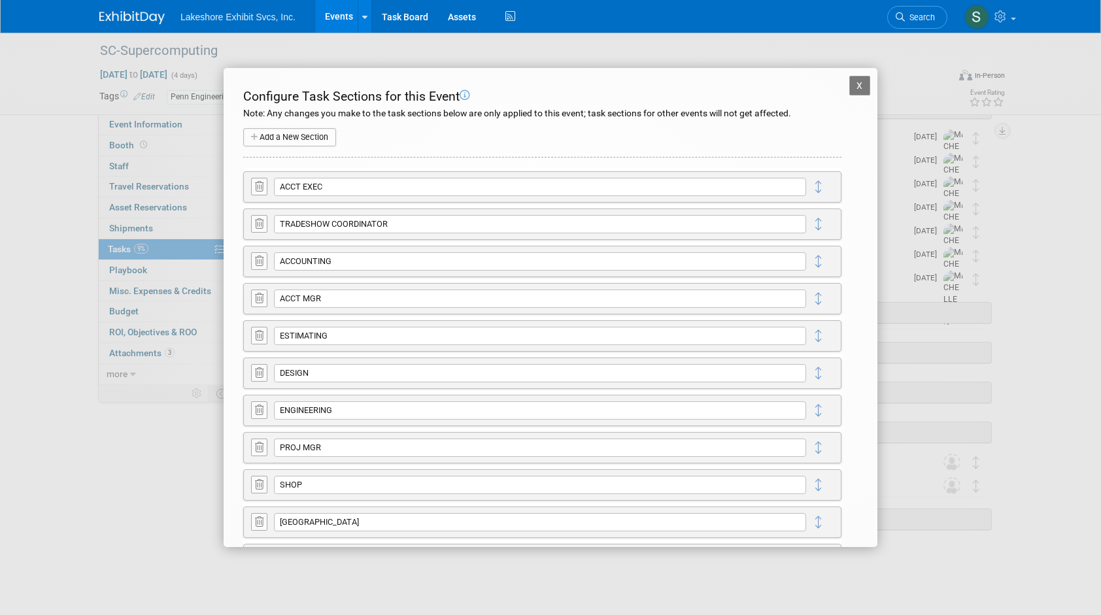
click at [851, 89] on button "X" at bounding box center [859, 86] width 21 height 20
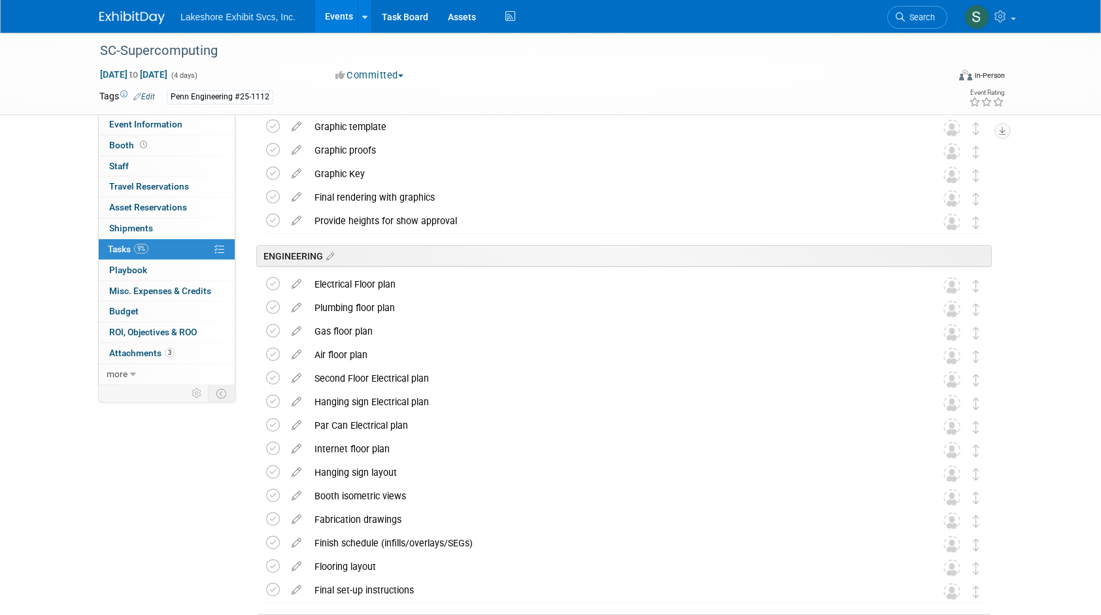
scroll to position [1241, 0]
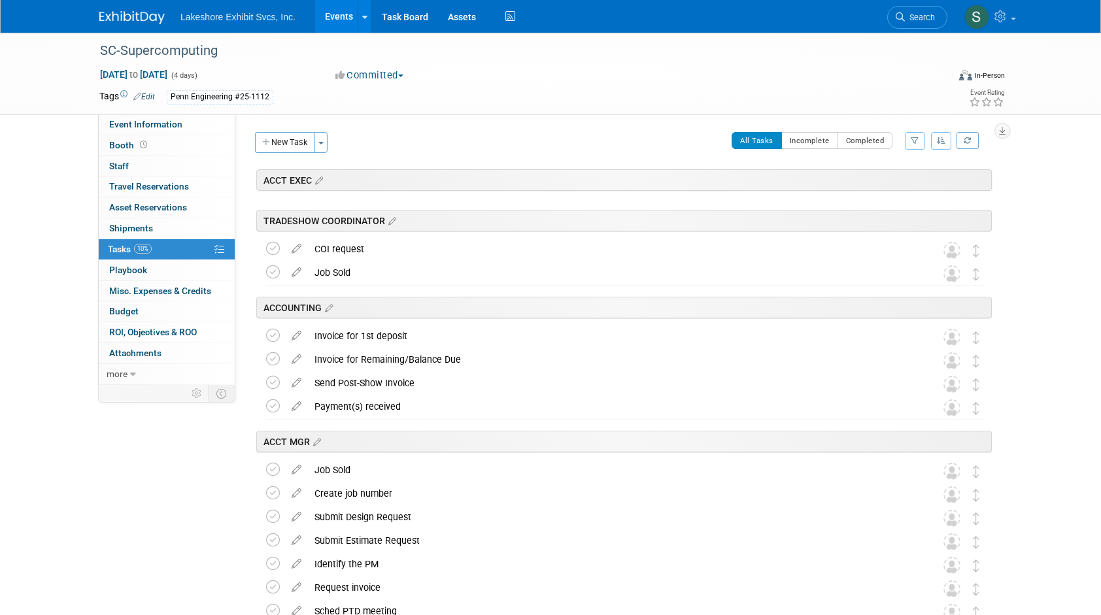
scroll to position [1952, 0]
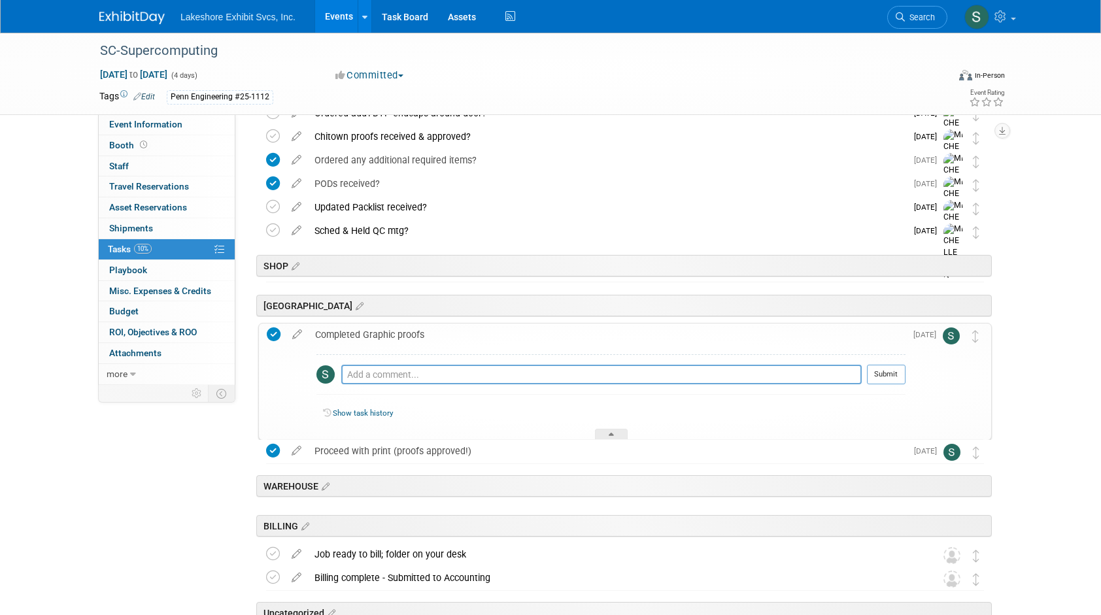
click at [275, 331] on icon at bounding box center [274, 335] width 14 height 14
click at [295, 333] on icon at bounding box center [297, 332] width 23 height 16
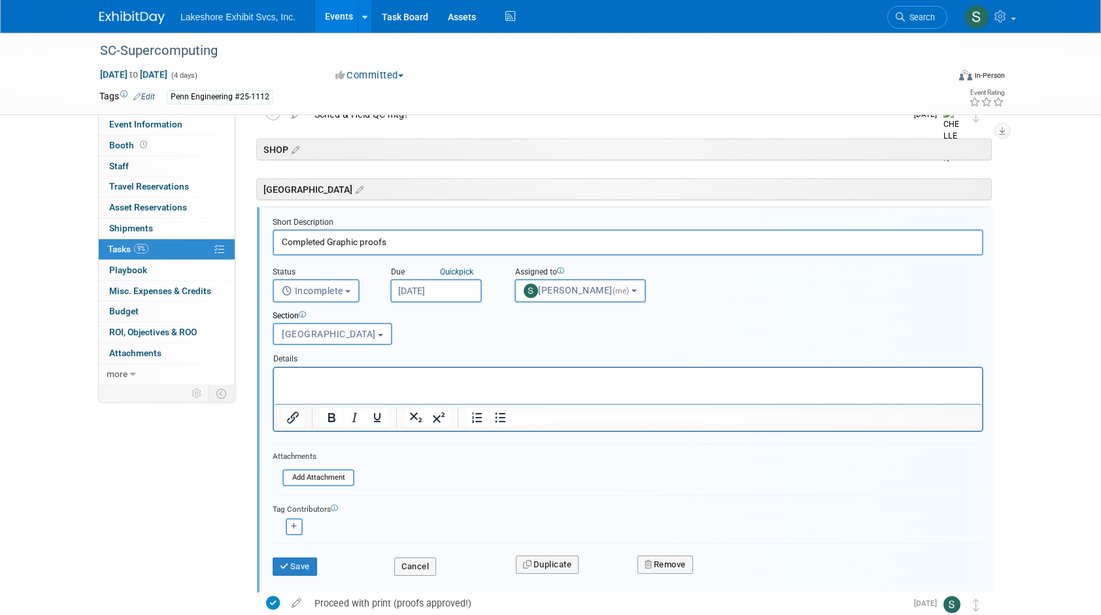
scroll to position [2083, 0]
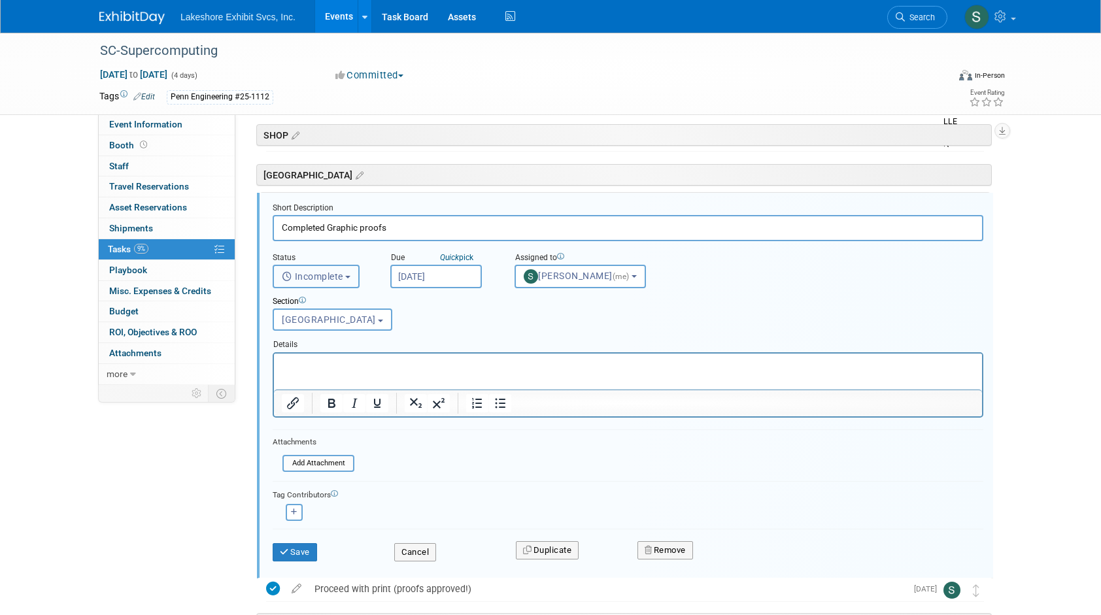
click at [348, 273] on button "Incomplete" at bounding box center [316, 277] width 87 height 24
click at [332, 328] on label "Completed" at bounding box center [315, 332] width 71 height 21
click at [275, 328] on input "Completed" at bounding box center [271, 331] width 8 height 8
select select "3"
click at [459, 255] on icon "Quick" at bounding box center [449, 257] width 19 height 9
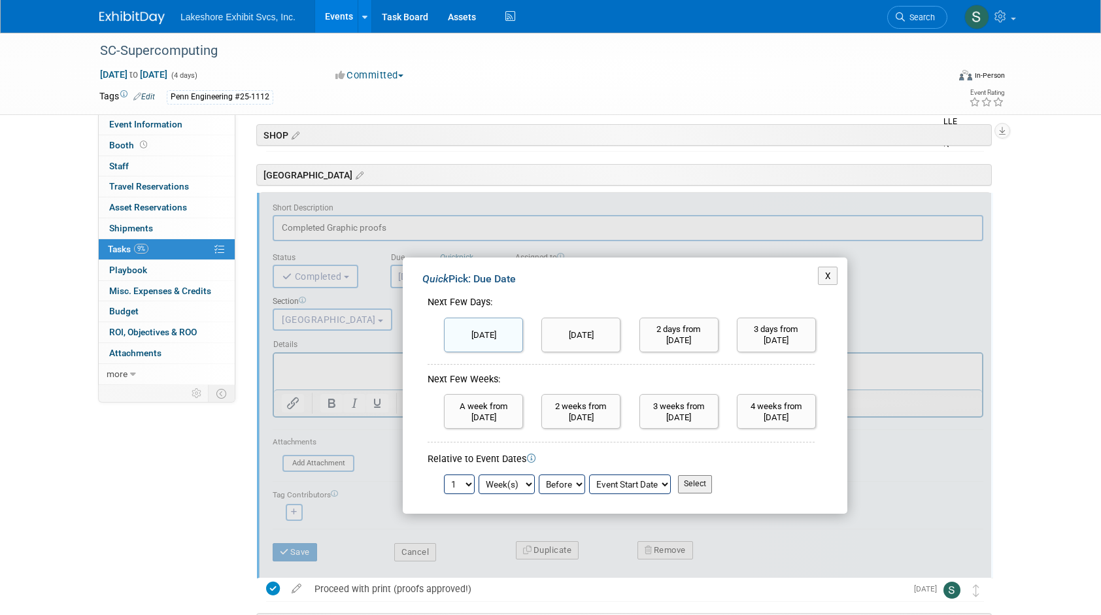
click at [476, 334] on input "[DATE]" at bounding box center [483, 335] width 79 height 35
type input "[DATE]"
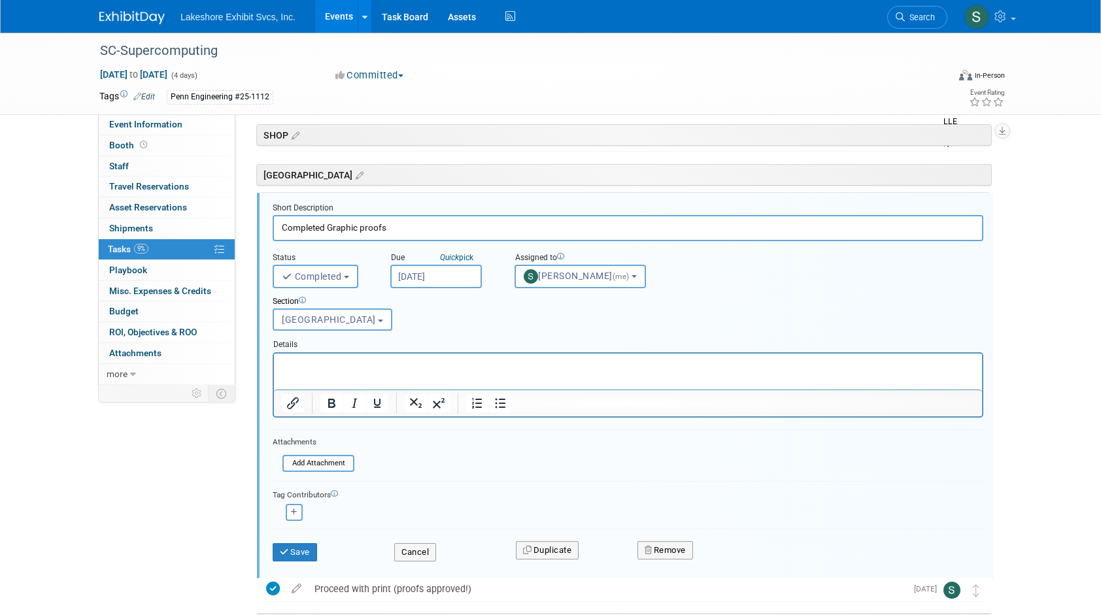
click at [361, 362] on p "Rich Text Area. Press ALT-0 for help." at bounding box center [628, 364] width 693 height 12
click at [326, 464] on input "file" at bounding box center [286, 463] width 133 height 14
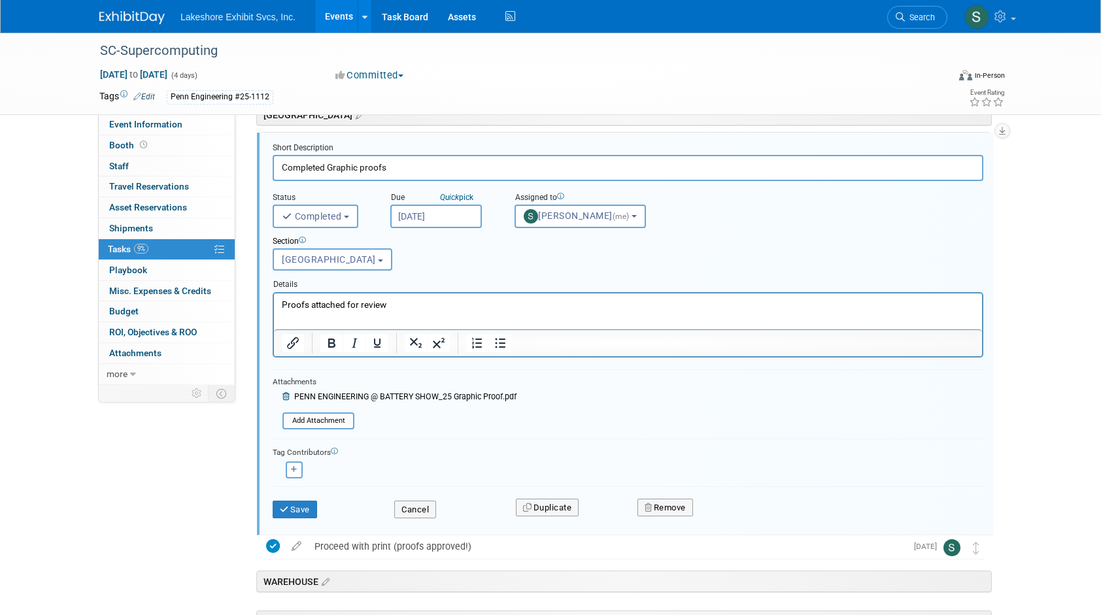
scroll to position [2148, 0]
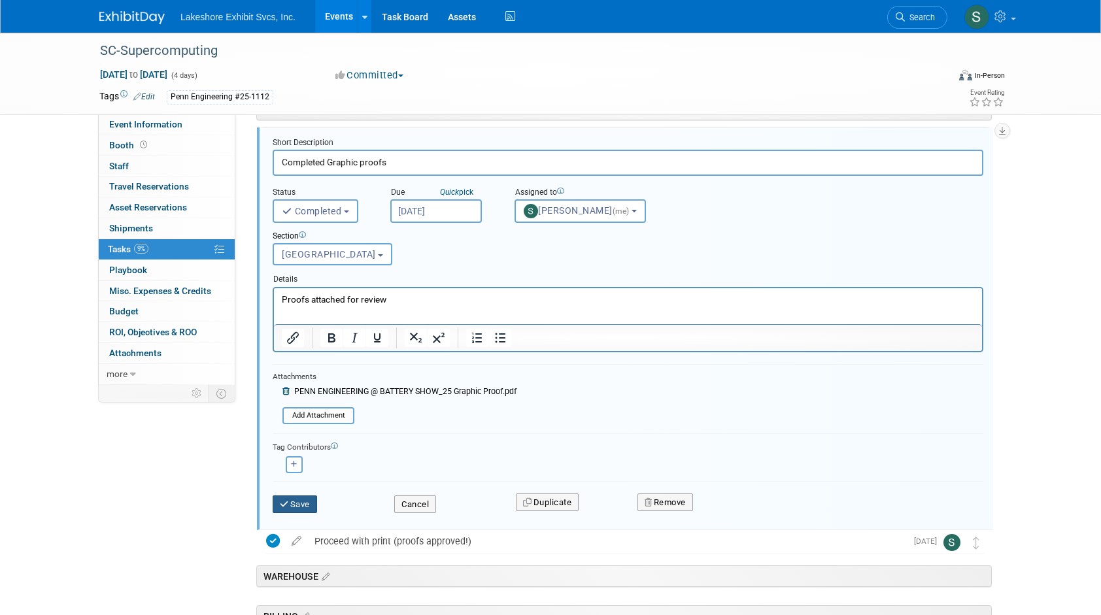
click at [293, 501] on button "Save" at bounding box center [295, 505] width 44 height 18
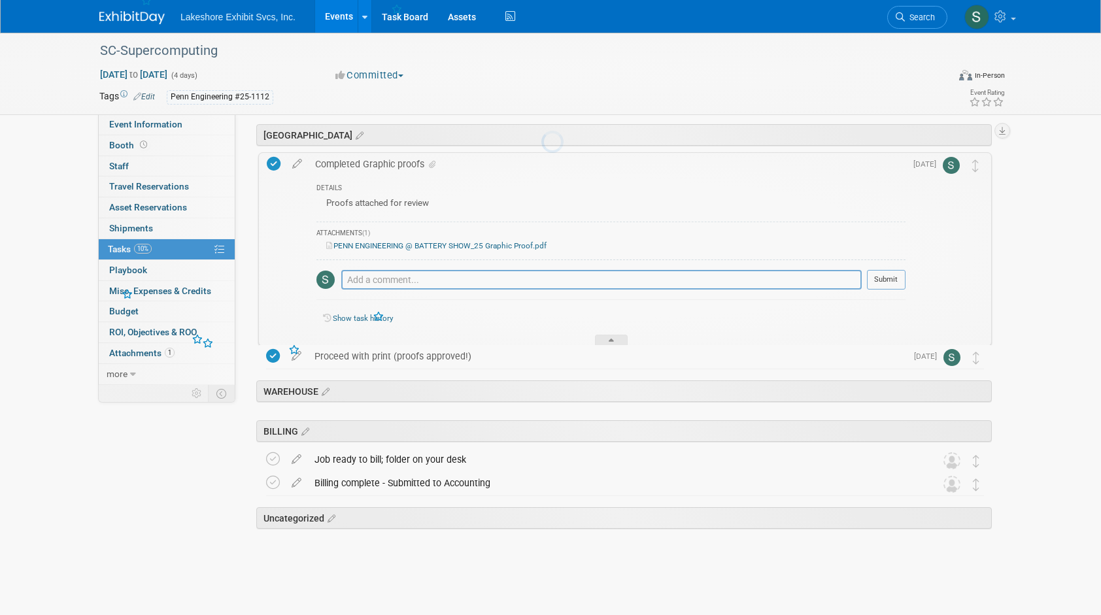
scroll to position [2121, 0]
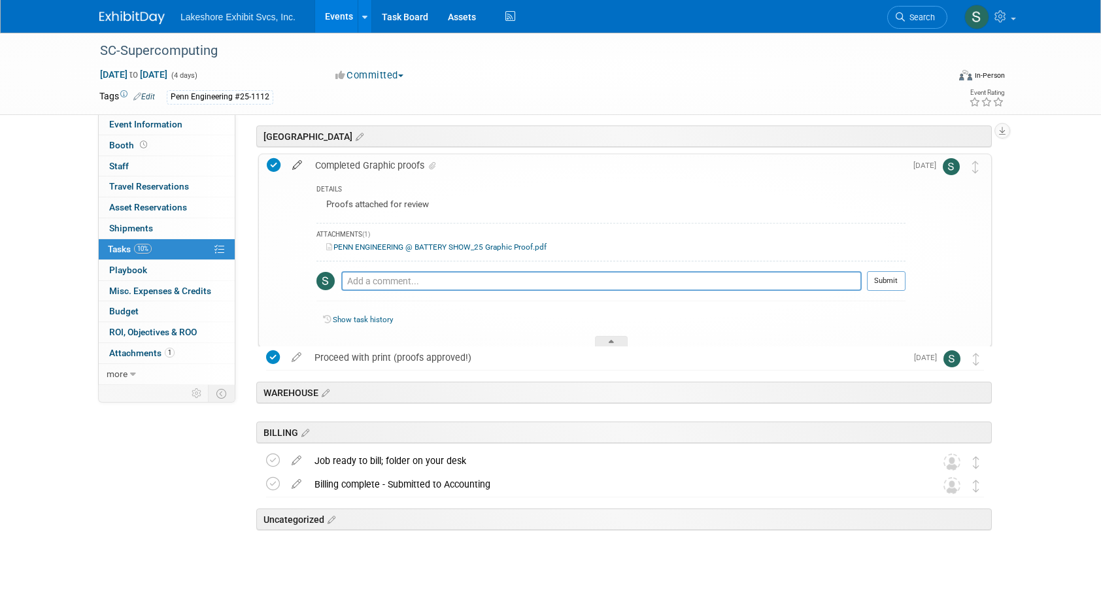
click at [294, 163] on icon at bounding box center [297, 162] width 23 height 16
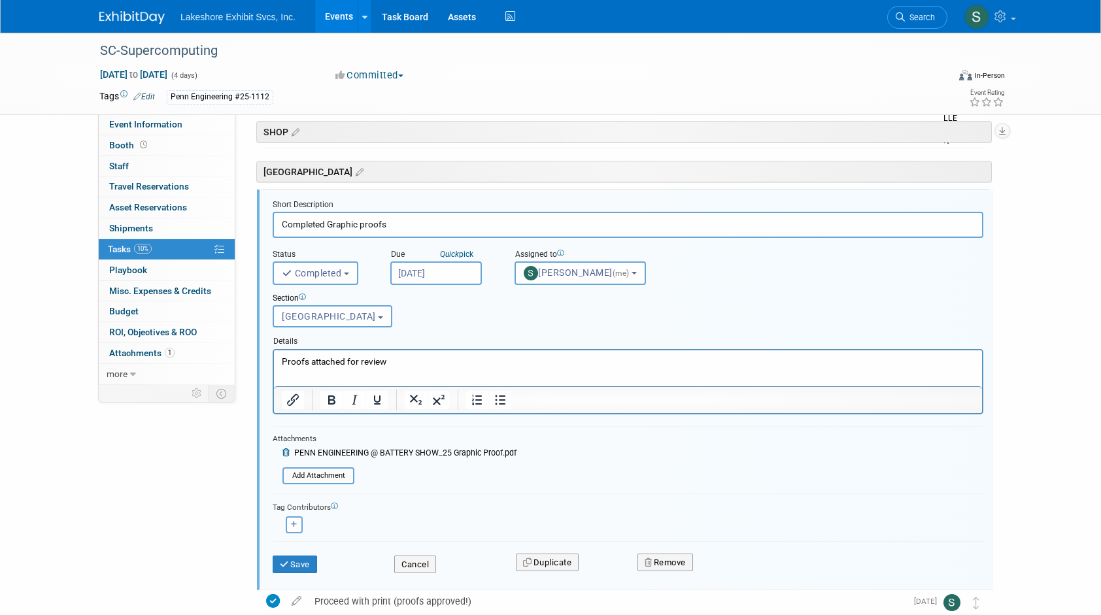
scroll to position [2083, 0]
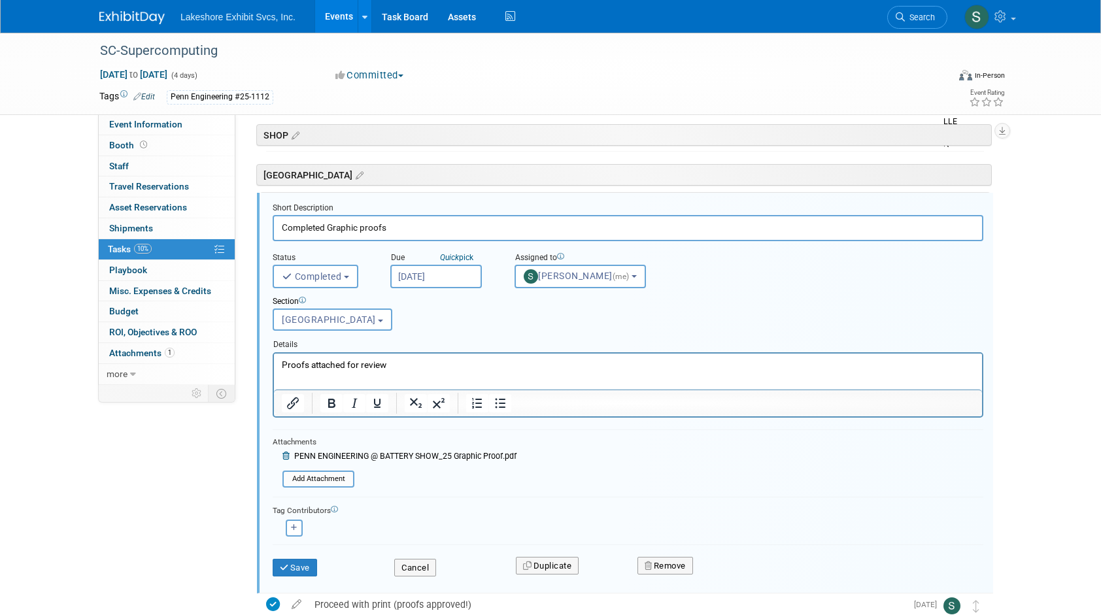
drag, startPoint x: 407, startPoint y: 227, endPoint x: 277, endPoint y: 233, distance: 130.9
click at [277, 233] on input "Completed Graphic proofs" at bounding box center [628, 227] width 711 height 25
type input "Proofs Attached for Review"
drag, startPoint x: 393, startPoint y: 365, endPoint x: 265, endPoint y: 365, distance: 128.1
click at [274, 365] on html "Proofs attached for review" at bounding box center [628, 362] width 708 height 18
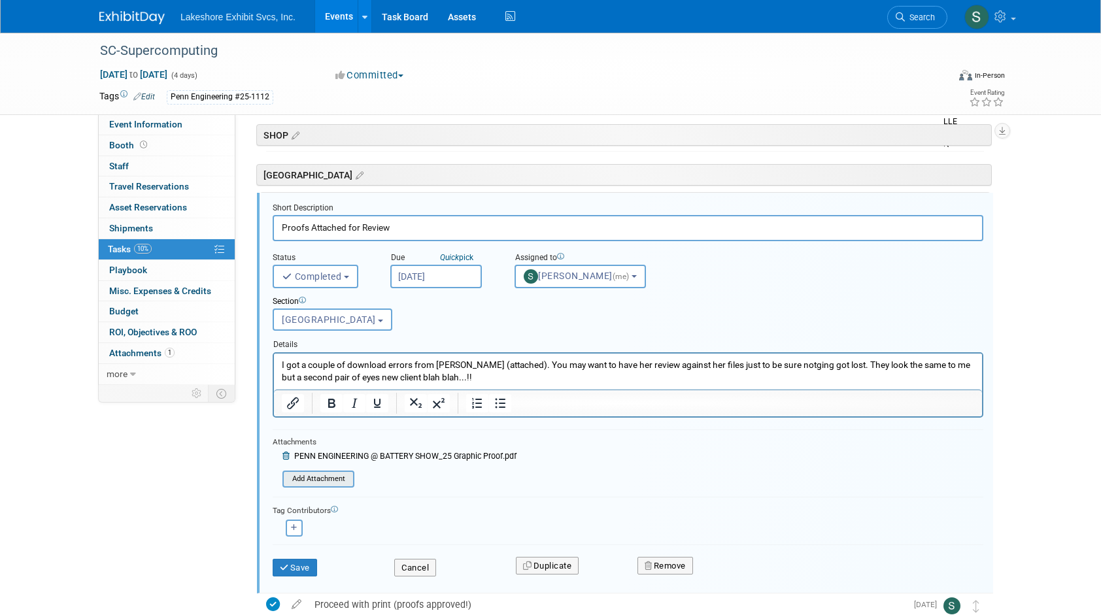
click at [318, 476] on input "file" at bounding box center [286, 479] width 133 height 14
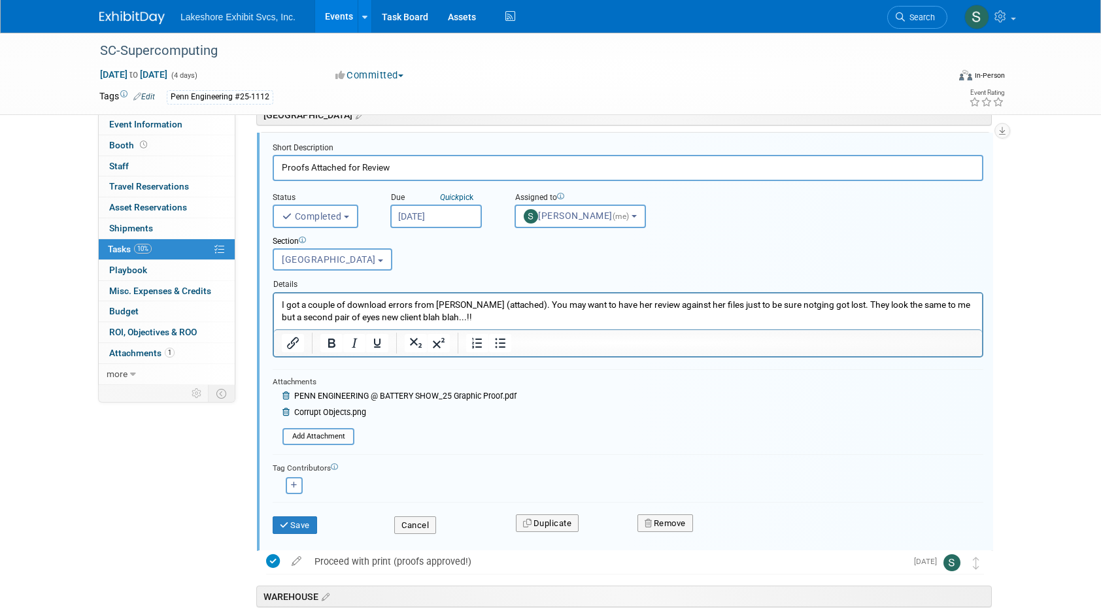
scroll to position [2148, 0]
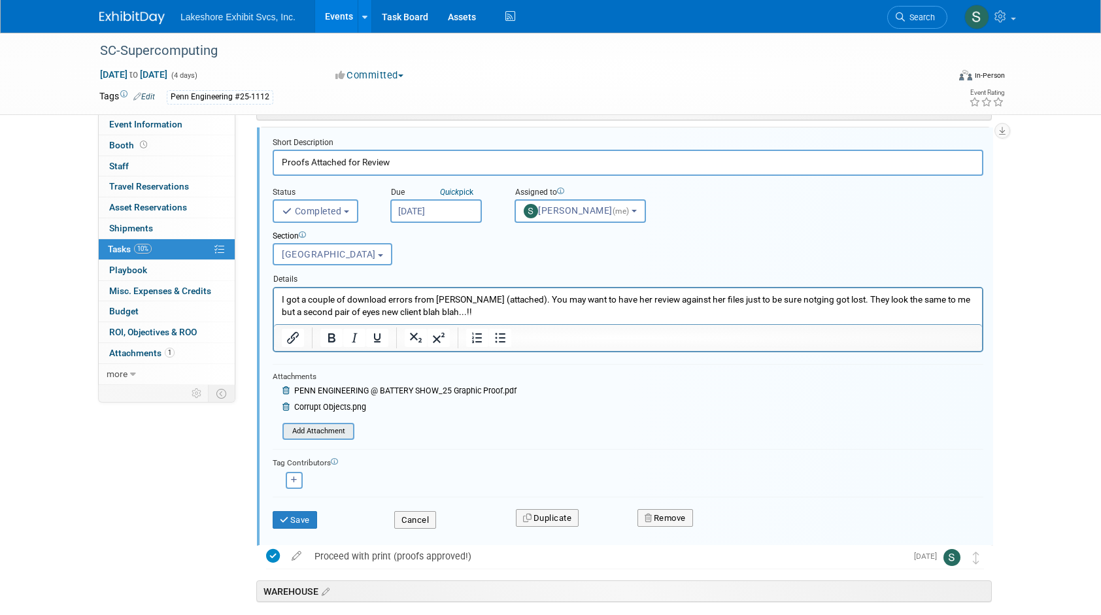
click at [324, 430] on input "file" at bounding box center [286, 431] width 133 height 14
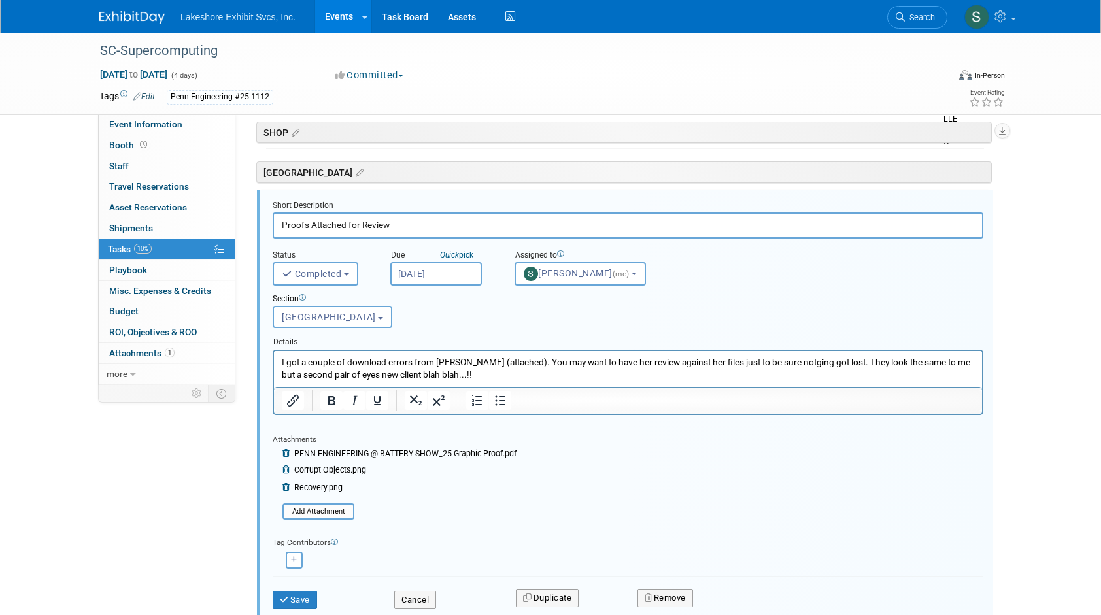
scroll to position [2083, 0]
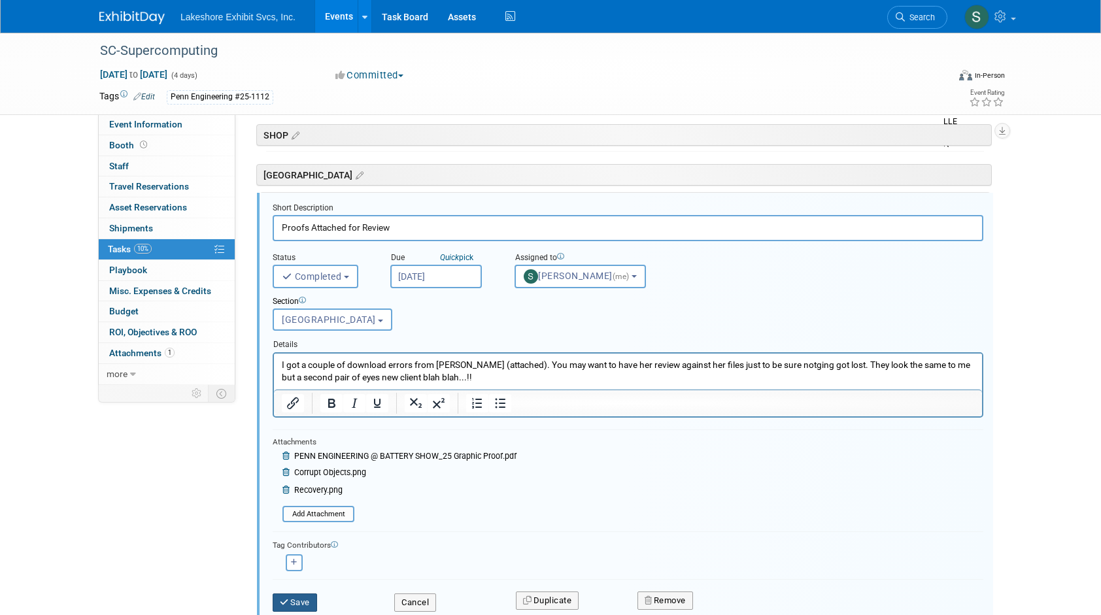
click at [295, 594] on button "Save" at bounding box center [295, 603] width 44 height 18
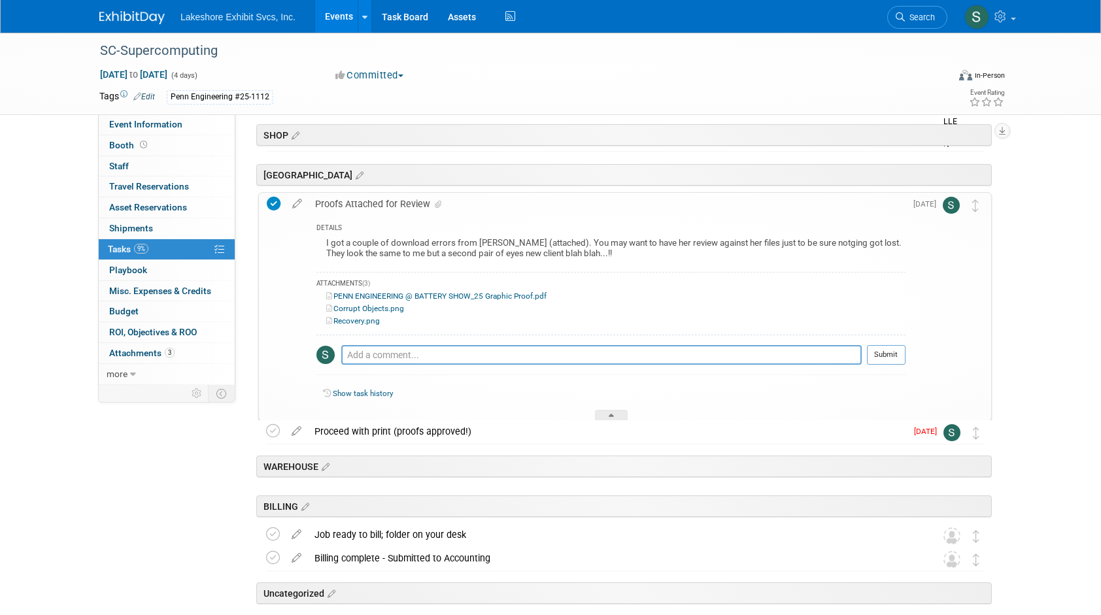
click at [340, 16] on link "Events" at bounding box center [339, 16] width 48 height 33
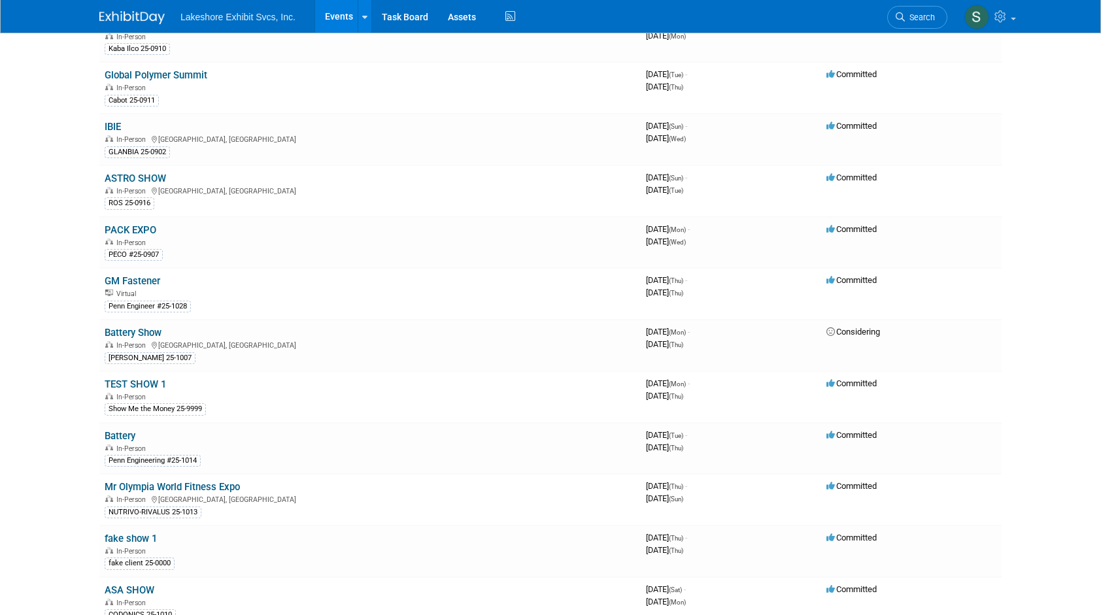
scroll to position [131, 0]
click at [118, 329] on link "Battery Show" at bounding box center [133, 333] width 57 height 12
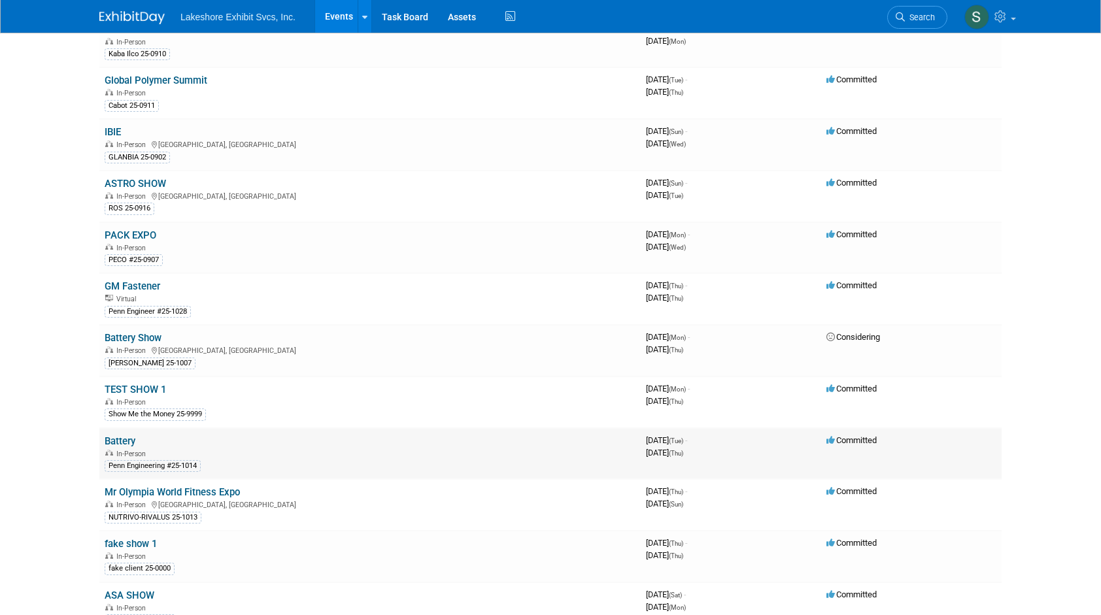
click at [125, 437] on link "Battery" at bounding box center [120, 441] width 31 height 12
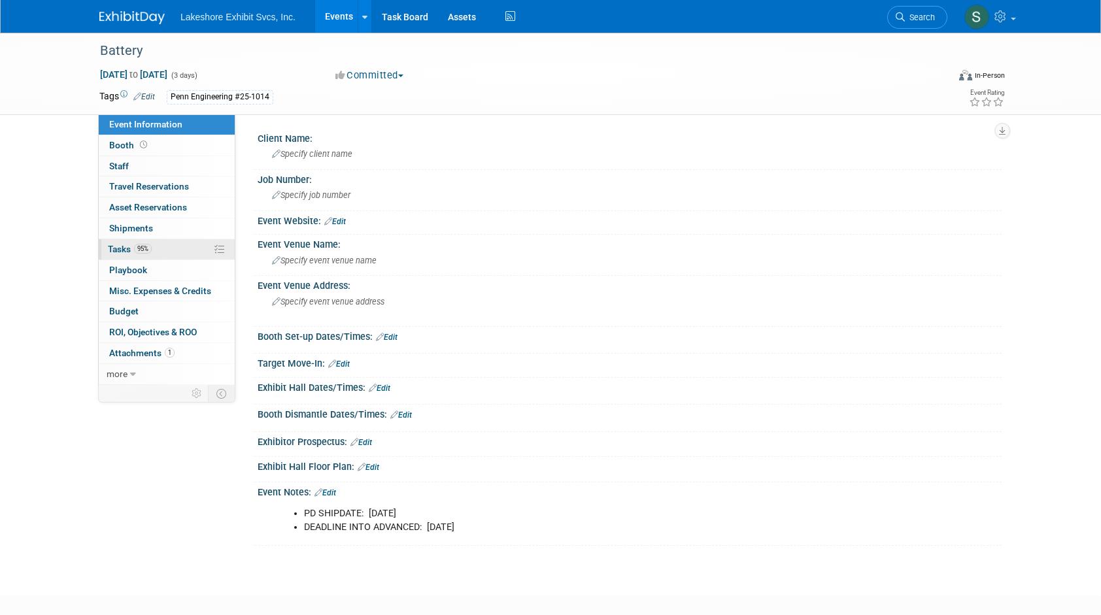
click at [121, 250] on span "Tasks 95%" at bounding box center [130, 249] width 44 height 10
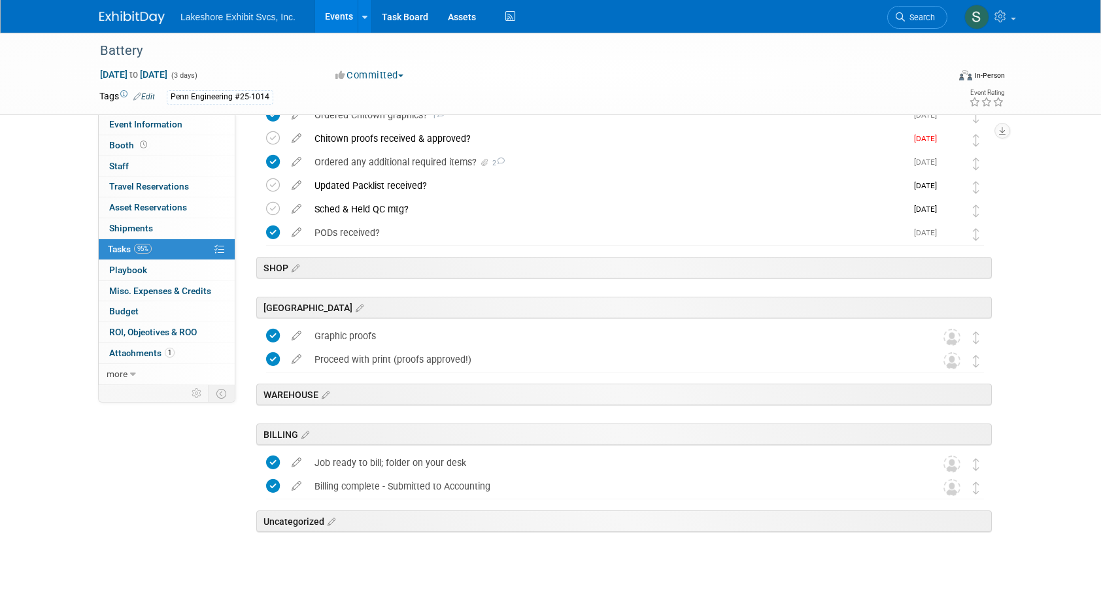
scroll to position [1976, 0]
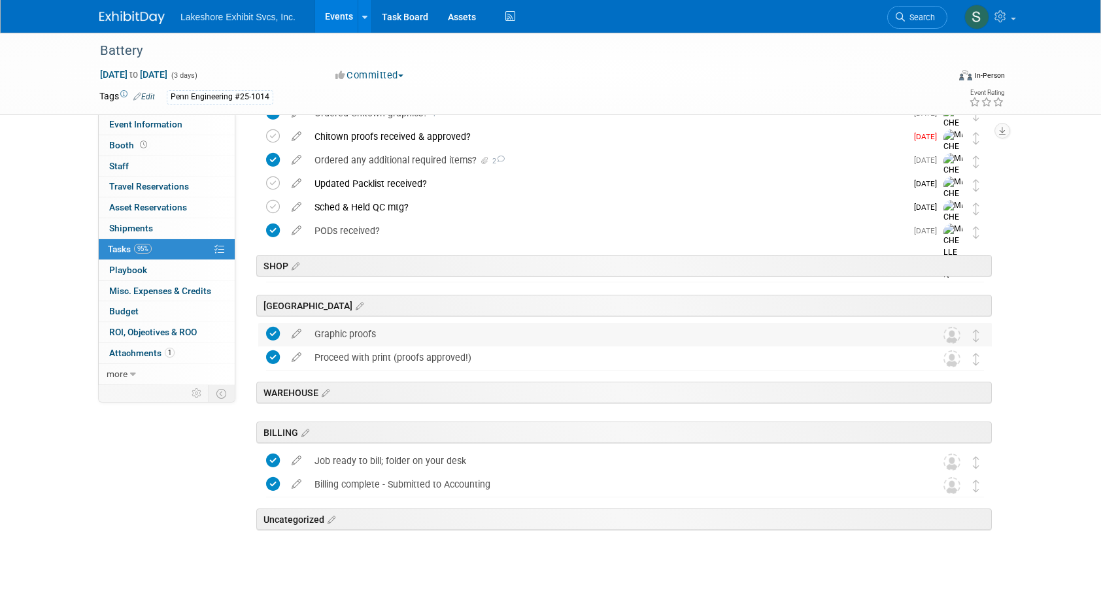
click at [335, 335] on div "Graphic proofs" at bounding box center [612, 334] width 609 height 22
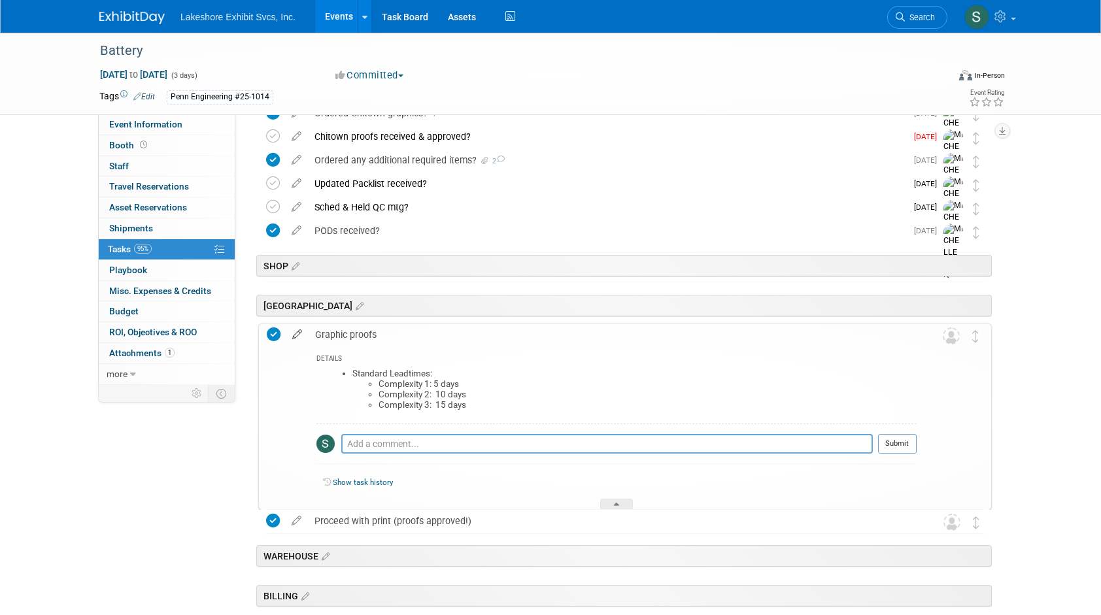
click at [296, 335] on icon at bounding box center [297, 332] width 23 height 16
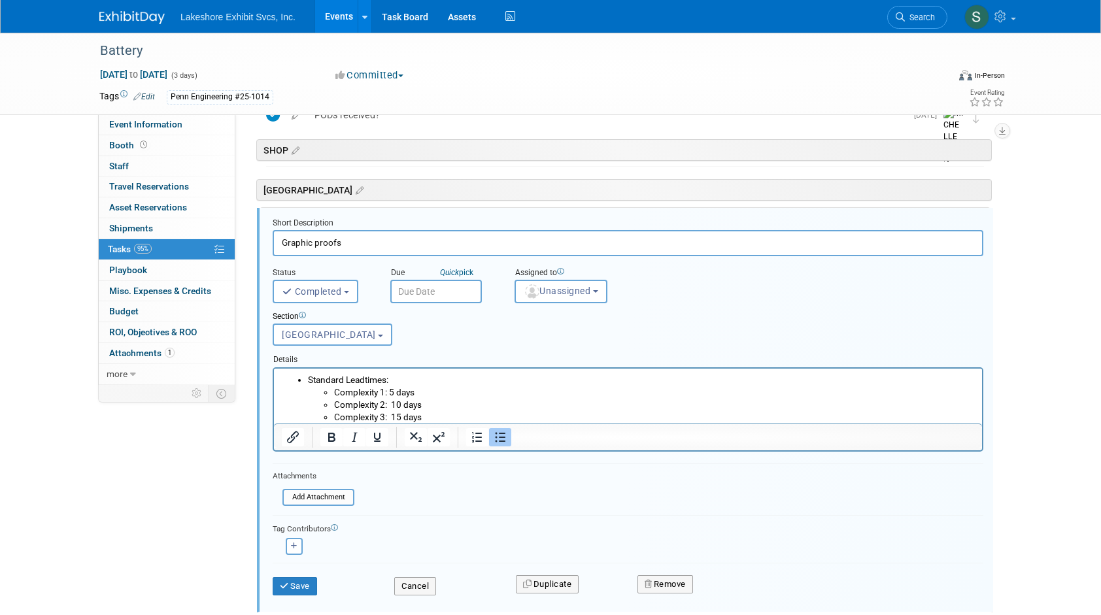
scroll to position [2106, 0]
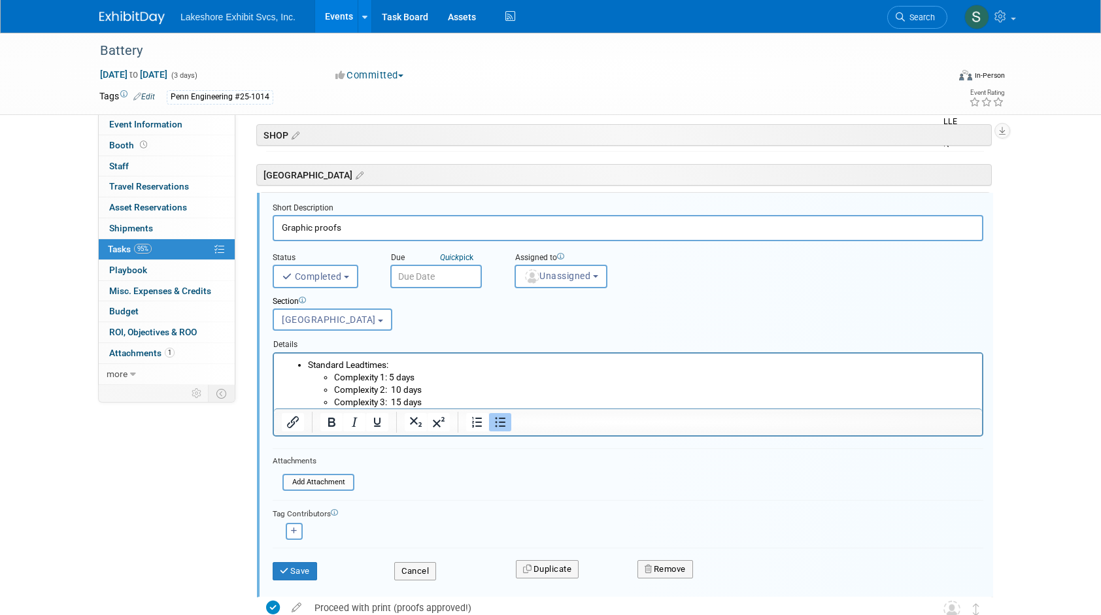
drag, startPoint x: 348, startPoint y: 226, endPoint x: 254, endPoint y: 231, distance: 95.0
click at [254, 231] on div "Short Description Graphic proofs Status <i class="far fa-clock" style="padding:…" at bounding box center [622, 395] width 740 height 406
type input "Graphic Proof Attached for Review"
click at [456, 256] on icon "Quick" at bounding box center [449, 257] width 19 height 9
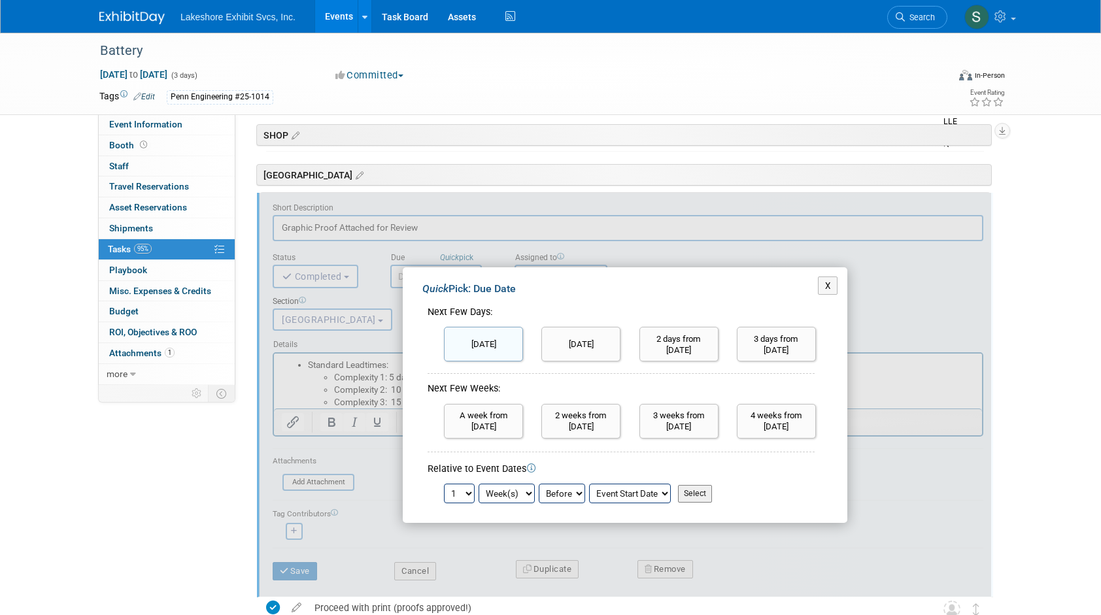
click at [472, 339] on input "[DATE]" at bounding box center [483, 344] width 79 height 35
type input "[DATE]"
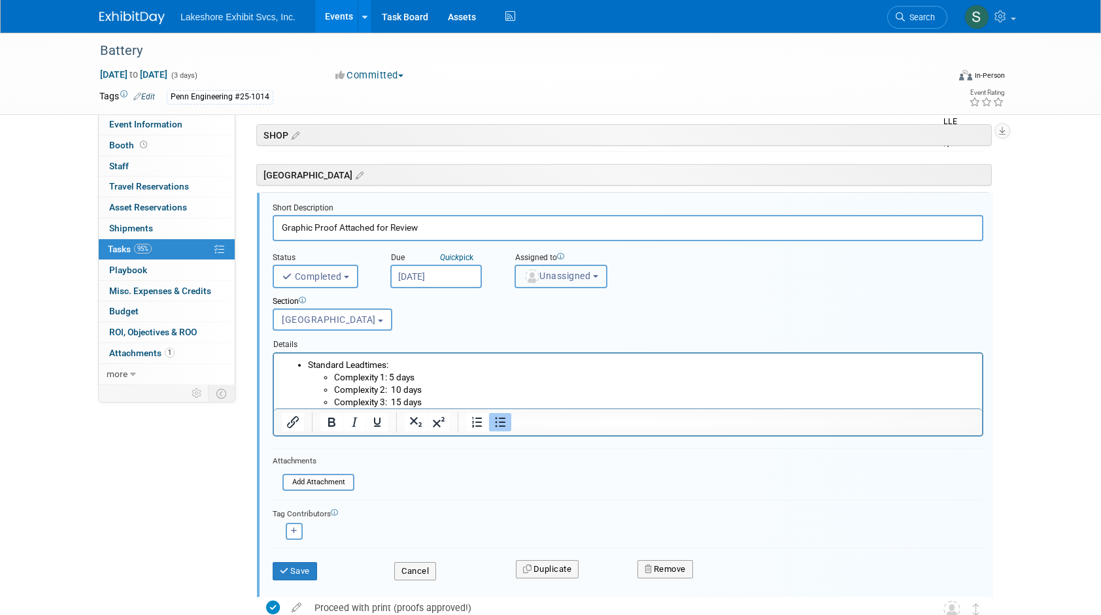
click at [599, 279] on button "Unassigned" at bounding box center [560, 277] width 93 height 24
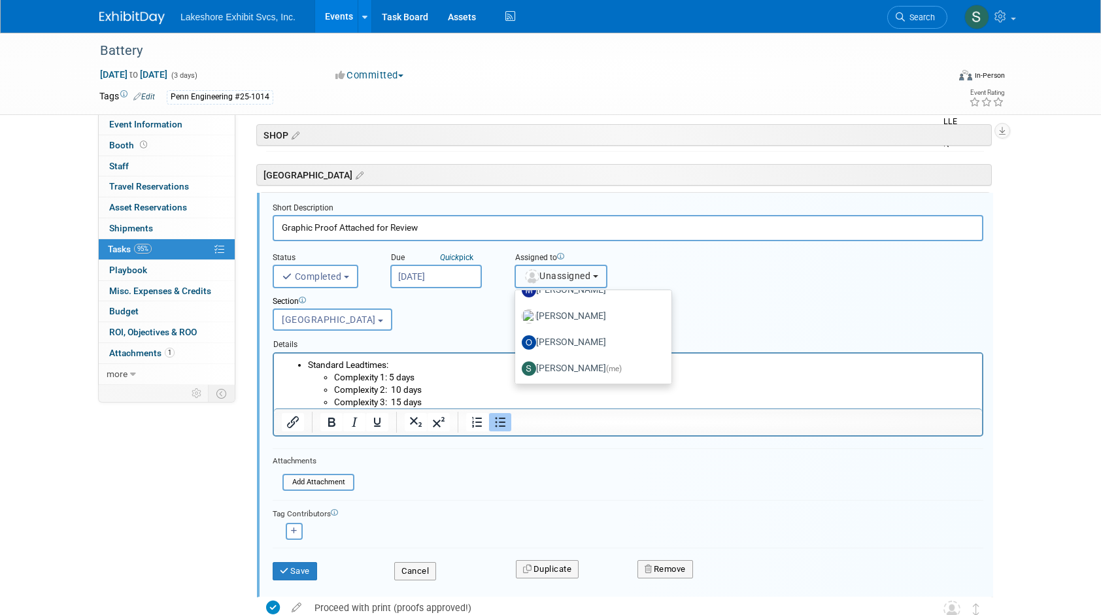
scroll to position [229, 0]
click at [576, 366] on label "[PERSON_NAME] (me)" at bounding box center [590, 368] width 137 height 21
click at [517, 366] on input "[PERSON_NAME] (me)" at bounding box center [513, 366] width 8 height 8
select select "9b29c328-8c3b-445d-b8d5-c5f8ee202ede"
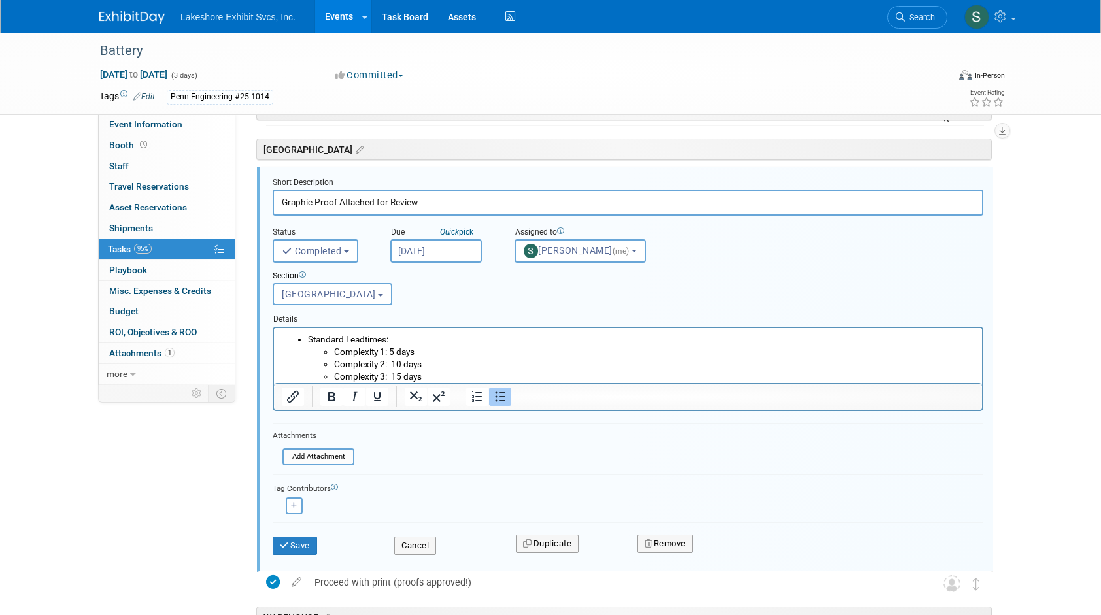
scroll to position [2172, 0]
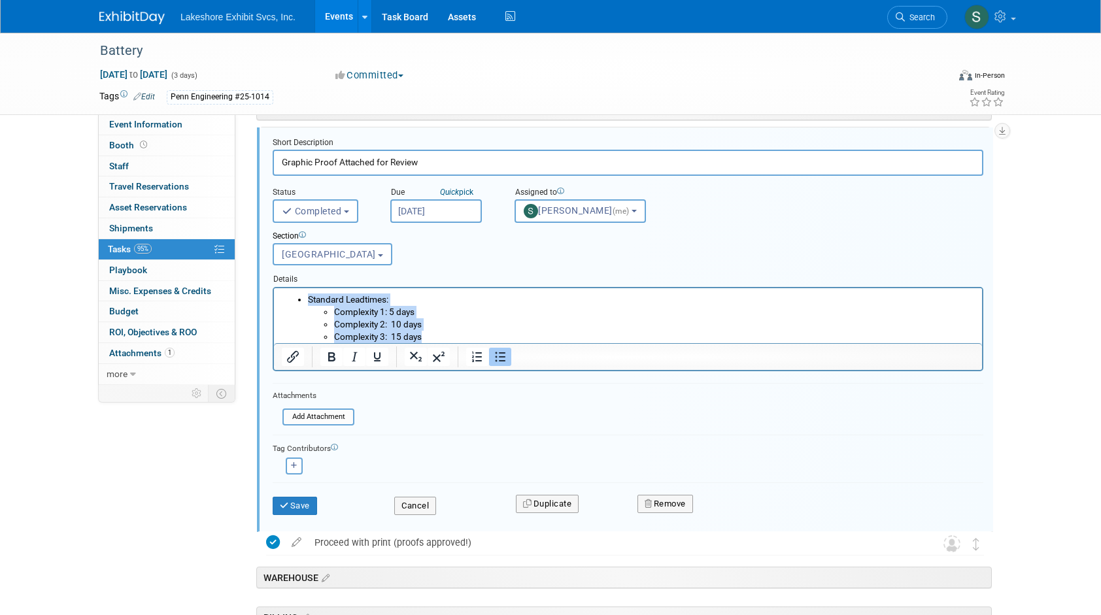
drag, startPoint x: 427, startPoint y: 339, endPoint x: 274, endPoint y: 296, distance: 158.8
click at [274, 296] on html "Standard Leadtimes: Complexity 1: 5 days Complexity 2: 10 days Complexity 3: 15…" at bounding box center [628, 315] width 708 height 55
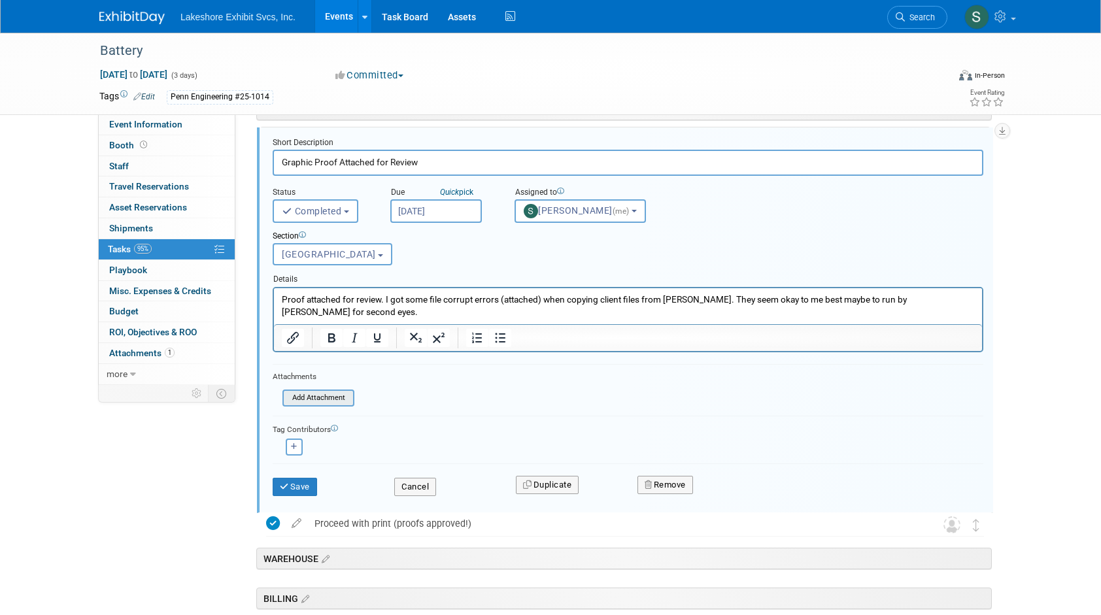
click at [318, 395] on input "file" at bounding box center [286, 398] width 133 height 14
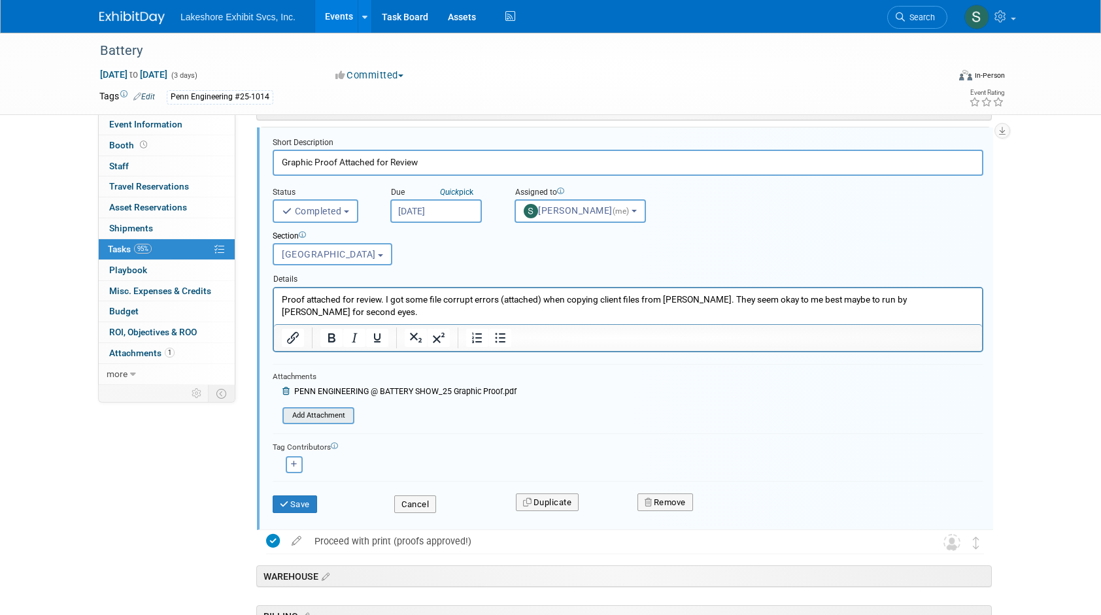
click at [307, 418] on input "file" at bounding box center [286, 416] width 133 height 14
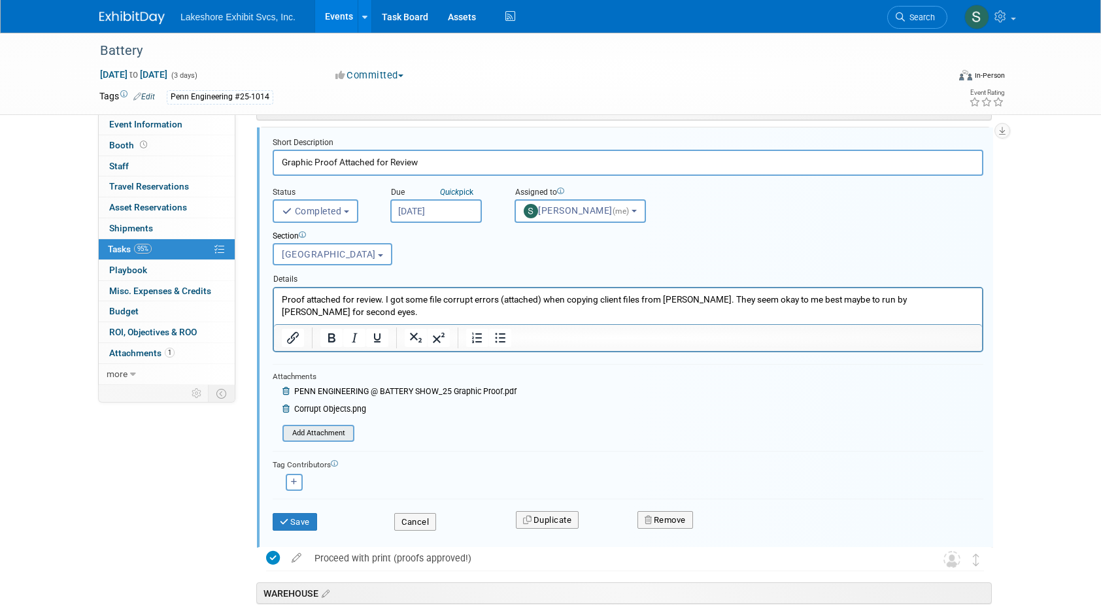
click at [335, 433] on input "file" at bounding box center [286, 433] width 133 height 14
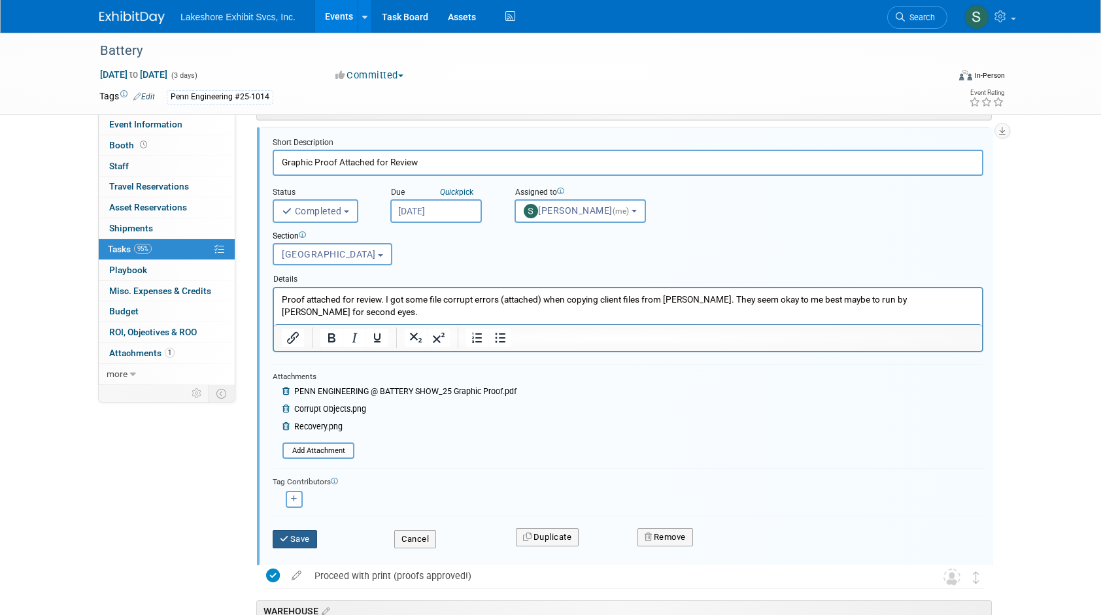
click at [299, 535] on button "Save" at bounding box center [295, 539] width 44 height 18
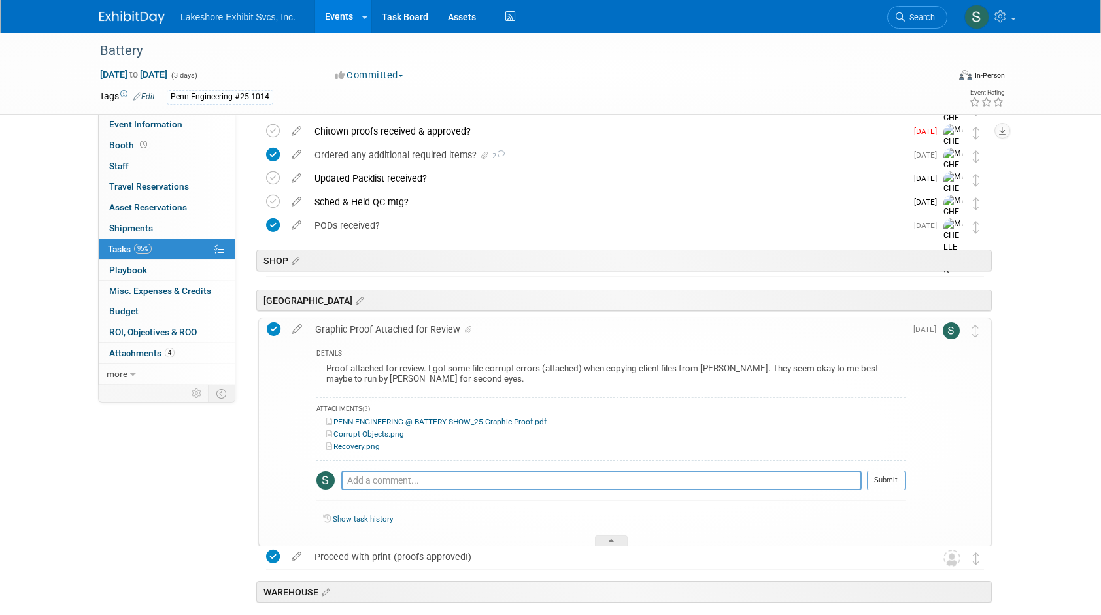
scroll to position [1976, 0]
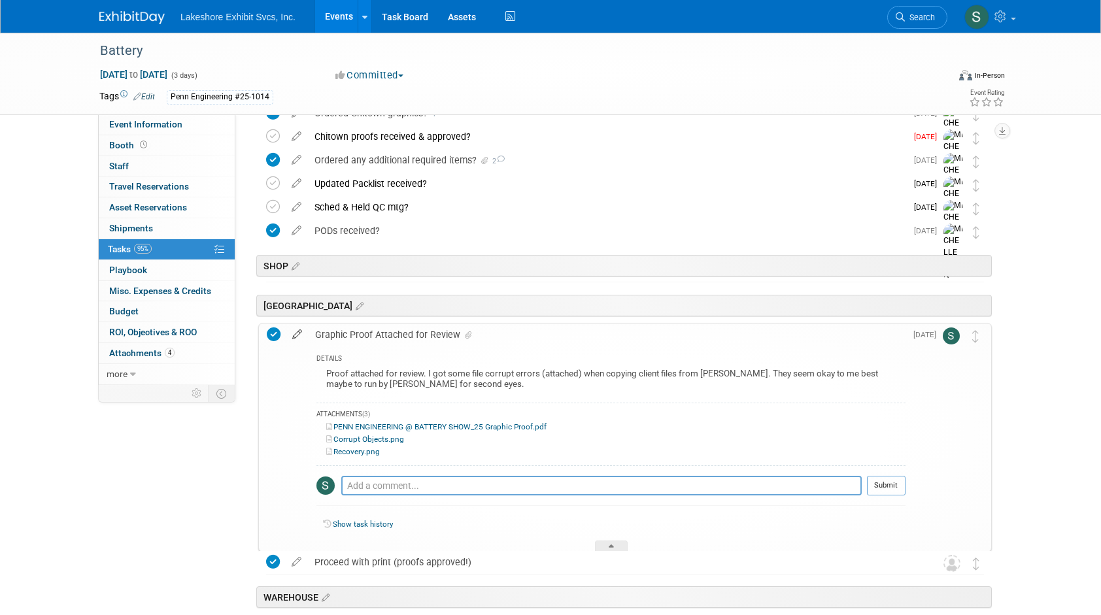
click at [296, 335] on icon at bounding box center [297, 332] width 23 height 16
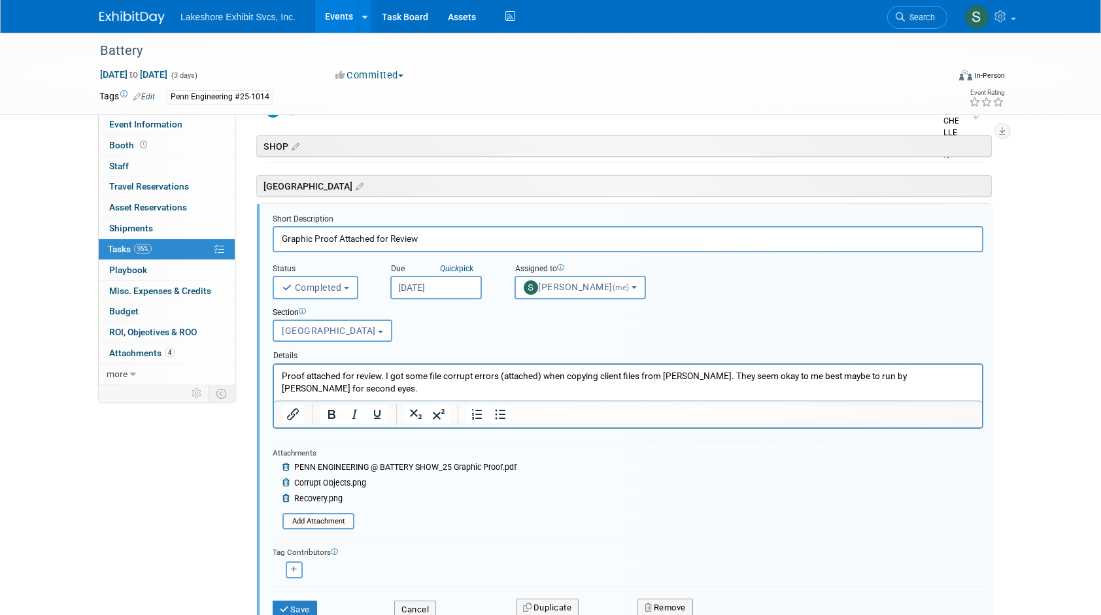
scroll to position [2106, 0]
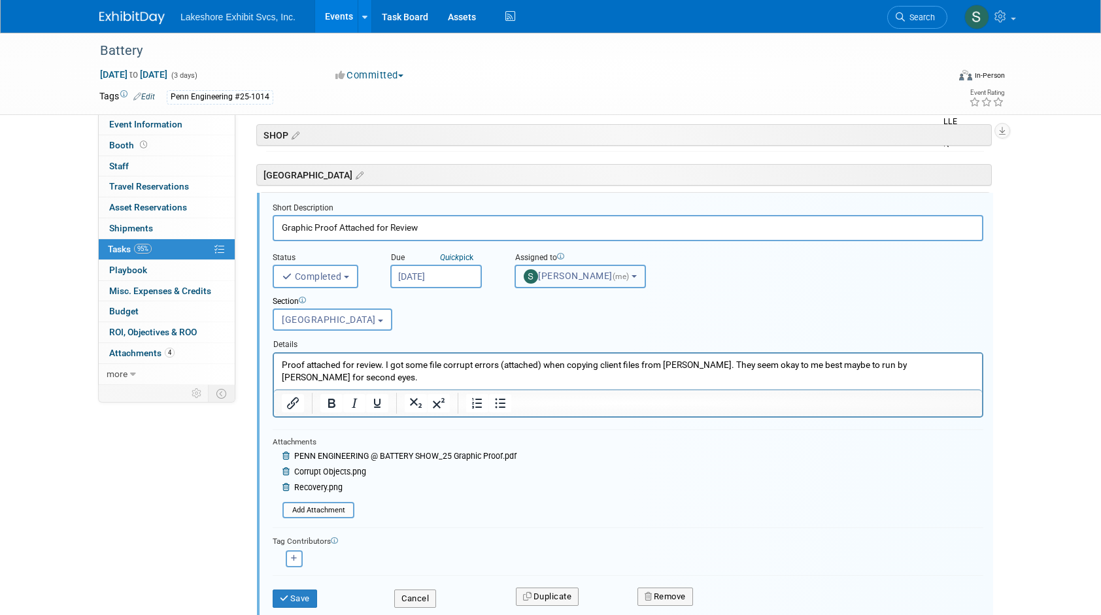
click at [632, 276] on b "button" at bounding box center [634, 276] width 5 height 3
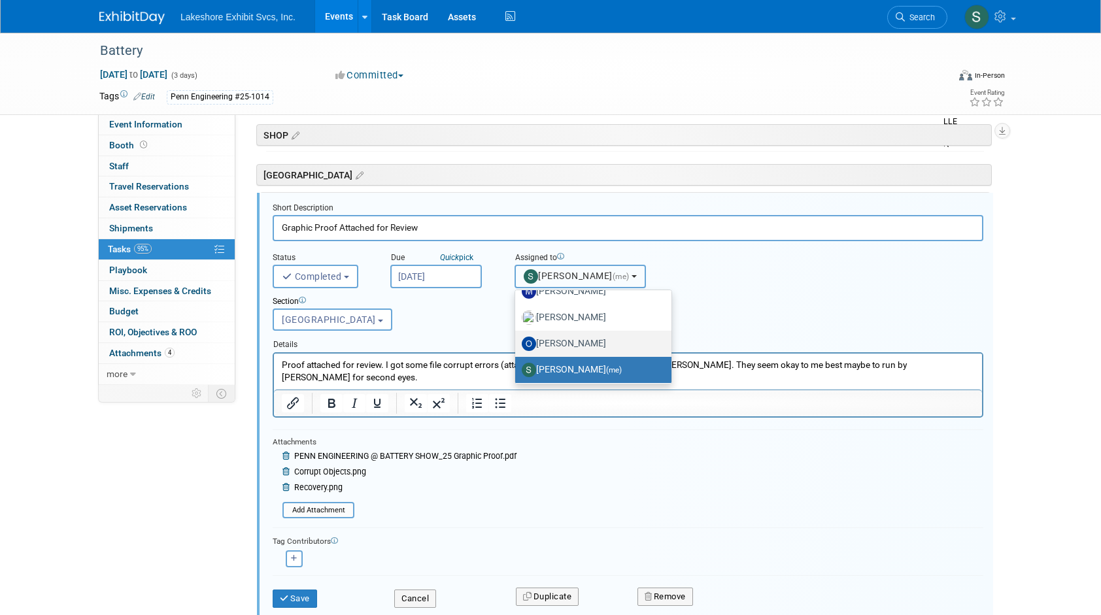
scroll to position [229, 0]
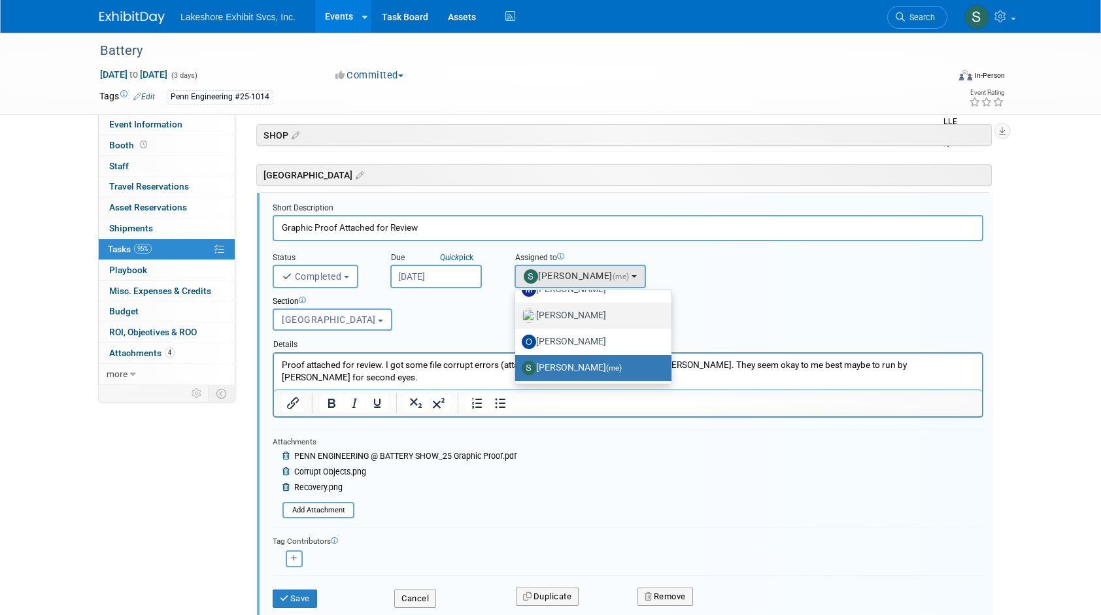
click at [599, 312] on label "[PERSON_NAME]" at bounding box center [590, 315] width 137 height 21
click at [517, 312] on input "[PERSON_NAME]" at bounding box center [513, 314] width 8 height 8
select select "06370d63-ce01-410c-be22-fd43021185b5"
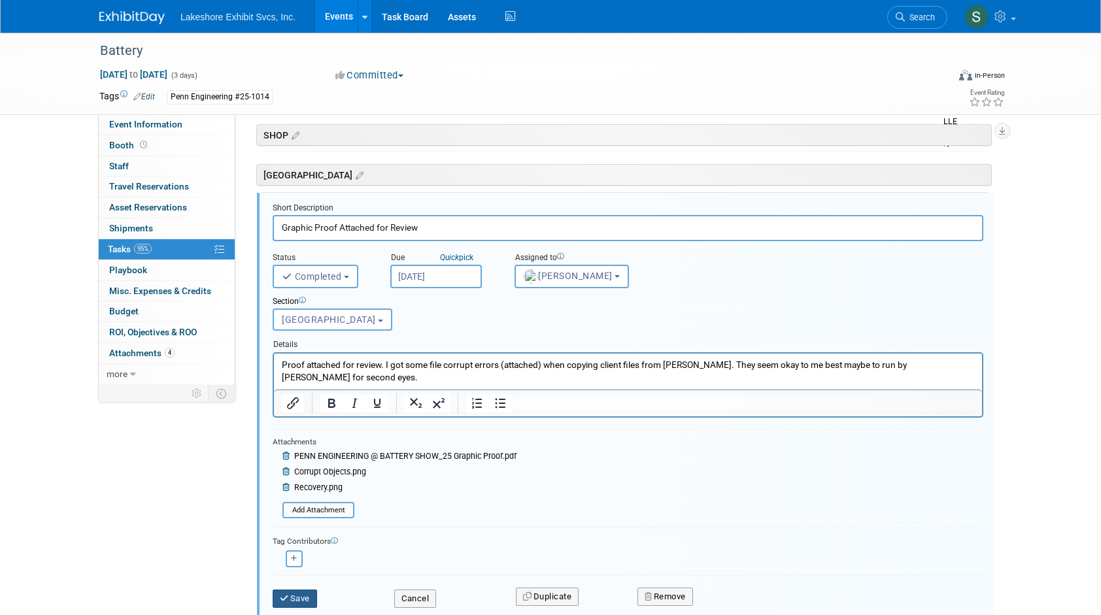
click at [305, 597] on button "Save" at bounding box center [295, 599] width 44 height 18
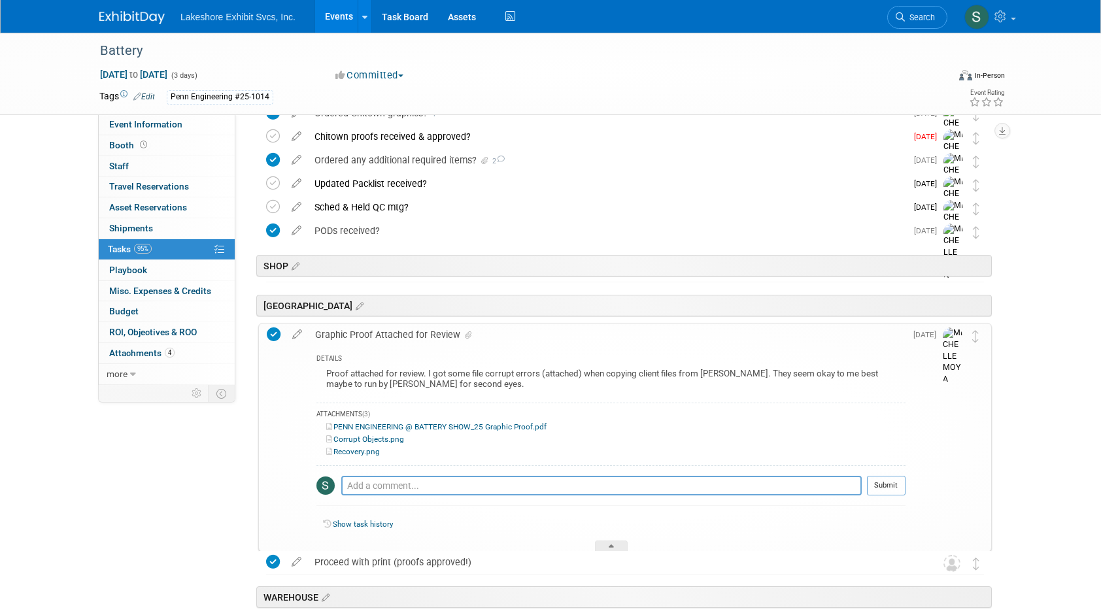
scroll to position [1976, 0]
